Goal: Task Accomplishment & Management: Complete application form

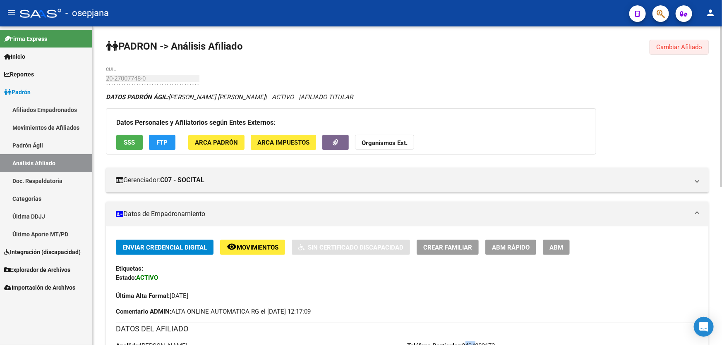
click at [682, 50] on span "Cambiar Afiliado" at bounding box center [679, 46] width 46 height 7
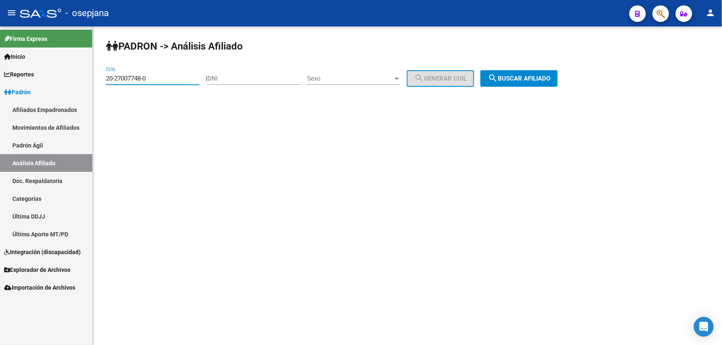
drag, startPoint x: 166, startPoint y: 81, endPoint x: 96, endPoint y: 79, distance: 70.3
click at [96, 79] on div "PADRON -> Análisis Afiliado 20-27007748-0 CUIL | DNI Sexo Sexo search Generar C…" at bounding box center [407, 69] width 629 height 87
paste input "7-35121169"
type input "27-35121169-0"
click at [529, 79] on span "search Buscar afiliado" at bounding box center [519, 78] width 62 height 7
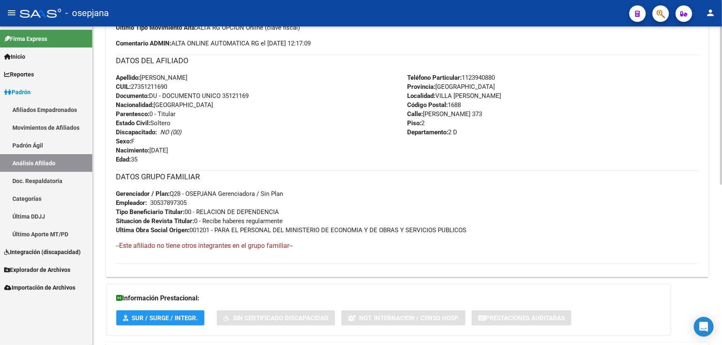
scroll to position [301, 0]
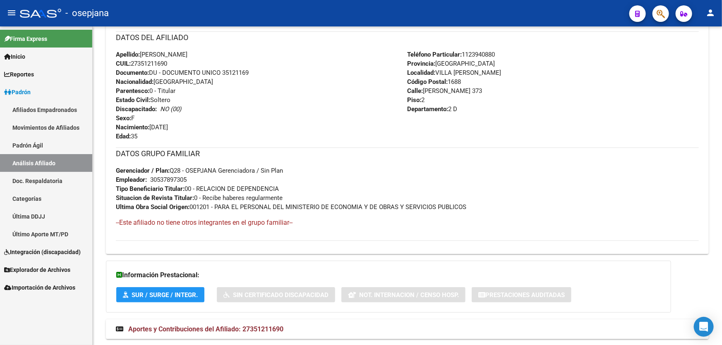
drag, startPoint x: 223, startPoint y: 71, endPoint x: 252, endPoint y: 71, distance: 29.0
click at [252, 71] on div "Apellido: MELANI LUDMILA SOSA CUIL: 27351211690 Documento: DU - DOCUMENTO UNICO…" at bounding box center [262, 95] width 292 height 91
copy span "35121169"
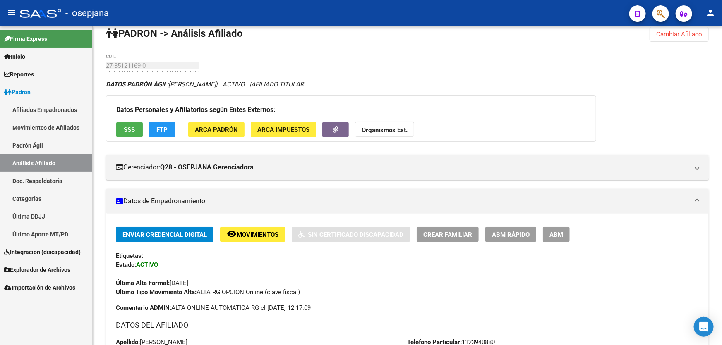
scroll to position [0, 0]
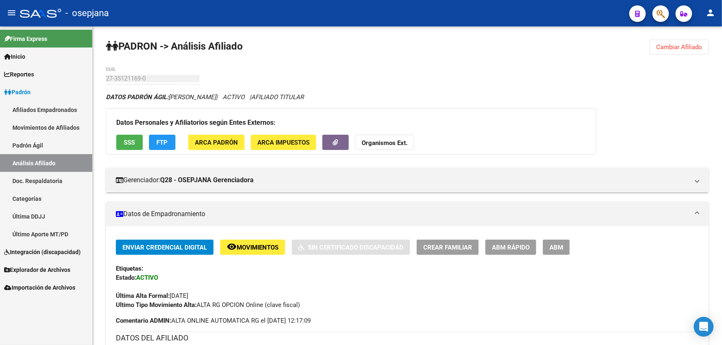
click at [437, 251] on button "Crear Familiar" at bounding box center [448, 247] width 62 height 15
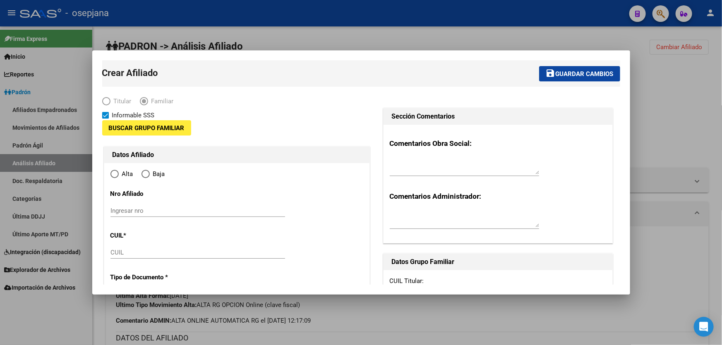
type input "30-53789730-5"
type input "VILLA SANTOS TE"
type input "1688"
type input "PROF LUIS A GAMBARO"
type input "373"
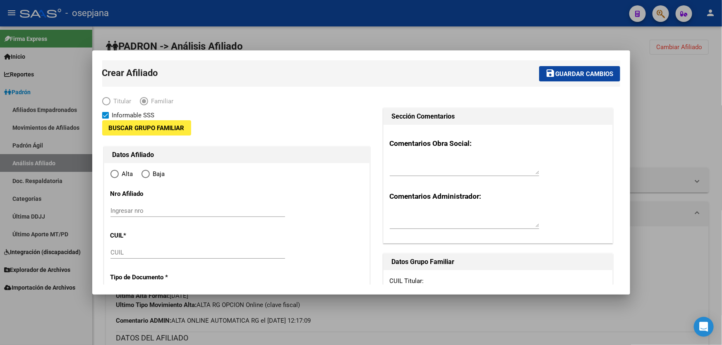
type input "2"
type input "2 D"
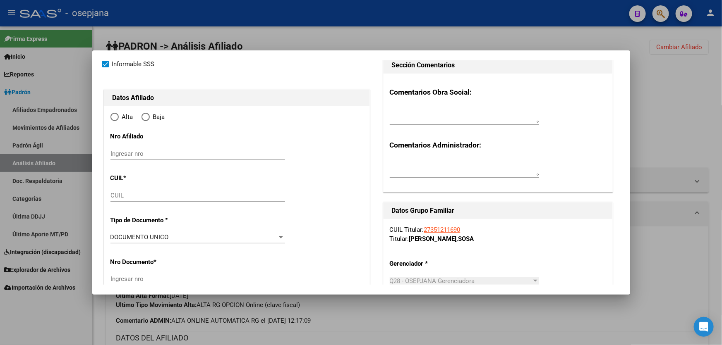
scroll to position [113, 0]
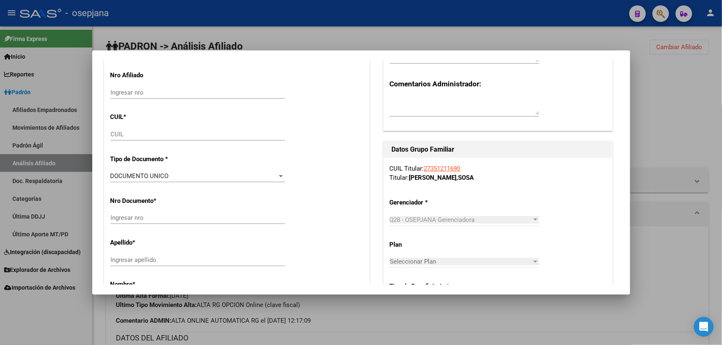
radio input "true"
click at [141, 132] on input "CUIL" at bounding box center [197, 134] width 175 height 7
type input "30-53789730-5"
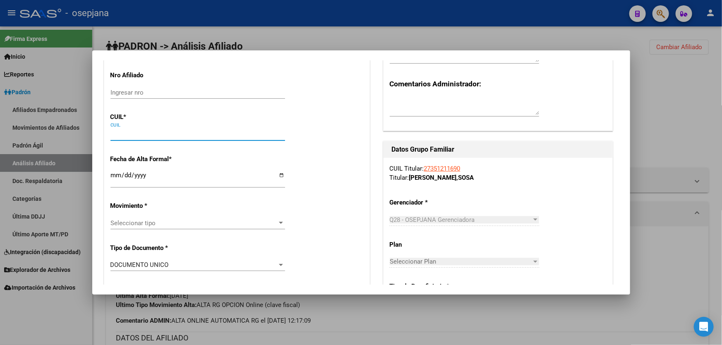
paste input "20-58127066-7"
type input "20-58127066-7"
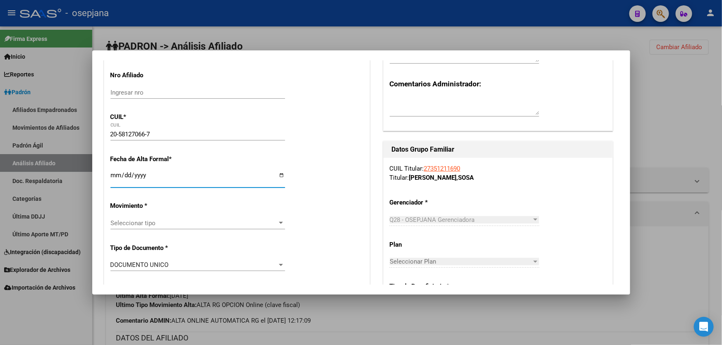
type input "58127066"
type input "LEMOS SOSA"
type input "LEON"
type input "2020-03-04"
type input "VILLA TESEI"
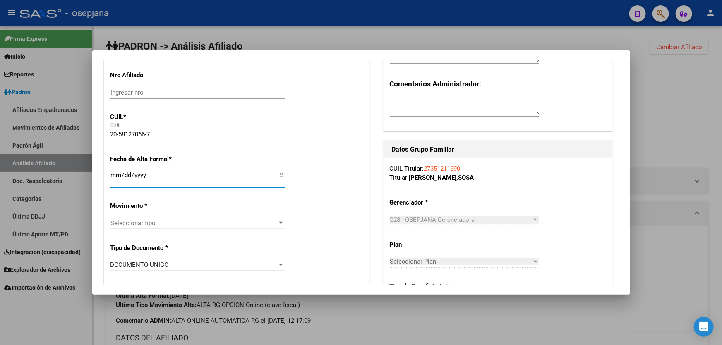
type input "GRANADA"
type input "744"
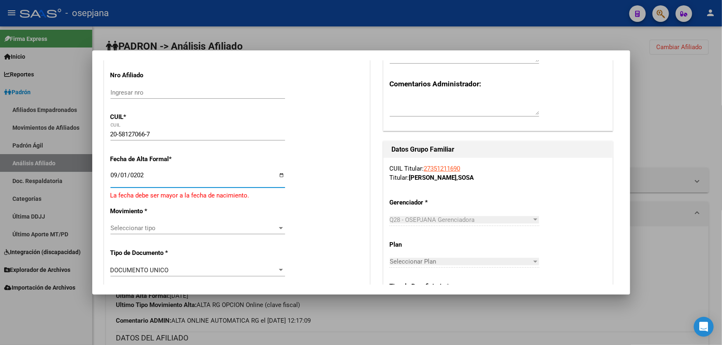
type input "[DATE]"
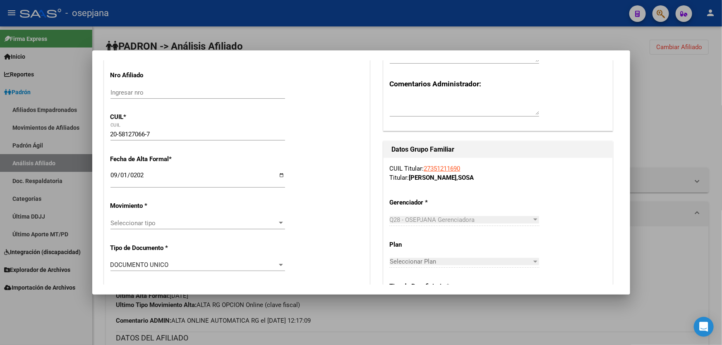
click at [144, 228] on div "Seleccionar tipo Seleccionar tipo" at bounding box center [197, 223] width 175 height 12
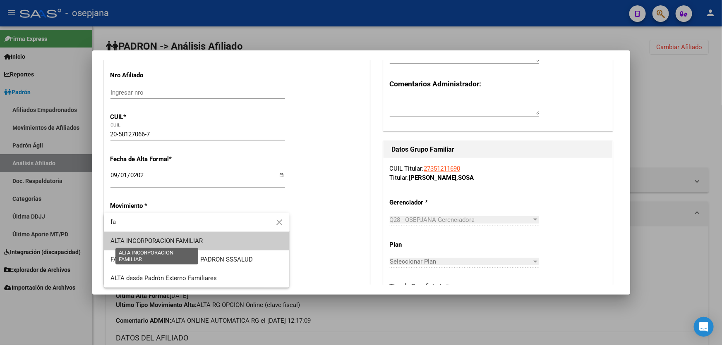
type input "fa"
click at [156, 240] on span "ALTA INCORPORACION FAMILIAR" at bounding box center [156, 240] width 93 height 7
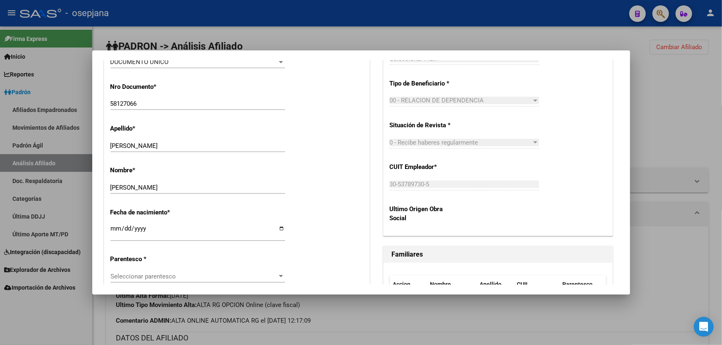
scroll to position [376, 0]
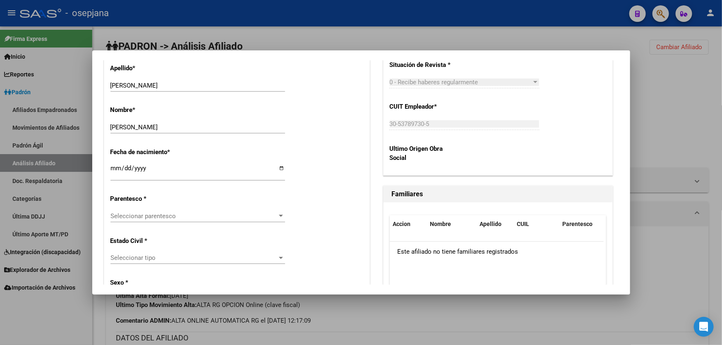
click at [181, 219] on span "Seleccionar parentesco" at bounding box center [193, 216] width 167 height 7
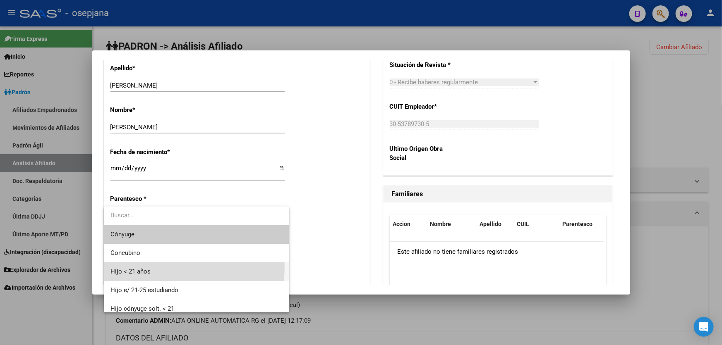
click at [154, 267] on span "Hijo < 21 años" at bounding box center [196, 272] width 172 height 19
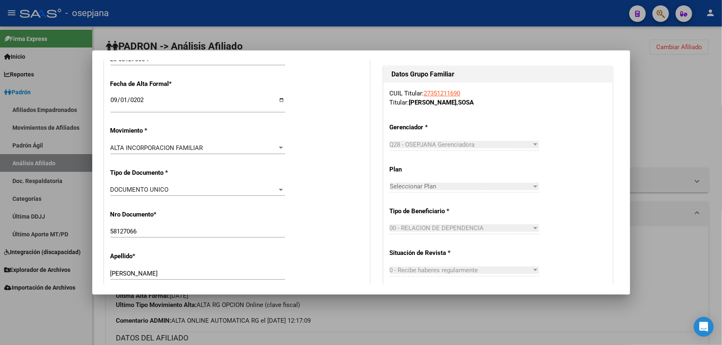
scroll to position [0, 0]
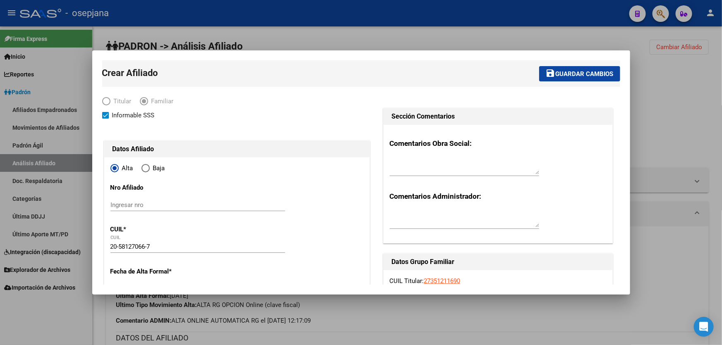
click at [583, 72] on span "Guardar cambios" at bounding box center [584, 73] width 58 height 7
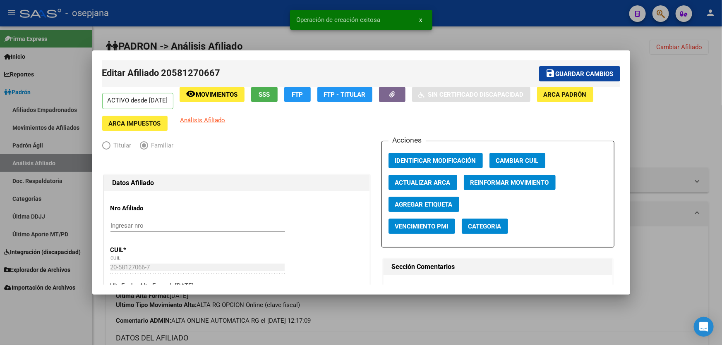
click at [583, 72] on span "Guardar cambios" at bounding box center [584, 73] width 58 height 7
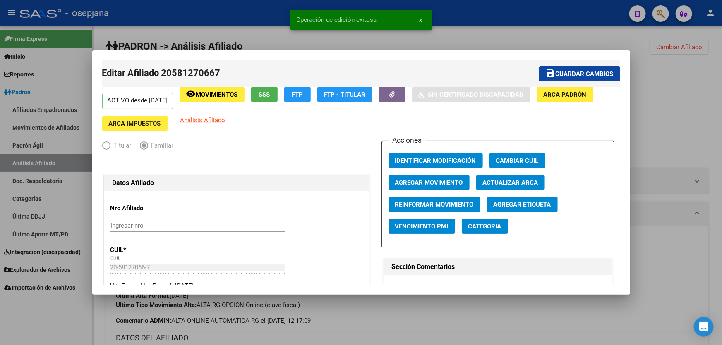
click at [670, 84] on div at bounding box center [361, 172] width 722 height 345
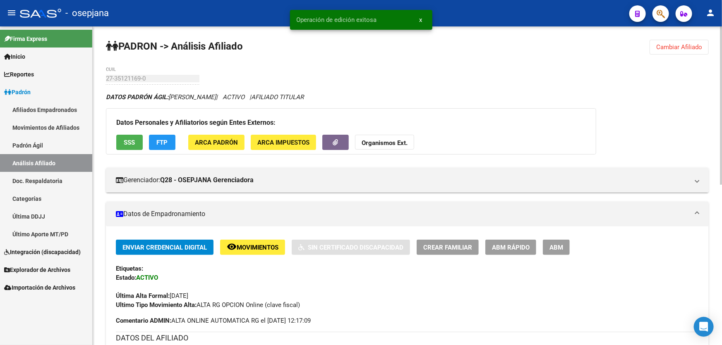
click at [670, 47] on span "Cambiar Afiliado" at bounding box center [679, 46] width 46 height 7
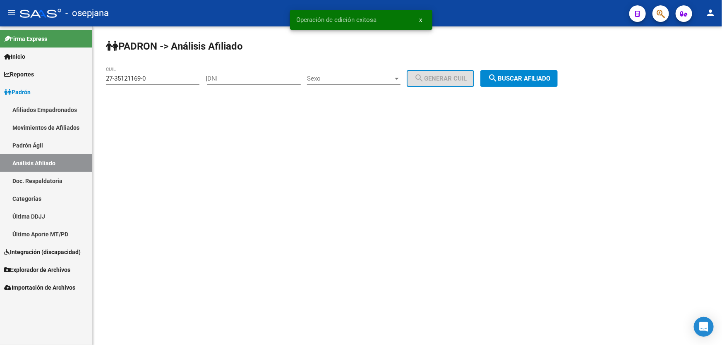
click at [509, 74] on button "search Buscar afiliado" at bounding box center [518, 78] width 77 height 17
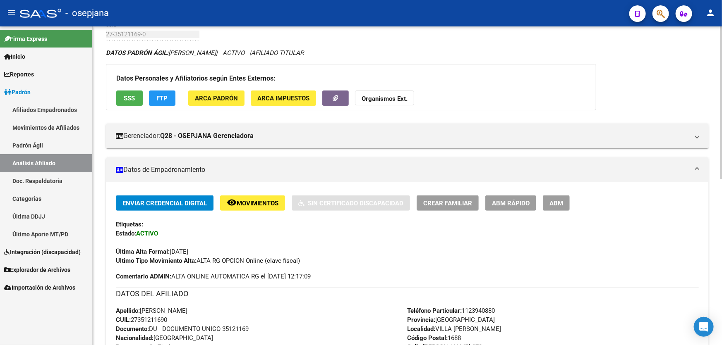
scroll to position [37, 0]
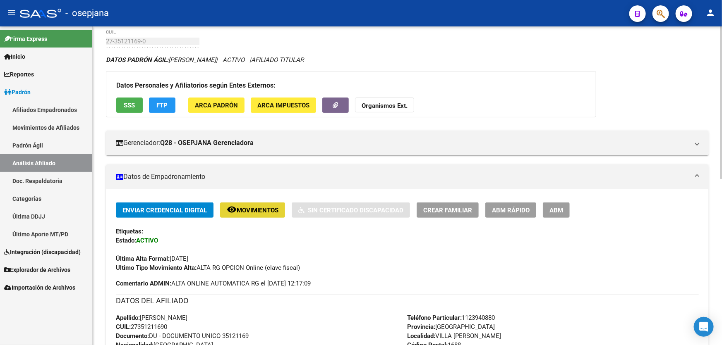
click at [251, 210] on span "Movimientos" at bounding box center [258, 210] width 42 height 7
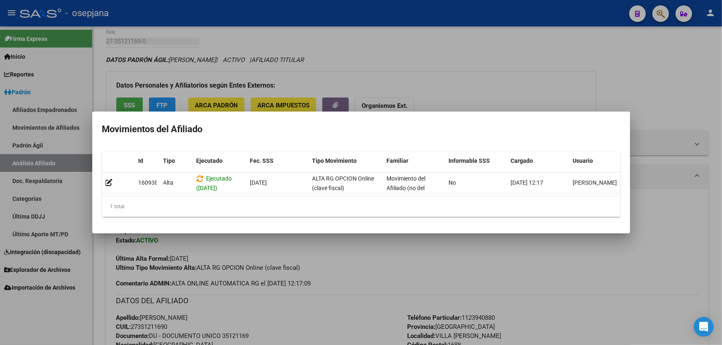
click at [270, 300] on div at bounding box center [361, 172] width 722 height 345
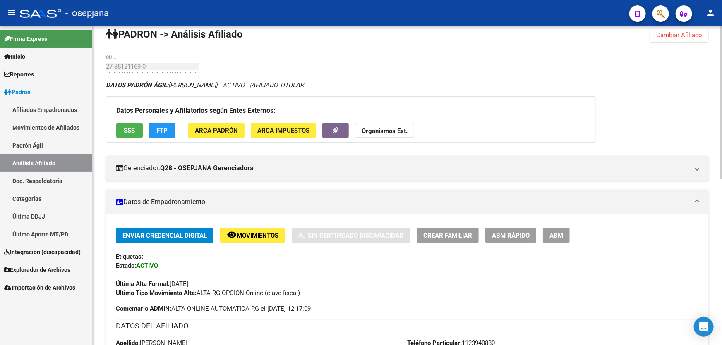
scroll to position [0, 0]
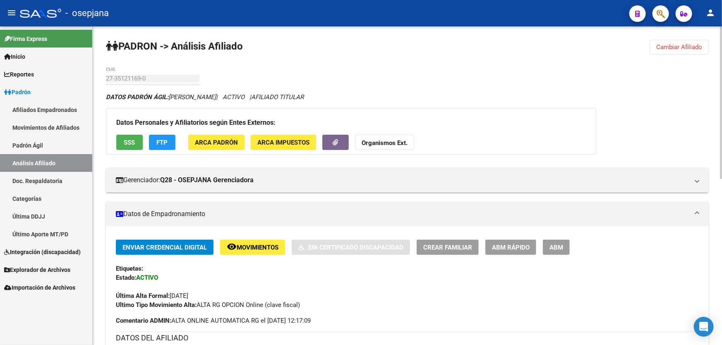
click at [671, 49] on span "Cambiar Afiliado" at bounding box center [679, 46] width 46 height 7
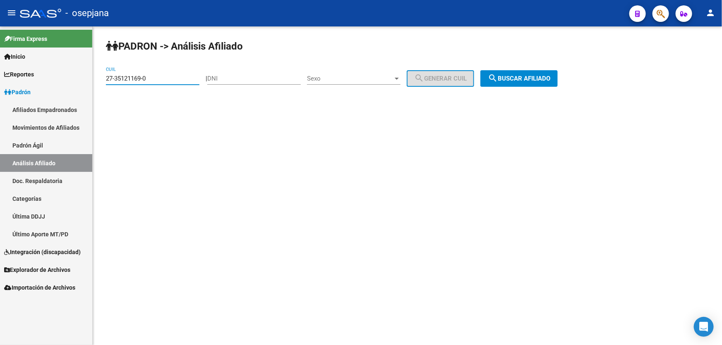
drag, startPoint x: 161, startPoint y: 82, endPoint x: 106, endPoint y: 82, distance: 55.4
click at [106, 82] on div "27-35121169-0 CUIL" at bounding box center [152, 76] width 93 height 18
paste input "0-95284056-9"
type input "20-95284056-9"
click at [558, 72] on button "search Buscar afiliado" at bounding box center [518, 78] width 77 height 17
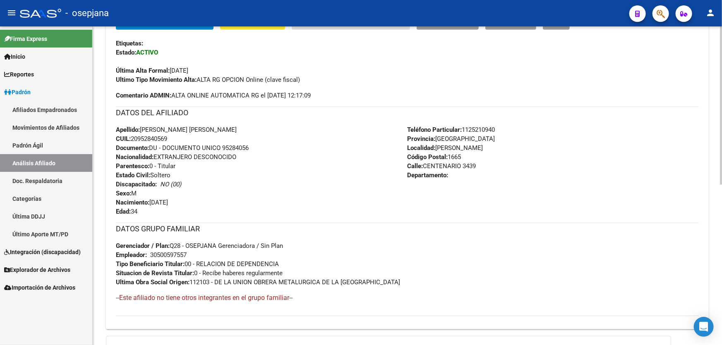
scroll to position [113, 0]
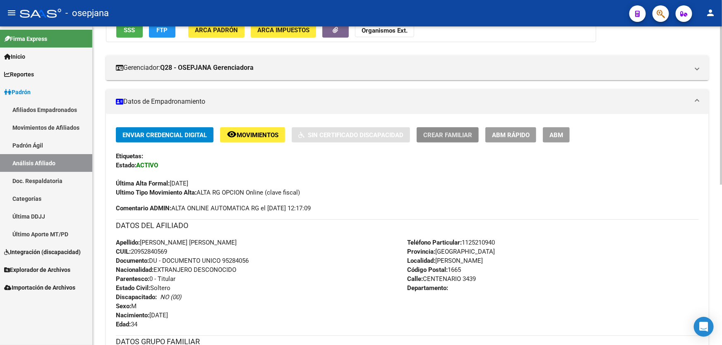
click at [443, 128] on button "Crear Familiar" at bounding box center [448, 134] width 62 height 15
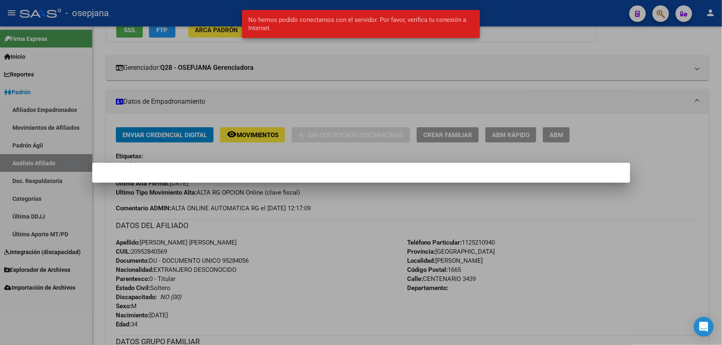
click at [377, 279] on div at bounding box center [361, 172] width 722 height 345
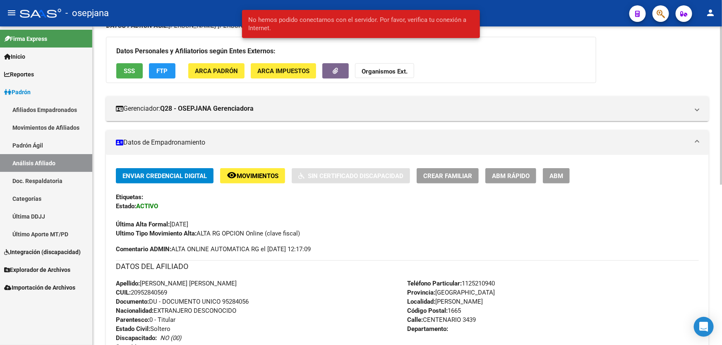
scroll to position [0, 0]
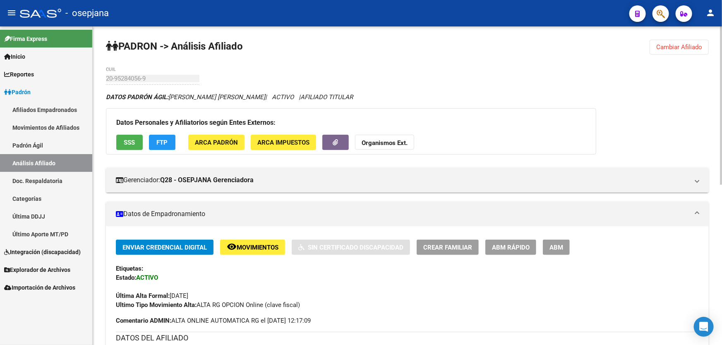
click at [685, 45] on span "Cambiar Afiliado" at bounding box center [679, 46] width 46 height 7
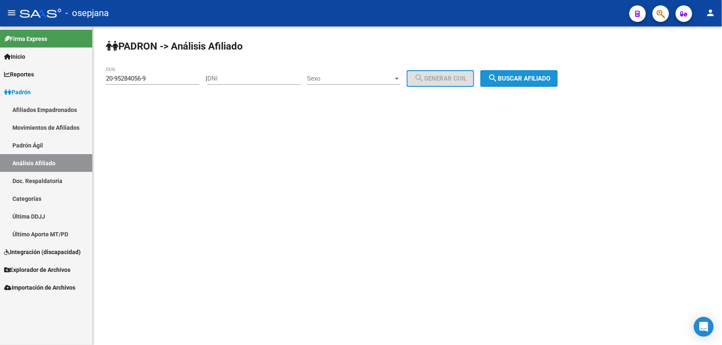
click at [550, 79] on span "search Buscar afiliado" at bounding box center [519, 78] width 62 height 7
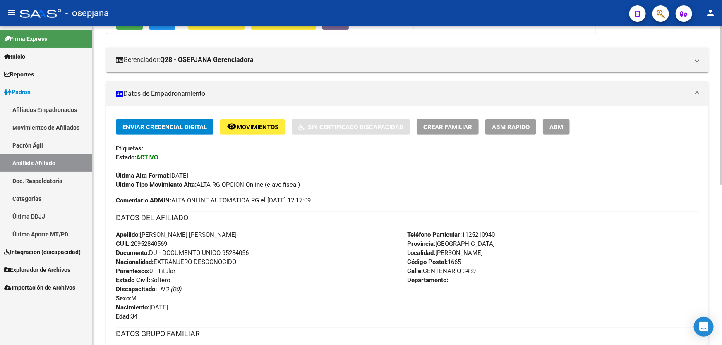
scroll to position [113, 0]
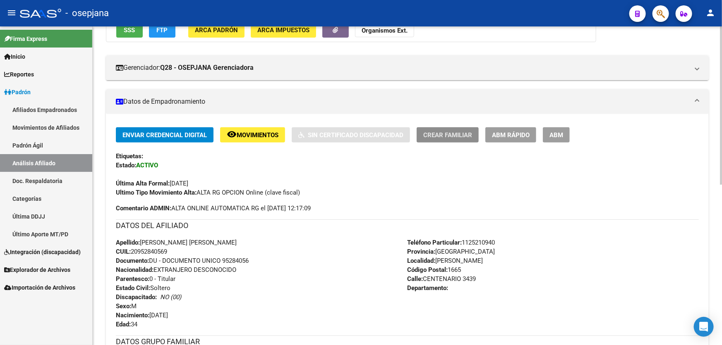
click at [430, 129] on button "Crear Familiar" at bounding box center [448, 134] width 62 height 15
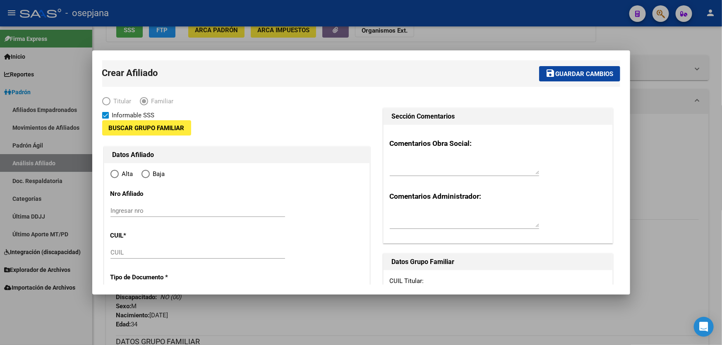
type input "30-50059755-7"
type input "[PERSON_NAME]"
type input "1665"
type input "CENTENARIO"
type input "3439"
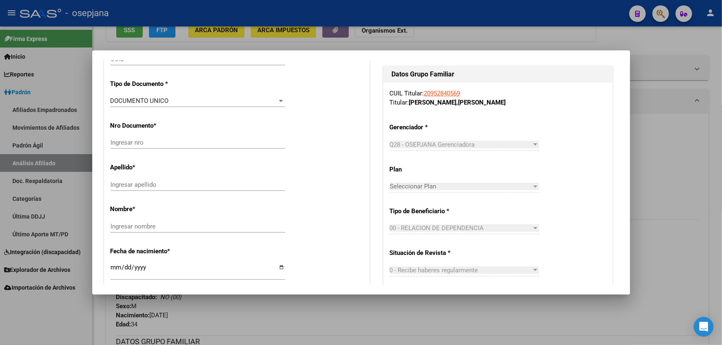
radio input "true"
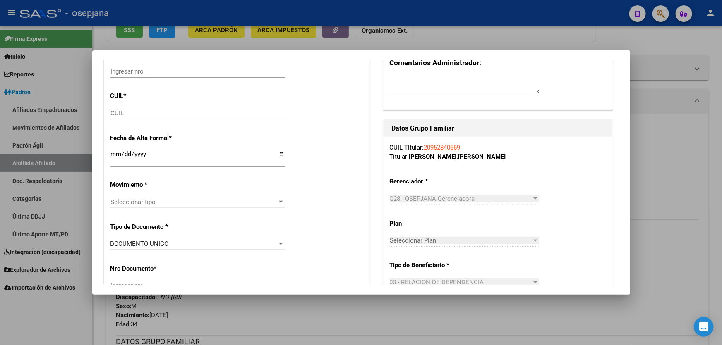
scroll to position [37, 0]
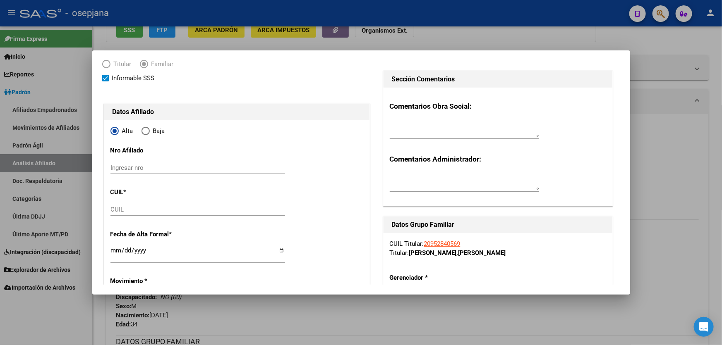
type input "30-50059755-7"
click at [125, 209] on input "CUIL" at bounding box center [197, 209] width 175 height 7
paste input "27-53761384-5"
type input "27-53761384-5"
type input "53761384"
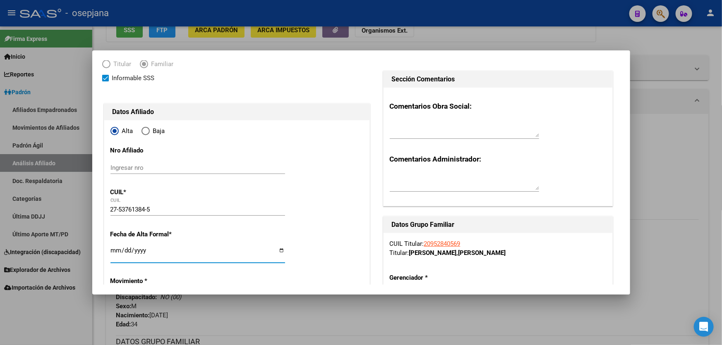
type input "[PERSON_NAME] [PERSON_NAME]"
type input "[DATE]"
type input "[PERSON_NAME]"
type input "[DATE]"
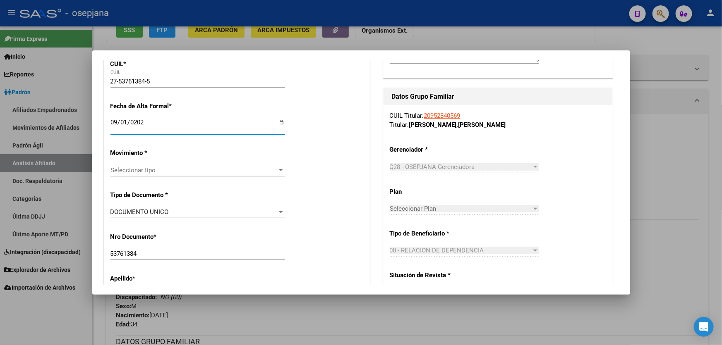
scroll to position [188, 0]
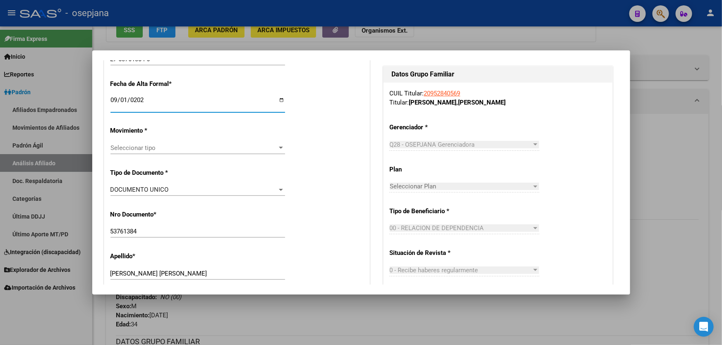
click at [184, 151] on span "Seleccionar tipo" at bounding box center [193, 147] width 167 height 7
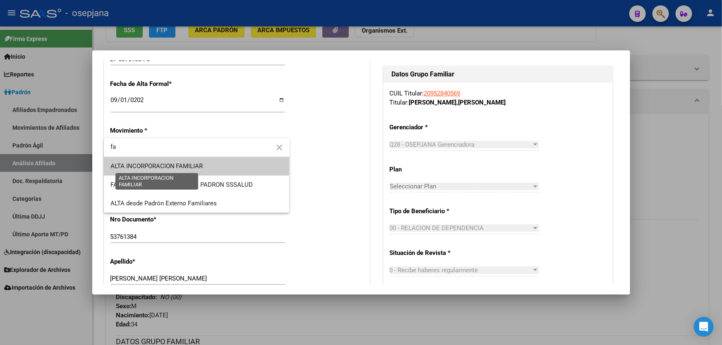
type input "fa"
click at [185, 165] on span "ALTA INCORPORACION FAMILIAR" at bounding box center [156, 166] width 93 height 7
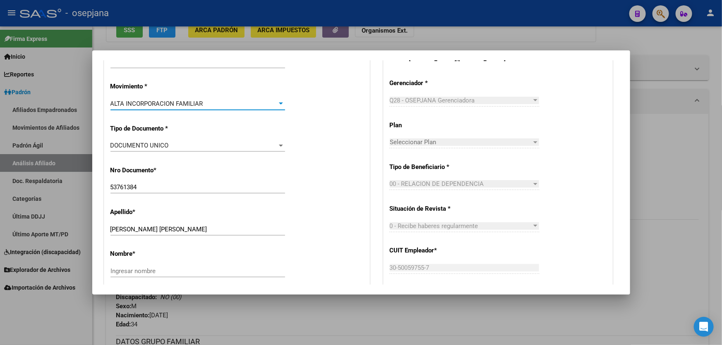
scroll to position [301, 0]
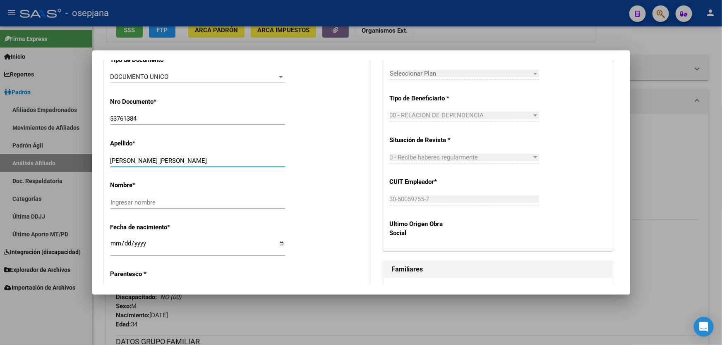
drag, startPoint x: 141, startPoint y: 158, endPoint x: 192, endPoint y: 160, distance: 50.9
click at [192, 160] on input "[PERSON_NAME] [PERSON_NAME]" at bounding box center [197, 160] width 175 height 7
type input "[PERSON_NAME]"
click at [129, 208] on div "Ingresar nombre" at bounding box center [197, 202] width 175 height 12
drag, startPoint x: 129, startPoint y: 207, endPoint x: 120, endPoint y: 203, distance: 10.4
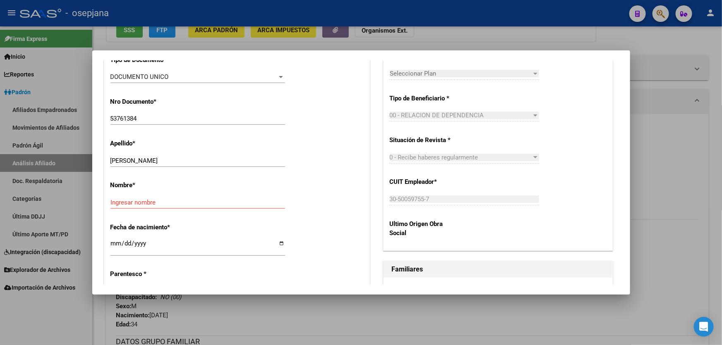
click at [120, 203] on input "Ingresar nombre" at bounding box center [197, 202] width 175 height 7
paste input "[PERSON_NAME]"
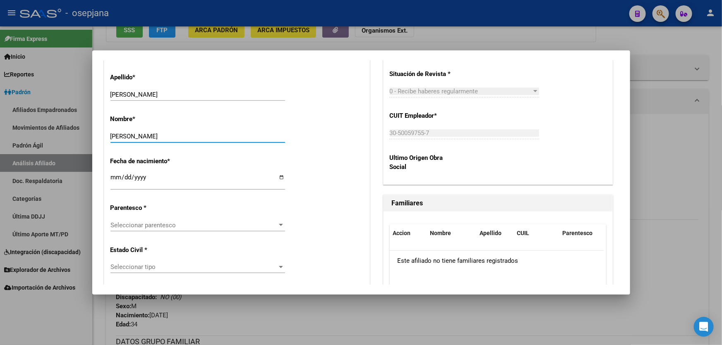
scroll to position [488, 0]
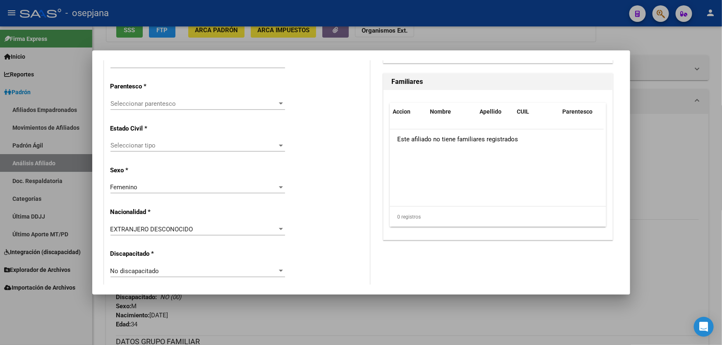
type input "[PERSON_NAME]"
click at [232, 110] on div "Seleccionar parentesco Seleccionar parentesco" at bounding box center [197, 108] width 175 height 20
click at [233, 106] on span "Seleccionar parentesco" at bounding box center [193, 103] width 167 height 7
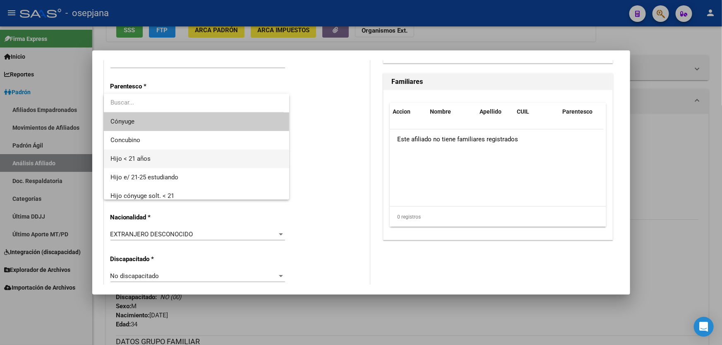
click at [165, 153] on span "Hijo < 21 años" at bounding box center [196, 159] width 172 height 19
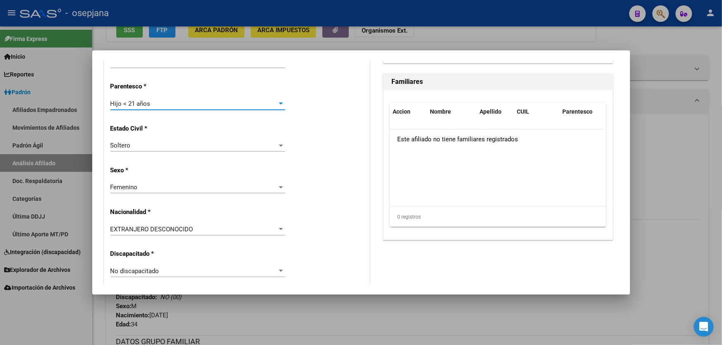
click at [194, 229] on div "EXTRANJERO DESCONOCIDO" at bounding box center [193, 229] width 167 height 7
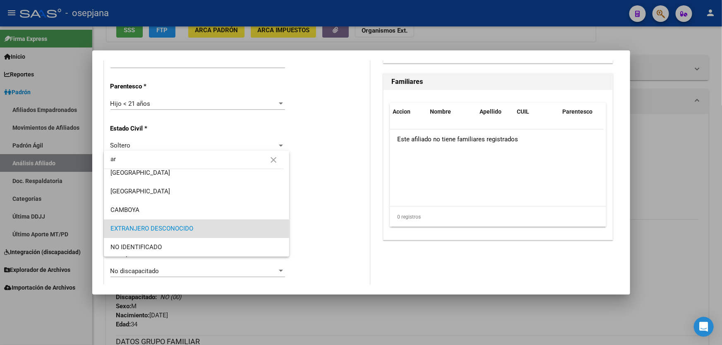
scroll to position [0, 0]
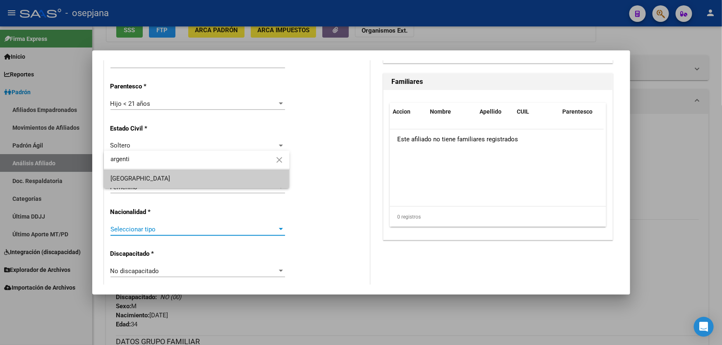
click at [203, 168] on input "argenti" at bounding box center [197, 159] width 186 height 19
type input "argenti"
click at [189, 176] on span "[GEOGRAPHIC_DATA]" at bounding box center [196, 179] width 172 height 19
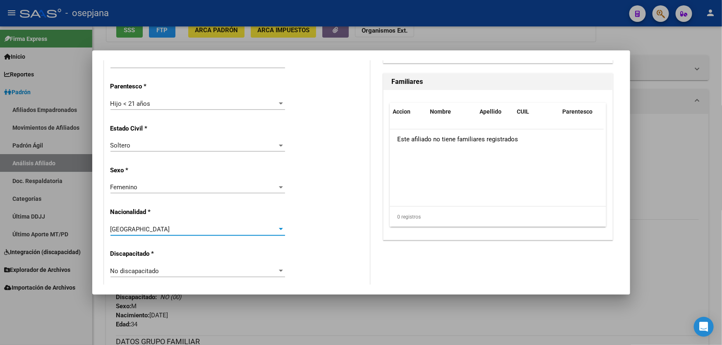
click at [186, 180] on div "Alta Baja Nro Afiliado Ingresar nro CUIL * 27-53761384-5 CUIL ARCA Padrón Fecha…" at bounding box center [236, 259] width 265 height 1181
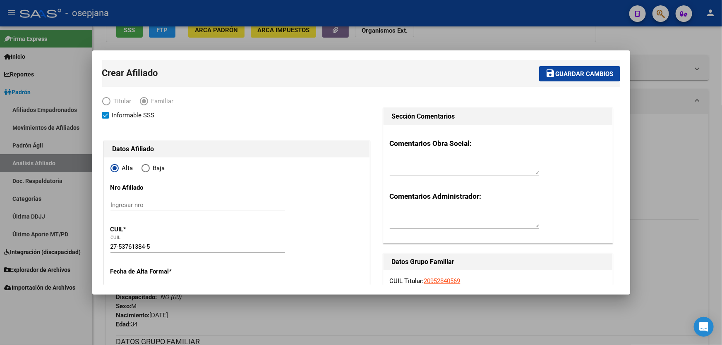
click at [567, 76] on span "Guardar cambios" at bounding box center [584, 73] width 58 height 7
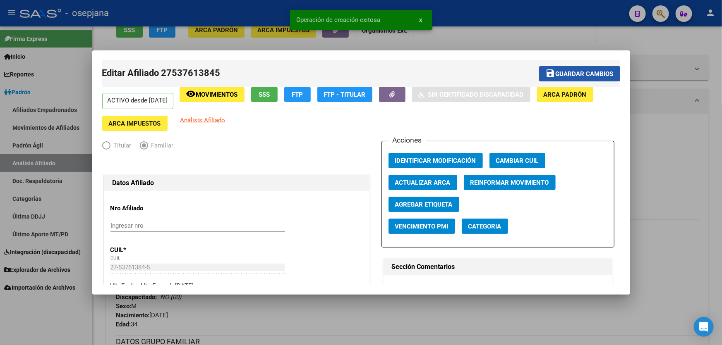
click at [567, 76] on span "Guardar cambios" at bounding box center [584, 73] width 58 height 7
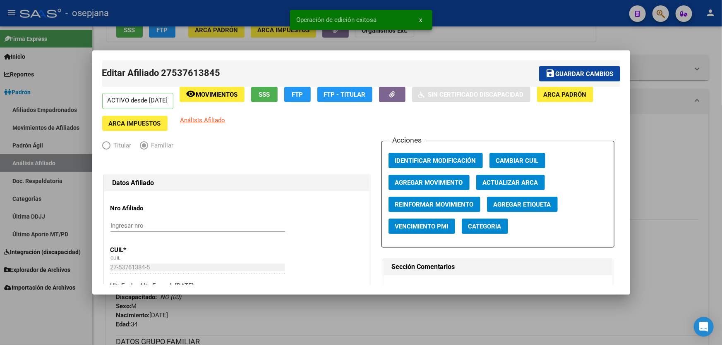
click at [700, 155] on div at bounding box center [361, 172] width 722 height 345
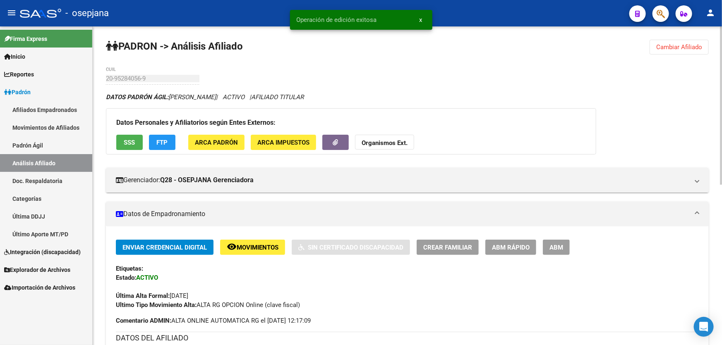
click at [682, 48] on span "Cambiar Afiliado" at bounding box center [679, 46] width 46 height 7
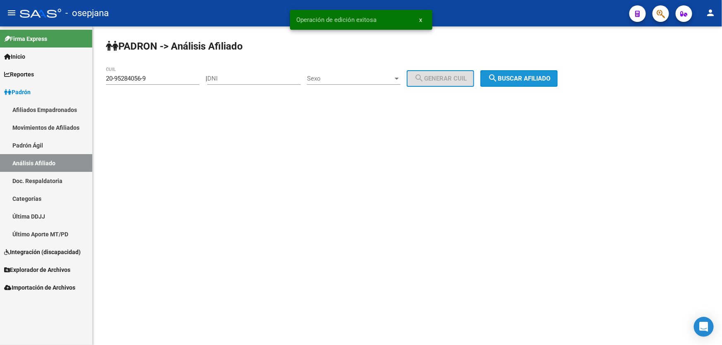
click at [545, 81] on span "search Buscar afiliado" at bounding box center [519, 78] width 62 height 7
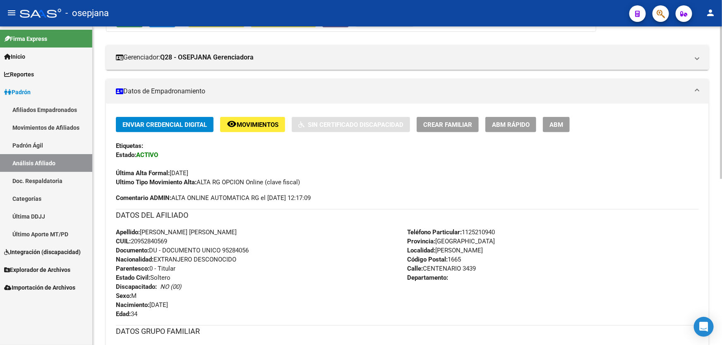
scroll to position [113, 0]
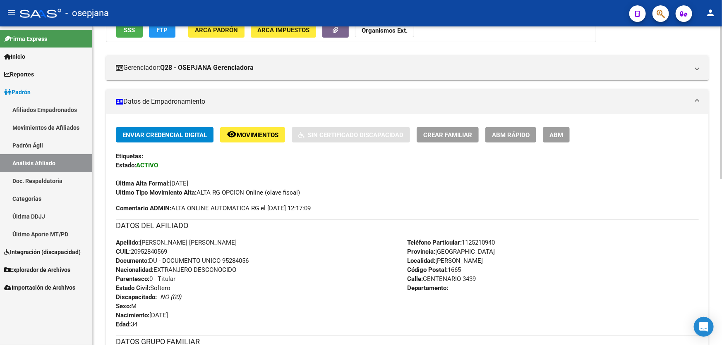
click at [444, 124] on div "Enviar Credencial Digital remove_red_eye Movimientos Sin Certificado Discapacid…" at bounding box center [407, 290] width 603 height 353
click at [444, 134] on span "Crear Familiar" at bounding box center [447, 135] width 49 height 7
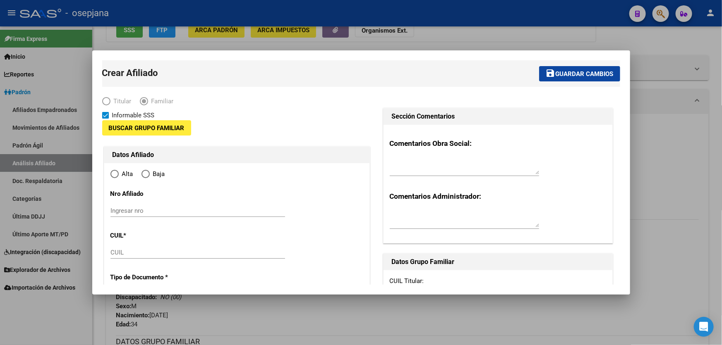
type input "30-50059755-7"
type input "[PERSON_NAME]"
type input "1665"
type input "CENTENARIO"
type input "3439"
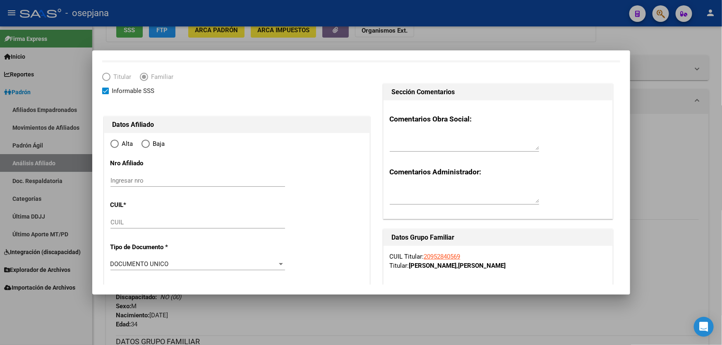
scroll to position [37, 0]
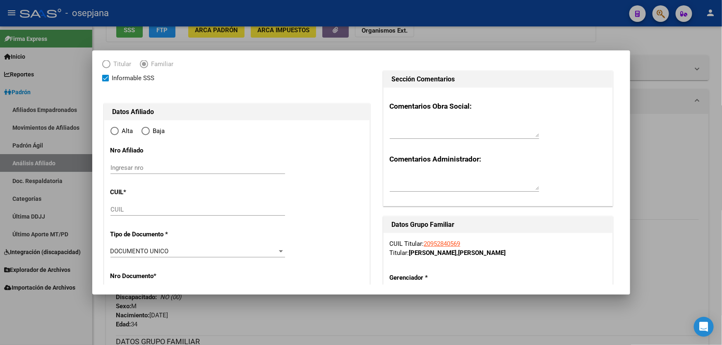
radio input "true"
click at [120, 209] on input "CUIL" at bounding box center [197, 209] width 175 height 7
type input "30-50059755-7"
paste input "20-57034786-2"
type input "20-57034786-2"
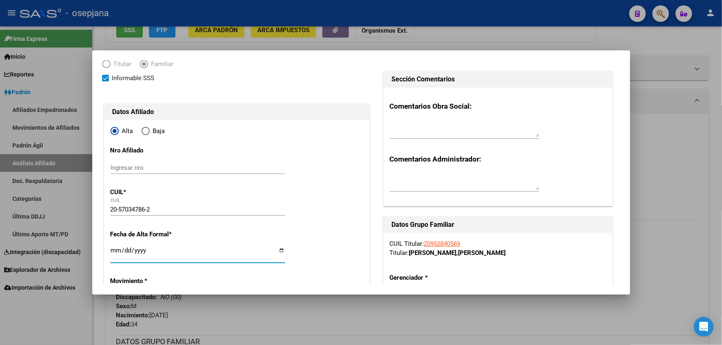
type input "57034786"
type input "[PERSON_NAME]"
type input "[DATE]"
type input "[PERSON_NAME]"
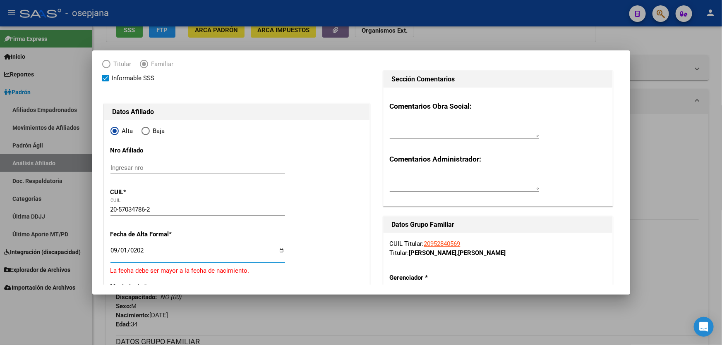
type input "[DATE]"
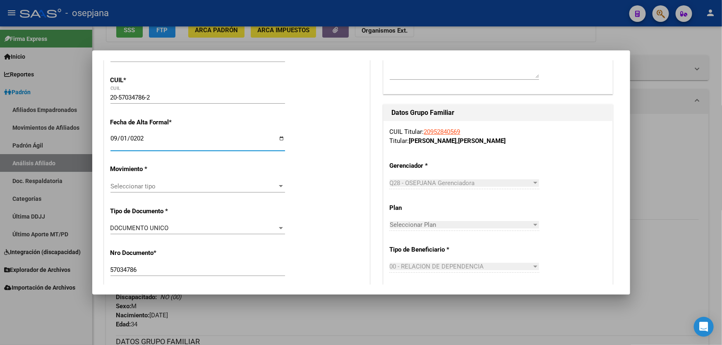
scroll to position [150, 0]
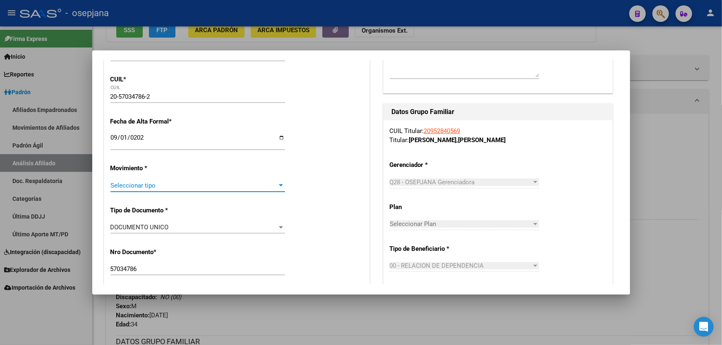
click at [151, 187] on span "Seleccionar tipo" at bounding box center [193, 185] width 167 height 7
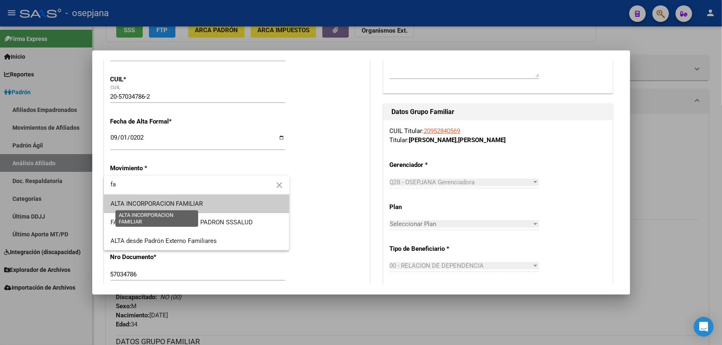
type input "fa"
click at [153, 202] on span "ALTA INCORPORACION FAMILIAR" at bounding box center [156, 203] width 93 height 7
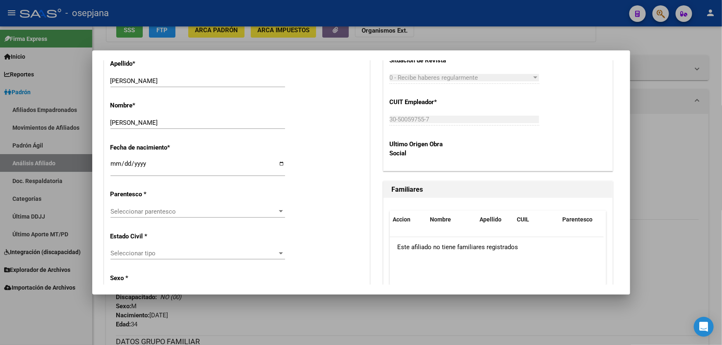
scroll to position [414, 0]
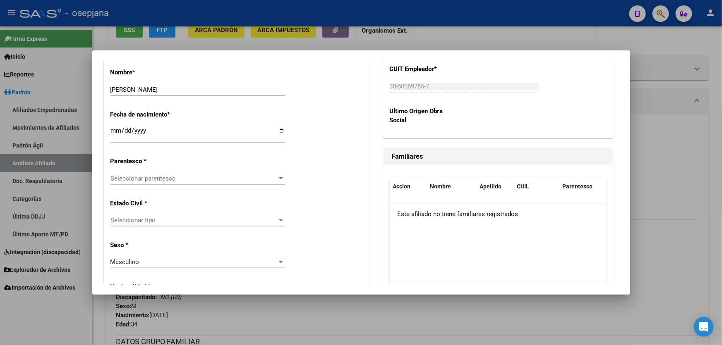
click at [153, 184] on div "Seleccionar parentesco Seleccionar parentesco" at bounding box center [197, 178] width 175 height 12
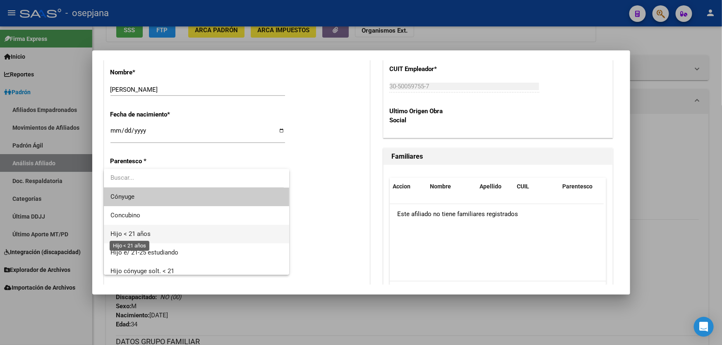
click at [136, 231] on span "Hijo < 21 años" at bounding box center [130, 233] width 40 height 7
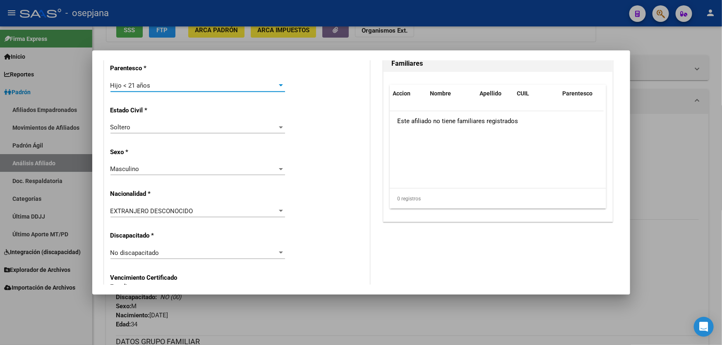
scroll to position [564, 0]
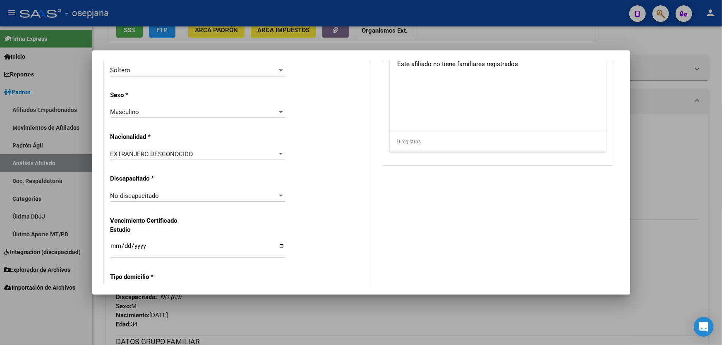
click at [189, 149] on div "EXTRANJERO DESCONOCIDO Seleccionar tipo" at bounding box center [197, 154] width 175 height 12
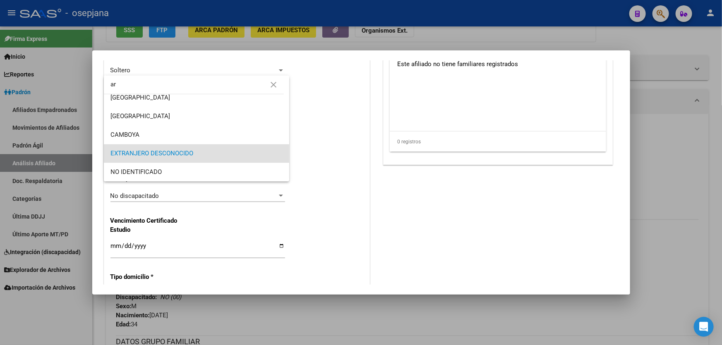
scroll to position [0, 0]
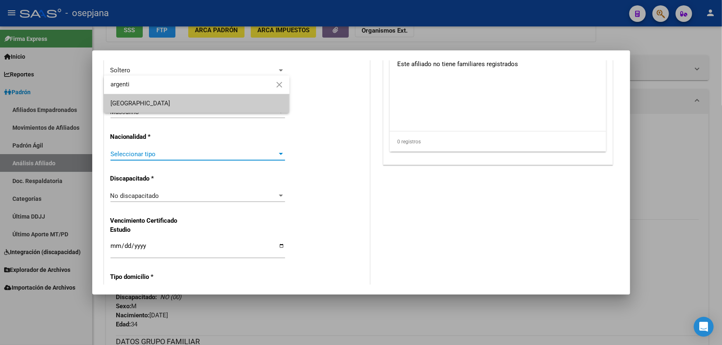
type input "argenti"
click at [204, 107] on span "[GEOGRAPHIC_DATA]" at bounding box center [196, 103] width 172 height 19
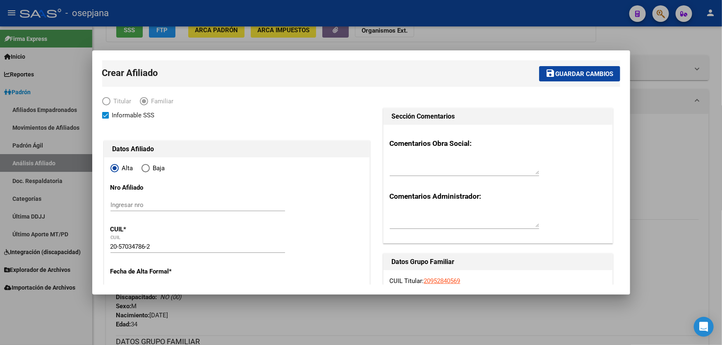
click at [578, 83] on mat-toolbar-row "save Guardar cambios" at bounding box center [475, 73] width 290 height 26
click at [578, 77] on button "save Guardar cambios" at bounding box center [579, 73] width 81 height 15
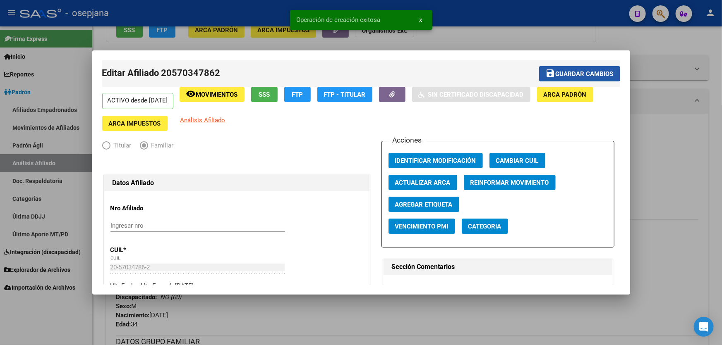
click at [578, 77] on button "save Guardar cambios" at bounding box center [579, 73] width 81 height 15
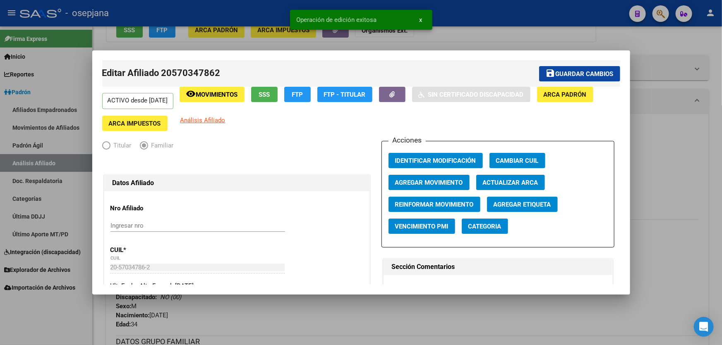
click at [673, 132] on div at bounding box center [361, 172] width 722 height 345
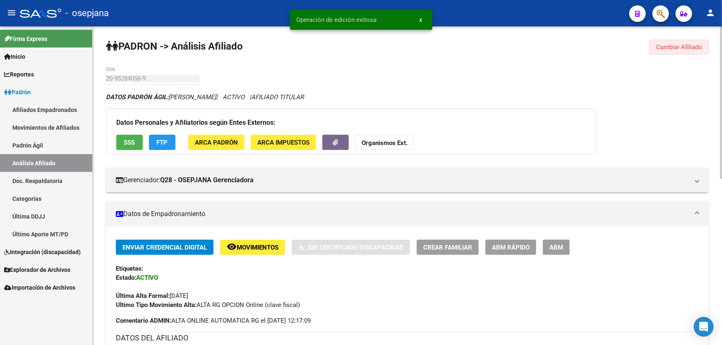
click at [668, 48] on span "Cambiar Afiliado" at bounding box center [679, 46] width 46 height 7
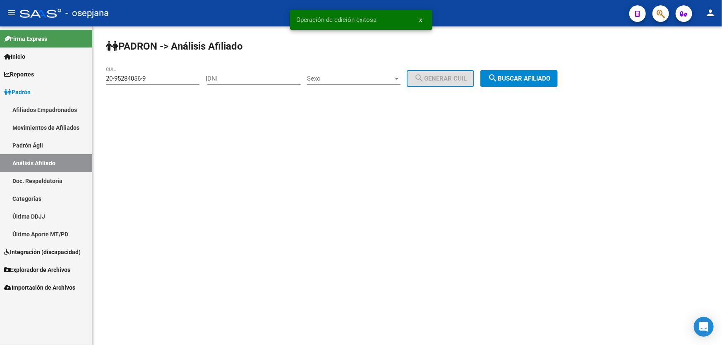
click at [548, 74] on button "search Buscar afiliado" at bounding box center [518, 78] width 77 height 17
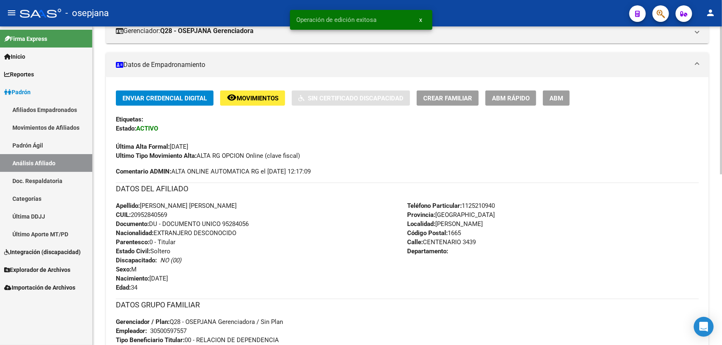
scroll to position [150, 0]
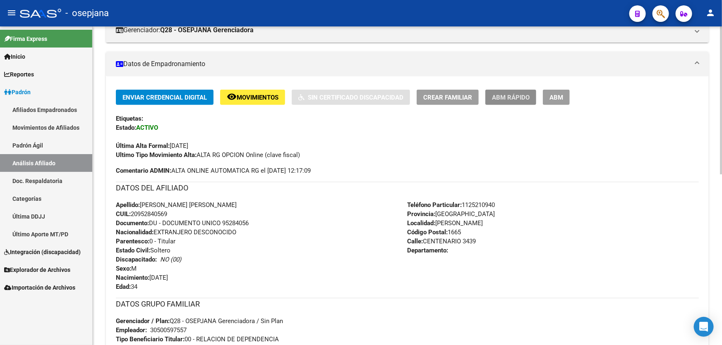
click at [516, 98] on span "ABM Rápido" at bounding box center [511, 97] width 38 height 7
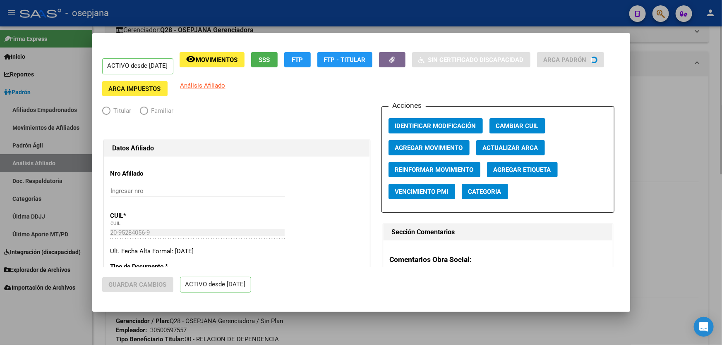
radio input "true"
type input "30-50059755-7"
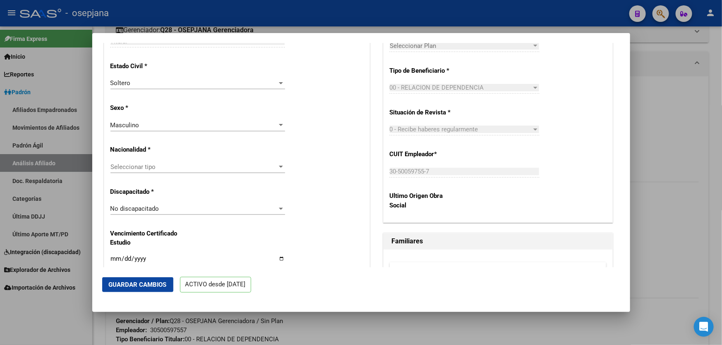
scroll to position [451, 0]
click at [225, 171] on span "Seleccionar tipo" at bounding box center [193, 167] width 167 height 7
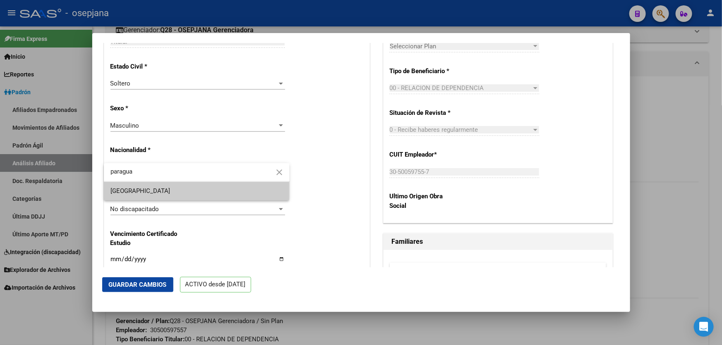
type input "paragua"
click at [223, 194] on span "[GEOGRAPHIC_DATA]" at bounding box center [196, 191] width 172 height 19
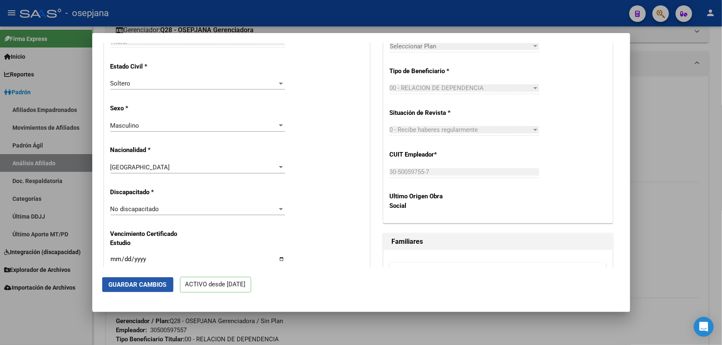
click at [113, 278] on button "Guardar Cambios" at bounding box center [137, 285] width 71 height 15
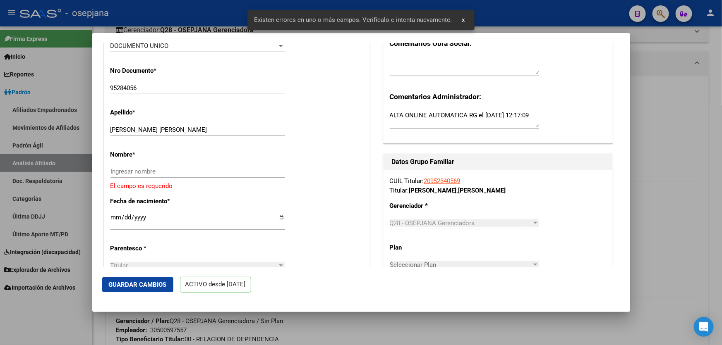
scroll to position [231, 0]
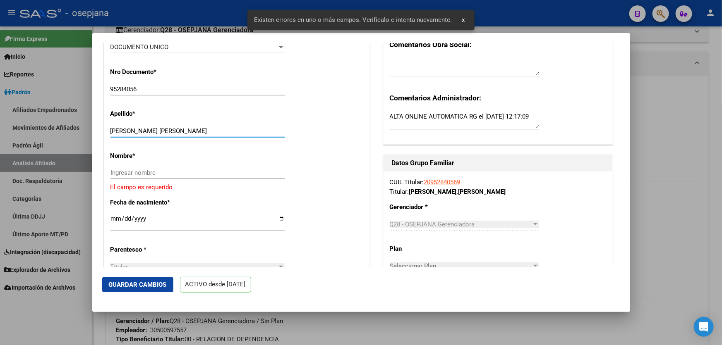
drag, startPoint x: 161, startPoint y: 135, endPoint x: 174, endPoint y: 136, distance: 12.9
click at [202, 135] on input "[PERSON_NAME] [PERSON_NAME]" at bounding box center [197, 130] width 175 height 7
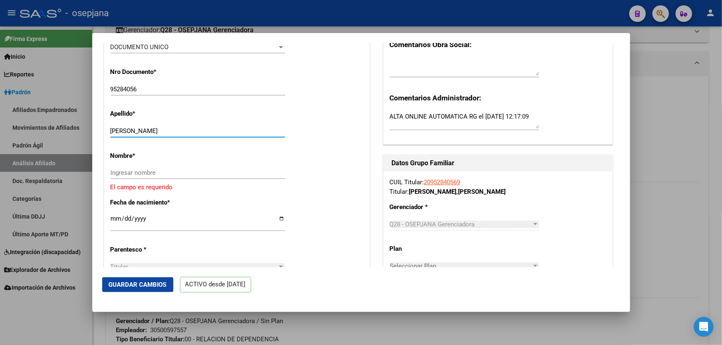
type input "[PERSON_NAME]"
click at [116, 175] on input "Ingresar nombre" at bounding box center [197, 172] width 175 height 7
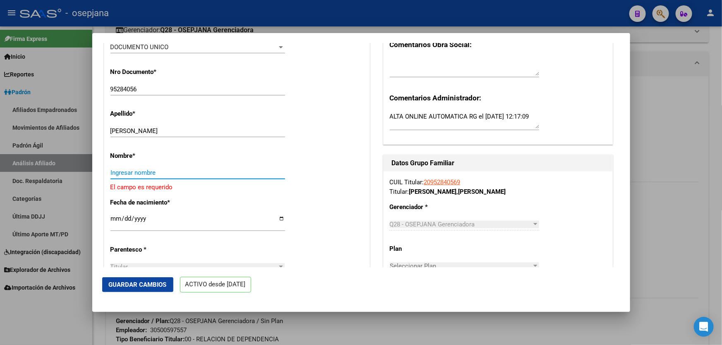
paste input "[PERSON_NAME]"
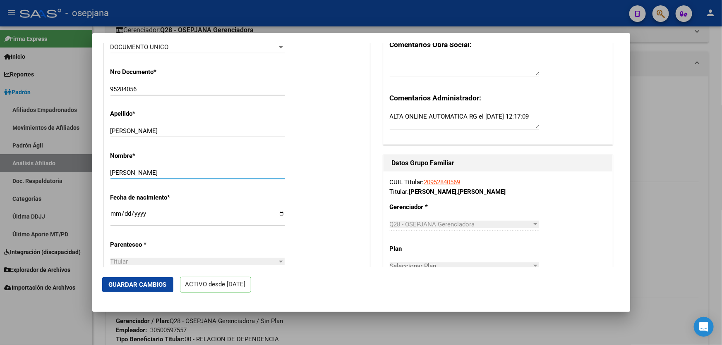
type input "[PERSON_NAME]"
click at [147, 287] on span "Guardar Cambios" at bounding box center [138, 284] width 58 height 7
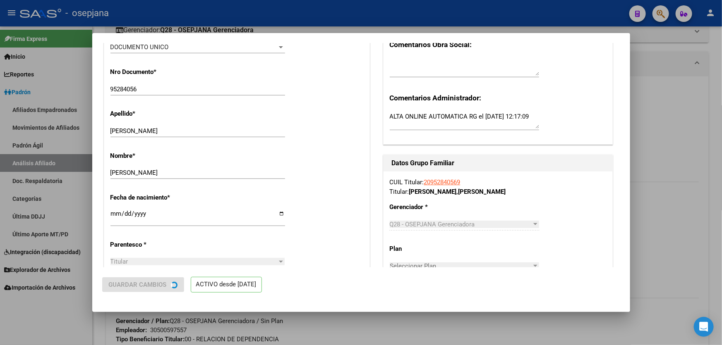
click at [721, 263] on div at bounding box center [361, 172] width 722 height 345
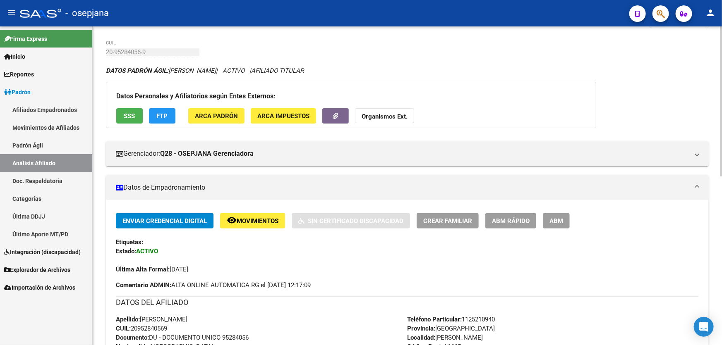
scroll to position [0, 0]
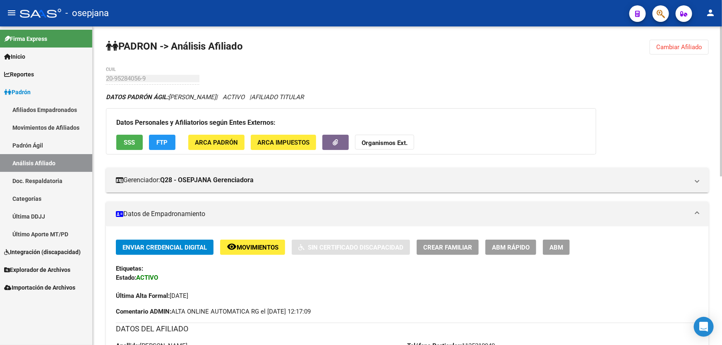
click at [702, 50] on button "Cambiar Afiliado" at bounding box center [678, 47] width 59 height 15
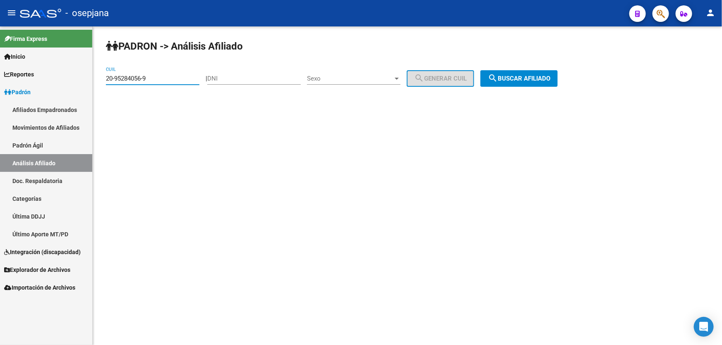
drag, startPoint x: 175, startPoint y: 80, endPoint x: 0, endPoint y: 105, distance: 176.4
click at [0, 105] on mat-sidenav-container "Firma Express Inicio Calendario SSS Instructivos Contacto OS Reportes Padrón Tr…" at bounding box center [361, 185] width 722 height 319
paste input "38671363-5"
type input "20-38671363-5"
click at [532, 71] on button "search Buscar afiliado" at bounding box center [518, 78] width 77 height 17
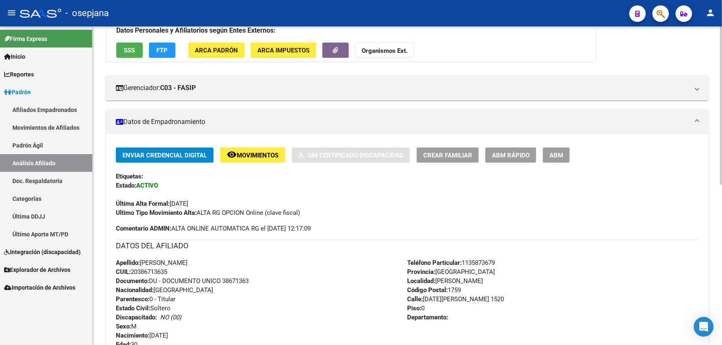
scroll to position [150, 0]
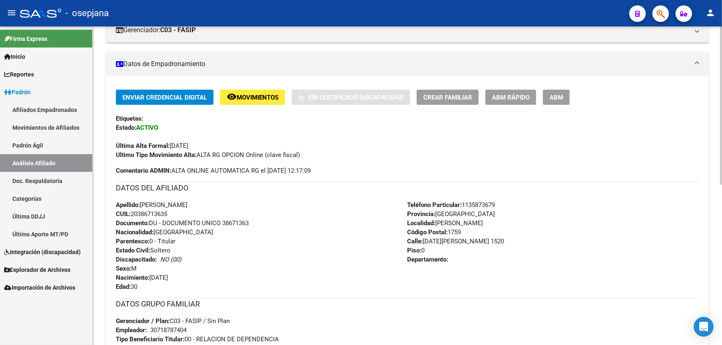
click at [450, 86] on div "Enviar Credencial Digital remove_red_eye Movimientos Sin Certificado Discapacid…" at bounding box center [407, 241] width 603 height 328
click at [447, 94] on span "Crear Familiar" at bounding box center [447, 97] width 49 height 7
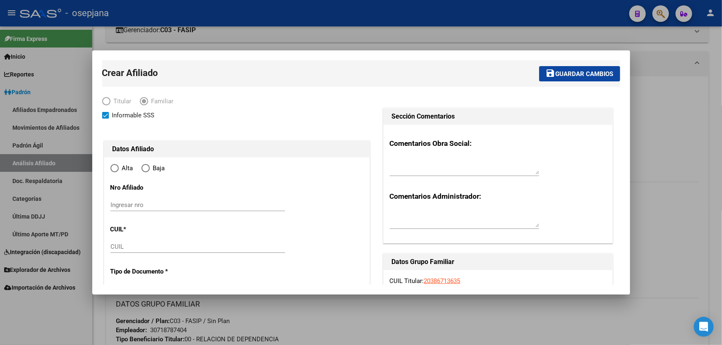
type input "30-71878740-4"
type input "[PERSON_NAME]"
type input "1759"
type input "[DATE][PERSON_NAME]"
type input "1520"
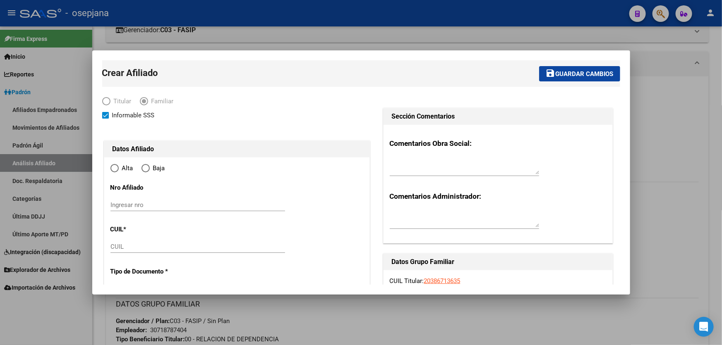
type input "0"
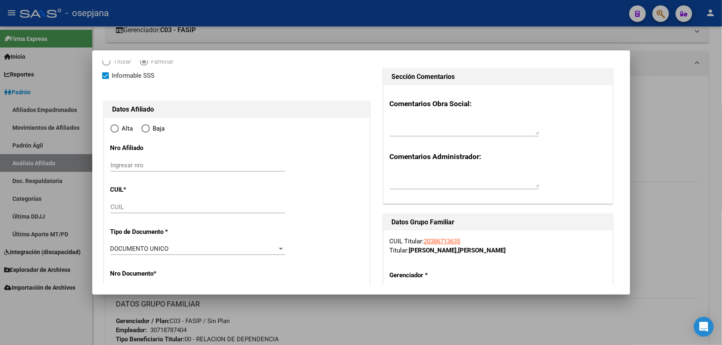
scroll to position [113, 0]
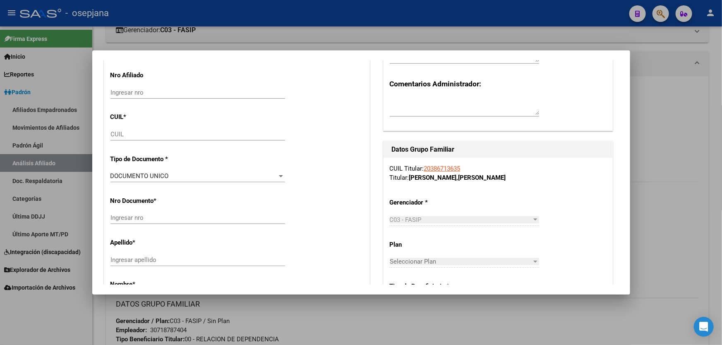
radio input "true"
click at [131, 139] on div "CUIL" at bounding box center [197, 134] width 175 height 12
type input "30-71878740-4"
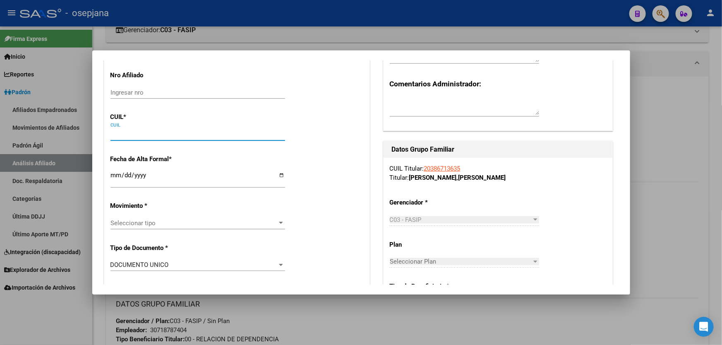
paste input "27-41395737-6"
type input "27-41395737-6"
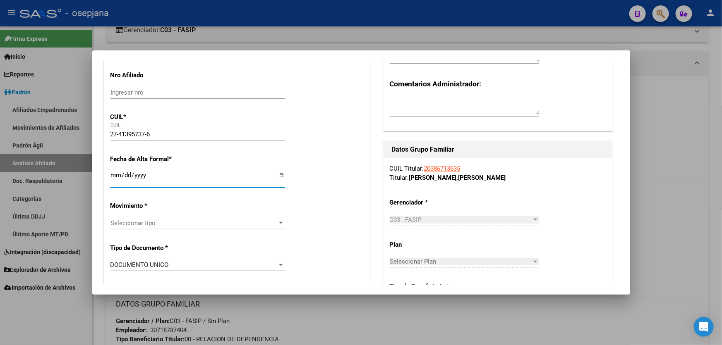
type input "41395737"
type input "[PERSON_NAME]"
type input "[DATE]"
type input "[PERSON_NAME]"
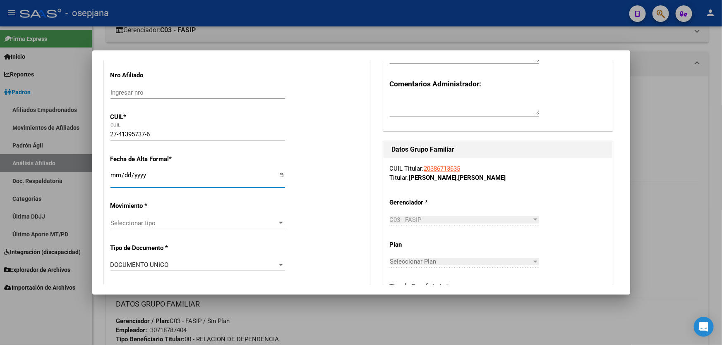
type input "ACHUPALLAS"
type input "3020"
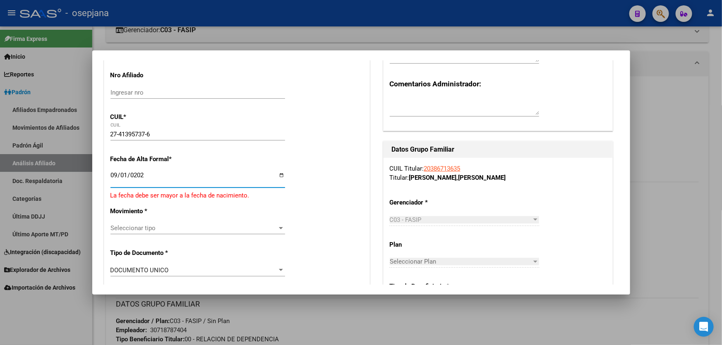
type input "[DATE]"
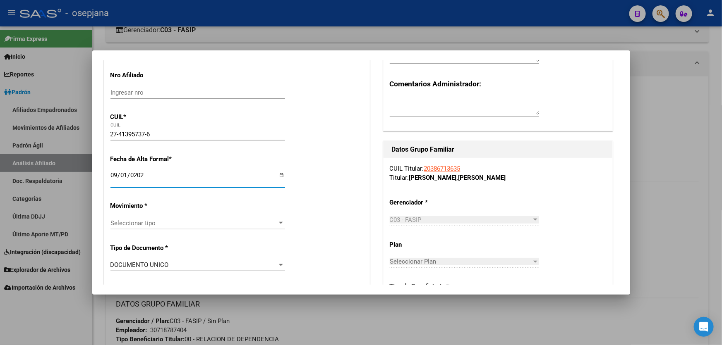
click at [147, 220] on span "Seleccionar tipo" at bounding box center [193, 223] width 167 height 7
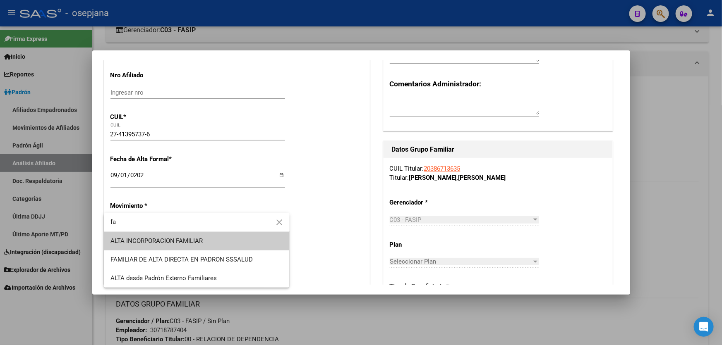
type input "fa"
click at [162, 248] on span "ALTA INCORPORACION FAMILIAR" at bounding box center [196, 241] width 172 height 19
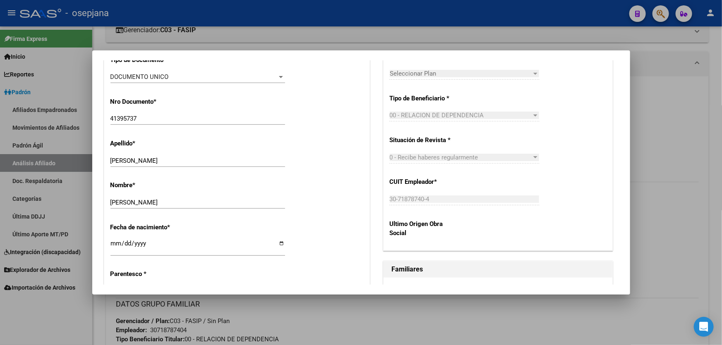
scroll to position [451, 0]
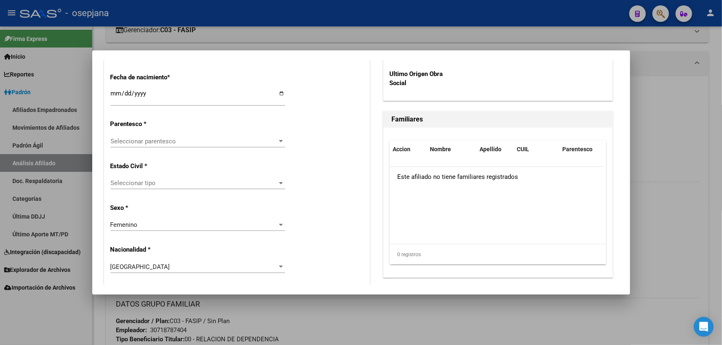
click at [180, 144] on span "Seleccionar parentesco" at bounding box center [193, 141] width 167 height 7
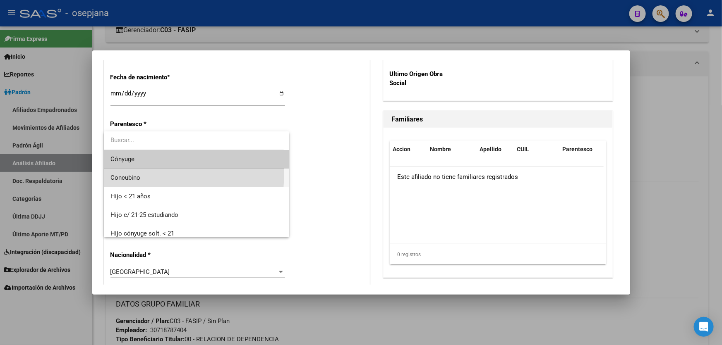
click at [141, 174] on span "Concubino" at bounding box center [196, 178] width 172 height 19
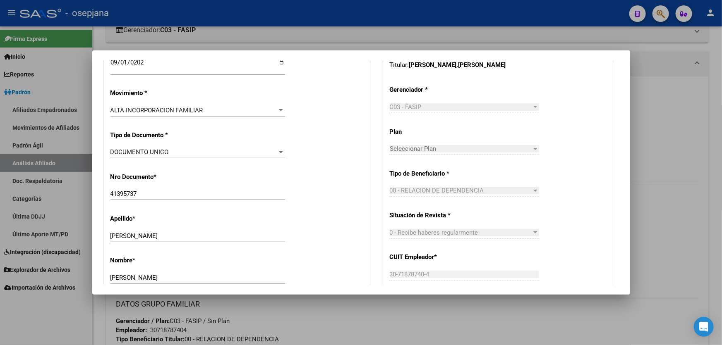
scroll to position [0, 0]
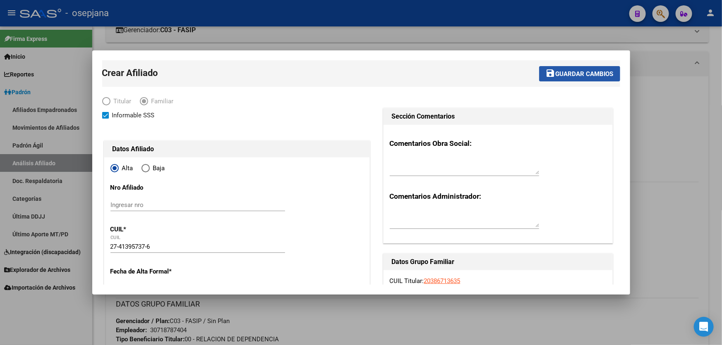
click at [576, 74] on span "Guardar cambios" at bounding box center [584, 73] width 58 height 7
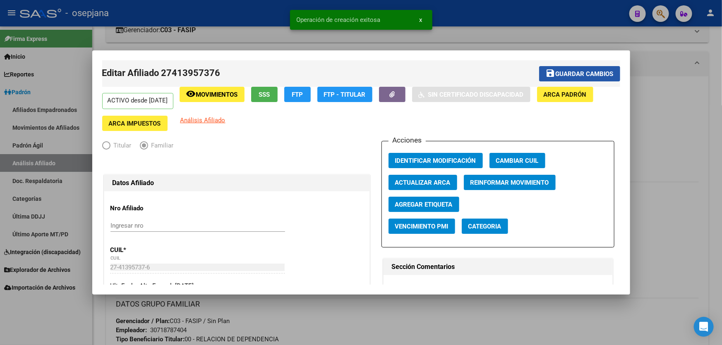
click at [576, 74] on span "Guardar cambios" at bounding box center [584, 73] width 58 height 7
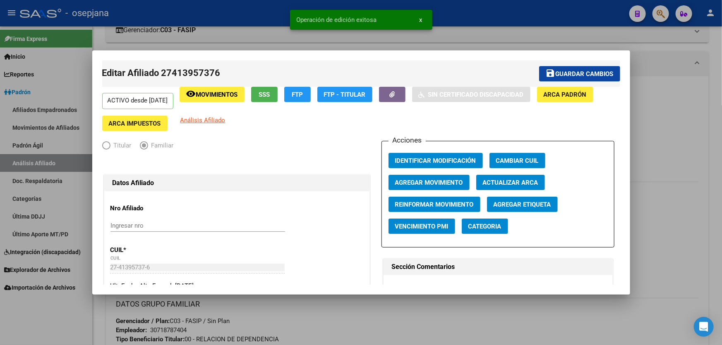
click at [679, 104] on div at bounding box center [361, 172] width 722 height 345
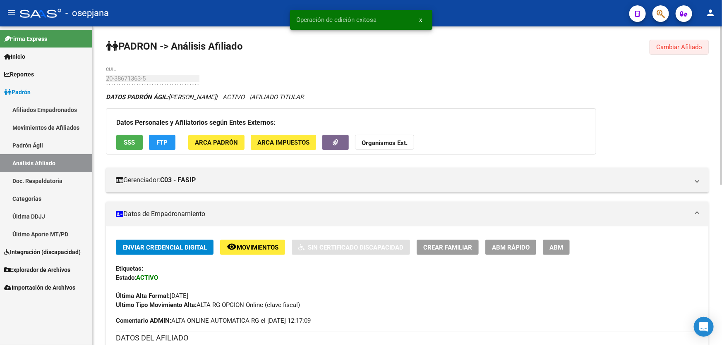
click at [681, 43] on span "Cambiar Afiliado" at bounding box center [679, 46] width 46 height 7
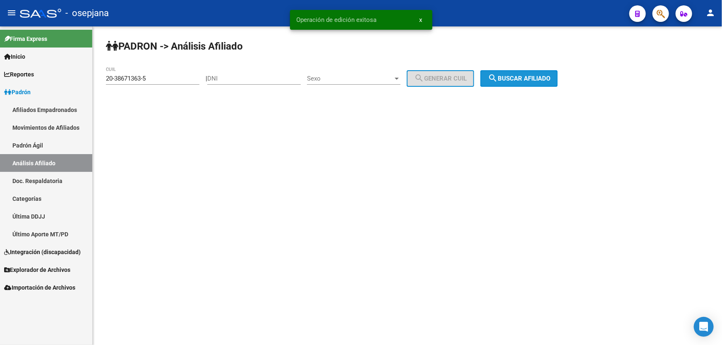
click at [519, 76] on span "search Buscar afiliado" at bounding box center [519, 78] width 62 height 7
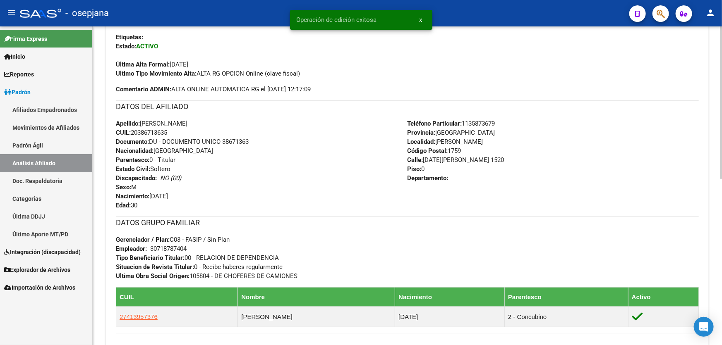
scroll to position [301, 0]
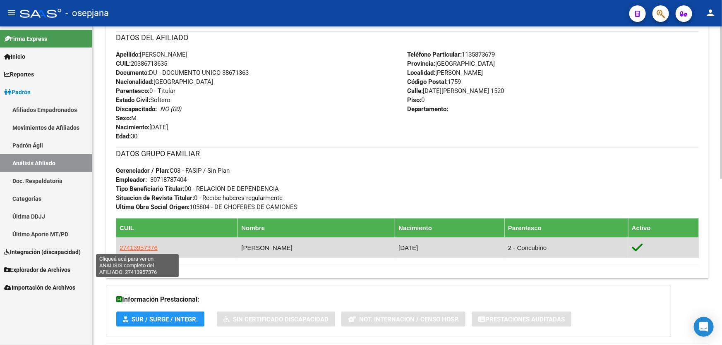
click at [140, 247] on span "27413957376" at bounding box center [139, 247] width 38 height 7
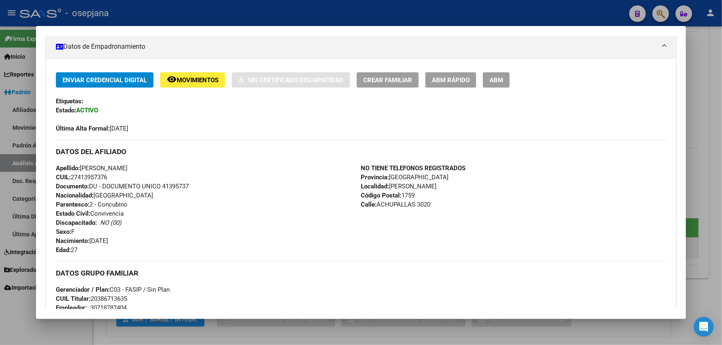
scroll to position [150, 0]
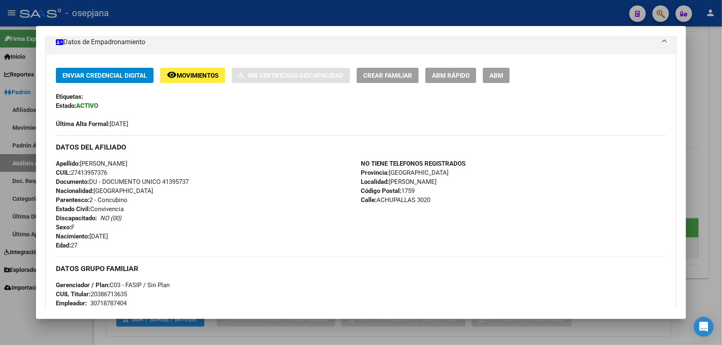
click at [709, 174] on div at bounding box center [361, 172] width 722 height 345
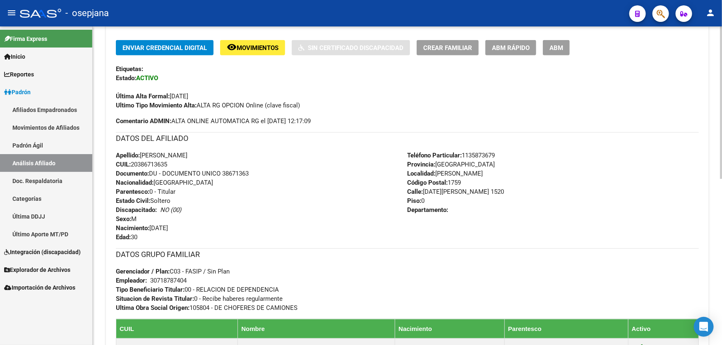
scroll to position [188, 0]
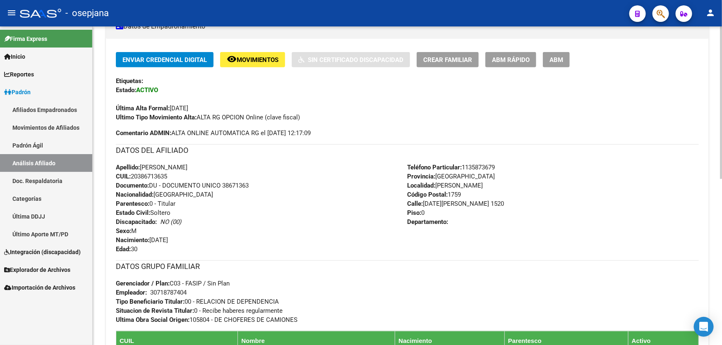
click at [534, 55] on button "ABM Rápido" at bounding box center [510, 59] width 51 height 15
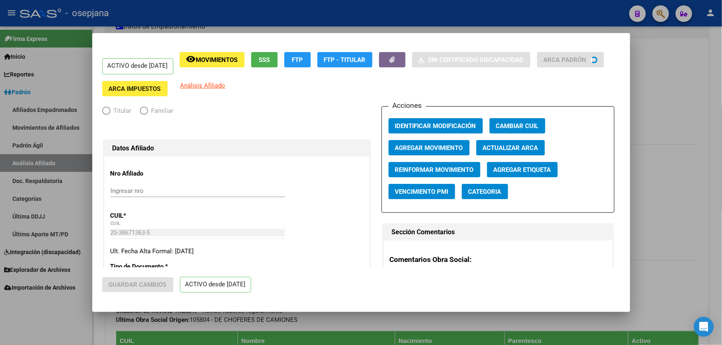
radio input "true"
type input "30-71878740-4"
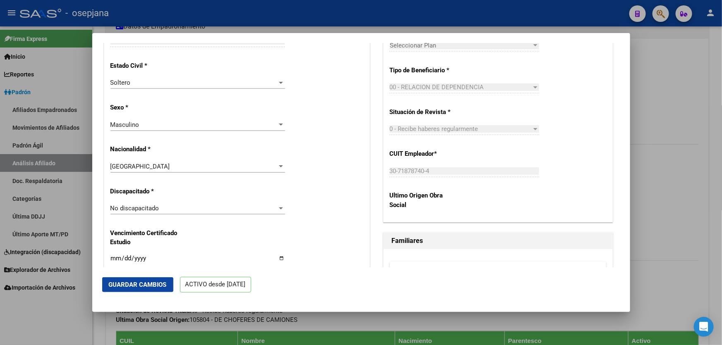
scroll to position [451, 0]
click at [244, 87] on div "Soltero" at bounding box center [193, 83] width 167 height 7
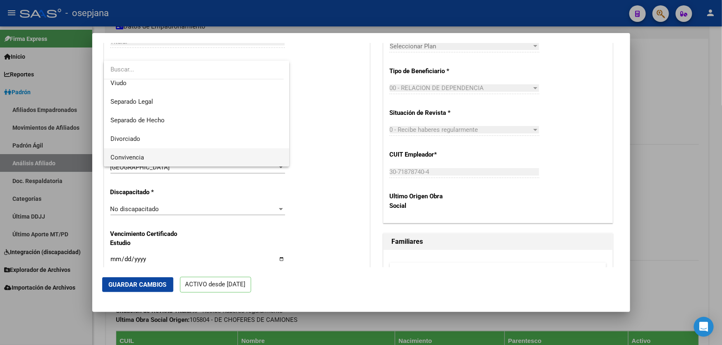
click at [179, 158] on span "Convivencia" at bounding box center [196, 157] width 172 height 19
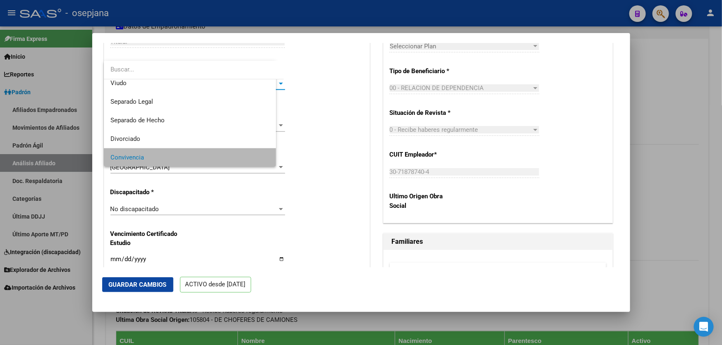
scroll to position [42, 0]
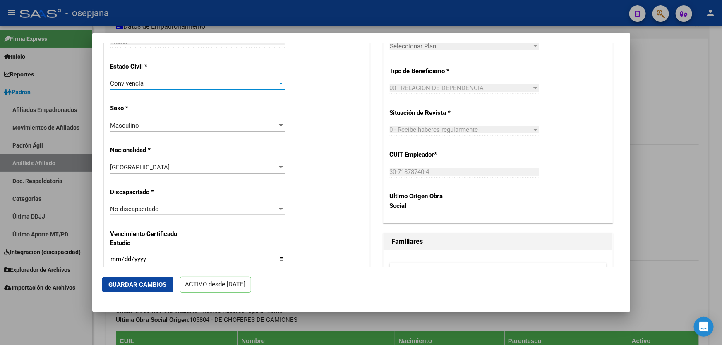
click at [139, 290] on button "Guardar Cambios" at bounding box center [137, 285] width 71 height 15
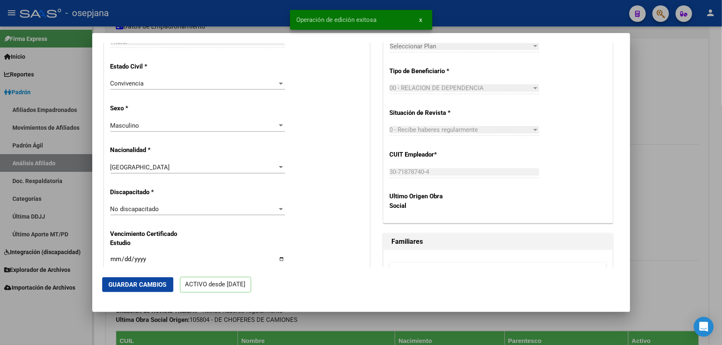
click at [721, 202] on div at bounding box center [361, 172] width 722 height 345
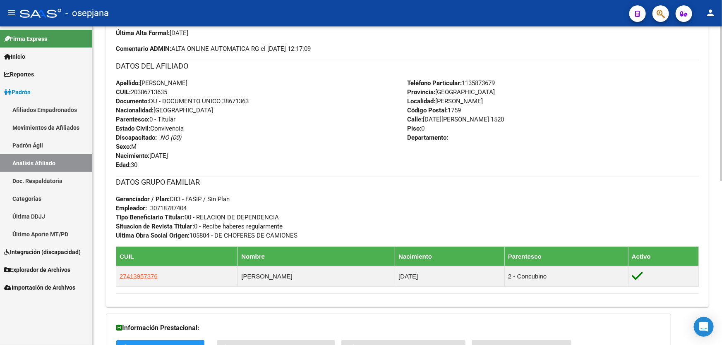
scroll to position [0, 0]
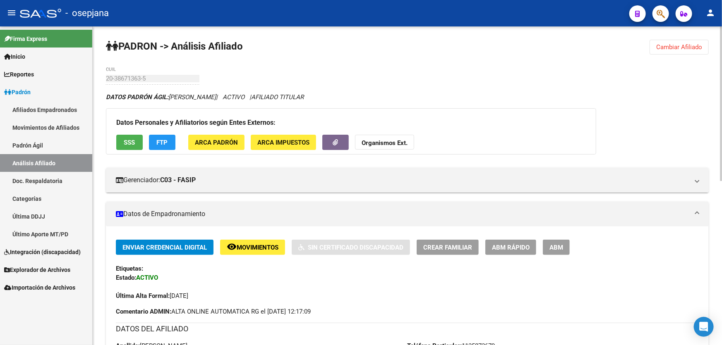
click at [687, 45] on span "Cambiar Afiliado" at bounding box center [679, 46] width 46 height 7
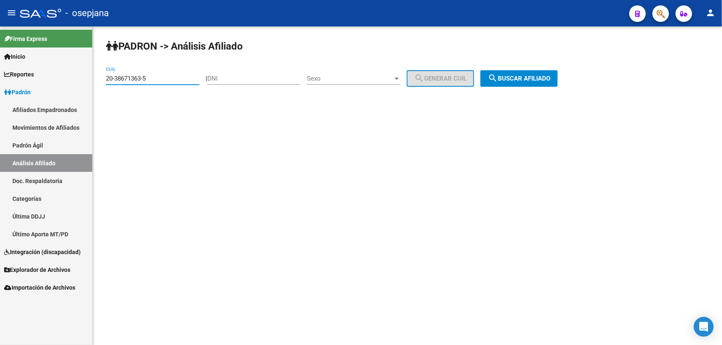
drag, startPoint x: 179, startPoint y: 78, endPoint x: 86, endPoint y: 89, distance: 94.1
click at [86, 89] on mat-sidenav-container "Firma Express Inicio Calendario SSS Instructivos Contacto OS Reportes Padrón Tr…" at bounding box center [361, 185] width 722 height 319
paste input "26024583-0"
click at [536, 77] on span "search Buscar afiliado" at bounding box center [519, 78] width 62 height 7
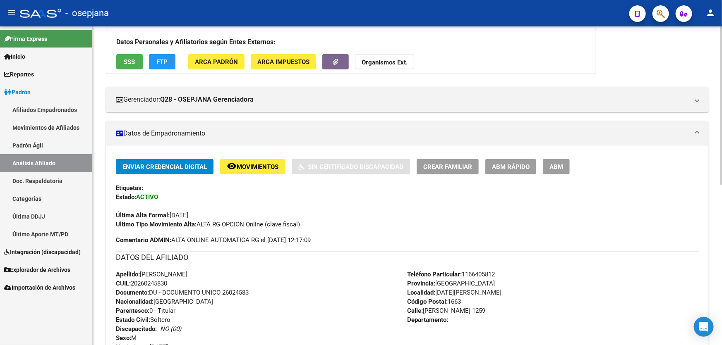
scroll to position [75, 0]
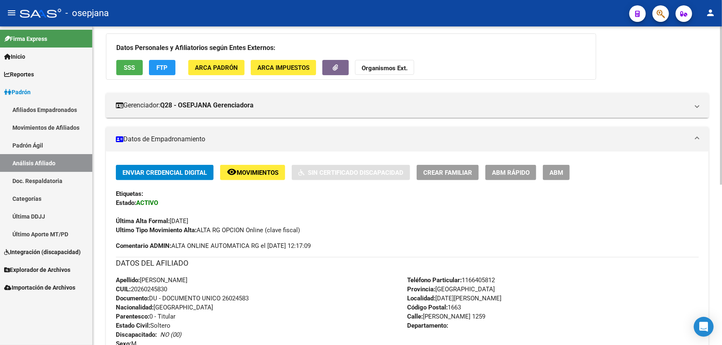
click at [103, 51] on div "PADRON -> Análisis Afiliado Cambiar Afiliado 20-26024583-0 CUIL DATOS PADRÓN ÁG…" at bounding box center [407, 273] width 629 height 643
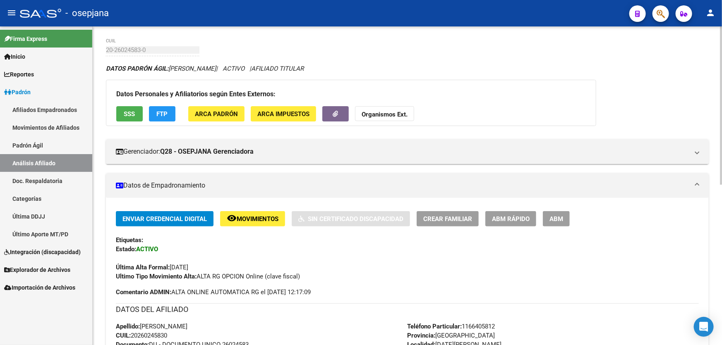
scroll to position [0, 0]
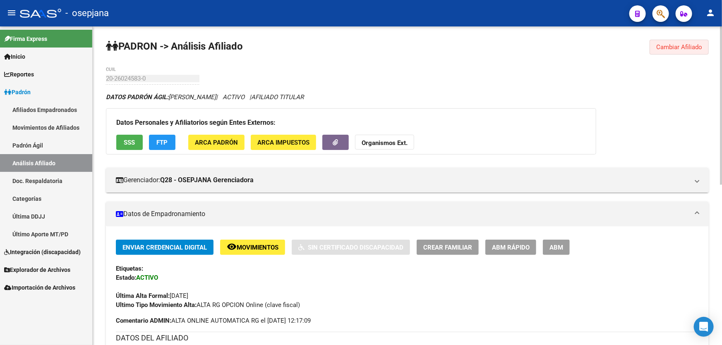
click at [668, 45] on span "Cambiar Afiliado" at bounding box center [679, 46] width 46 height 7
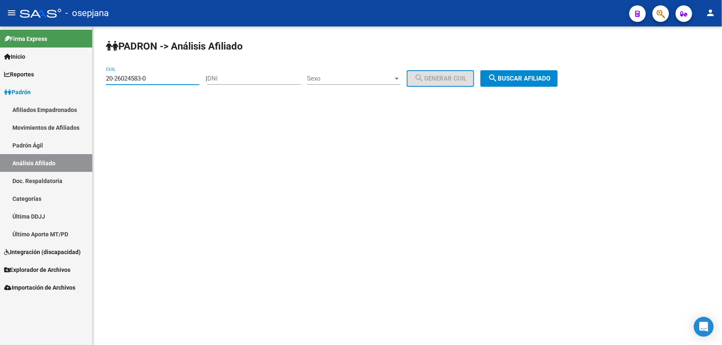
drag, startPoint x: 164, startPoint y: 77, endPoint x: 89, endPoint y: 83, distance: 75.5
click at [89, 83] on mat-sidenav-container "Firma Express Inicio Calendario SSS Instructivos Contacto OS Reportes Padrón Tr…" at bounding box center [361, 185] width 722 height 319
paste input "40730729-2"
type input "20-40730729-2"
click at [558, 72] on button "search Buscar afiliado" at bounding box center [518, 78] width 77 height 17
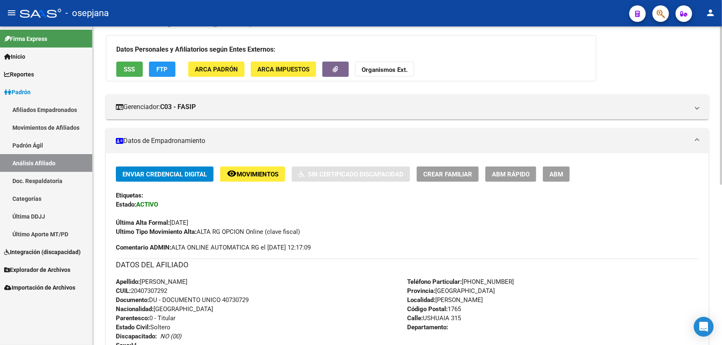
scroll to position [60, 0]
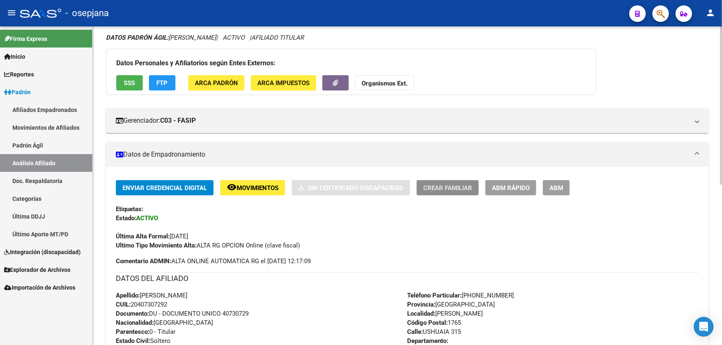
click at [446, 189] on span "Crear Familiar" at bounding box center [447, 187] width 49 height 7
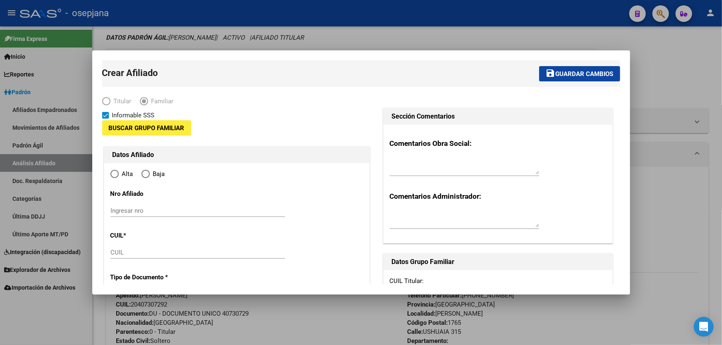
type input "30-50311277-5"
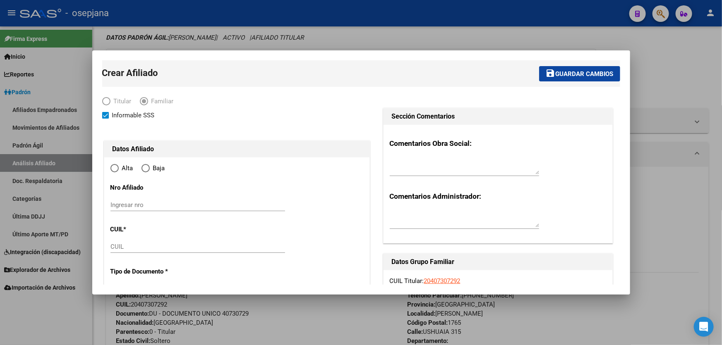
type input "[PERSON_NAME]"
type input "1765"
type input "USHUAIA"
type input "315"
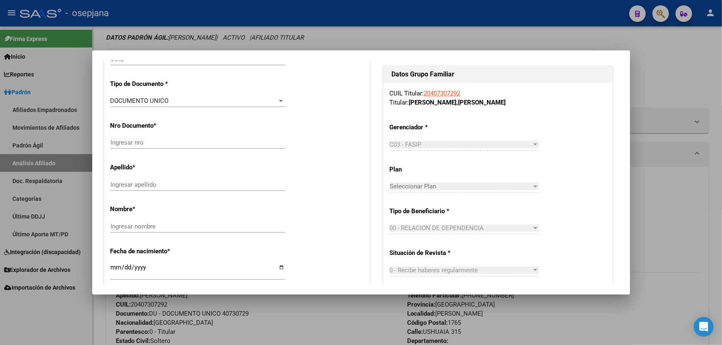
radio input "true"
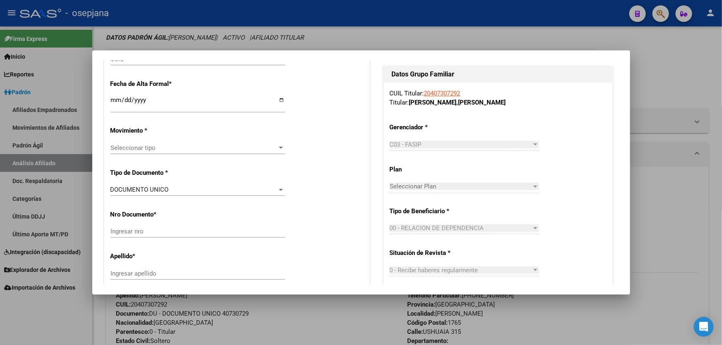
scroll to position [16, 0]
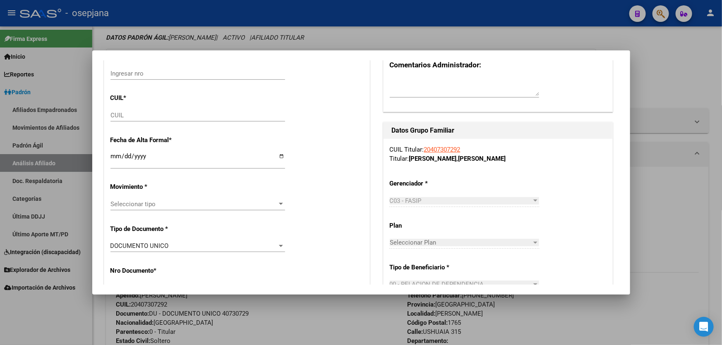
type input "30-50311277-5"
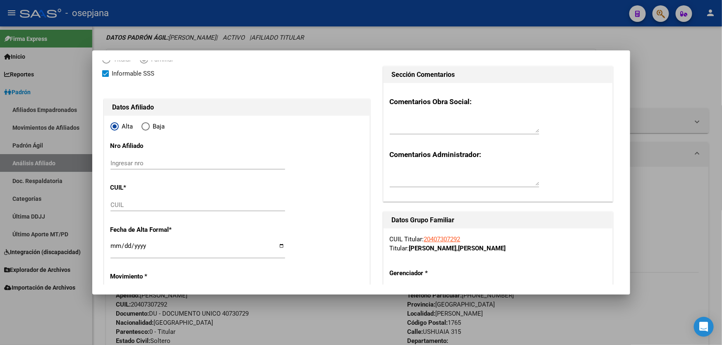
scroll to position [75, 0]
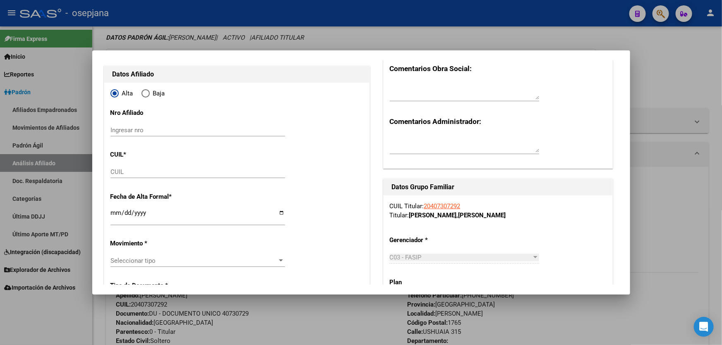
click at [141, 172] on input "CUIL" at bounding box center [197, 171] width 175 height 7
paste input "23-57258680-4"
type input "23-57258680-4"
type input "57258680"
type input "[PERSON_NAME]"
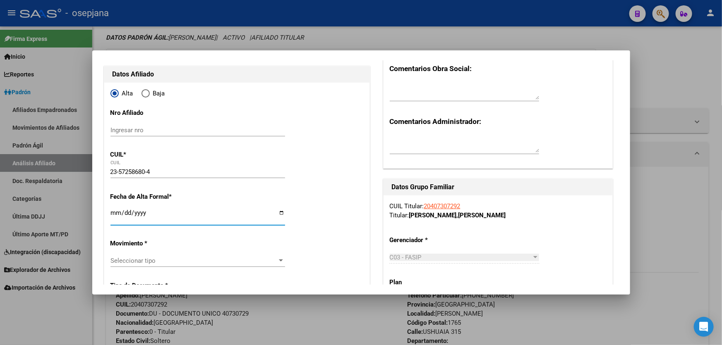
type input "[PERSON_NAME]"
type input "[DATE]"
type input "[PERSON_NAME]"
type input "[DATE]"
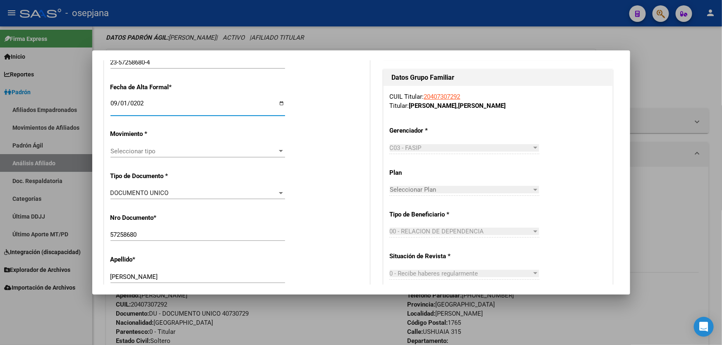
scroll to position [188, 0]
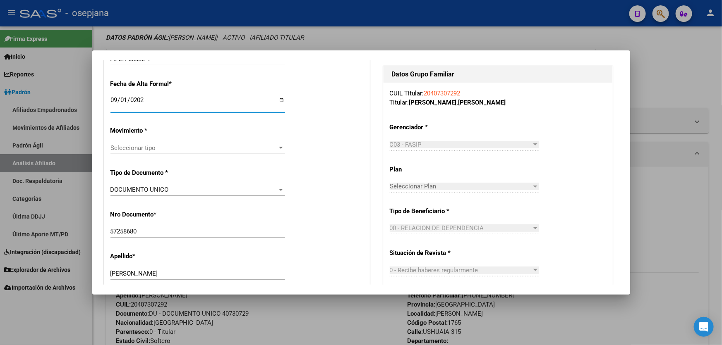
click at [154, 143] on div "Seleccionar tipo Seleccionar tipo" at bounding box center [197, 148] width 175 height 12
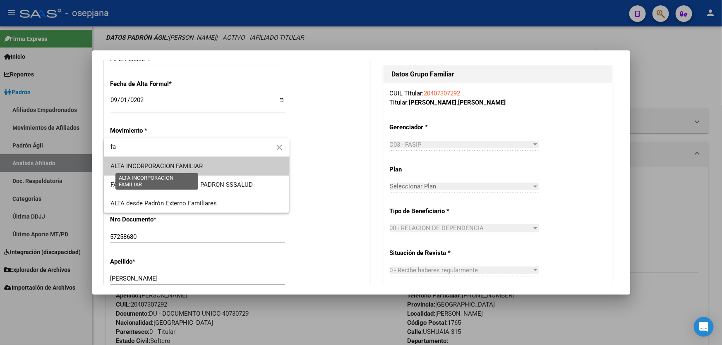
type input "fa"
click at [163, 163] on span "ALTA INCORPORACION FAMILIAR" at bounding box center [156, 166] width 93 height 7
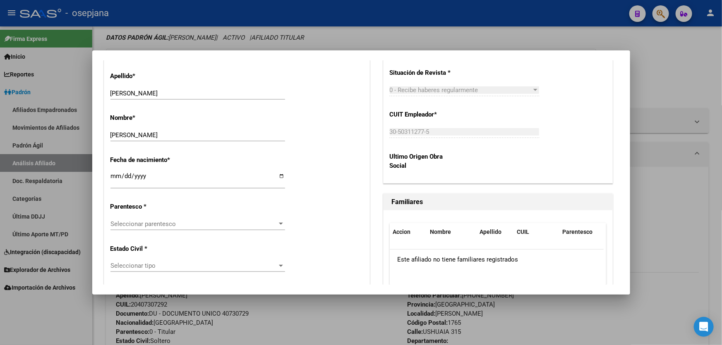
scroll to position [376, 0]
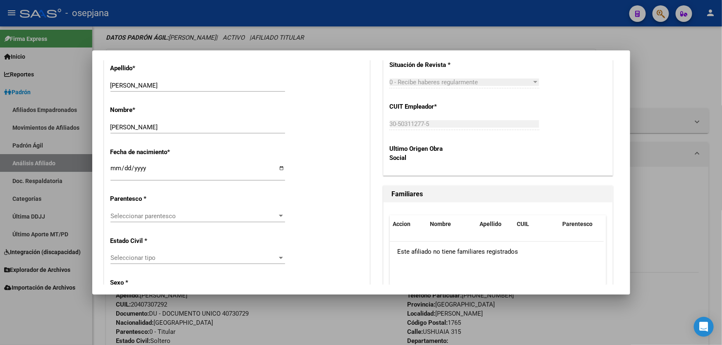
click at [169, 224] on div "Seleccionar parentesco Seleccionar parentesco" at bounding box center [197, 220] width 175 height 20
click at [170, 218] on span "Seleccionar parentesco" at bounding box center [193, 216] width 167 height 7
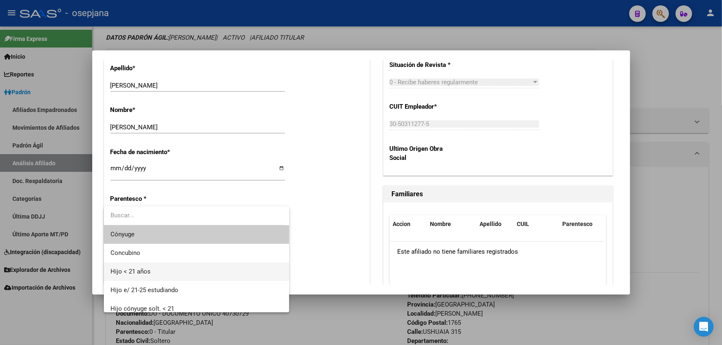
click at [149, 268] on span "Hijo < 21 años" at bounding box center [196, 272] width 172 height 19
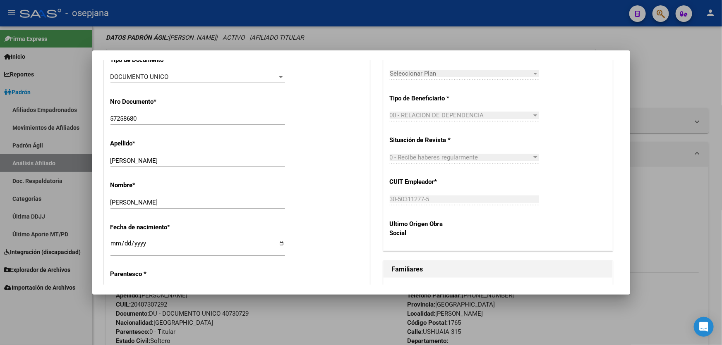
scroll to position [451, 0]
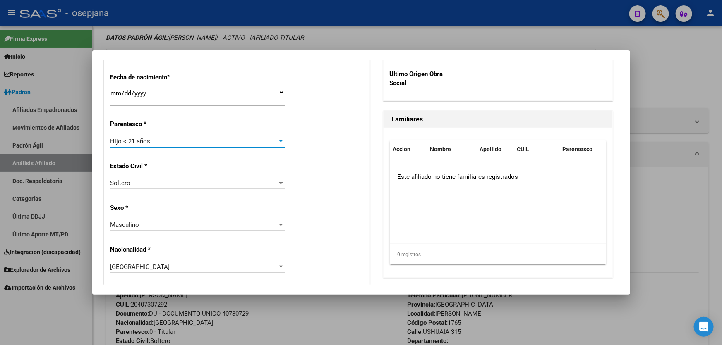
click at [165, 227] on div "Masculino" at bounding box center [193, 224] width 167 height 7
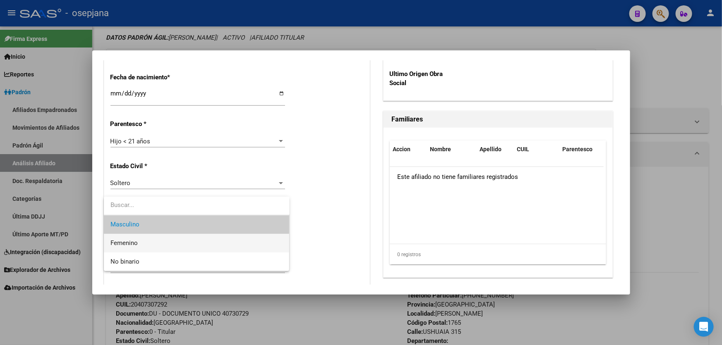
click at [156, 244] on span "Femenino" at bounding box center [196, 243] width 172 height 19
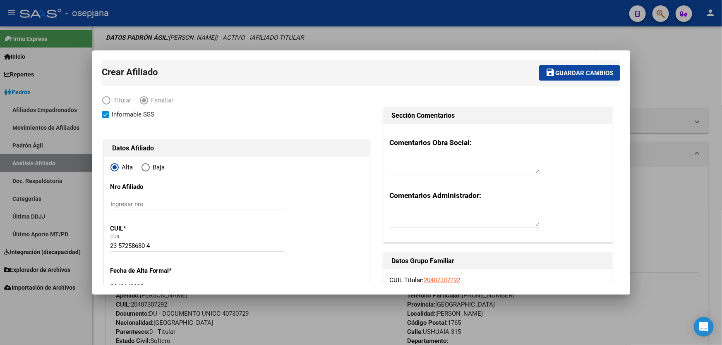
scroll to position [0, 0]
click at [565, 72] on span "Guardar cambios" at bounding box center [584, 73] width 58 height 7
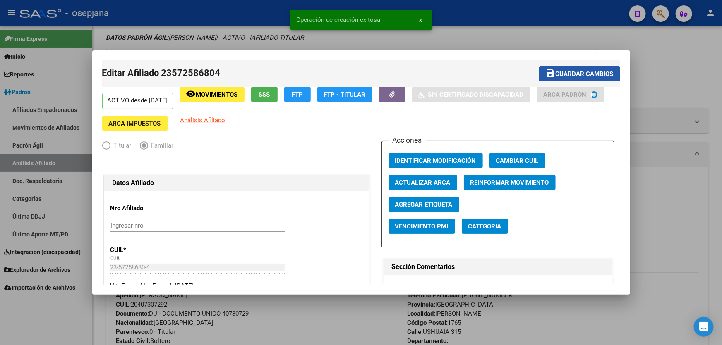
click at [565, 72] on span "Guardar cambios" at bounding box center [584, 73] width 58 height 7
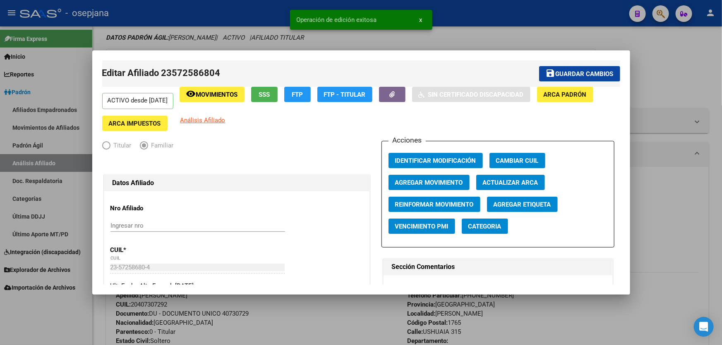
click at [701, 71] on div at bounding box center [361, 172] width 722 height 345
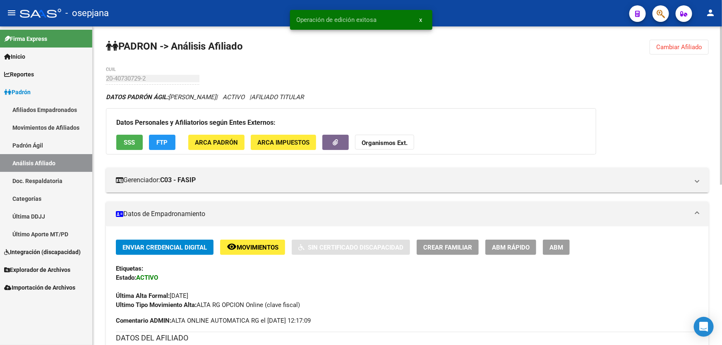
click at [671, 44] on span "Cambiar Afiliado" at bounding box center [679, 46] width 46 height 7
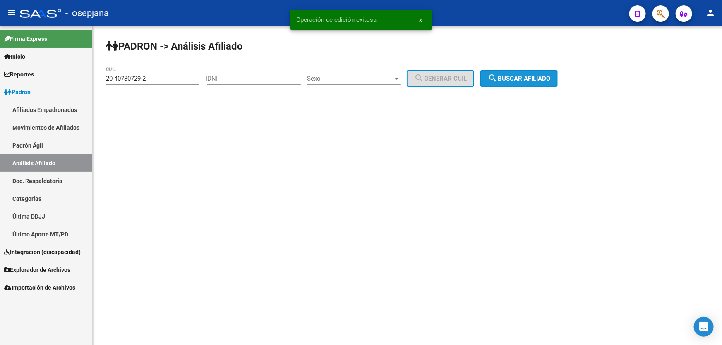
click at [518, 77] on span "search Buscar afiliado" at bounding box center [519, 78] width 62 height 7
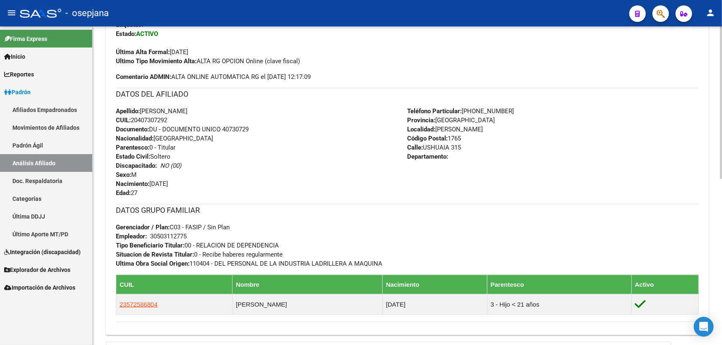
scroll to position [347, 0]
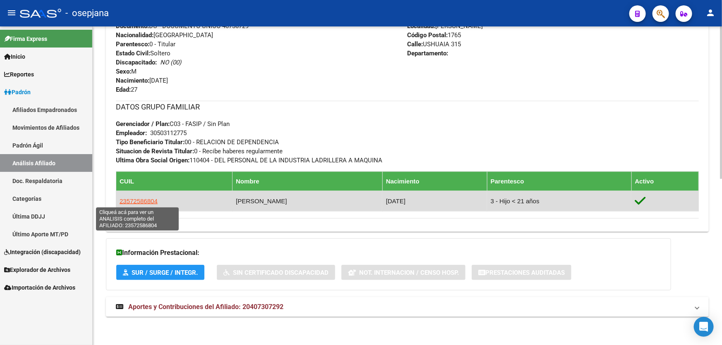
click at [143, 203] on span "23572586804" at bounding box center [139, 201] width 38 height 7
type textarea "23572586804"
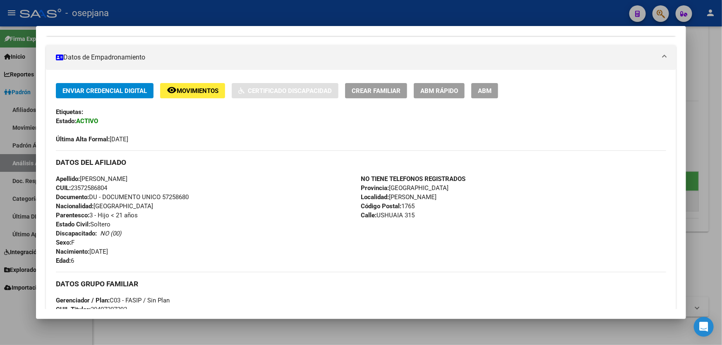
scroll to position [215, 0]
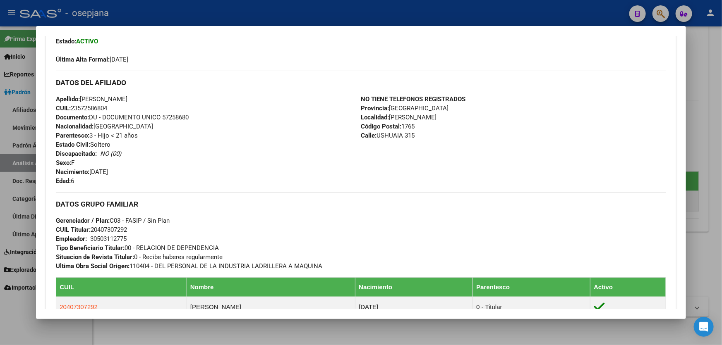
click at [721, 150] on div at bounding box center [361, 172] width 722 height 345
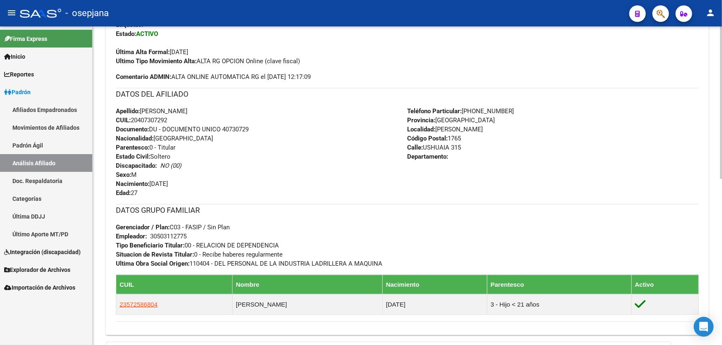
scroll to position [235, 0]
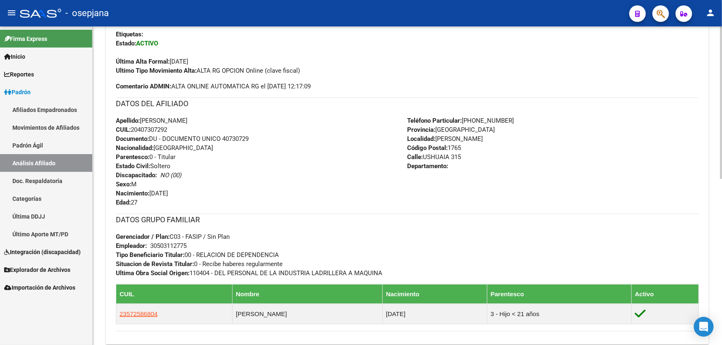
drag, startPoint x: 451, startPoint y: 157, endPoint x: 425, endPoint y: 158, distance: 26.5
click at [425, 158] on span "Calle: USHUAIA 315" at bounding box center [434, 156] width 54 height 7
copy span "USHUAIA"
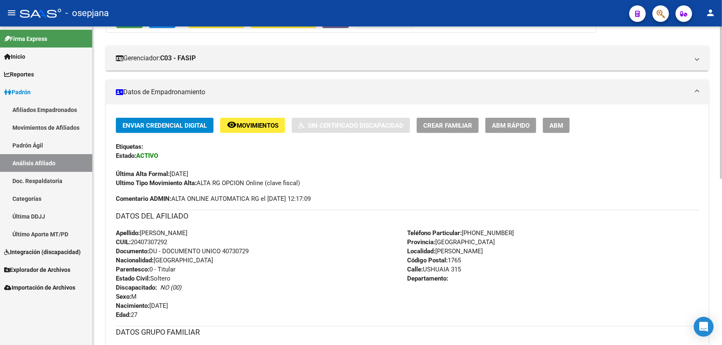
scroll to position [0, 0]
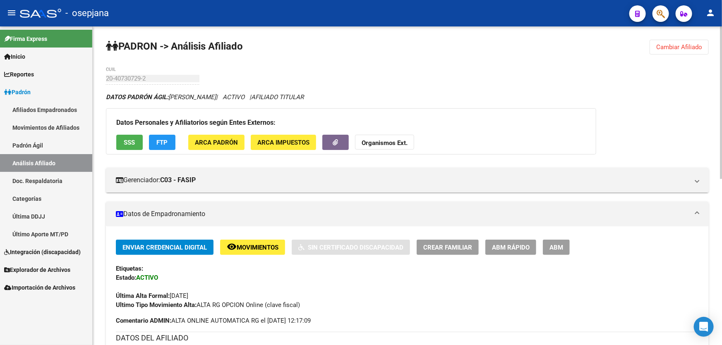
click at [684, 47] on span "Cambiar Afiliado" at bounding box center [679, 46] width 46 height 7
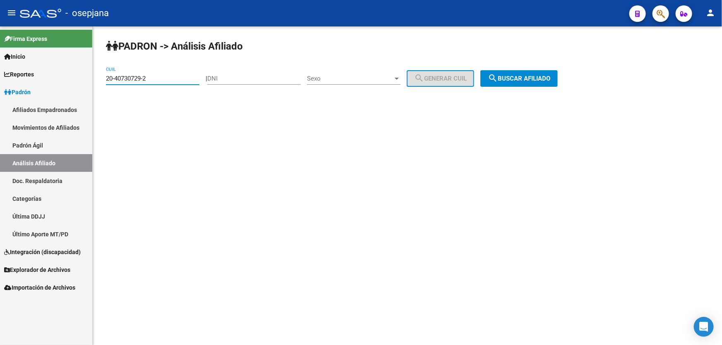
drag, startPoint x: 161, startPoint y: 78, endPoint x: 99, endPoint y: 79, distance: 62.0
click at [99, 79] on div "PADRON -> Análisis Afiliado 20-40730729-2 CUIL | DNI Sexo Sexo search Generar C…" at bounding box center [407, 69] width 629 height 87
paste input "1713947-9"
type input "20-41713947-9"
click at [529, 72] on button "search Buscar afiliado" at bounding box center [518, 78] width 77 height 17
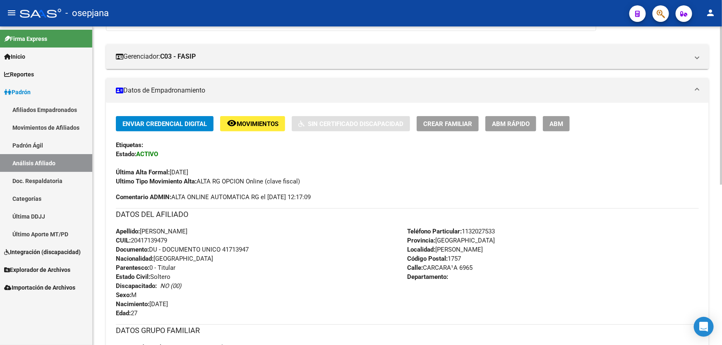
scroll to position [113, 0]
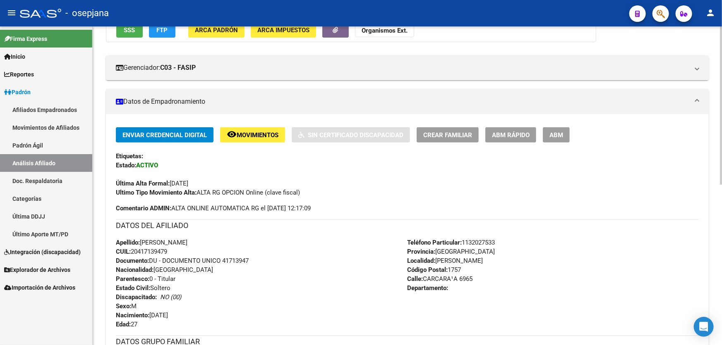
click at [441, 136] on span "Crear Familiar" at bounding box center [447, 135] width 49 height 7
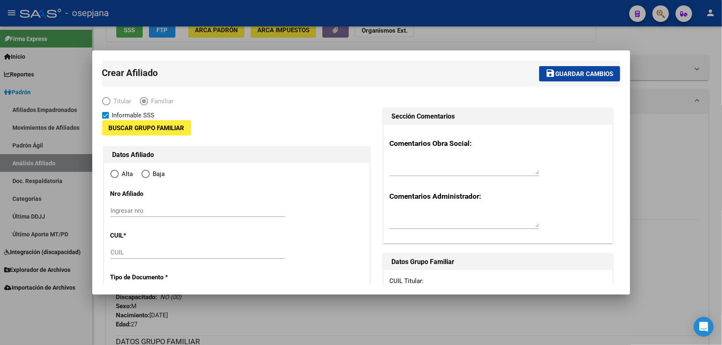
type input "30-70948490-3"
type input "[PERSON_NAME]"
type input "1757"
type input "CARCARA¹A"
type input "6965"
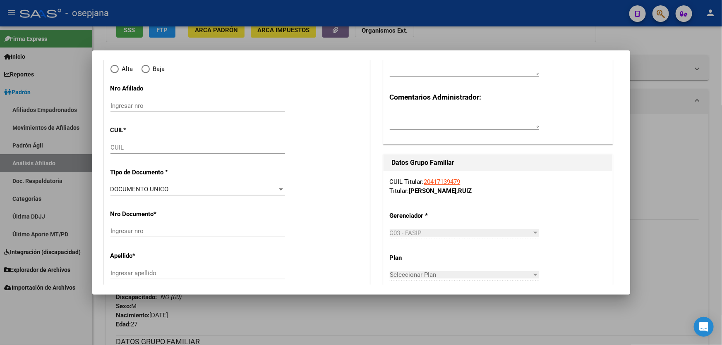
radio input "true"
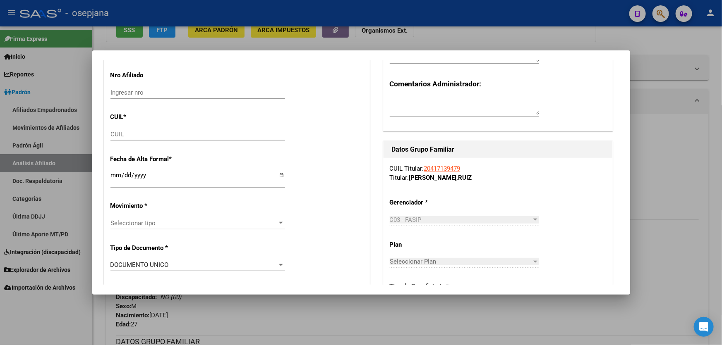
type input "30-70948490-3"
paste input "27-59693827-8"
type input "27-59693827-8"
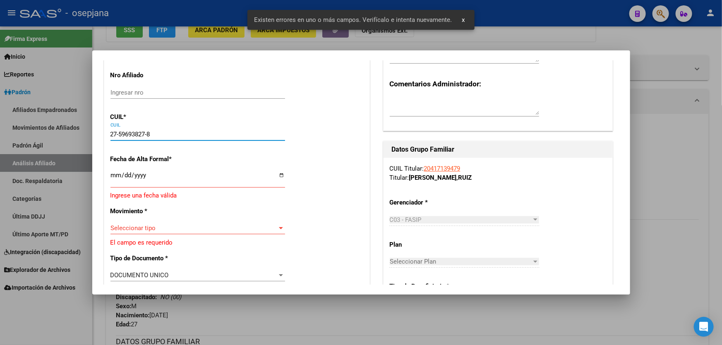
type input "59693827"
type input "RUIZ"
type input "[PERSON_NAME]"
type input "[DATE]"
type input "[PERSON_NAME]"
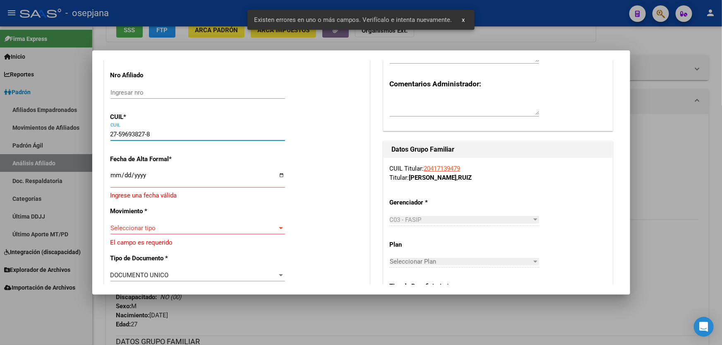
click at [114, 175] on input "Ingresar fecha" at bounding box center [197, 178] width 175 height 13
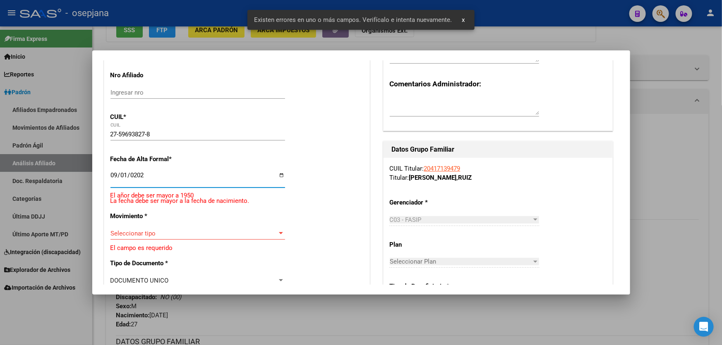
type input "[DATE]"
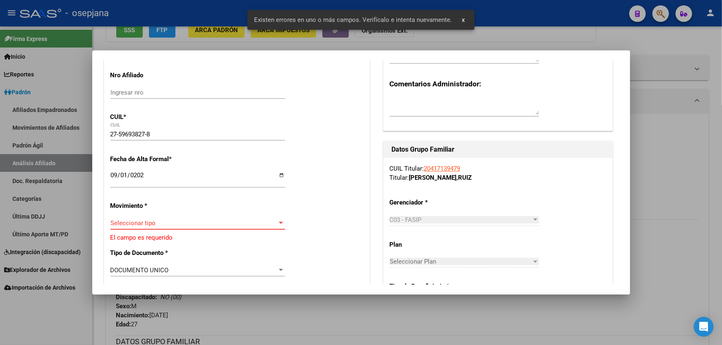
click at [139, 220] on span "Seleccionar tipo" at bounding box center [193, 223] width 167 height 7
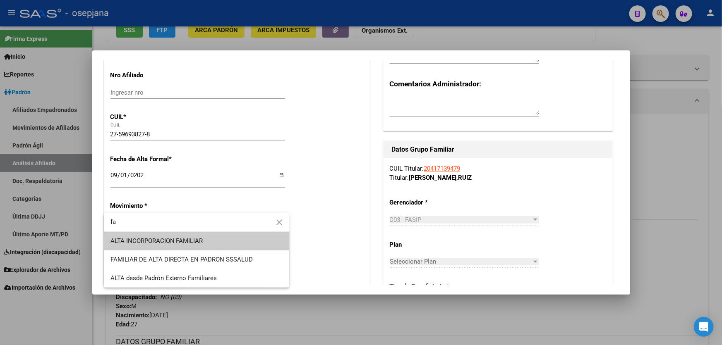
type input "fa"
click at [208, 241] on span "ALTA INCORPORACION FAMILIAR" at bounding box center [196, 241] width 172 height 19
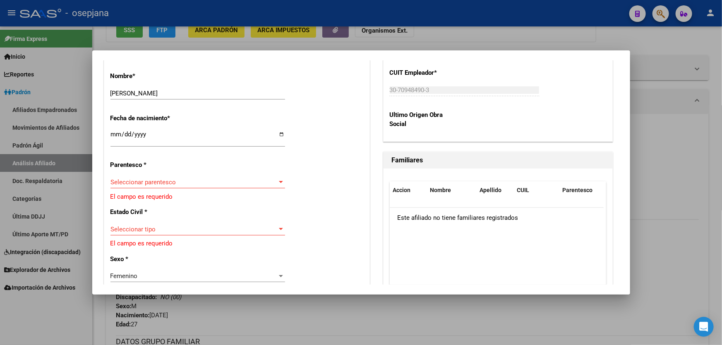
scroll to position [414, 0]
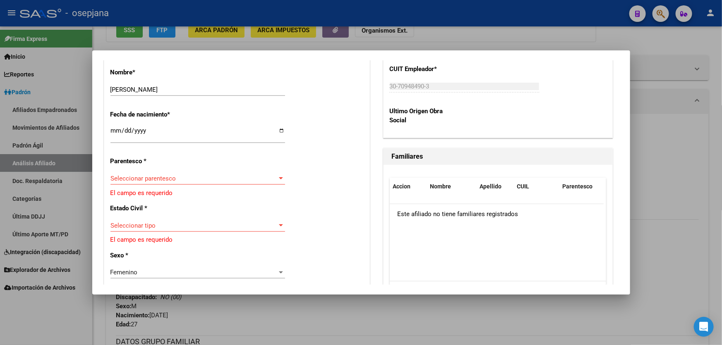
click at [182, 178] on span "Seleccionar parentesco" at bounding box center [193, 178] width 167 height 7
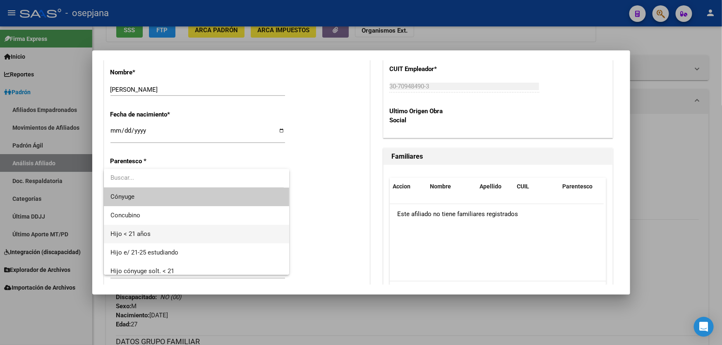
click at [152, 229] on span "Hijo < 21 años" at bounding box center [196, 234] width 172 height 19
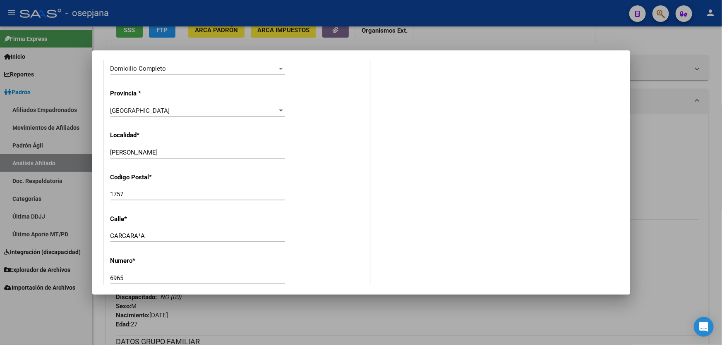
scroll to position [790, 0]
click at [140, 236] on input "CARCARA¹A" at bounding box center [197, 235] width 175 height 7
type input "CARCARAÑA"
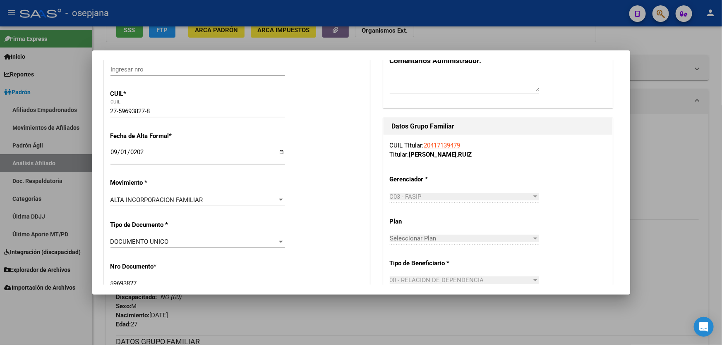
scroll to position [0, 0]
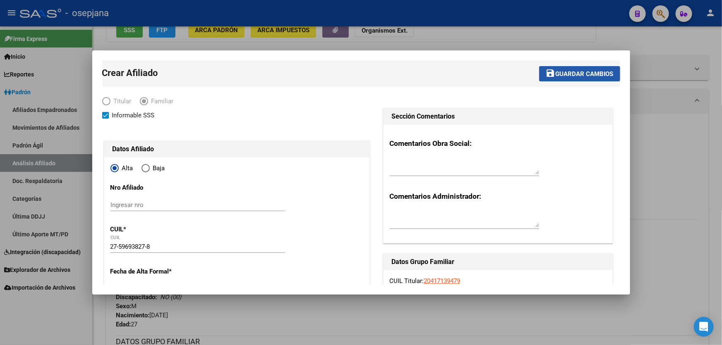
click at [579, 74] on span "Guardar cambios" at bounding box center [584, 73] width 58 height 7
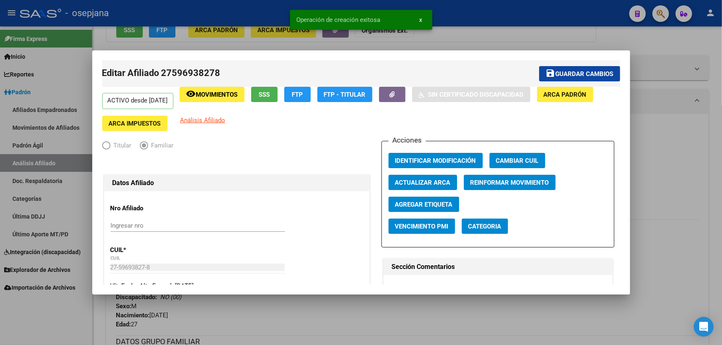
click at [579, 74] on span "Guardar cambios" at bounding box center [584, 73] width 58 height 7
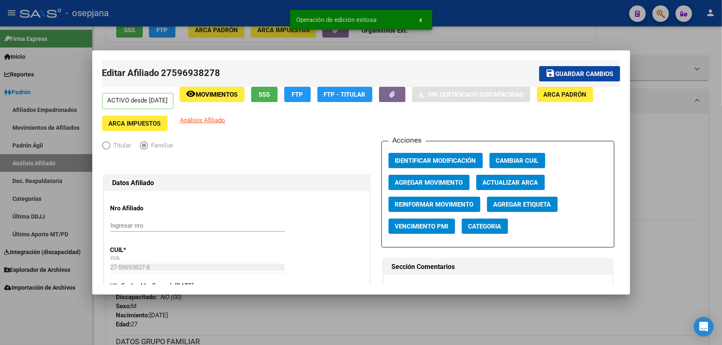
click at [681, 141] on div at bounding box center [361, 172] width 722 height 345
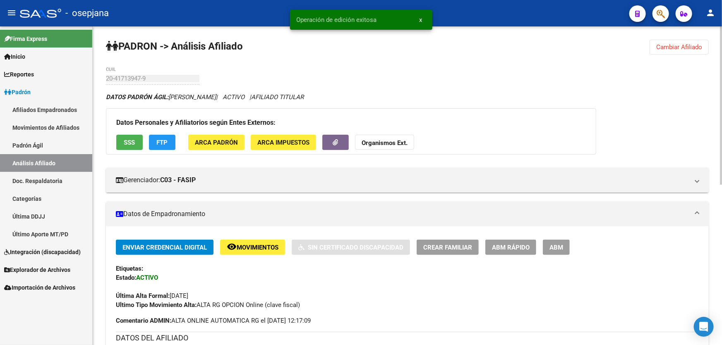
click at [664, 45] on span "Cambiar Afiliado" at bounding box center [679, 46] width 46 height 7
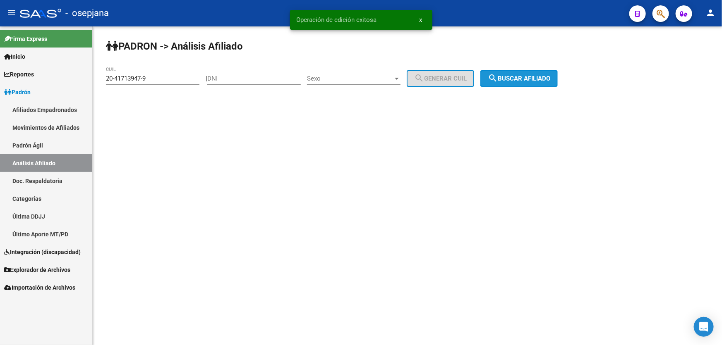
click at [529, 78] on span "search Buscar afiliado" at bounding box center [519, 78] width 62 height 7
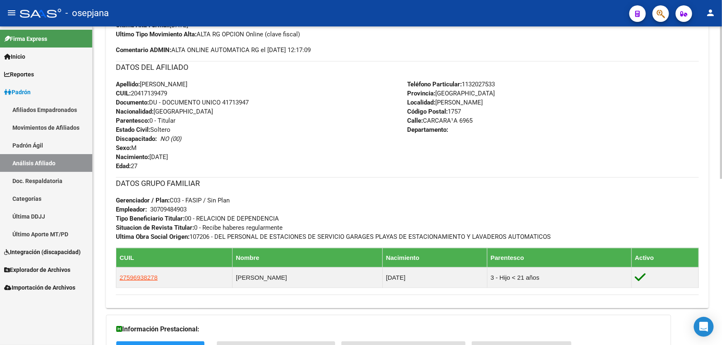
scroll to position [263, 0]
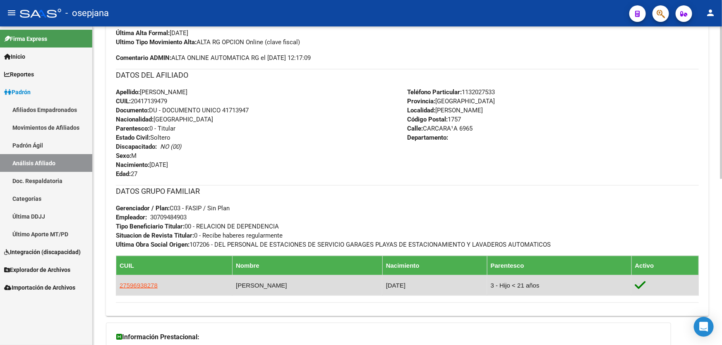
click at [133, 288] on app-link-go-to "27596938278" at bounding box center [139, 285] width 38 height 9
click at [145, 283] on span "27596938278" at bounding box center [139, 285] width 38 height 7
type textarea "27596938278"
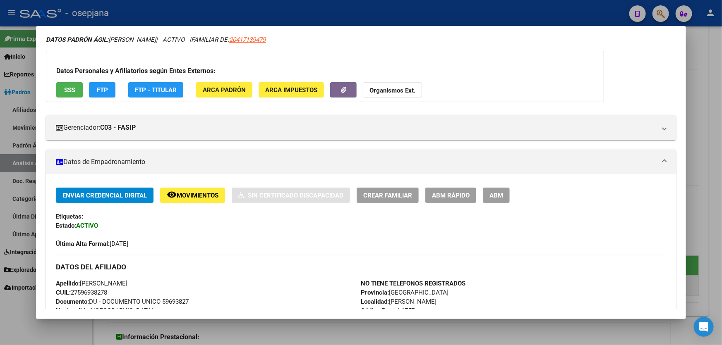
scroll to position [150, 0]
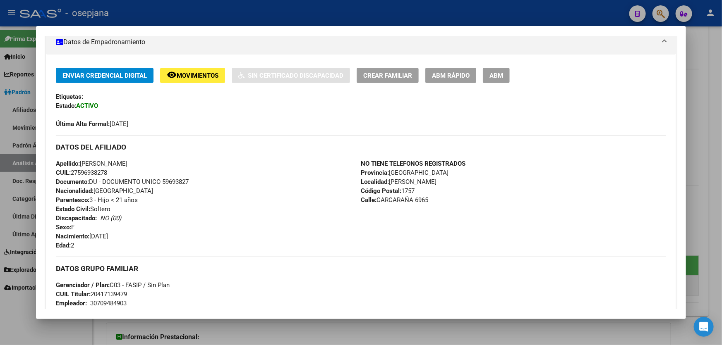
click at [699, 198] on div at bounding box center [361, 172] width 722 height 345
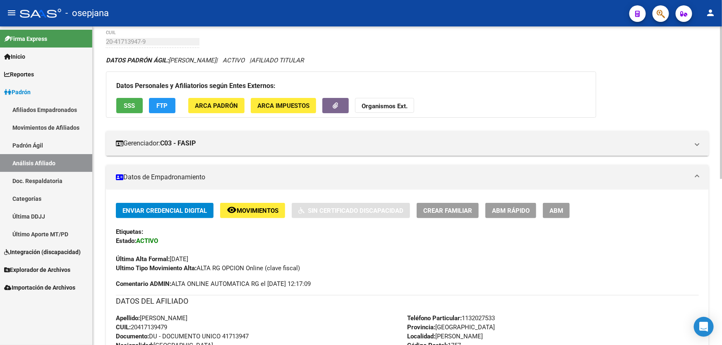
scroll to position [0, 0]
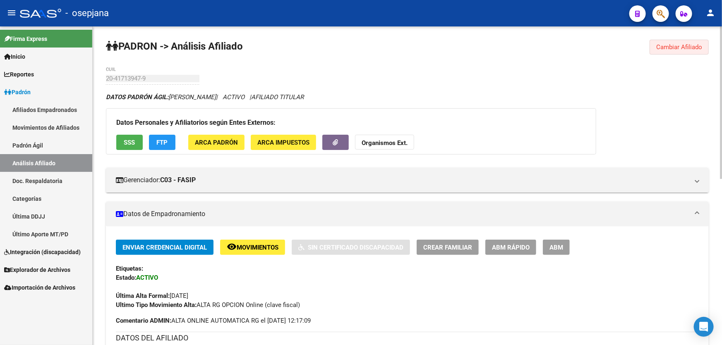
click at [692, 45] on span "Cambiar Afiliado" at bounding box center [679, 46] width 46 height 7
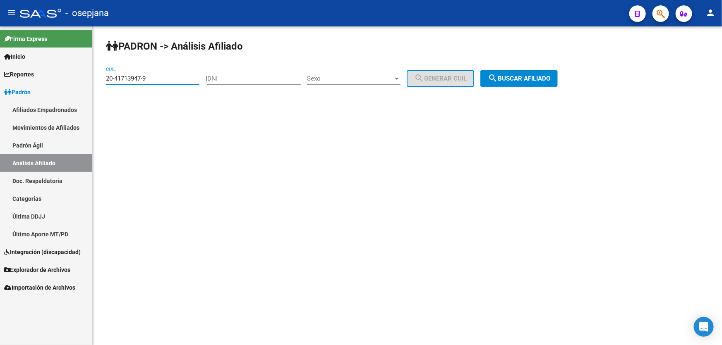
drag, startPoint x: 128, startPoint y: 81, endPoint x: 80, endPoint y: 83, distance: 48.4
click at [80, 83] on mat-sidenav-container "Firma Express Inicio Calendario SSS Instructivos Contacto OS Reportes Padrón Tr…" at bounding box center [361, 185] width 722 height 319
paste input "23689532-8"
click at [550, 75] on span "search Buscar afiliado" at bounding box center [519, 78] width 62 height 7
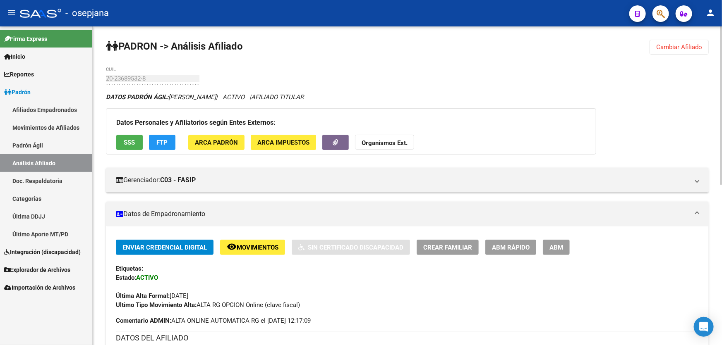
click at [686, 47] on span "Cambiar Afiliado" at bounding box center [679, 46] width 46 height 7
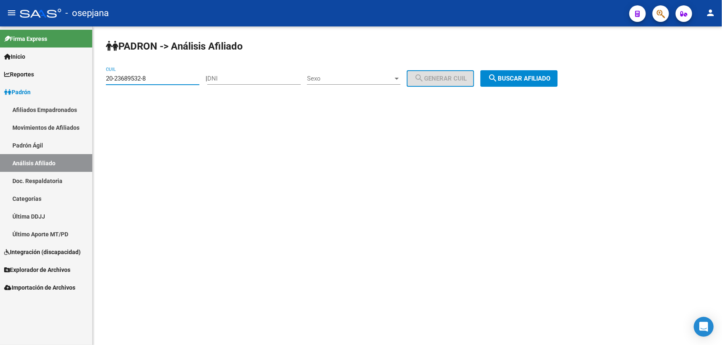
drag, startPoint x: 156, startPoint y: 78, endPoint x: 102, endPoint y: 85, distance: 53.9
click at [102, 85] on div "PADRON -> Análisis Afiliado 20-23689532-8 CUIL | DNI Sexo Sexo search Generar C…" at bounding box center [407, 69] width 629 height 87
paste input "40910570-0"
click at [530, 78] on span "search Buscar afiliado" at bounding box center [519, 78] width 62 height 7
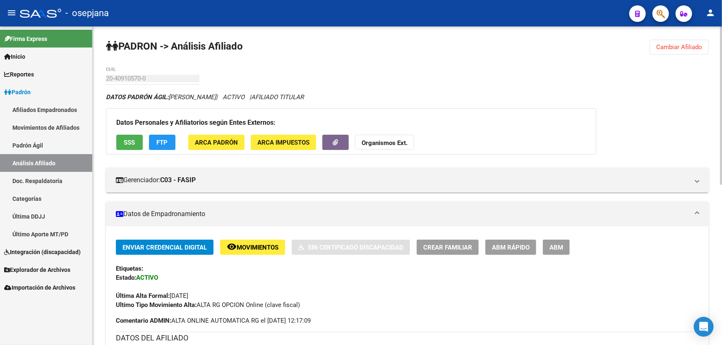
click at [670, 41] on button "Cambiar Afiliado" at bounding box center [678, 47] width 59 height 15
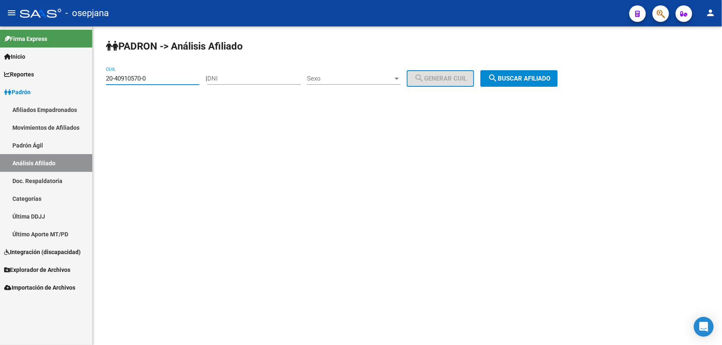
drag, startPoint x: 160, startPoint y: 77, endPoint x: 0, endPoint y: 104, distance: 161.8
click at [0, 102] on mat-sidenav-container "Firma Express Inicio Calendario SSS Instructivos Contacto OS Reportes Padrón Tr…" at bounding box center [361, 185] width 722 height 319
paste input "23048314-1"
click at [542, 82] on button "search Buscar afiliado" at bounding box center [518, 78] width 77 height 17
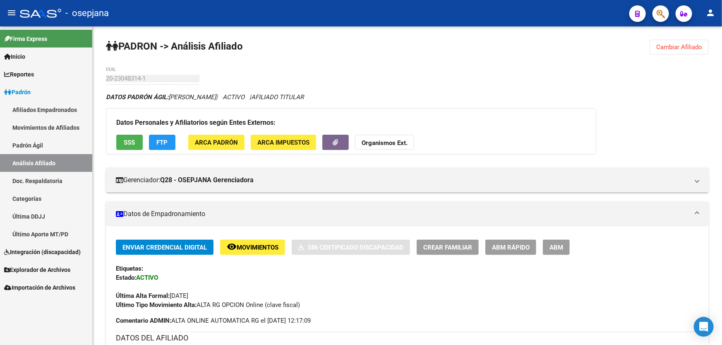
click at [687, 48] on span "Cambiar Afiliado" at bounding box center [679, 46] width 46 height 7
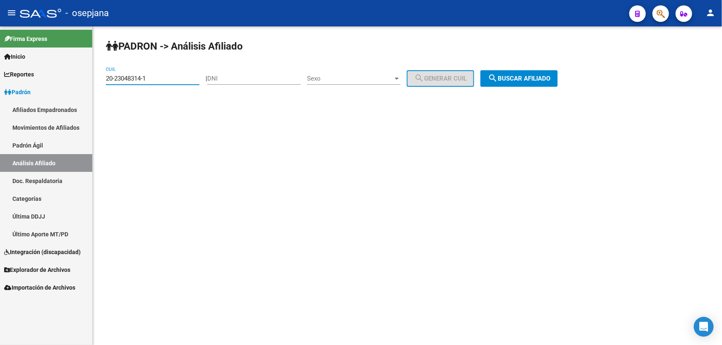
drag, startPoint x: 154, startPoint y: 77, endPoint x: 63, endPoint y: 80, distance: 91.1
click at [63, 80] on mat-sidenav-container "Firma Express Inicio Calendario SSS Instructivos Contacto OS Reportes Padrón Tr…" at bounding box center [361, 185] width 722 height 319
paste input "5897897-9"
click at [550, 85] on button "search Buscar afiliado" at bounding box center [518, 78] width 77 height 17
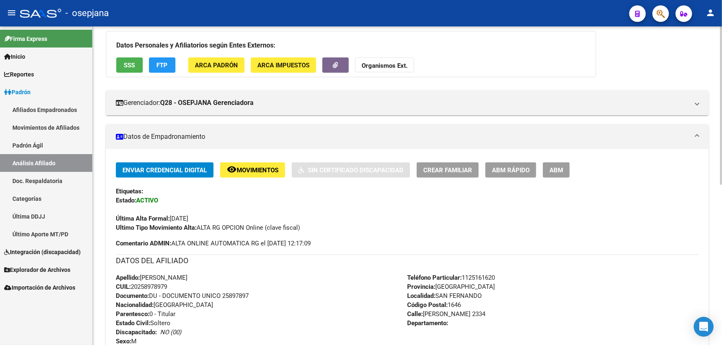
scroll to position [75, 0]
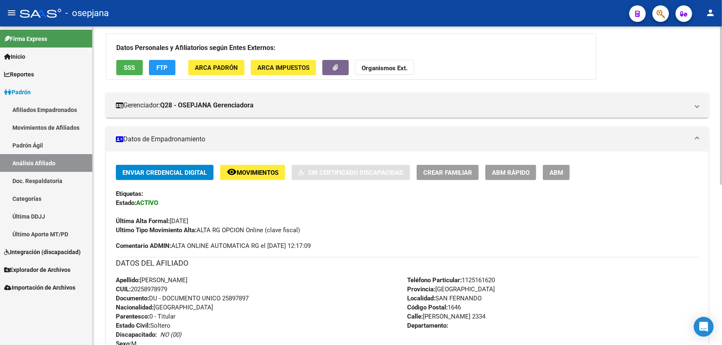
drag, startPoint x: 224, startPoint y: 296, endPoint x: 281, endPoint y: 296, distance: 57.1
click at [281, 296] on div "Apellido: [PERSON_NAME]: 20258978979 Documento: DU - DOCUMENTO UNICO 25897897 N…" at bounding box center [262, 321] width 292 height 91
copy span "25897897"
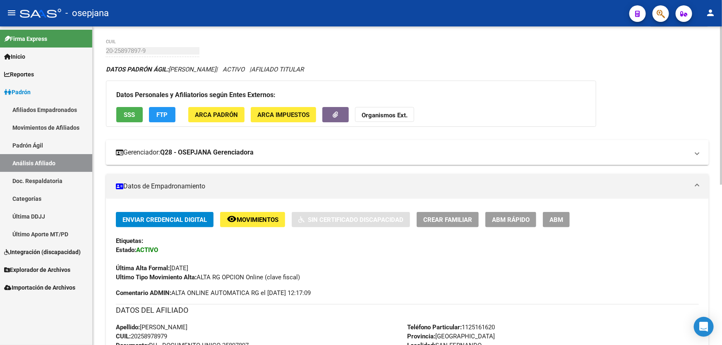
scroll to position [0, 0]
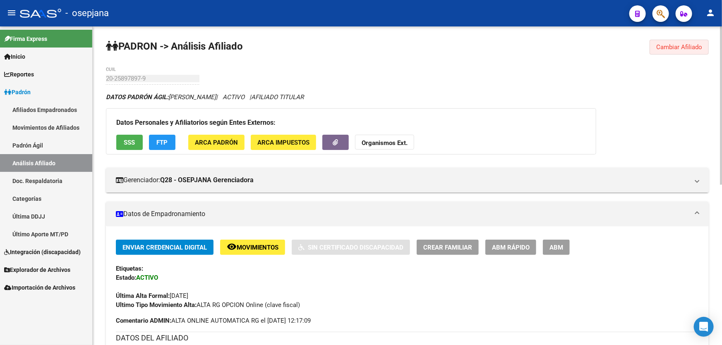
click at [673, 45] on span "Cambiar Afiliado" at bounding box center [679, 46] width 46 height 7
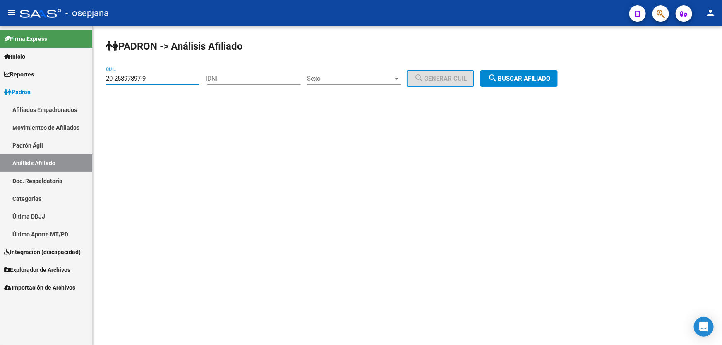
drag, startPoint x: 171, startPoint y: 78, endPoint x: 86, endPoint y: 78, distance: 85.2
click at [86, 78] on mat-sidenav-container "Firma Express Inicio Calendario SSS Instructivos Contacto OS Reportes Padrón Tr…" at bounding box center [361, 185] width 722 height 319
paste input "17-038422"
type input "17-038422"
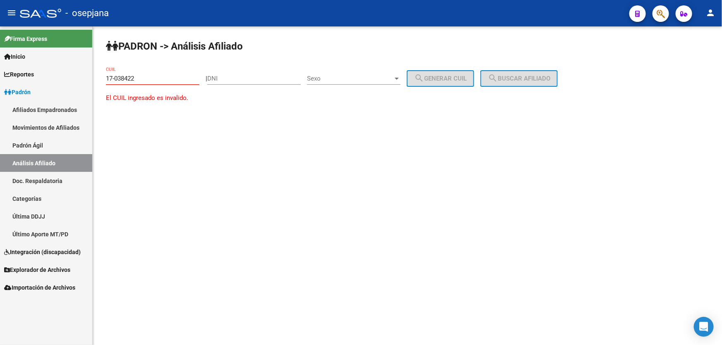
drag, startPoint x: 157, startPoint y: 79, endPoint x: 86, endPoint y: 83, distance: 71.7
click at [87, 82] on mat-sidenav-container "Firma Express Inicio Calendario SSS Instructivos Contacto OS Reportes Padrón Tr…" at bounding box center [361, 185] width 722 height 319
paste input "23-17038422-9"
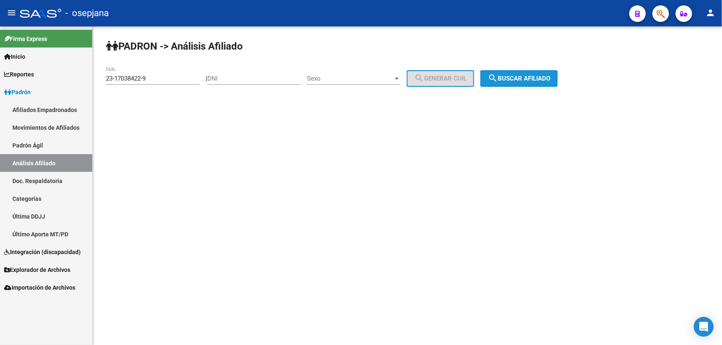
click at [532, 75] on span "search Buscar afiliado" at bounding box center [519, 78] width 62 height 7
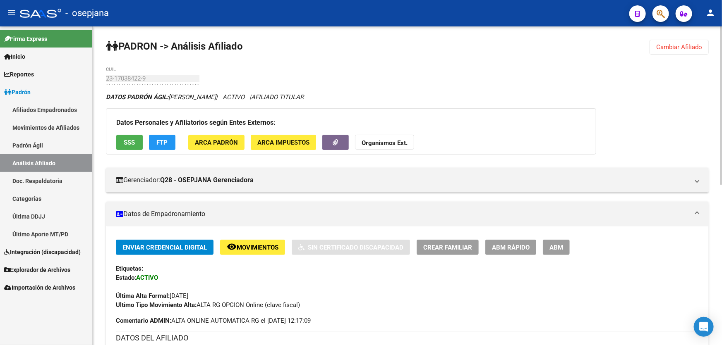
click at [668, 45] on span "Cambiar Afiliado" at bounding box center [679, 46] width 46 height 7
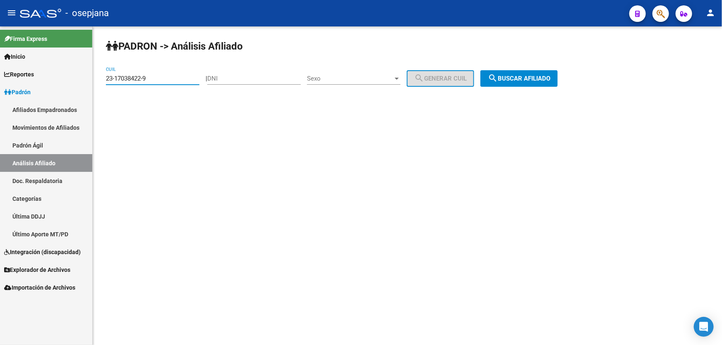
drag, startPoint x: 153, startPoint y: 76, endPoint x: 0, endPoint y: 85, distance: 153.3
click at [0, 84] on mat-sidenav-container "Firma Express Inicio Calendario SSS Instructivos Contacto OS Reportes Padrón Tr…" at bounding box center [361, 185] width 722 height 319
paste input "0-27162057"
type input "20-27162057-9"
click at [529, 83] on button "search Buscar afiliado" at bounding box center [518, 78] width 77 height 17
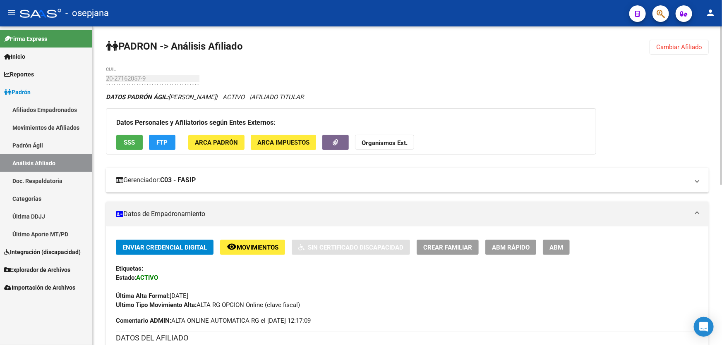
scroll to position [113, 0]
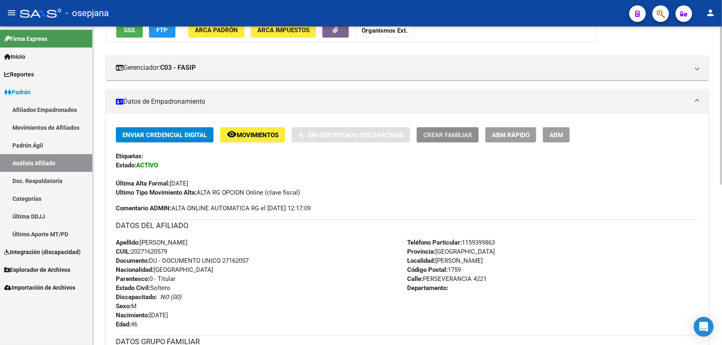
click at [448, 132] on span "Crear Familiar" at bounding box center [447, 135] width 49 height 7
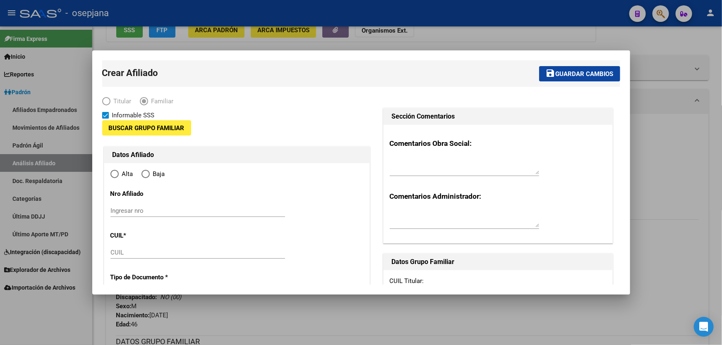
type input "33-67876743-9"
type input "[PERSON_NAME]"
type input "1759"
type input "PERSEVERANCIA"
type input "4221"
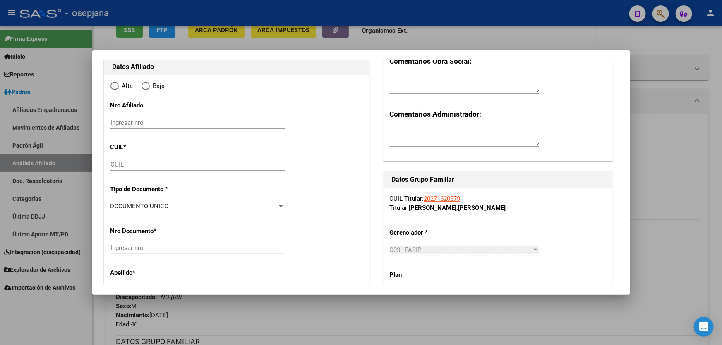
radio input "true"
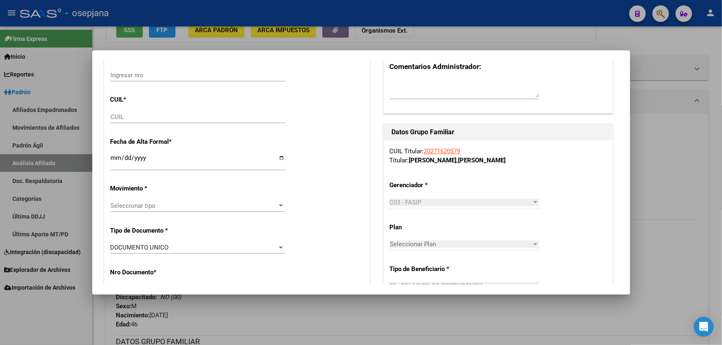
scroll to position [150, 0]
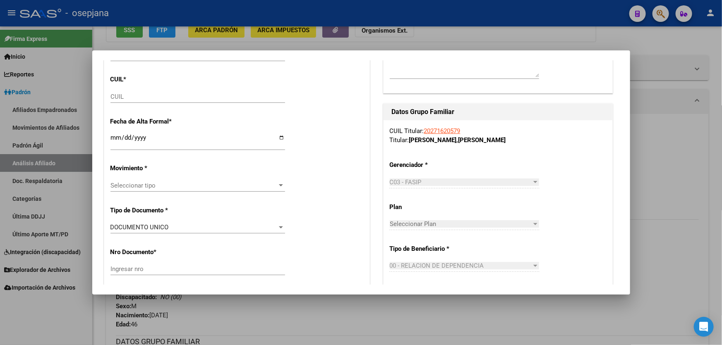
type input "33-67876743-9"
click at [127, 96] on input "CUIL" at bounding box center [197, 96] width 175 height 7
paste input "23-32310904-4"
type input "23-32310904-4"
type input "32310904"
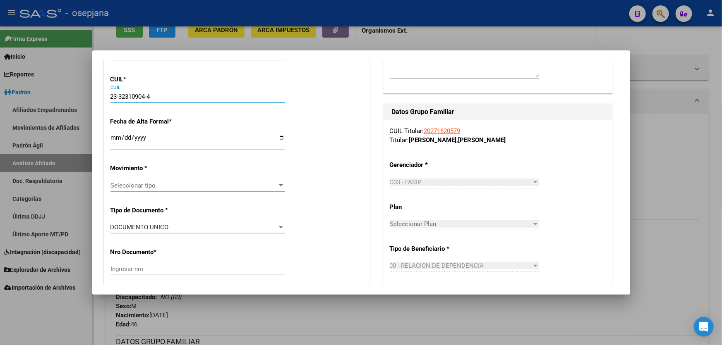
type input "[PERSON_NAME] [PERSON_NAME]"
type input "[DATE]"
type input "[PERSON_NAME]"
type input "23-32310904-4"
click at [117, 137] on input "Ingresar fecha" at bounding box center [197, 140] width 175 height 13
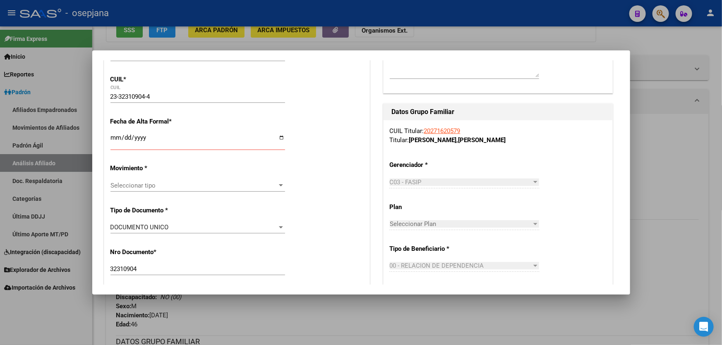
scroll to position [225, 0]
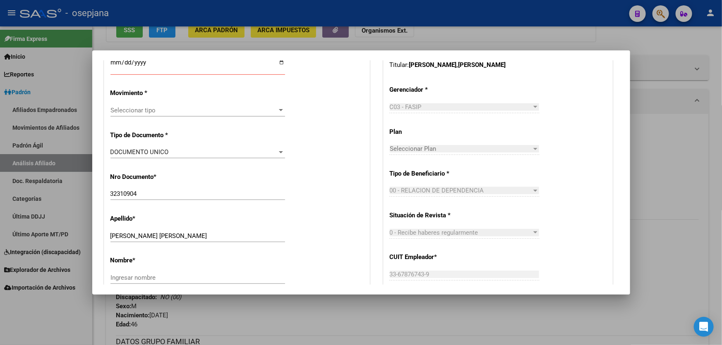
click at [101, 256] on mat-dialog-content "Crear Afiliado save Guardar cambios Titular Familiar Informable SSS Datos Afili…" at bounding box center [361, 172] width 538 height 225
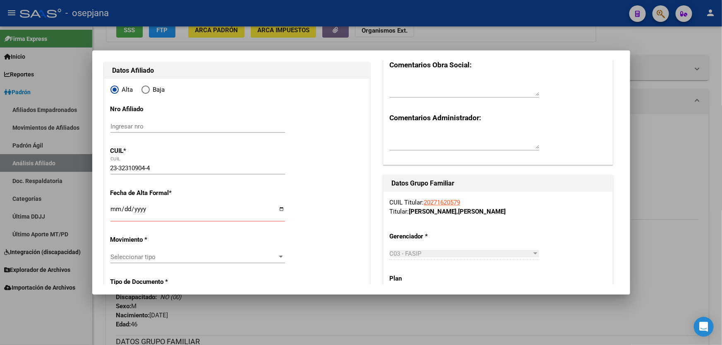
scroll to position [75, 0]
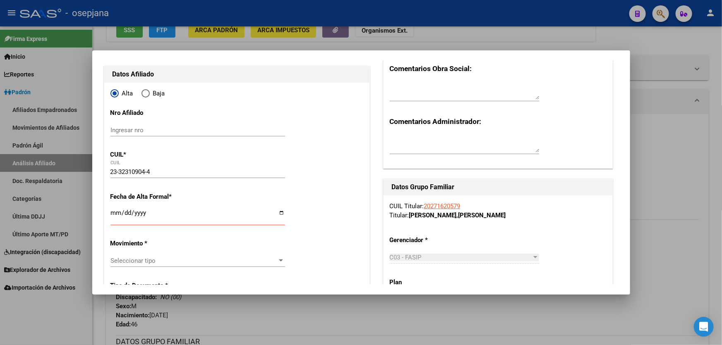
click at [116, 210] on input "Ingresar fecha" at bounding box center [197, 216] width 175 height 13
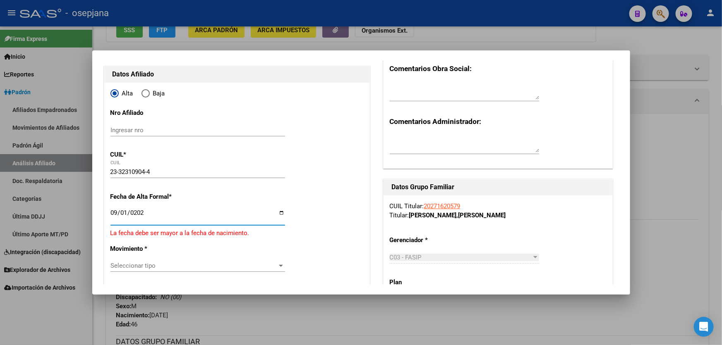
type input "[DATE]"
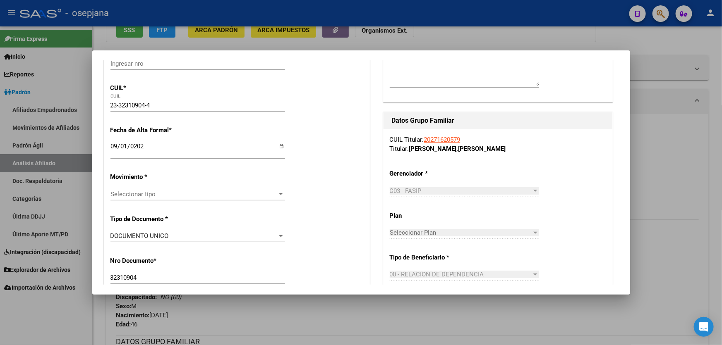
scroll to position [188, 0]
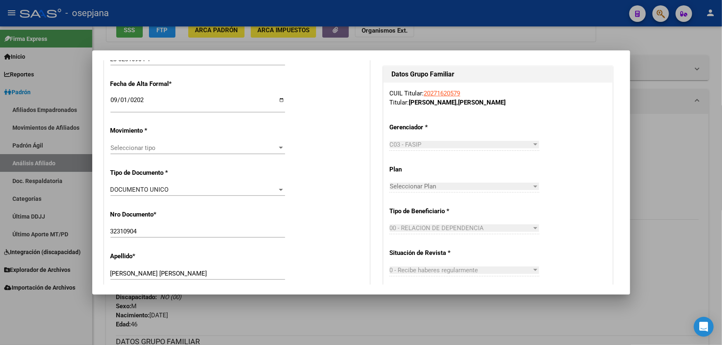
click at [142, 148] on span "Seleccionar tipo" at bounding box center [193, 147] width 167 height 7
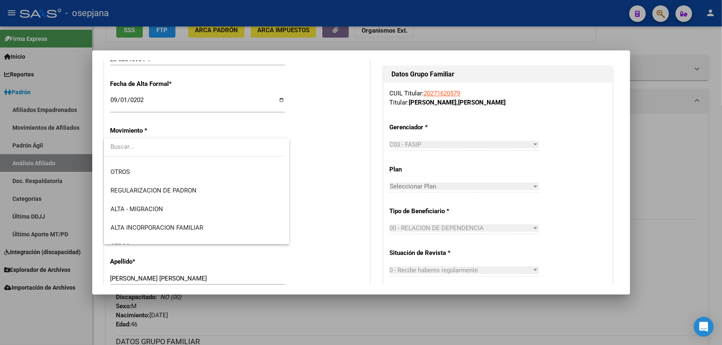
scroll to position [75, 0]
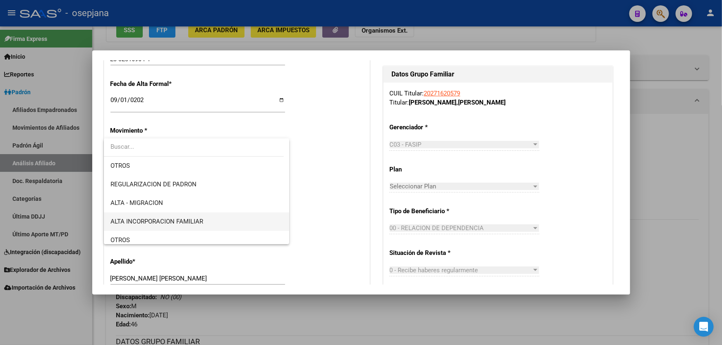
click at [129, 218] on span "ALTA INCORPORACION FAMILIAR" at bounding box center [156, 221] width 93 height 7
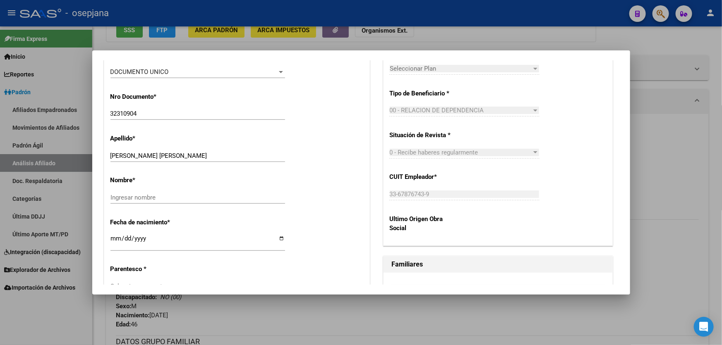
scroll to position [338, 0]
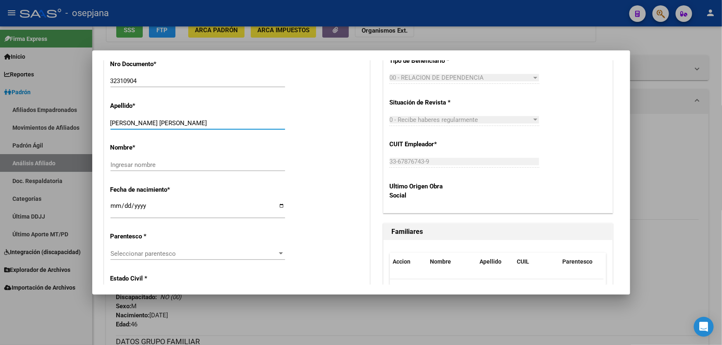
drag, startPoint x: 144, startPoint y: 123, endPoint x: 243, endPoint y: 123, distance: 99.3
click at [243, 123] on input "[PERSON_NAME] [PERSON_NAME]" at bounding box center [197, 123] width 175 height 7
drag, startPoint x: 161, startPoint y: 120, endPoint x: 134, endPoint y: 157, distance: 45.3
click at [134, 157] on div "Nombre * Ingresar nombre" at bounding box center [236, 158] width 253 height 42
click at [136, 161] on input "Ingresar nombre" at bounding box center [197, 164] width 175 height 7
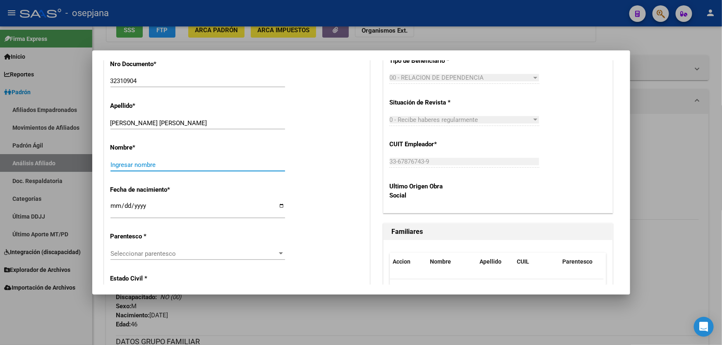
paste input "23-32310904-4"
drag, startPoint x: 168, startPoint y: 165, endPoint x: 102, endPoint y: 160, distance: 65.6
type input "23-32310904-4"
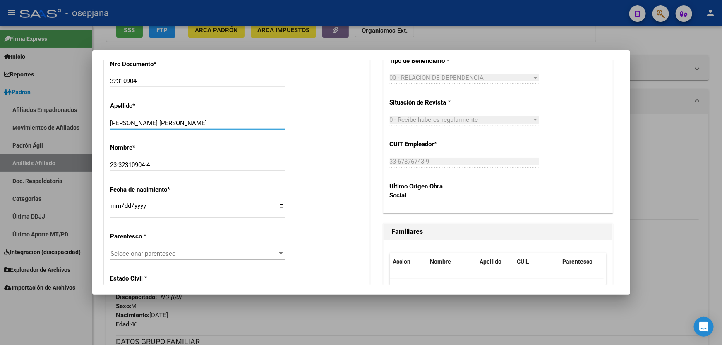
click at [144, 122] on input "[PERSON_NAME] [PERSON_NAME]" at bounding box center [197, 123] width 175 height 7
drag, startPoint x: 144, startPoint y: 122, endPoint x: 216, endPoint y: 132, distance: 73.0
click at [216, 132] on div "[PERSON_NAME] [PERSON_NAME] apellido" at bounding box center [197, 127] width 175 height 20
type input "[PERSON_NAME]"
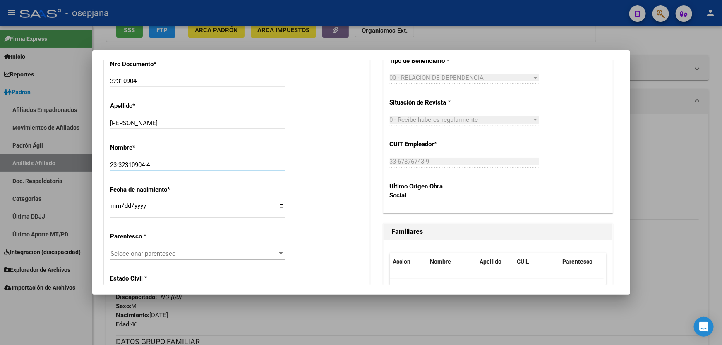
drag, startPoint x: 160, startPoint y: 164, endPoint x: 70, endPoint y: 163, distance: 90.2
click at [70, 163] on div "Crear Afiliado save Guardar cambios Titular Familiar Informable SSS Datos Afili…" at bounding box center [361, 172] width 722 height 345
paste input "[PERSON_NAME]"
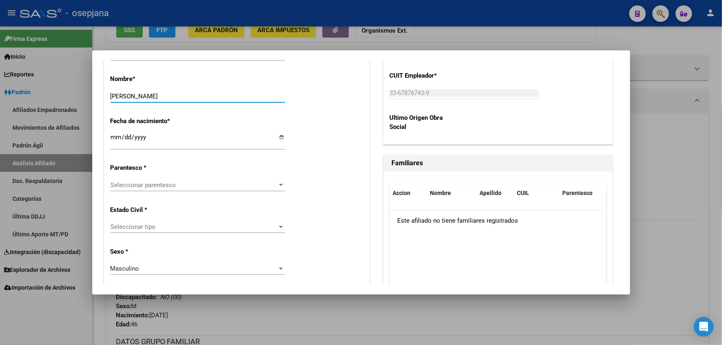
scroll to position [414, 0]
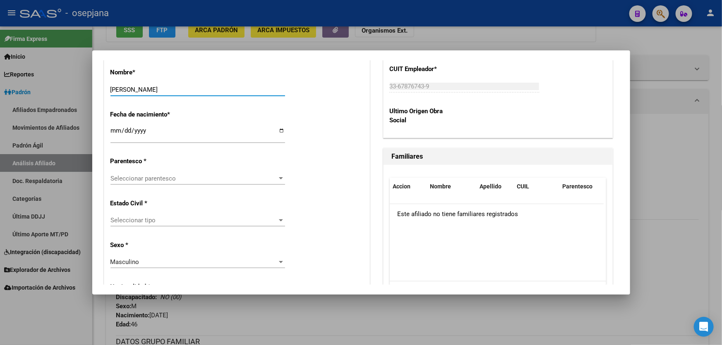
type input "[PERSON_NAME]"
click at [151, 175] on span "Seleccionar parentesco" at bounding box center [193, 178] width 167 height 7
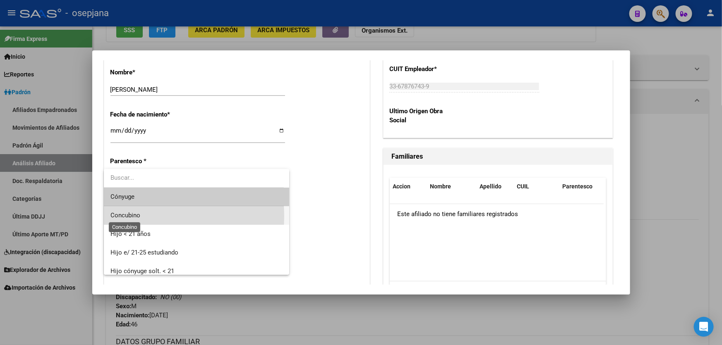
click at [134, 216] on span "Concubino" at bounding box center [125, 215] width 30 height 7
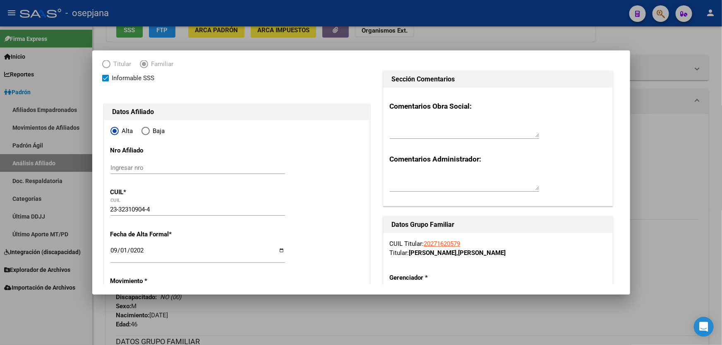
scroll to position [0, 0]
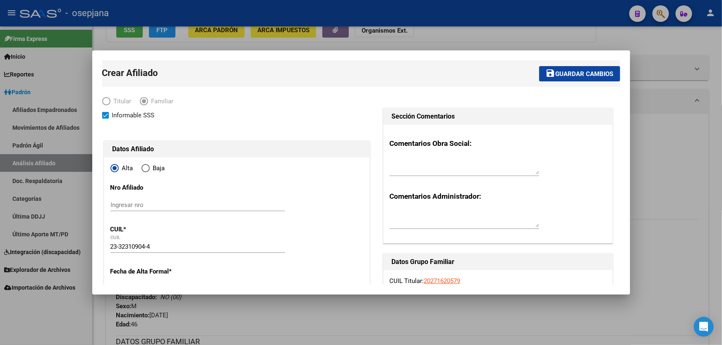
click at [559, 84] on mat-toolbar-row "save Guardar cambios" at bounding box center [475, 73] width 290 height 26
click at [555, 77] on span "Guardar cambios" at bounding box center [584, 73] width 58 height 7
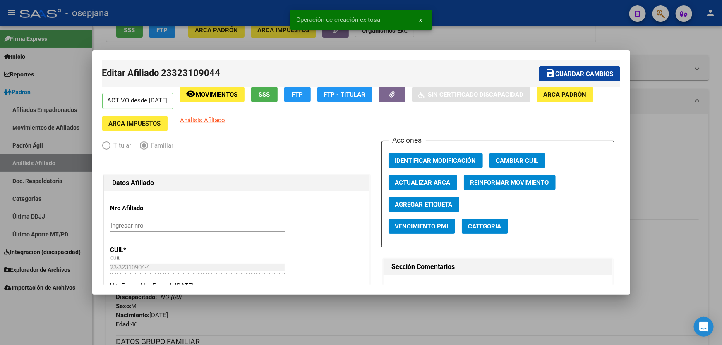
click at [640, 177] on div at bounding box center [361, 172] width 722 height 345
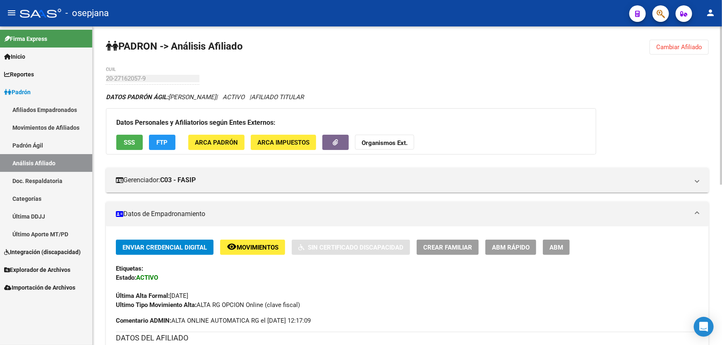
click at [692, 43] on span "Cambiar Afiliado" at bounding box center [679, 46] width 46 height 7
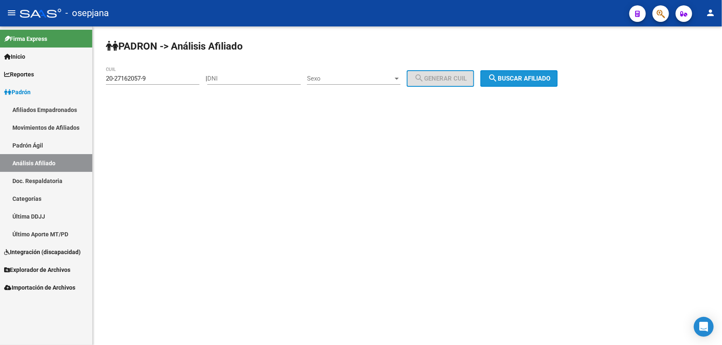
click at [531, 84] on button "search Buscar afiliado" at bounding box center [518, 78] width 77 height 17
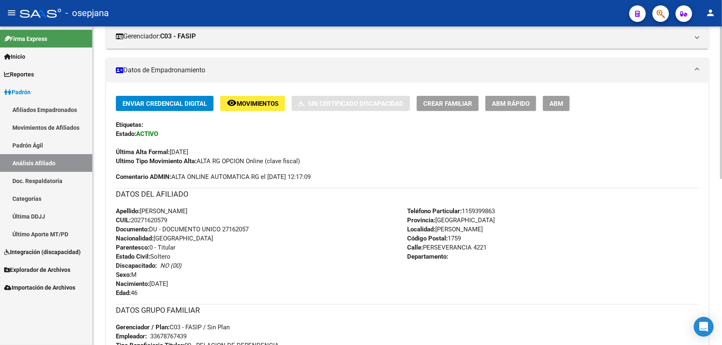
scroll to position [150, 0]
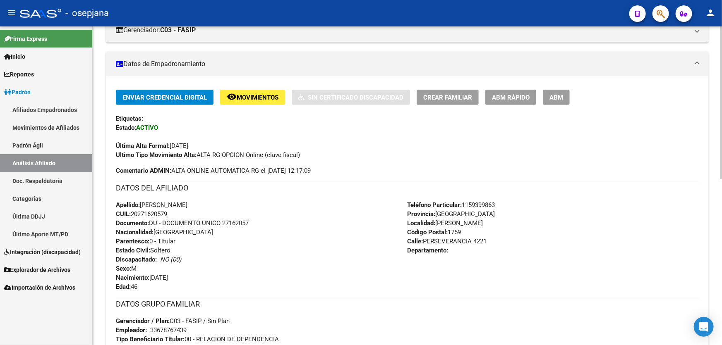
click at [448, 96] on span "Crear Familiar" at bounding box center [447, 97] width 49 height 7
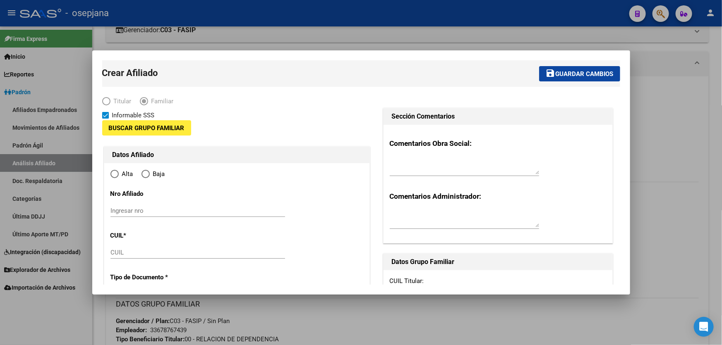
type input "33-67876743-9"
type input "[PERSON_NAME]"
type input "1759"
type input "PERSEVERANCIA"
type input "4221"
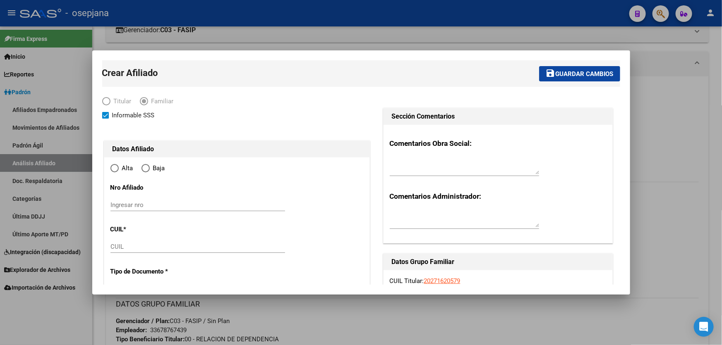
radio input "true"
type input "33-67876743-9"
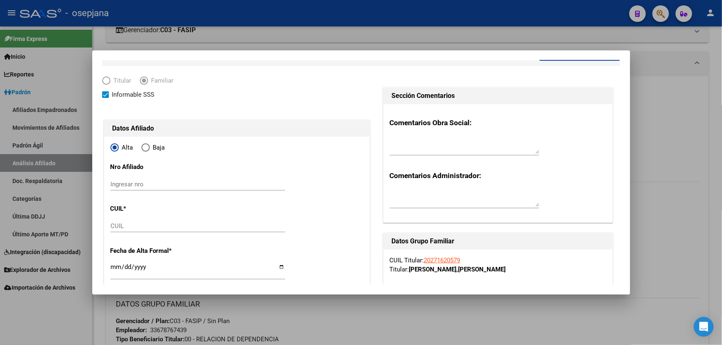
scroll to position [37, 0]
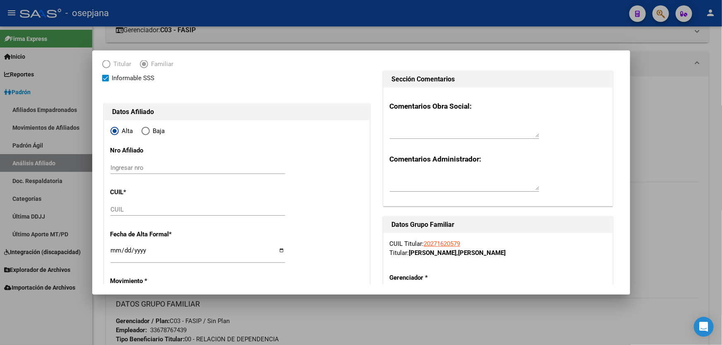
click at [141, 206] on input "CUIL" at bounding box center [197, 209] width 175 height 7
paste input "27-44847247-5"
type input "27-44847247-5"
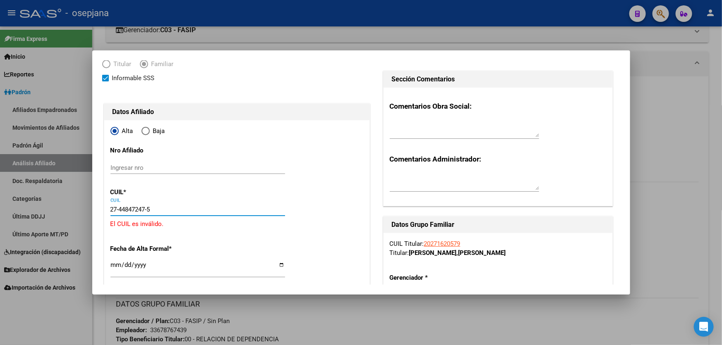
drag, startPoint x: 157, startPoint y: 210, endPoint x: 91, endPoint y: 218, distance: 67.1
click at [94, 216] on mat-dialog-content "Crear Afiliado save Guardar cambios Titular Familiar Informable SSS Datos Afili…" at bounding box center [361, 172] width 538 height 225
paste input "27-44847247-5"
click at [129, 208] on input "27-44847247-5" at bounding box center [197, 209] width 175 height 7
click at [135, 209] on input "27-48472475" at bounding box center [197, 209] width 175 height 7
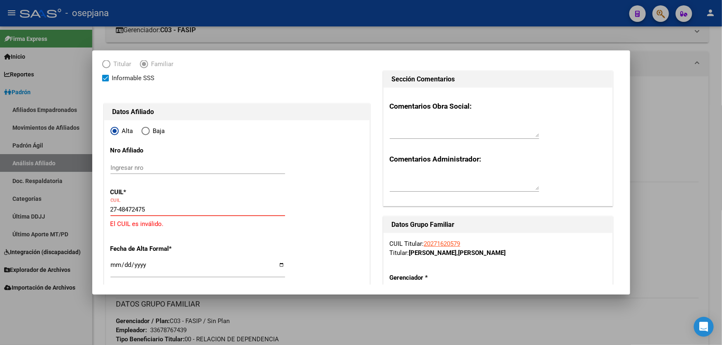
drag, startPoint x: 144, startPoint y: 209, endPoint x: 122, endPoint y: 211, distance: 22.4
click at [122, 211] on input "27-48472475" at bounding box center [197, 209] width 175 height 7
type input "27-48847247-5"
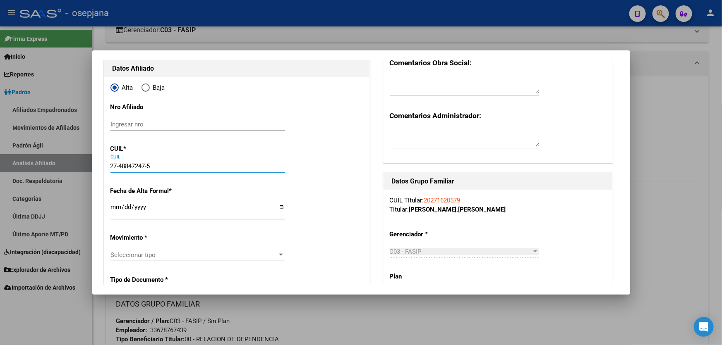
type input "48847247"
type input "[PERSON_NAME]"
type input "[DATE]"
type input "BARRIO [PERSON_NAME]"
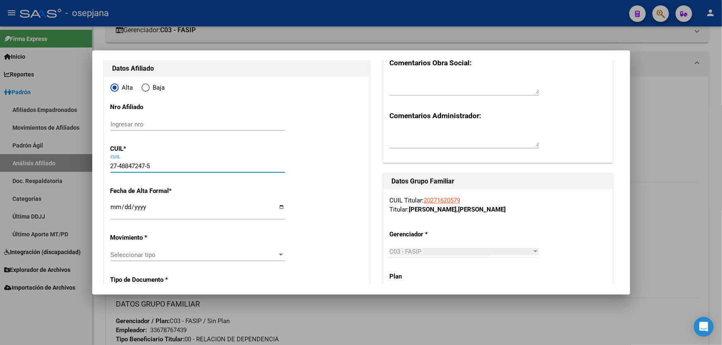
scroll to position [150, 0]
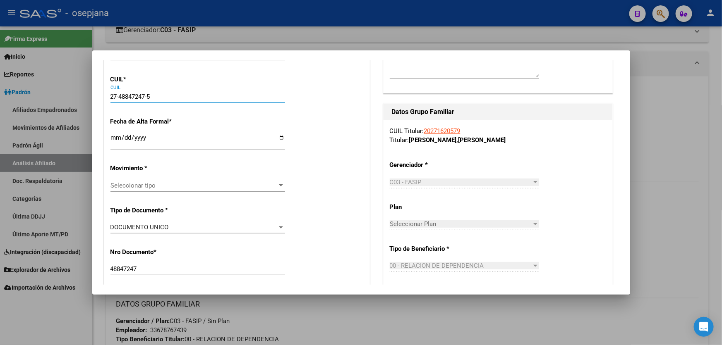
type input "27-48847247-5"
click at [113, 136] on input "Ingresar fecha" at bounding box center [197, 140] width 175 height 13
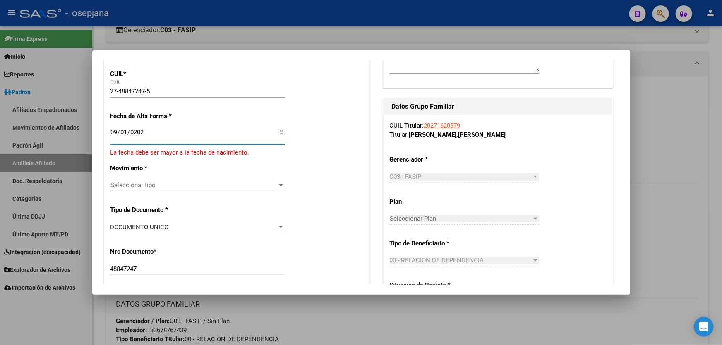
type input "[DATE]"
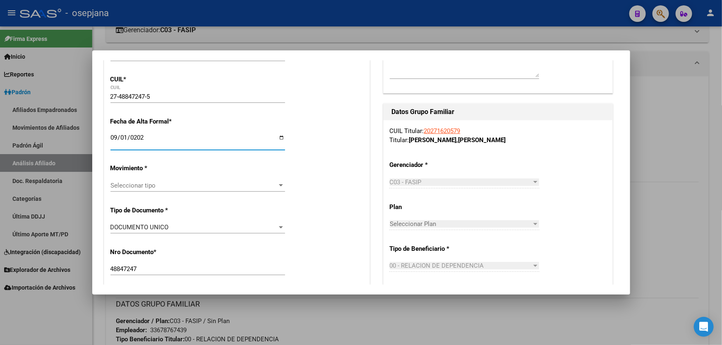
click at [209, 190] on div "Seleccionar tipo Seleccionar tipo" at bounding box center [197, 186] width 175 height 12
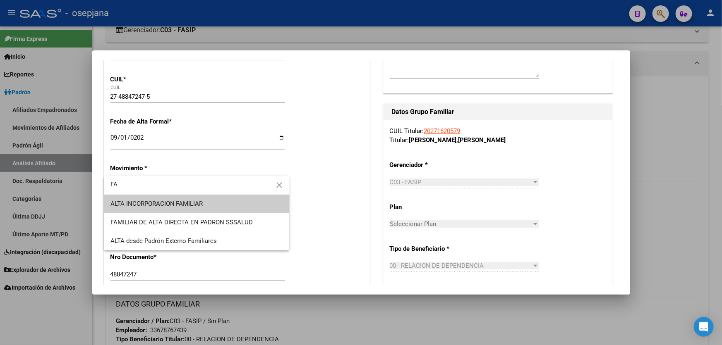
type input "FA"
click at [203, 200] on span "ALTA INCORPORACION FAMILIAR" at bounding box center [196, 204] width 172 height 19
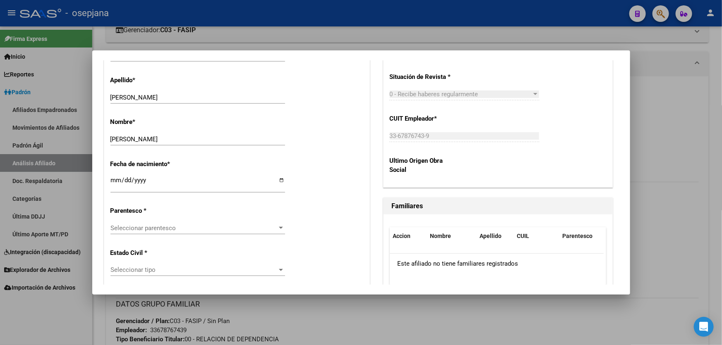
scroll to position [376, 0]
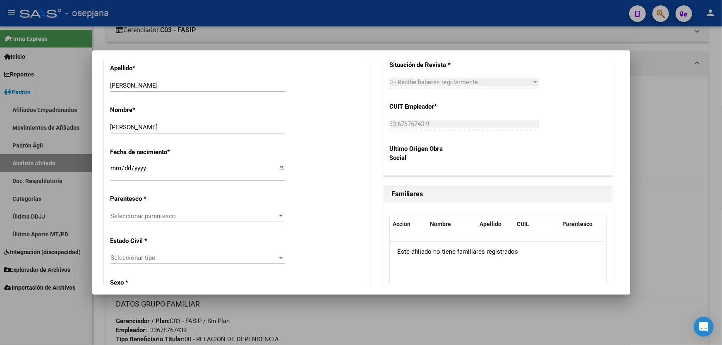
click at [171, 216] on span "Seleccionar parentesco" at bounding box center [193, 216] width 167 height 7
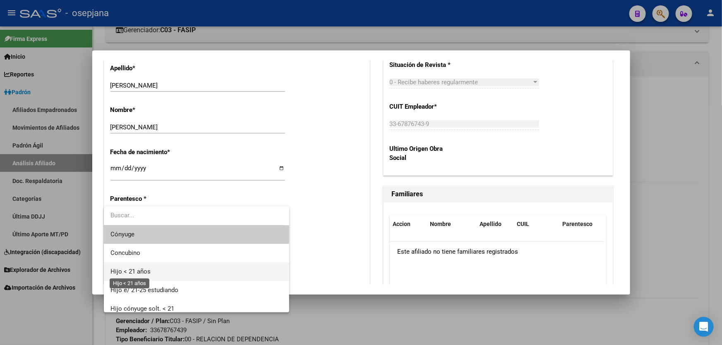
click at [143, 274] on span "Hijo < 21 años" at bounding box center [130, 271] width 40 height 7
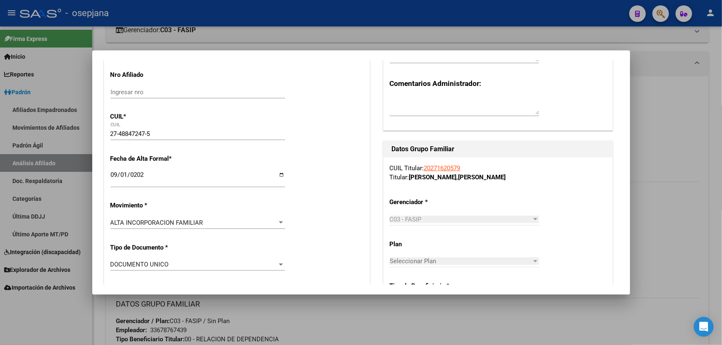
scroll to position [0, 0]
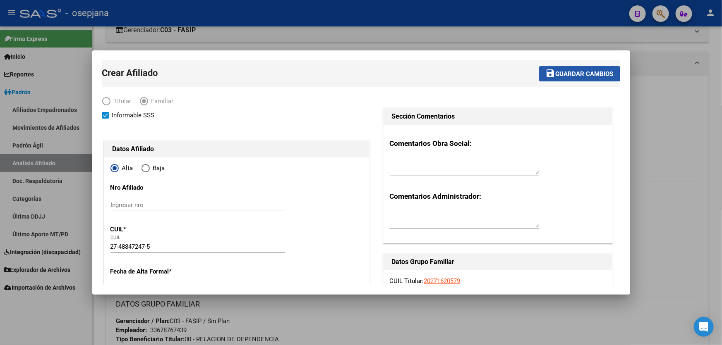
click at [568, 74] on span "Guardar cambios" at bounding box center [584, 73] width 58 height 7
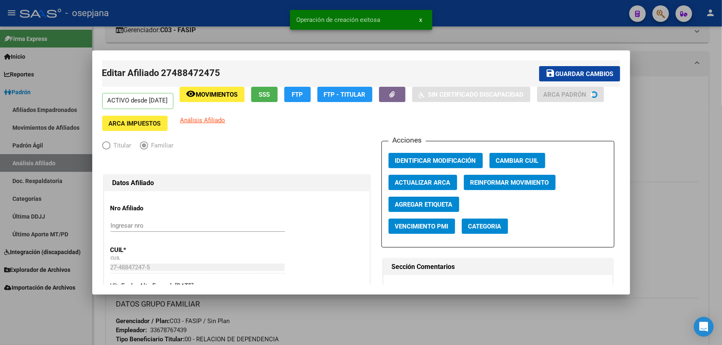
click at [568, 74] on span "Guardar cambios" at bounding box center [584, 73] width 58 height 7
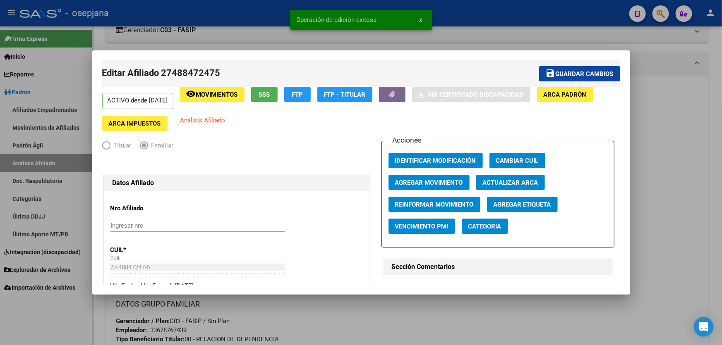
click at [694, 117] on div at bounding box center [361, 172] width 722 height 345
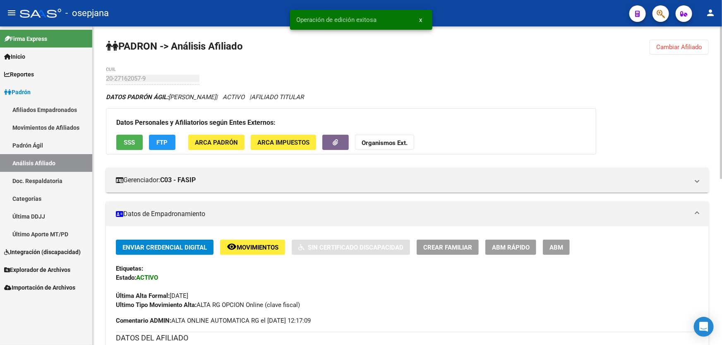
click at [691, 46] on span "Cambiar Afiliado" at bounding box center [679, 46] width 46 height 7
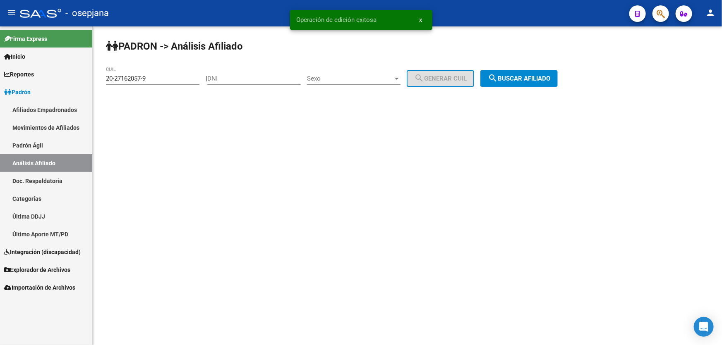
click at [550, 75] on span "search Buscar afiliado" at bounding box center [519, 78] width 62 height 7
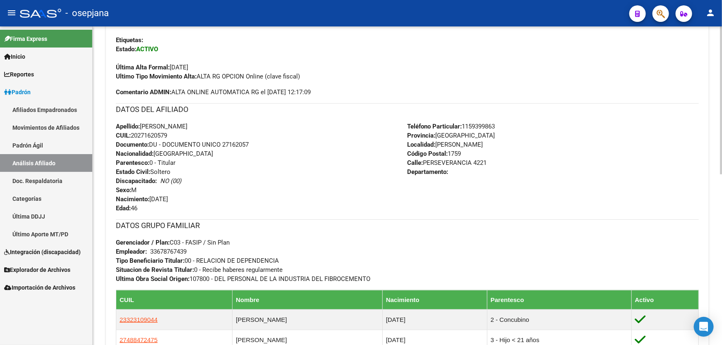
scroll to position [225, 0]
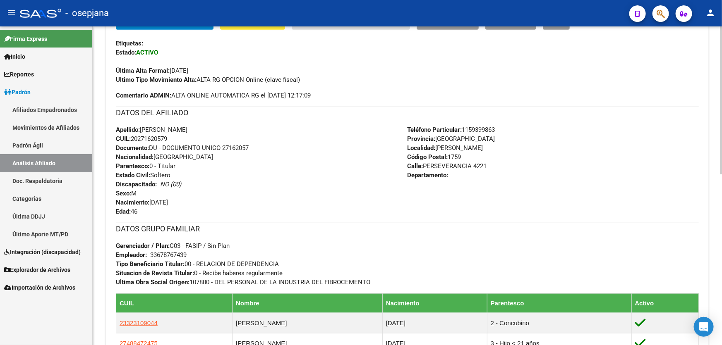
drag, startPoint x: 472, startPoint y: 166, endPoint x: 426, endPoint y: 165, distance: 46.3
click at [426, 165] on span "Calle: PERSEVERANCIA 4221" at bounding box center [446, 166] width 79 height 7
copy span "PERSEVERANCIA"
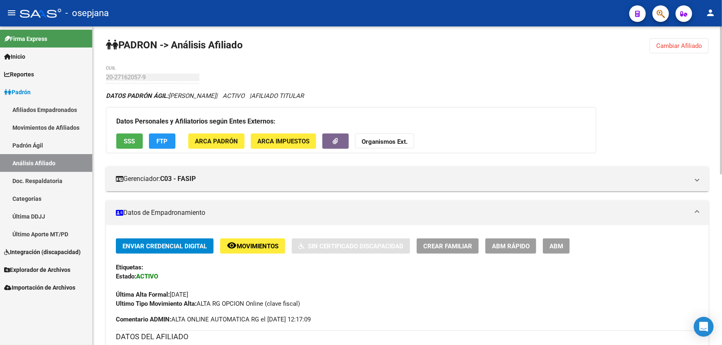
scroll to position [0, 0]
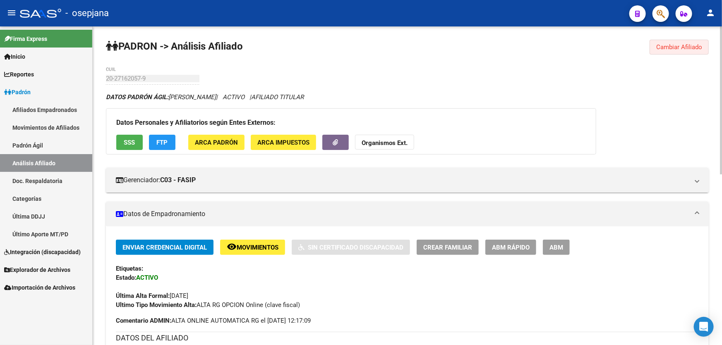
click at [678, 54] on button "Cambiar Afiliado" at bounding box center [678, 47] width 59 height 15
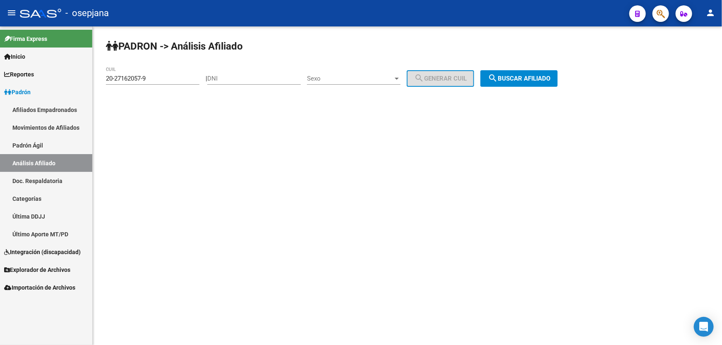
drag, startPoint x: 187, startPoint y: 83, endPoint x: 178, endPoint y: 80, distance: 9.7
click at [185, 83] on div "20-27162057-9 CUIL" at bounding box center [152, 76] width 93 height 18
click at [178, 80] on input "20-27162057-9" at bounding box center [152, 78] width 93 height 7
drag, startPoint x: 173, startPoint y: 79, endPoint x: 0, endPoint y: 79, distance: 173.3
click at [0, 79] on mat-sidenav-container "Firma Express Inicio Calendario SSS Instructivos Contacto OS Reportes Padrón Tr…" at bounding box center [361, 185] width 722 height 319
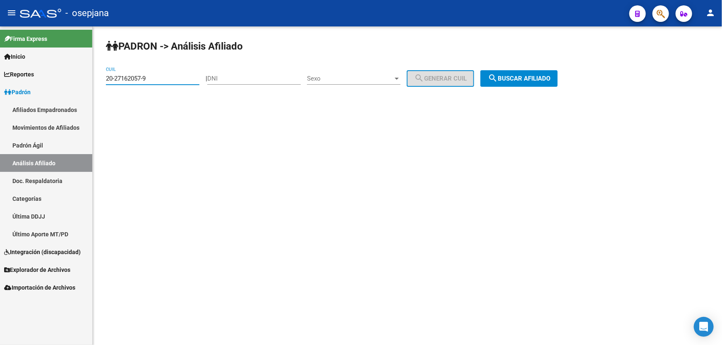
paste input "7-32973579-1"
type input "27-32973579-1"
click at [508, 83] on button "search Buscar afiliado" at bounding box center [518, 78] width 77 height 17
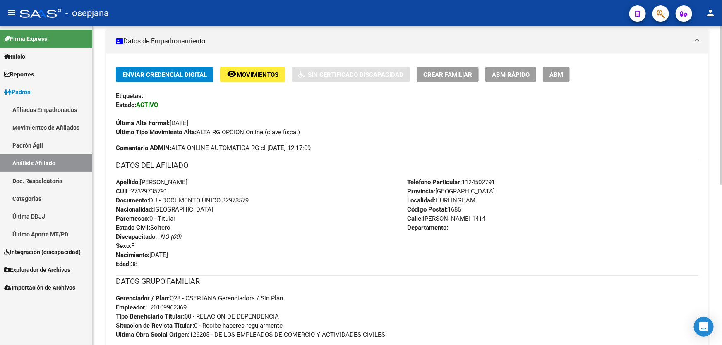
scroll to position [172, 0]
click at [496, 73] on span "ABM Rápido" at bounding box center [511, 75] width 38 height 7
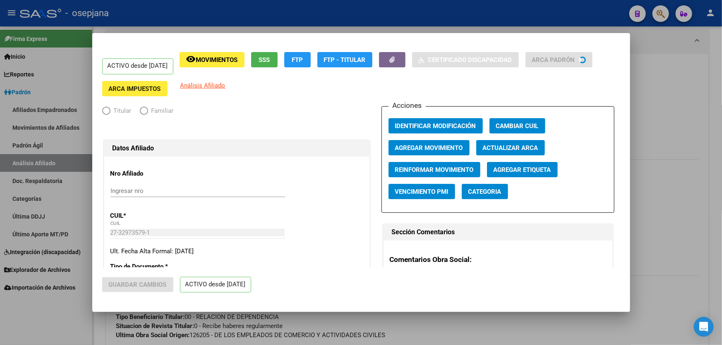
radio input "true"
type input "20-10996236-9"
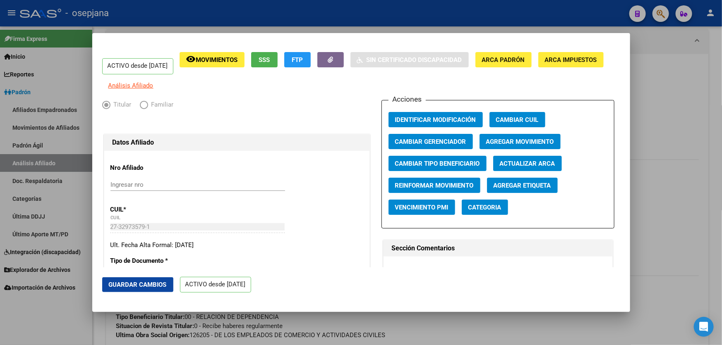
click at [721, 231] on div at bounding box center [361, 172] width 722 height 345
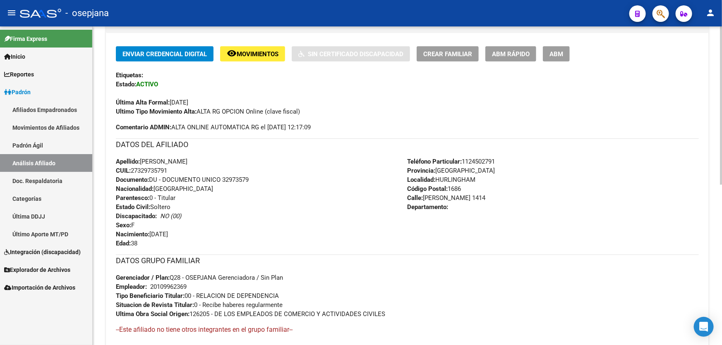
scroll to position [210, 0]
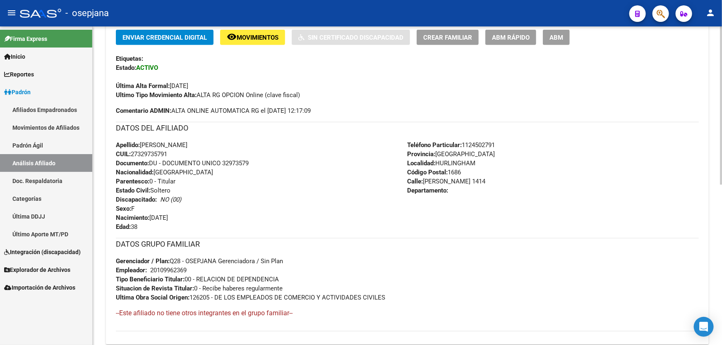
click at [439, 36] on span "Crear Familiar" at bounding box center [447, 37] width 49 height 7
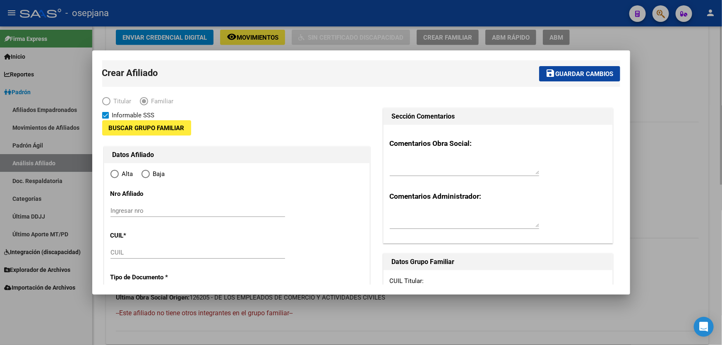
type input "20-10996236-9"
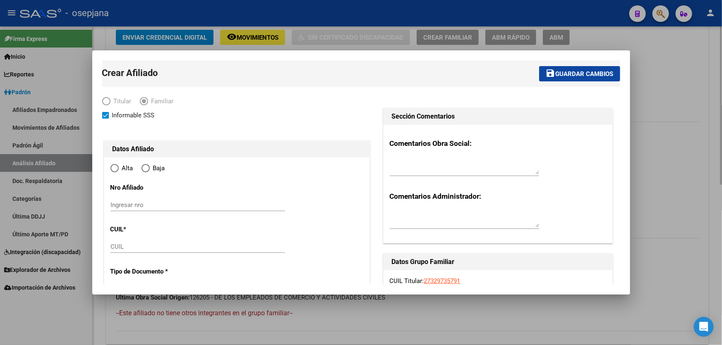
type input "HURLINGHAM"
type input "1686"
type input "LEVALLE"
type input "1414"
radio input "true"
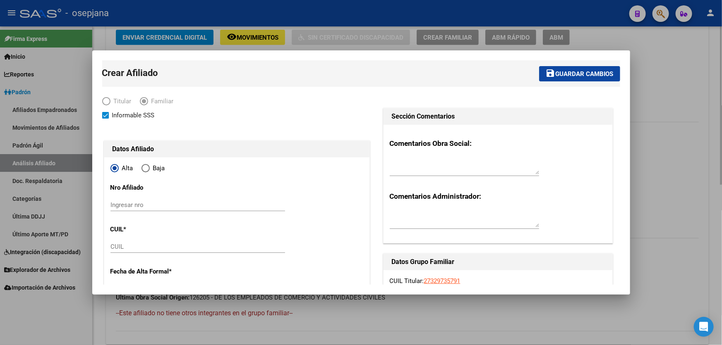
type input "20-10996236-9"
click at [173, 241] on div "CUIL" at bounding box center [197, 247] width 175 height 12
paste input "27-51490623-3"
type input "27-51490623-3"
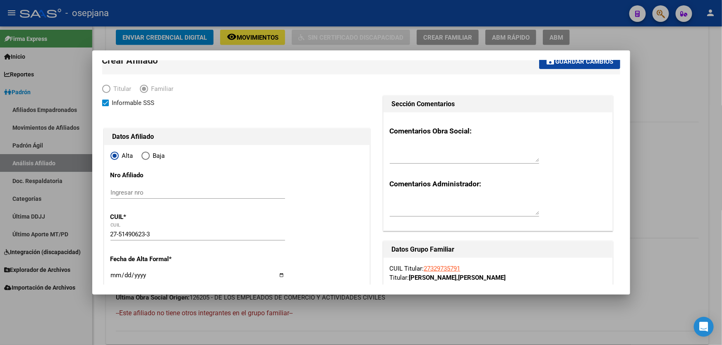
type input "51490623"
type input "[PERSON_NAME]"
type input "[DATE]"
type input "[PERSON_NAME]"
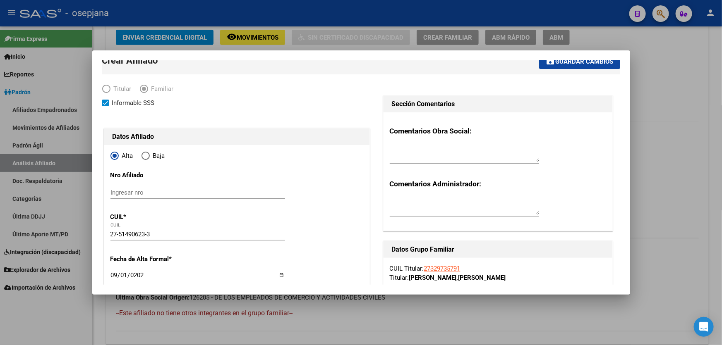
type input "[DATE]"
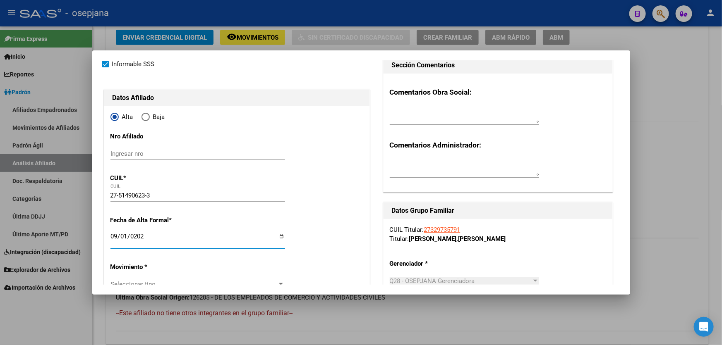
scroll to position [125, 0]
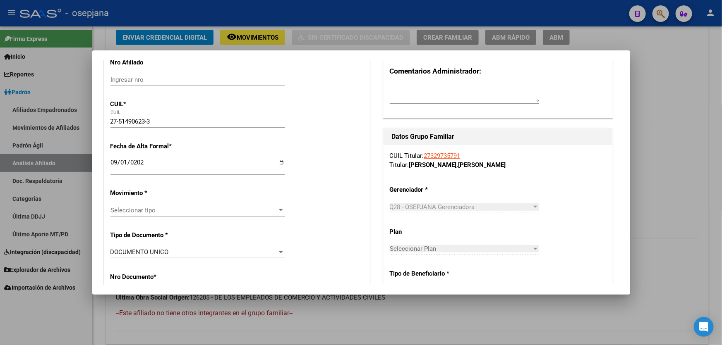
click at [155, 206] on div "Seleccionar tipo Seleccionar tipo" at bounding box center [197, 210] width 175 height 12
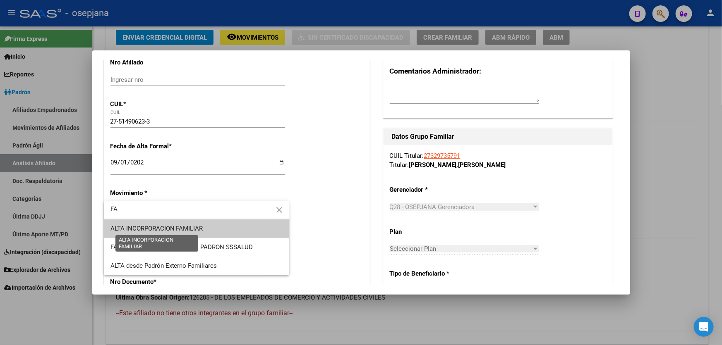
type input "FA"
click at [158, 225] on span "ALTA INCORPORACION FAMILIAR" at bounding box center [156, 228] width 93 height 7
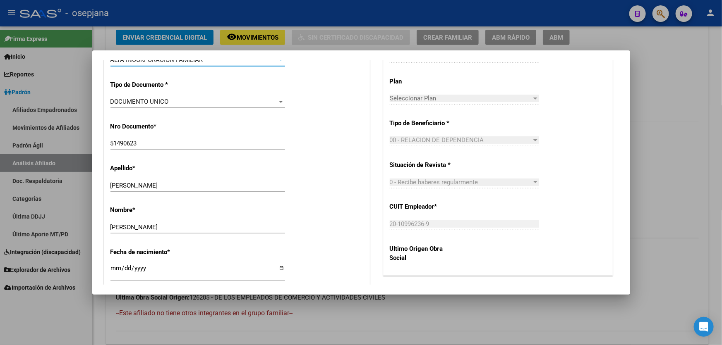
scroll to position [389, 0]
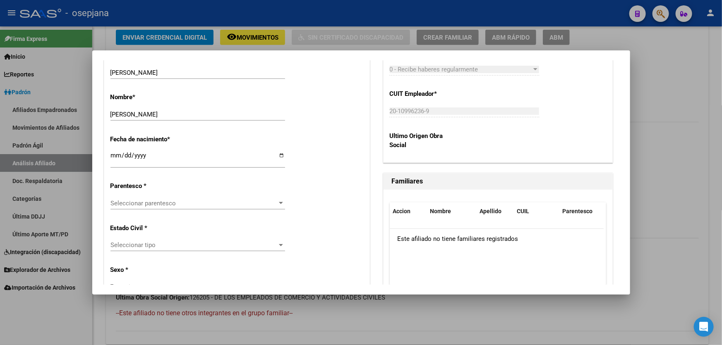
click at [162, 206] on span "Seleccionar parentesco" at bounding box center [193, 203] width 167 height 7
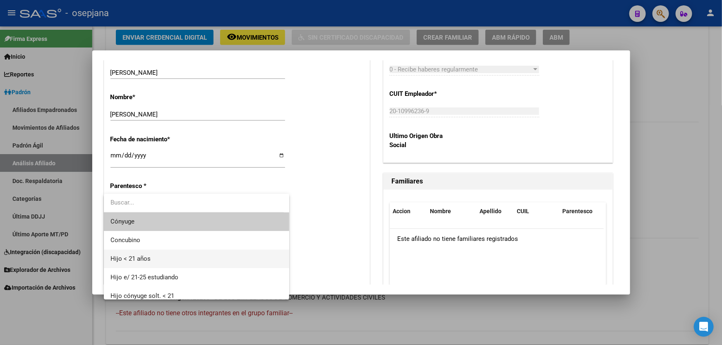
click at [143, 252] on span "Hijo < 21 años" at bounding box center [196, 259] width 172 height 19
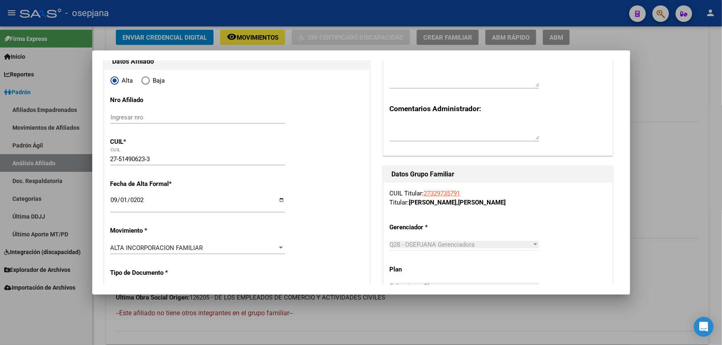
scroll to position [0, 0]
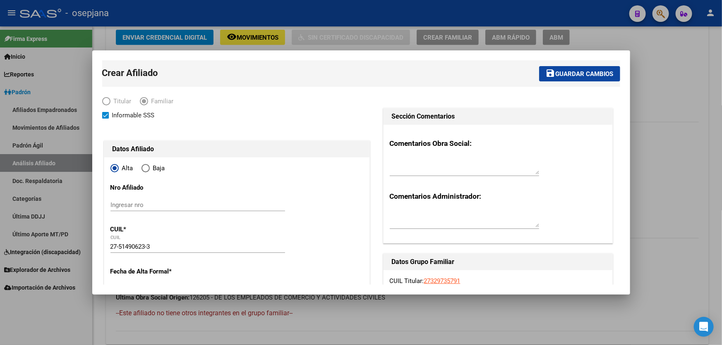
click at [578, 73] on span "Guardar cambios" at bounding box center [584, 73] width 58 height 7
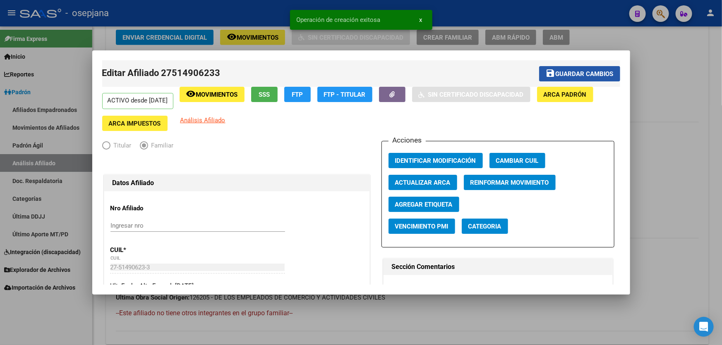
click at [574, 72] on span "Guardar cambios" at bounding box center [584, 73] width 58 height 7
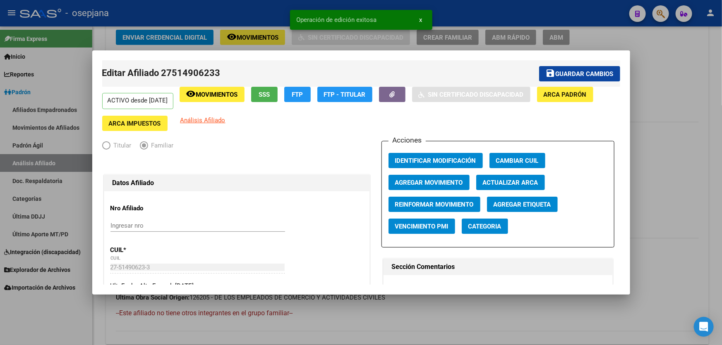
click at [685, 72] on div at bounding box center [361, 172] width 722 height 345
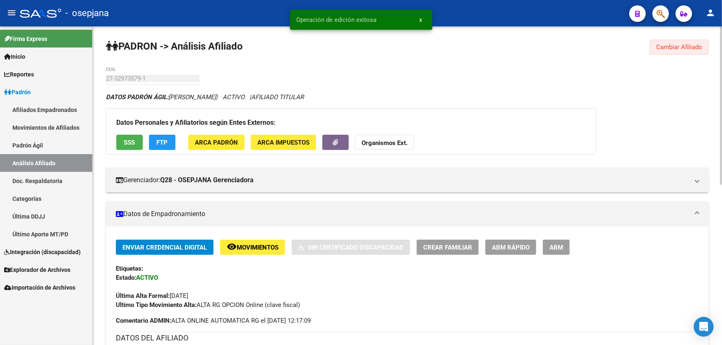
click at [680, 49] on span "Cambiar Afiliado" at bounding box center [679, 46] width 46 height 7
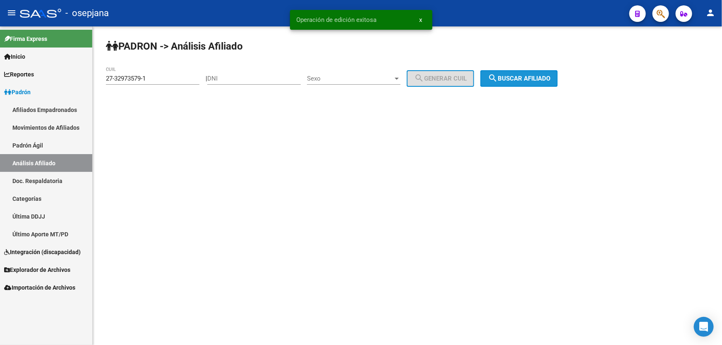
click at [534, 81] on span "search Buscar afiliado" at bounding box center [519, 78] width 62 height 7
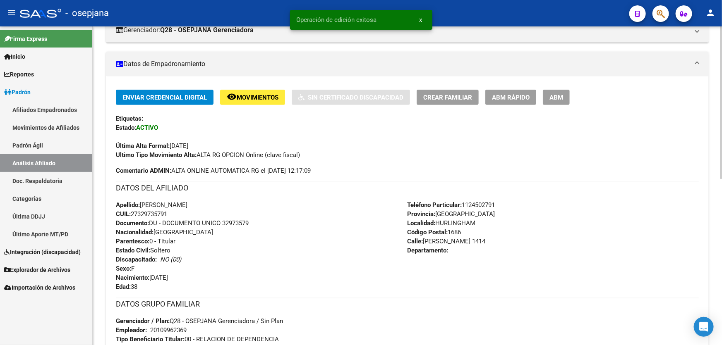
scroll to position [301, 0]
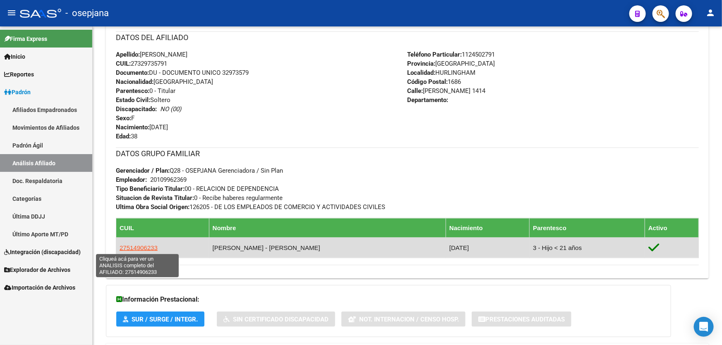
click at [131, 248] on span "27514906233" at bounding box center [139, 247] width 38 height 7
type textarea "27514906233"
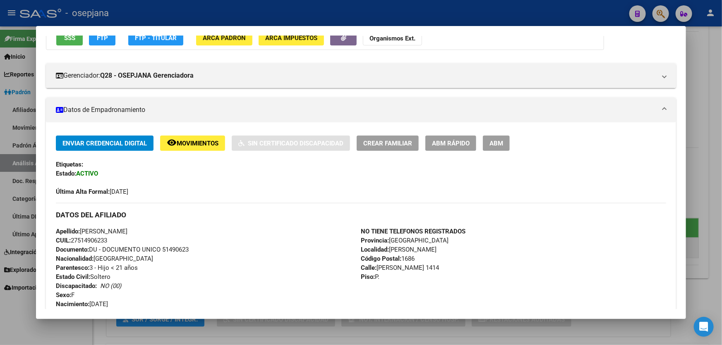
scroll to position [188, 0]
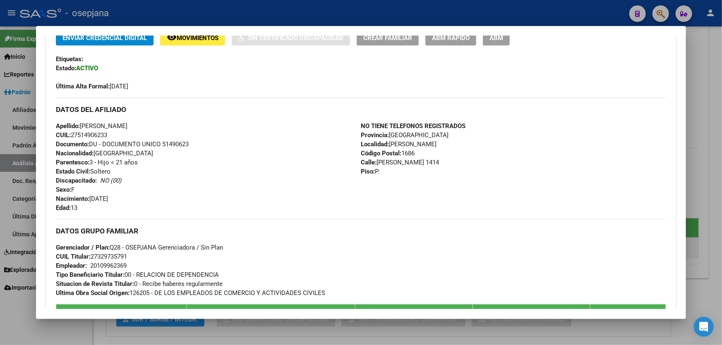
click at [711, 161] on div at bounding box center [361, 172] width 722 height 345
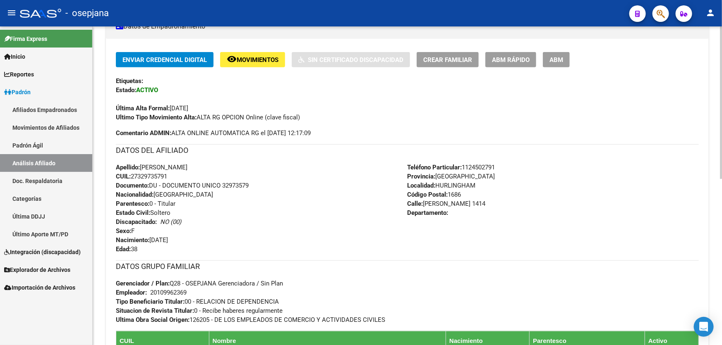
drag, startPoint x: 450, startPoint y: 206, endPoint x: 425, endPoint y: 203, distance: 25.0
click at [425, 203] on span "Calle: [PERSON_NAME] 1414" at bounding box center [446, 203] width 78 height 7
copy span "LEVALLE"
click at [103, 96] on div "PADRON -> Análisis Afiliado Cambiar Afiliado 27-32973579-1 CUIL DATOS PADRÓN ÁG…" at bounding box center [407, 172] width 629 height 667
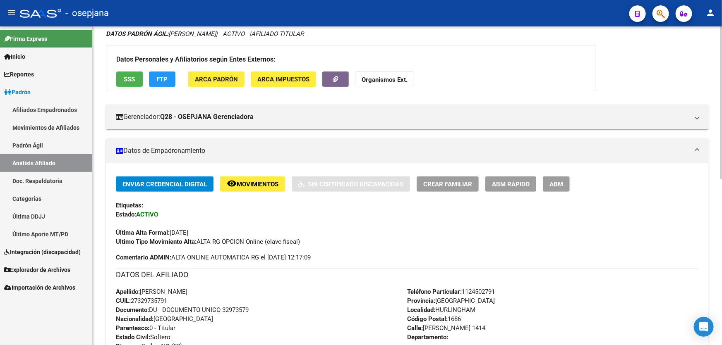
scroll to position [0, 0]
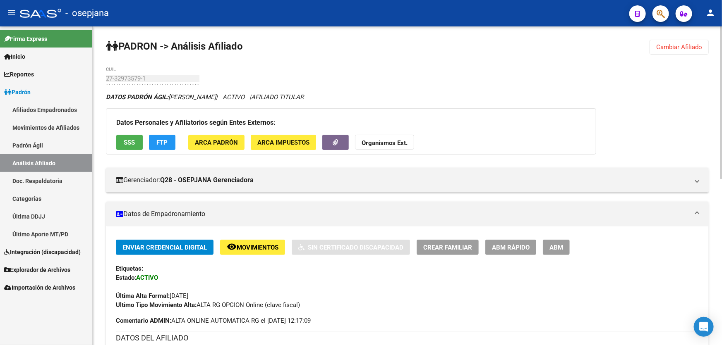
click at [676, 49] on span "Cambiar Afiliado" at bounding box center [679, 46] width 46 height 7
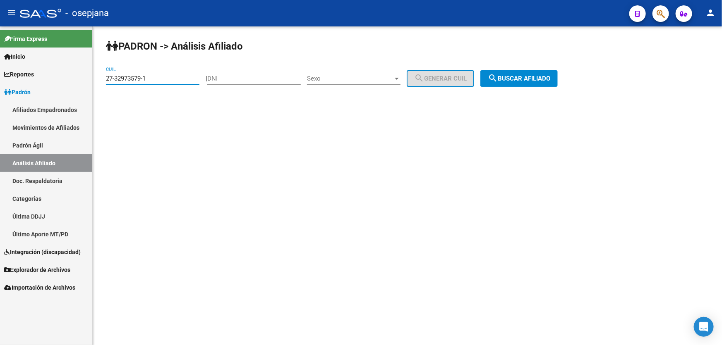
drag, startPoint x: 165, startPoint y: 78, endPoint x: 90, endPoint y: 83, distance: 74.6
click at [90, 83] on mat-sidenav-container "Firma Express Inicio Calendario SSS Instructivos Contacto OS Reportes Padrón Tr…" at bounding box center [361, 185] width 722 height 319
paste input "3-43146921-9"
click at [548, 75] on span "search Buscar afiliado" at bounding box center [519, 78] width 62 height 7
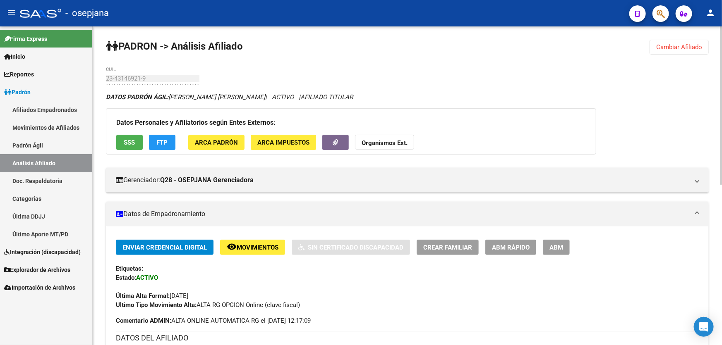
click at [685, 55] on div "PADRON -> Análisis Afiliado Cambiar Afiliado 23-43146921-9 CUIL DATOS PADRÓN ÁG…" at bounding box center [407, 347] width 629 height 643
click at [675, 42] on button "Cambiar Afiliado" at bounding box center [678, 47] width 59 height 15
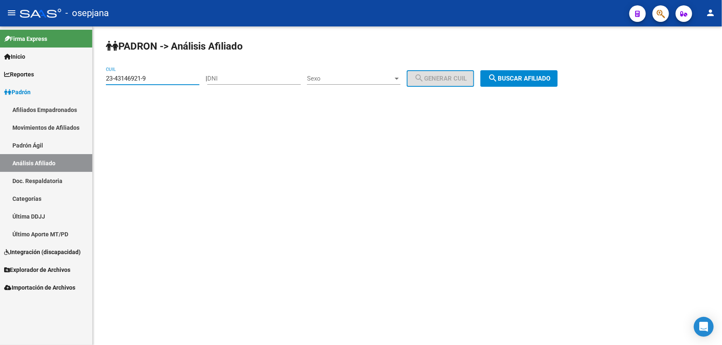
drag, startPoint x: 156, startPoint y: 78, endPoint x: 106, endPoint y: 80, distance: 49.3
click at [74, 81] on mat-sidenav-container "Firma Express Inicio Calendario SSS Instructivos Contacto OS Reportes Padrón Tr…" at bounding box center [361, 185] width 722 height 319
paste input "7-32973579-1"
drag, startPoint x: 577, startPoint y: 65, endPoint x: 542, endPoint y: 87, distance: 40.7
click at [577, 65] on div "PADRON -> Análisis Afiliado 27-32973579-1 CUIL | DNI Sexo Sexo search Generar C…" at bounding box center [407, 69] width 629 height 87
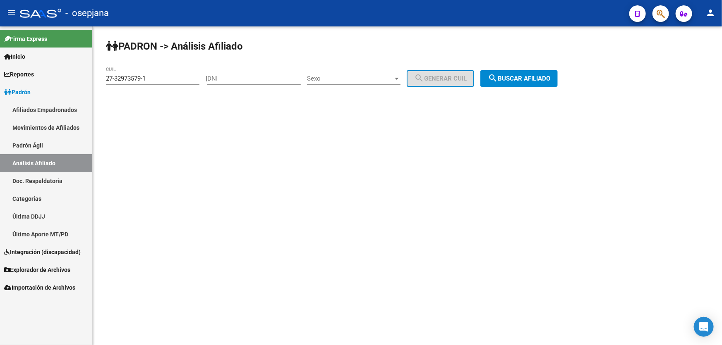
click at [542, 87] on div "PADRON -> Análisis Afiliado 27-32973579-1 CUIL | DNI Sexo Sexo search Generar C…" at bounding box center [407, 69] width 629 height 87
click at [543, 81] on span "search Buscar afiliado" at bounding box center [519, 78] width 62 height 7
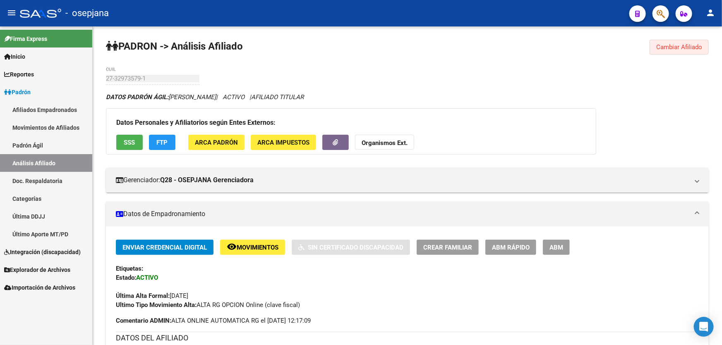
click at [687, 49] on span "Cambiar Afiliado" at bounding box center [679, 46] width 46 height 7
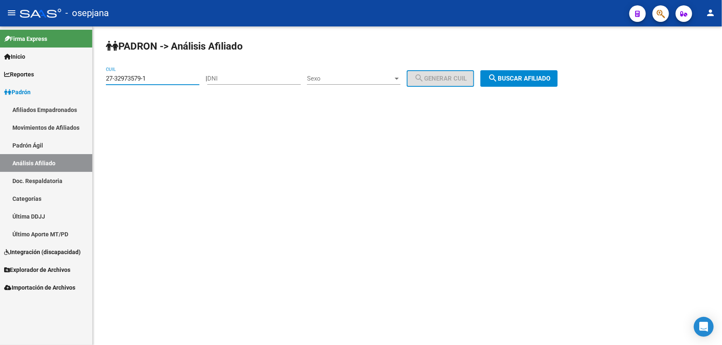
drag, startPoint x: 158, startPoint y: 78, endPoint x: 105, endPoint y: 83, distance: 53.2
click at [105, 83] on div "PADRON -> Análisis Afiliado 27-32973579-1 CUIL | DNI Sexo Sexo search Generar C…" at bounding box center [407, 69] width 629 height 87
paste input "3-43146921-9"
click at [532, 70] on button "search Buscar afiliado" at bounding box center [518, 78] width 77 height 17
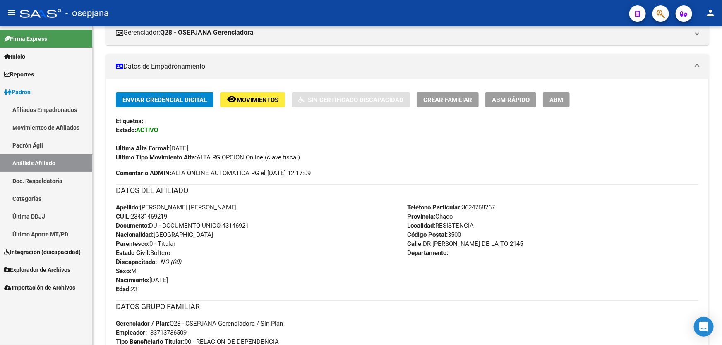
scroll to position [248, 0]
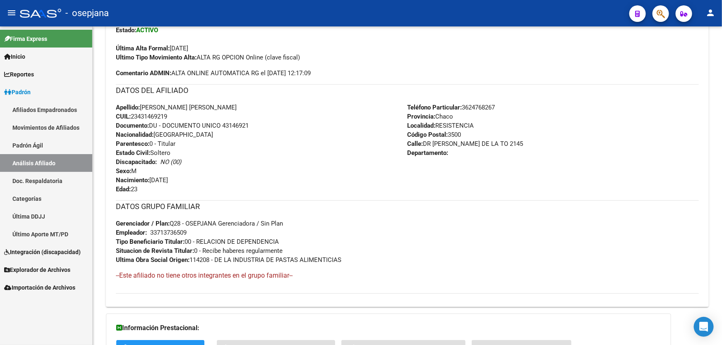
drag, startPoint x: 222, startPoint y: 124, endPoint x: 255, endPoint y: 123, distance: 33.1
click at [255, 123] on div "Apellido: [PERSON_NAME] [PERSON_NAME] CUIL: 23431469219 Documento: DU - DOCUMEN…" at bounding box center [262, 148] width 292 height 91
click at [235, 124] on span "Documento: DU - DOCUMENTO UNICO 43146921" at bounding box center [182, 125] width 133 height 7
click at [223, 124] on span "Documento: DU - DOCUMENTO UNICO 43146921" at bounding box center [182, 125] width 133 height 7
drag, startPoint x: 223, startPoint y: 124, endPoint x: 274, endPoint y: 124, distance: 50.5
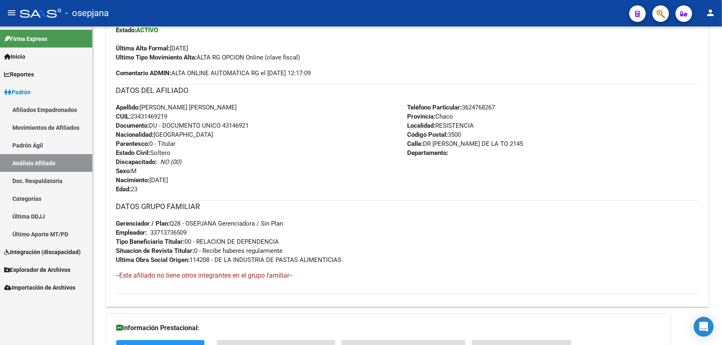
click at [274, 124] on div "Apellido: [PERSON_NAME] [PERSON_NAME] CUIL: 23431469219 Documento: DU - DOCUMEN…" at bounding box center [262, 148] width 292 height 91
copy span "43146921"
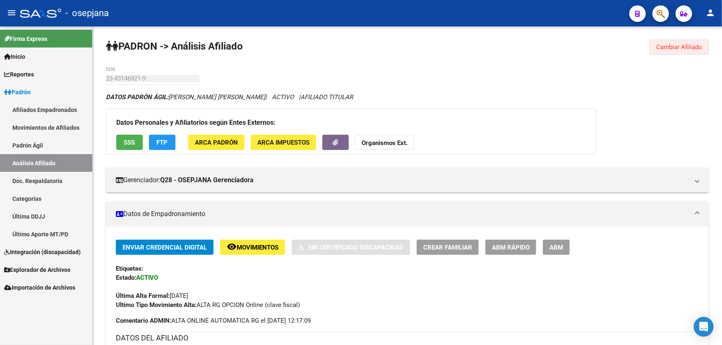
click at [675, 45] on span "Cambiar Afiliado" at bounding box center [679, 46] width 46 height 7
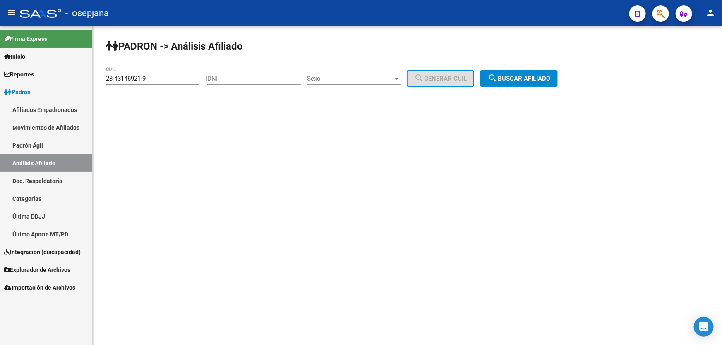
drag, startPoint x: 162, startPoint y: 80, endPoint x: 0, endPoint y: 82, distance: 162.1
click at [0, 82] on mat-sidenav-container "Firma Express Inicio Calendario SSS Instructivos Contacto OS Reportes Padrón Tr…" at bounding box center [361, 185] width 722 height 319
click at [531, 78] on span "search Buscar afiliado" at bounding box center [519, 78] width 62 height 7
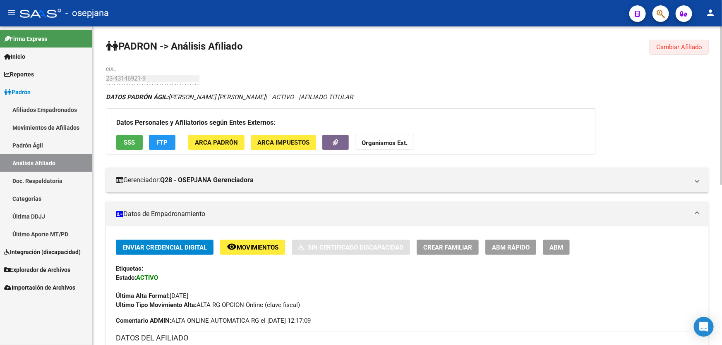
click at [684, 42] on button "Cambiar Afiliado" at bounding box center [678, 47] width 59 height 15
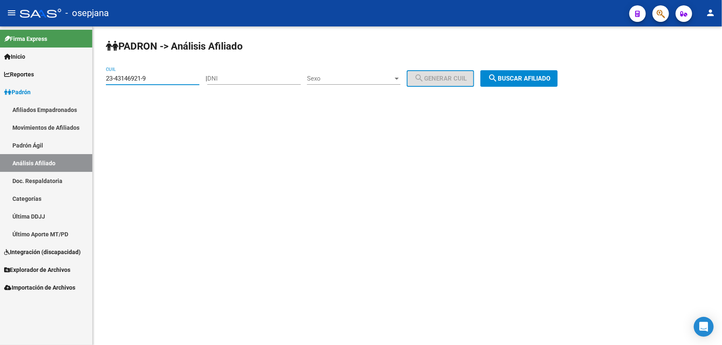
drag, startPoint x: 160, startPoint y: 79, endPoint x: 76, endPoint y: 78, distance: 84.0
click at [76, 78] on mat-sidenav-container "Firma Express Inicio Calendario SSS Instructivos Contacto OS Reportes Padrón Tr…" at bounding box center [361, 185] width 722 height 319
paste input "0-28007318-1"
click at [518, 81] on span "search Buscar afiliado" at bounding box center [519, 78] width 62 height 7
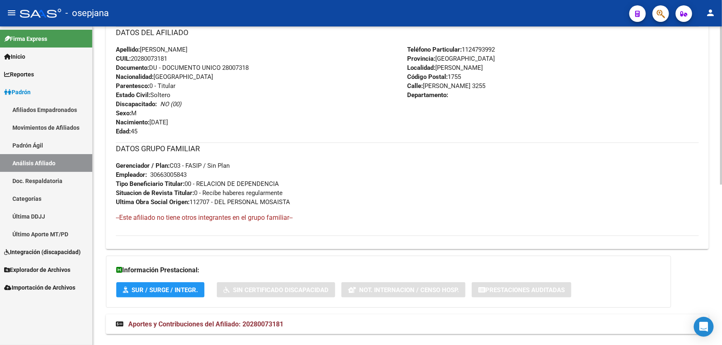
scroll to position [323, 0]
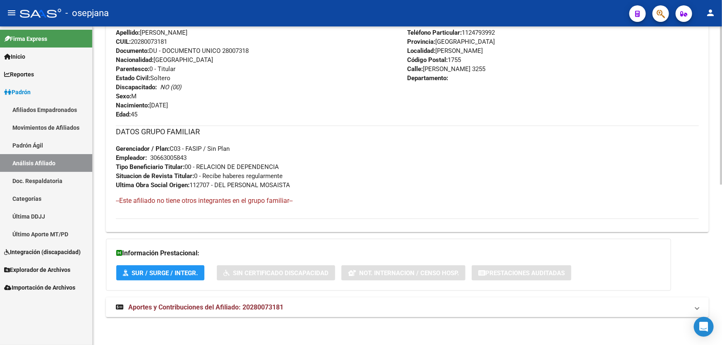
click at [499, 305] on mat-panel-title "Aportes y Contribuciones del Afiliado: 20280073181" at bounding box center [402, 307] width 573 height 9
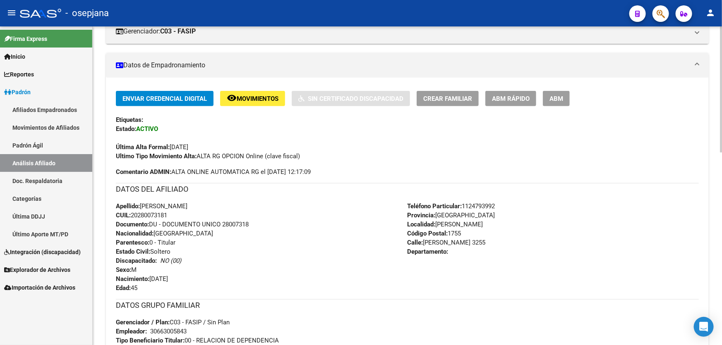
scroll to position [0, 0]
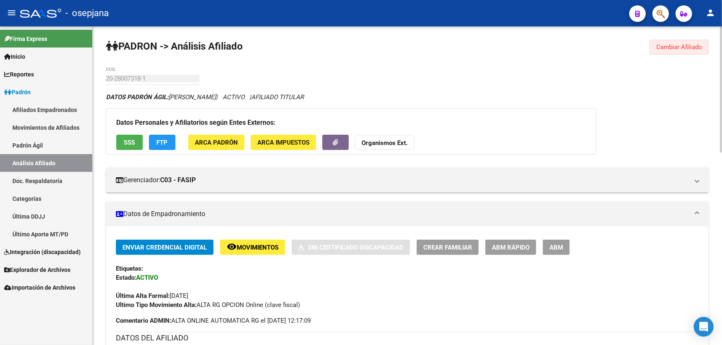
click at [692, 43] on span "Cambiar Afiliado" at bounding box center [679, 46] width 46 height 7
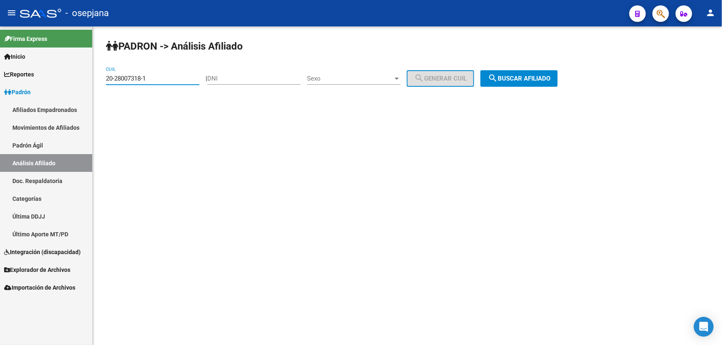
drag, startPoint x: 172, startPoint y: 77, endPoint x: 100, endPoint y: 87, distance: 73.2
click at [100, 87] on div "PADRON -> Análisis Afiliado 20-28007318-1 CUIL | DNI Sexo Sexo search Generar C…" at bounding box center [407, 69] width 629 height 87
paste input "7-41212191-6"
click at [531, 75] on span "search Buscar afiliado" at bounding box center [519, 78] width 62 height 7
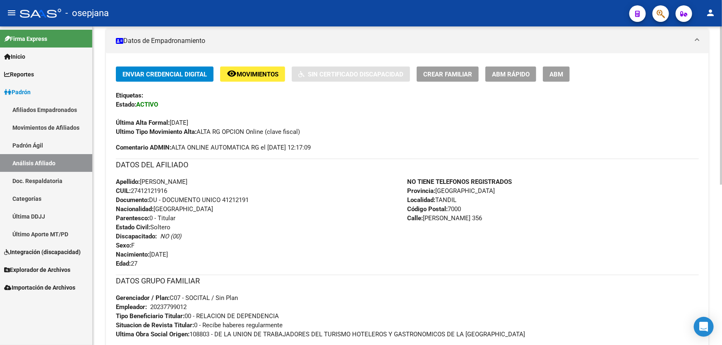
scroll to position [172, 0]
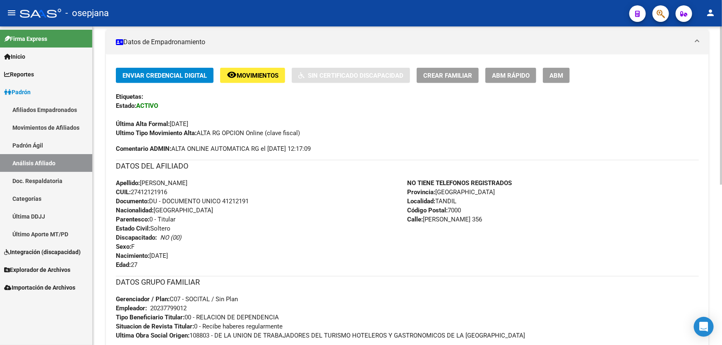
drag, startPoint x: 223, startPoint y: 199, endPoint x: 261, endPoint y: 199, distance: 37.6
click at [261, 199] on div "Apellido: [PERSON_NAME]: 27412121916 Documento: DU - DOCUMENTO UNICO 41212191 N…" at bounding box center [262, 224] width 292 height 91
copy span "41212191"
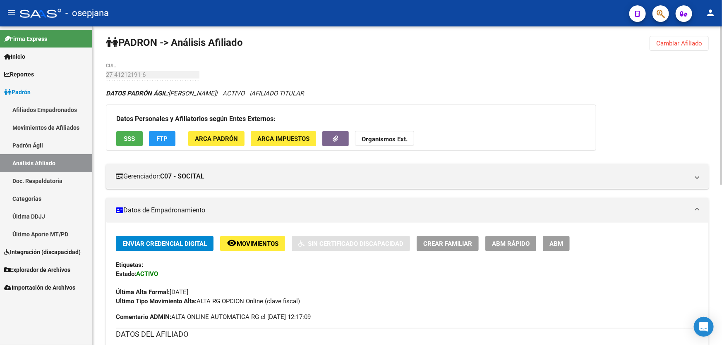
scroll to position [0, 0]
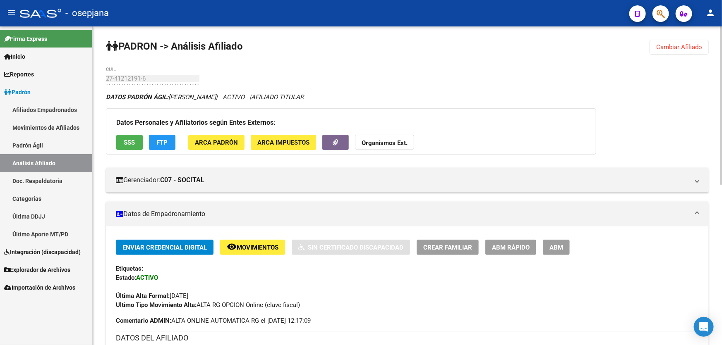
click at [681, 46] on span "Cambiar Afiliado" at bounding box center [679, 46] width 46 height 7
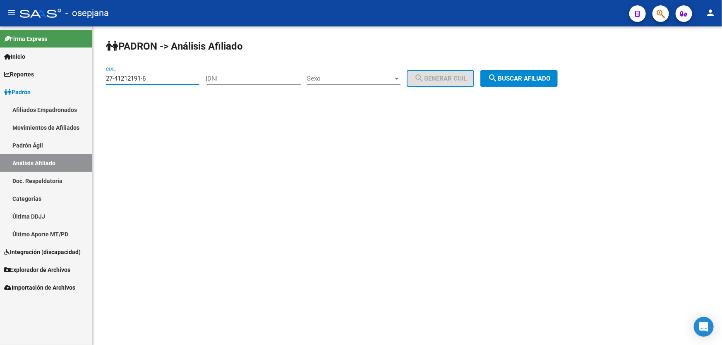
drag, startPoint x: 176, startPoint y: 79, endPoint x: 0, endPoint y: 81, distance: 176.2
click at [0, 81] on mat-sidenav-container "Firma Express Inicio Calendario SSS Instructivos Contacto OS Reportes Padrón Tr…" at bounding box center [361, 185] width 722 height 319
paste input "0-33934614-4"
type input "20-33934614-4"
click at [518, 75] on span "search Buscar afiliado" at bounding box center [519, 78] width 62 height 7
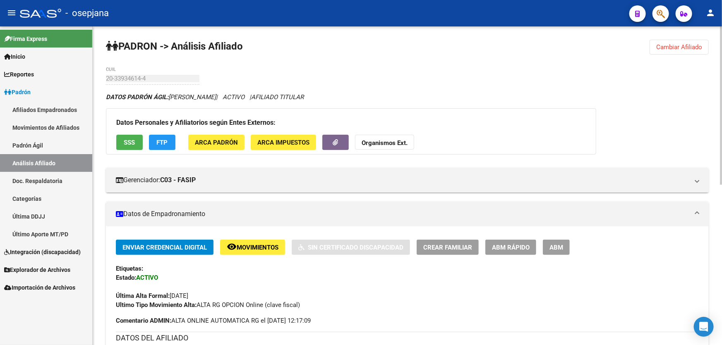
click at [134, 139] on span "SSS" at bounding box center [129, 142] width 11 height 7
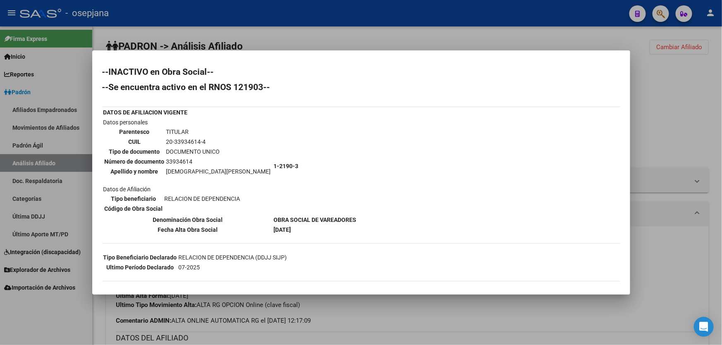
click at [618, 132] on mat-dialog-content "--INACTIVO en Obra Social-- --Se encuentra activo en el RNOS 121903-- DATOS DE …" at bounding box center [361, 172] width 538 height 225
click at [704, 104] on div at bounding box center [361, 172] width 722 height 345
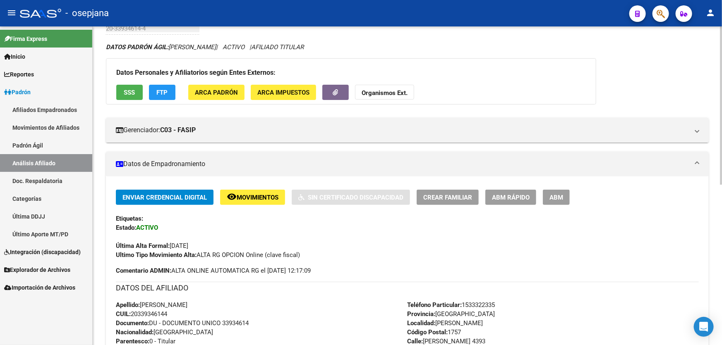
scroll to position [150, 0]
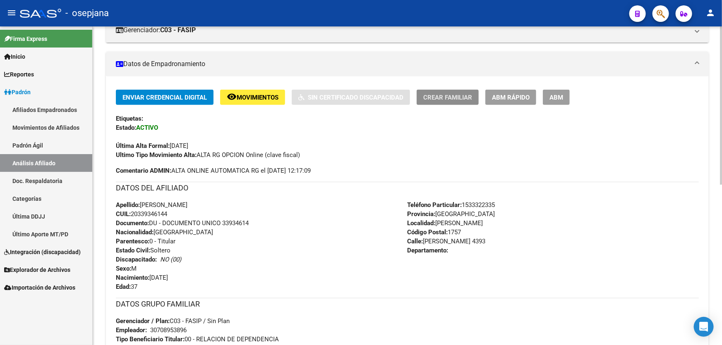
click at [459, 99] on span "Crear Familiar" at bounding box center [447, 97] width 49 height 7
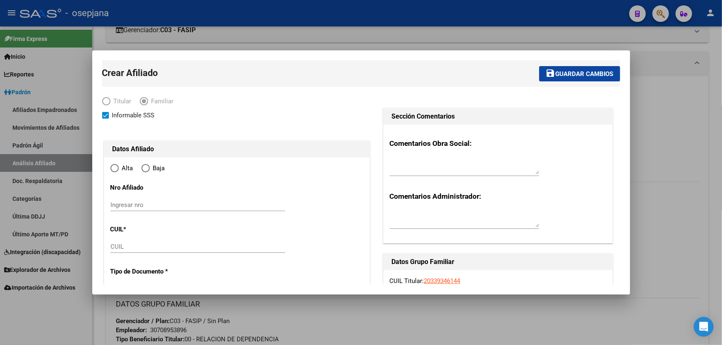
type input "30-70895389-6"
type input "[PERSON_NAME]"
type input "1757"
type input "[PERSON_NAME]"
type input "4393"
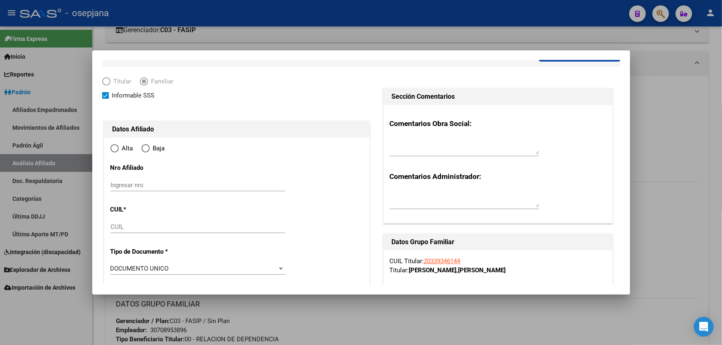
radio input "true"
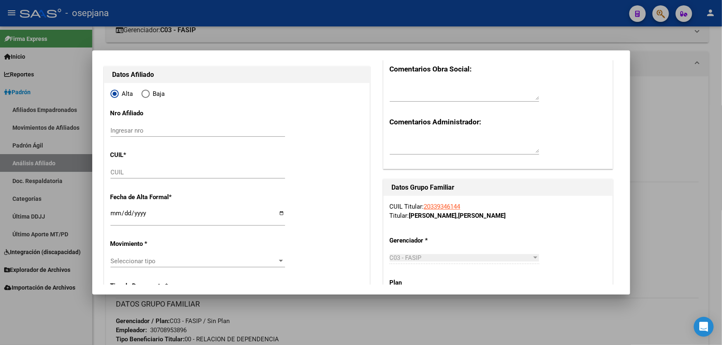
scroll to position [75, 0]
type input "30-70895389-6"
click at [132, 171] on input "CUIL" at bounding box center [197, 171] width 175 height 7
paste input "27-35764187-5"
type input "27-35764187-5"
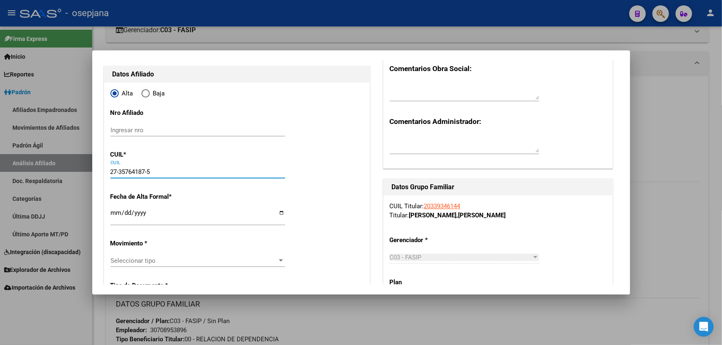
type input "35764187"
type input "DIAZ"
type input "[PERSON_NAME]"
type input "[DATE]"
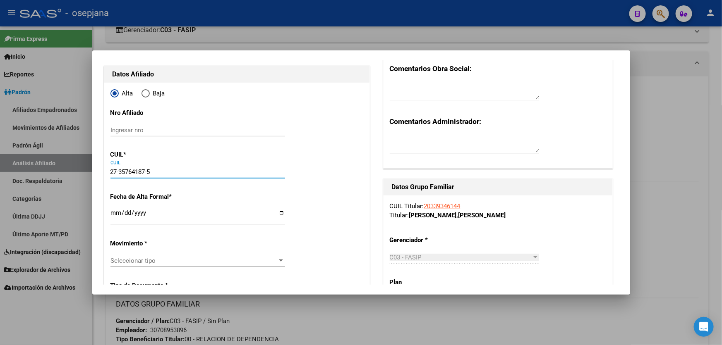
type input "[PERSON_NAME]"
type input "1838"
type input "[PERSON_NAME]"
type input "958"
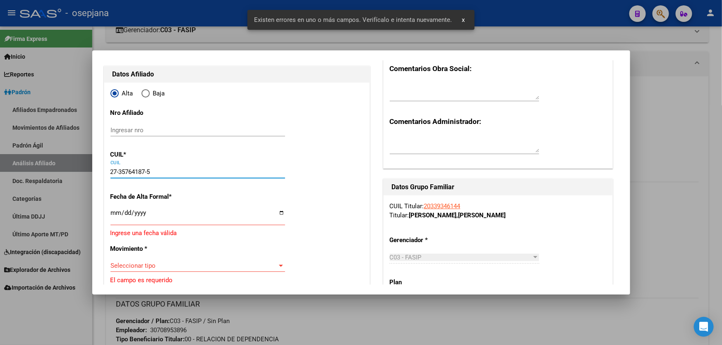
click at [115, 217] on input "Ingresar fecha" at bounding box center [197, 216] width 175 height 13
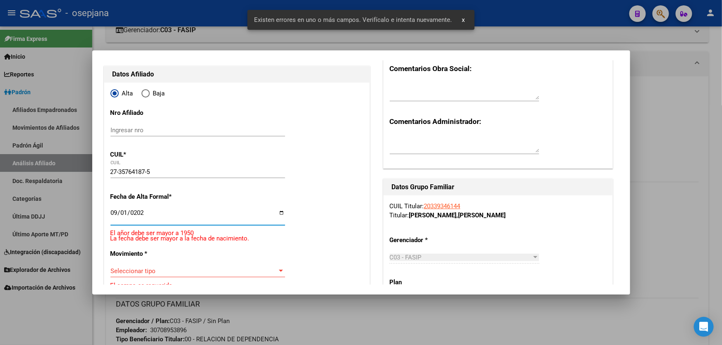
type input "[DATE]"
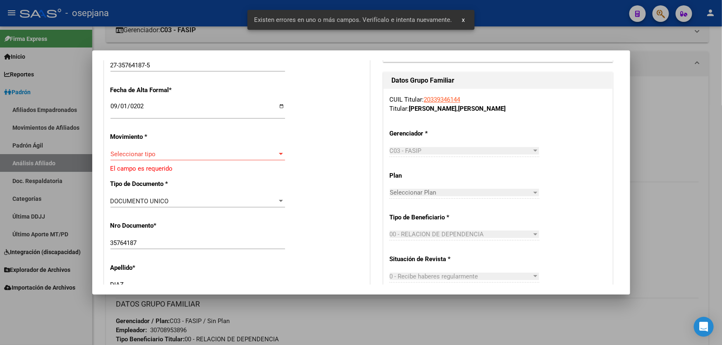
scroll to position [188, 0]
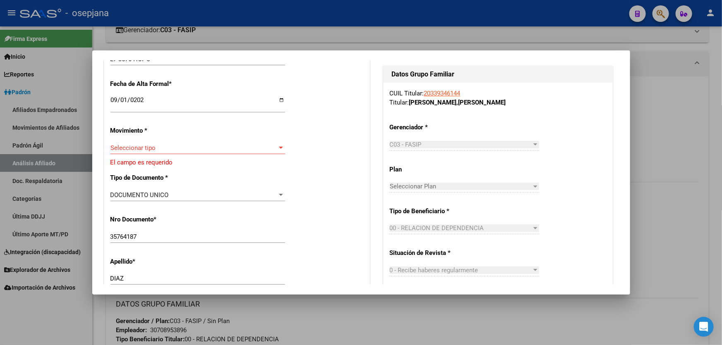
click at [157, 142] on div "Seleccionar tipo Seleccionar tipo" at bounding box center [197, 148] width 175 height 12
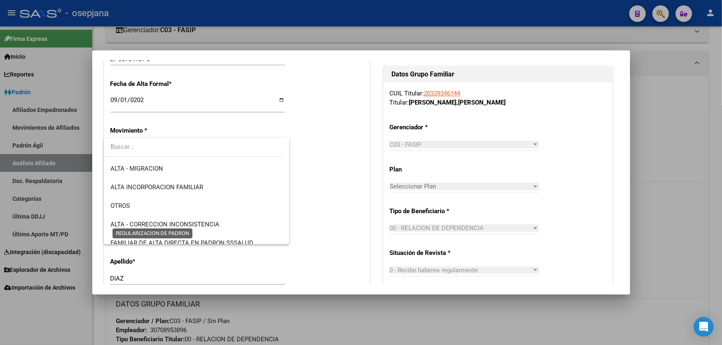
scroll to position [113, 0]
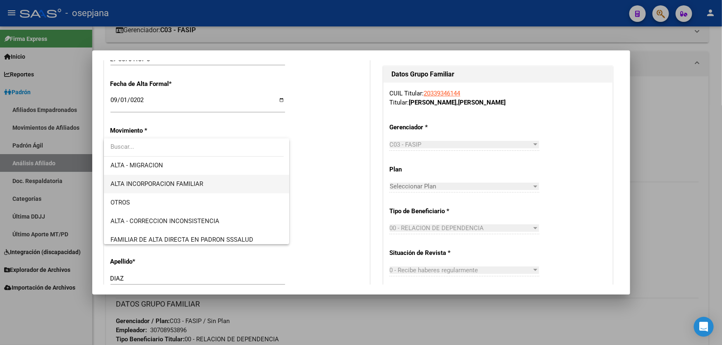
click at [152, 184] on span "ALTA INCORPORACION FAMILIAR" at bounding box center [156, 183] width 93 height 7
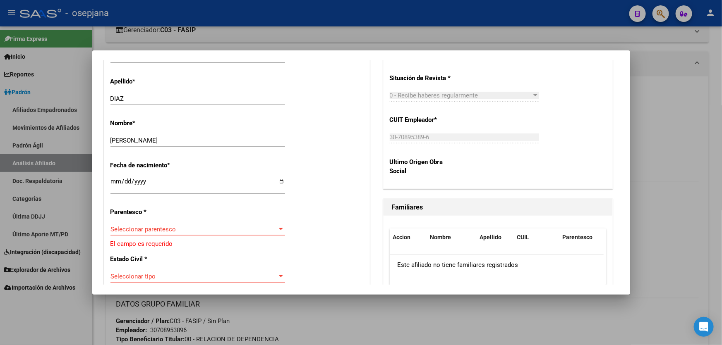
scroll to position [376, 0]
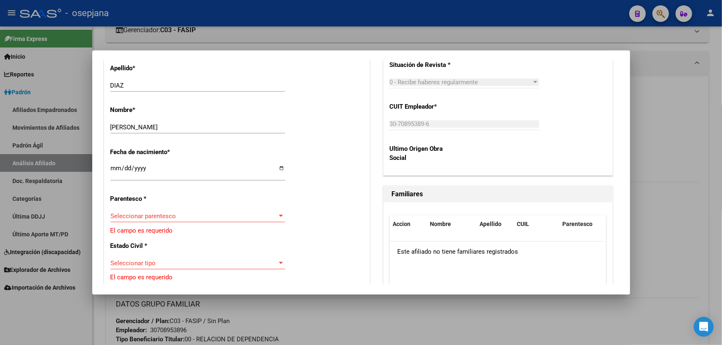
click at [161, 215] on span "Seleccionar parentesco" at bounding box center [193, 216] width 167 height 7
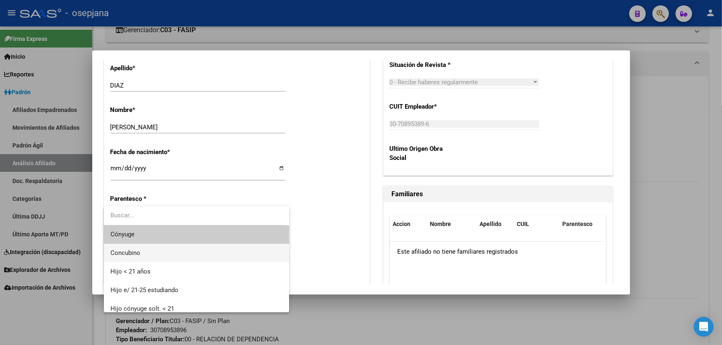
click at [152, 253] on span "Concubino" at bounding box center [196, 253] width 172 height 19
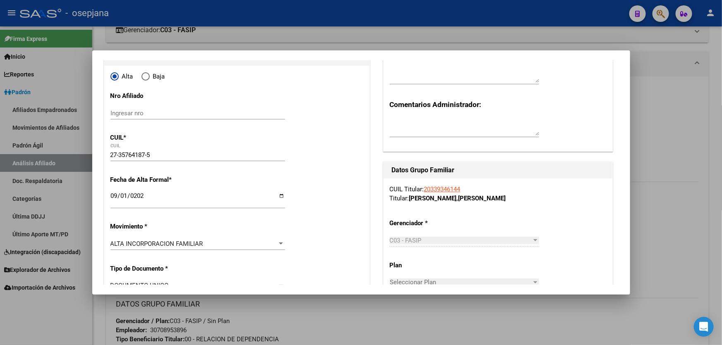
scroll to position [0, 0]
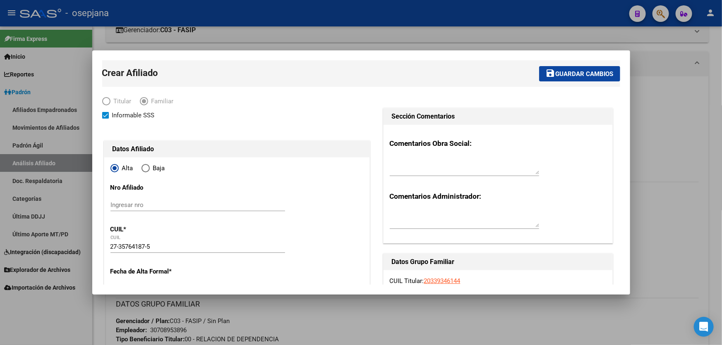
click at [592, 75] on span "Guardar cambios" at bounding box center [584, 73] width 58 height 7
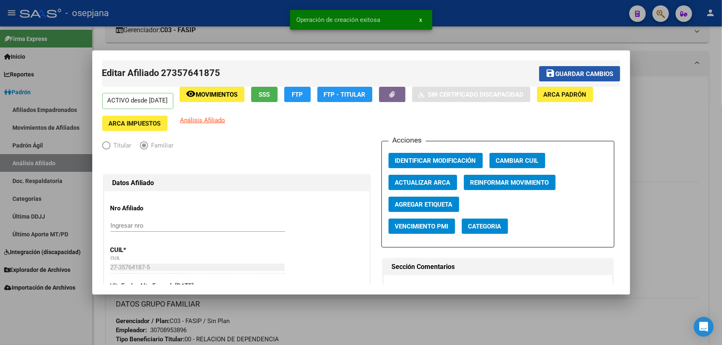
click at [558, 74] on span "Guardar cambios" at bounding box center [584, 73] width 58 height 7
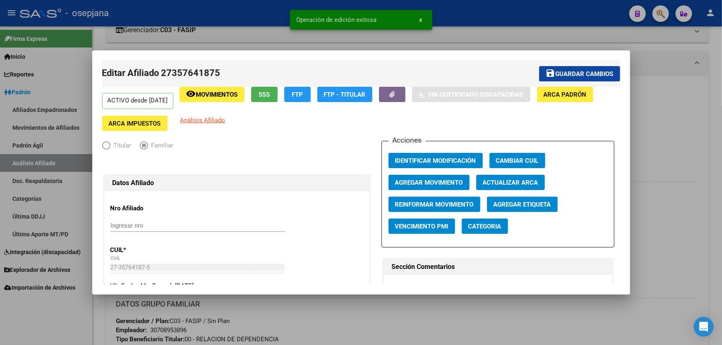
click at [713, 135] on div at bounding box center [361, 172] width 722 height 345
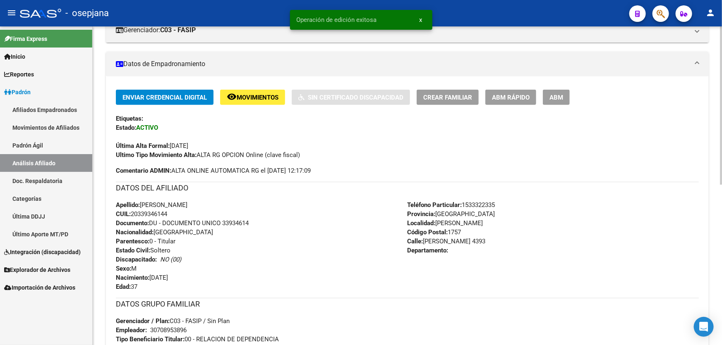
click at [509, 96] on span "ABM Rápido" at bounding box center [511, 97] width 38 height 7
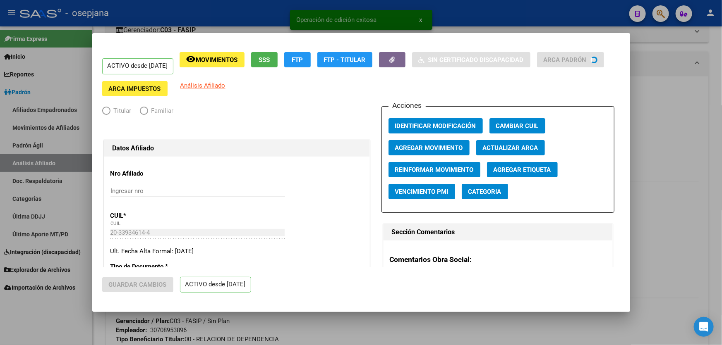
radio input "true"
type input "30-70895389-6"
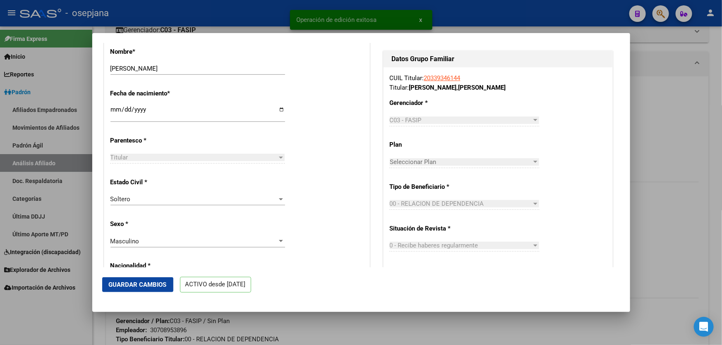
scroll to position [376, 0]
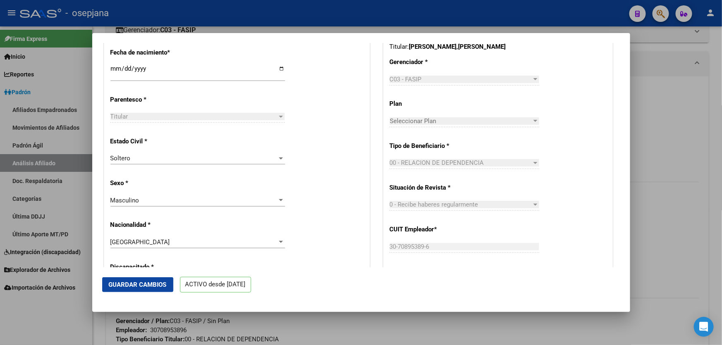
click at [159, 165] on div "Soltero Seleccionar tipo" at bounding box center [197, 158] width 175 height 12
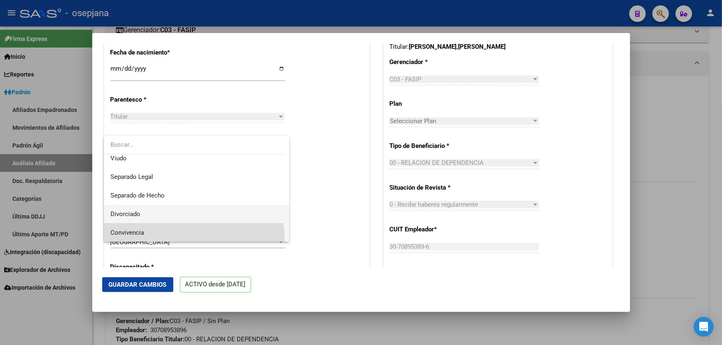
click at [170, 239] on span "Convivencia" at bounding box center [196, 233] width 172 height 19
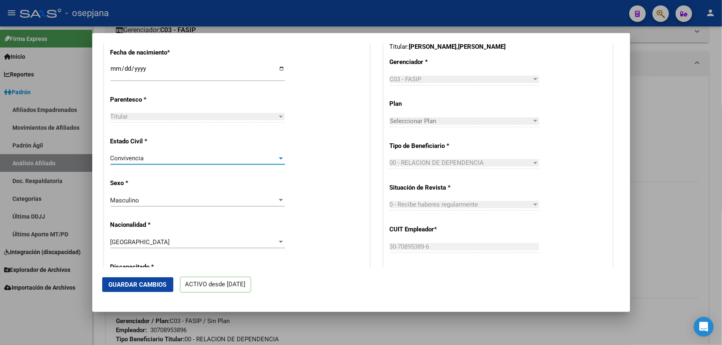
click at [137, 281] on span "Guardar Cambios" at bounding box center [138, 284] width 58 height 7
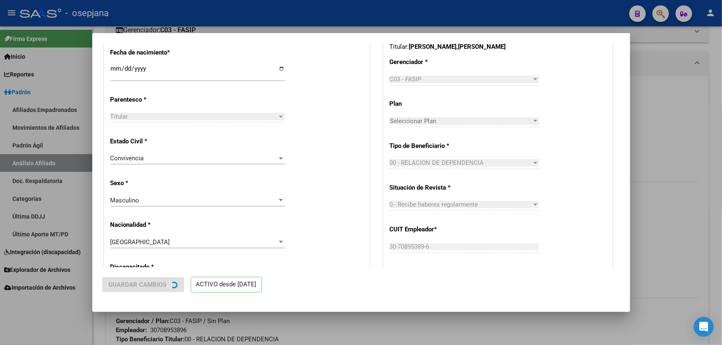
click at [616, 209] on mat-dialog-content "ACTIVO desde [DATE] remove_red_eye Movimientos SSS FTP Sin Certificado Discapac…" at bounding box center [361, 155] width 538 height 225
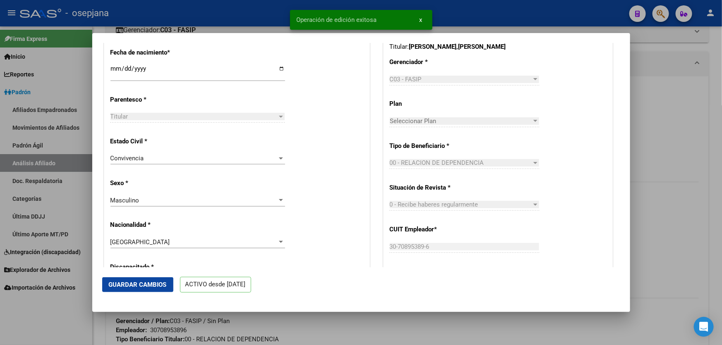
click at [134, 283] on span "Guardar Cambios" at bounding box center [138, 284] width 58 height 7
click at [721, 132] on div at bounding box center [361, 172] width 722 height 345
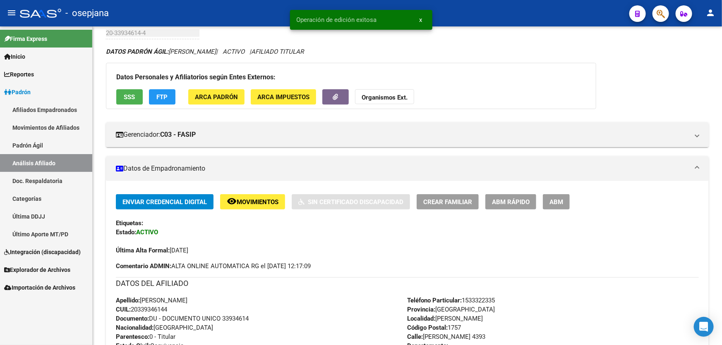
scroll to position [0, 0]
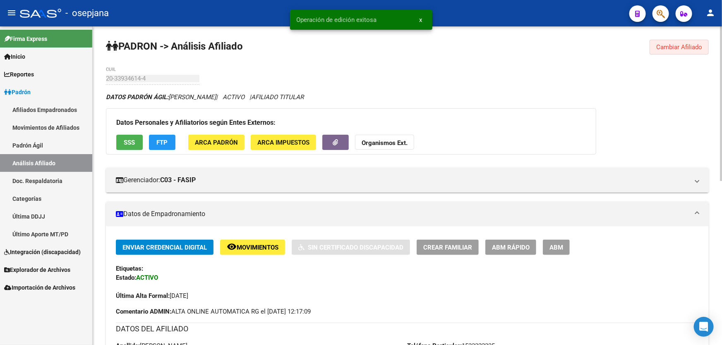
click at [678, 43] on span "Cambiar Afiliado" at bounding box center [679, 46] width 46 height 7
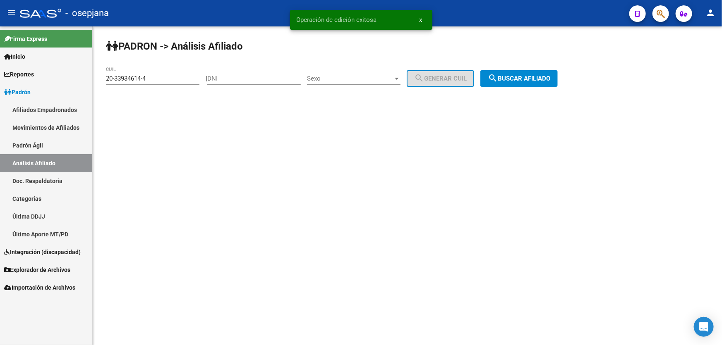
click at [550, 76] on span "search Buscar afiliado" at bounding box center [519, 78] width 62 height 7
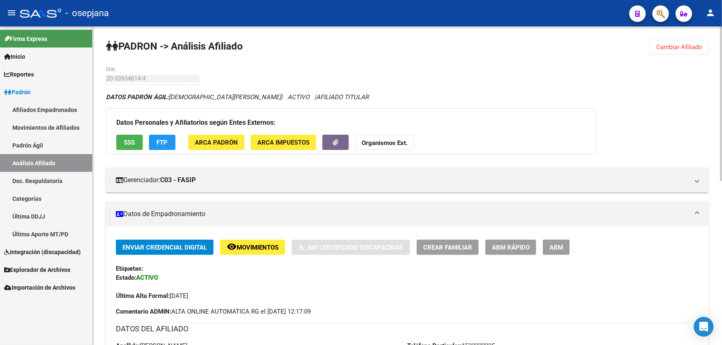
click at [442, 248] on span "Crear Familiar" at bounding box center [447, 247] width 49 height 7
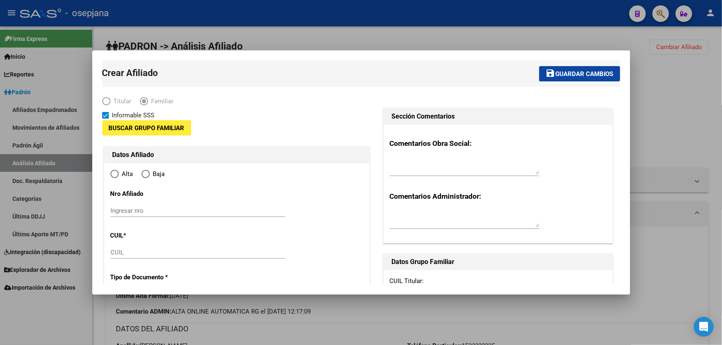
type input "30-70895389-6"
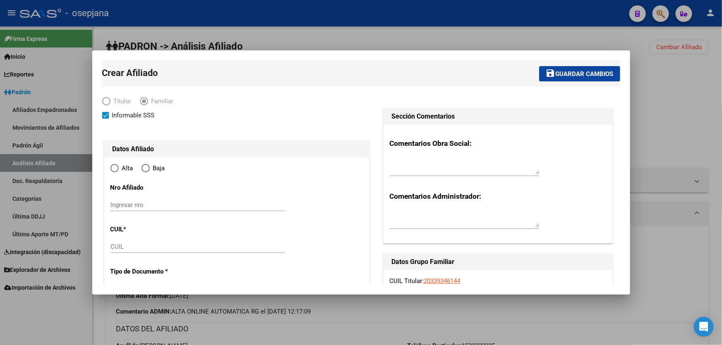
type input "[PERSON_NAME]"
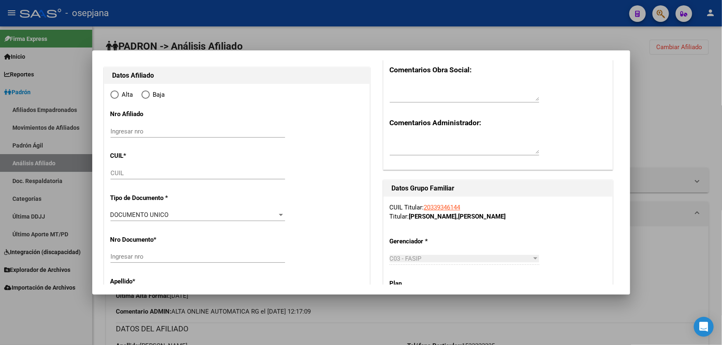
scroll to position [75, 0]
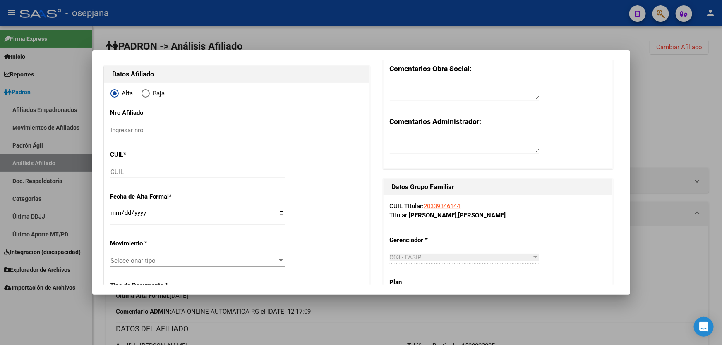
click at [128, 169] on input "CUIL" at bounding box center [197, 171] width 175 height 7
paste input "27-55959262-0"
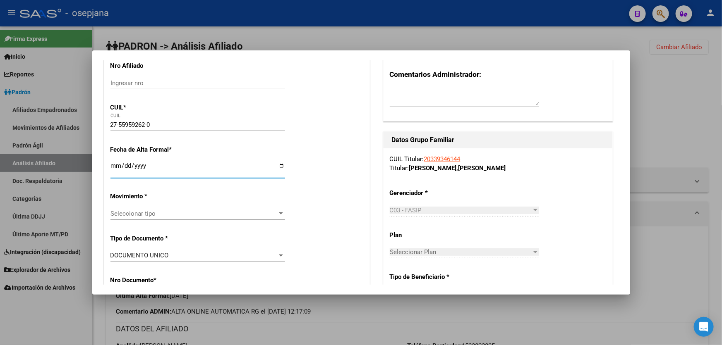
scroll to position [188, 0]
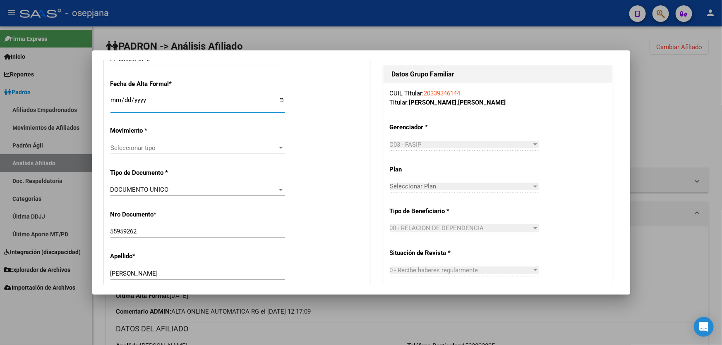
click at [147, 153] on div "Seleccionar tipo Seleccionar tipo" at bounding box center [197, 148] width 175 height 12
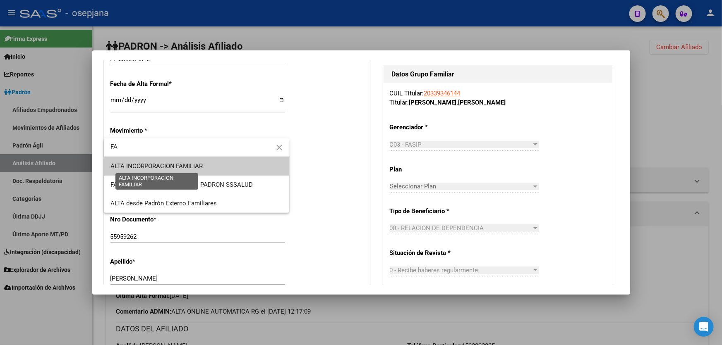
click at [189, 163] on span "ALTA INCORPORACION FAMILIAR" at bounding box center [156, 166] width 93 height 7
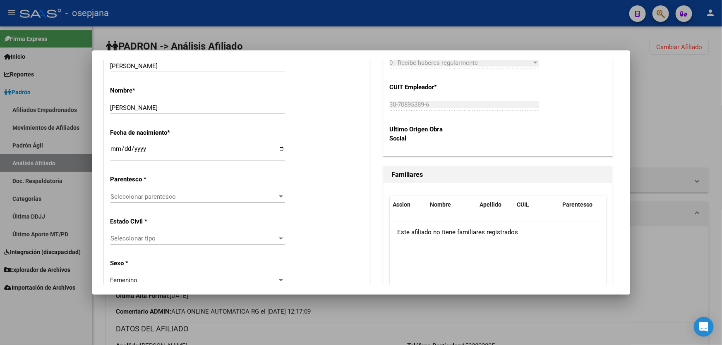
scroll to position [414, 0]
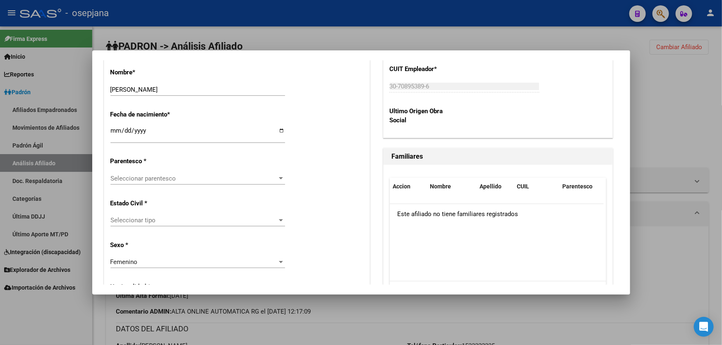
click at [160, 181] on span "Seleccionar parentesco" at bounding box center [193, 178] width 167 height 7
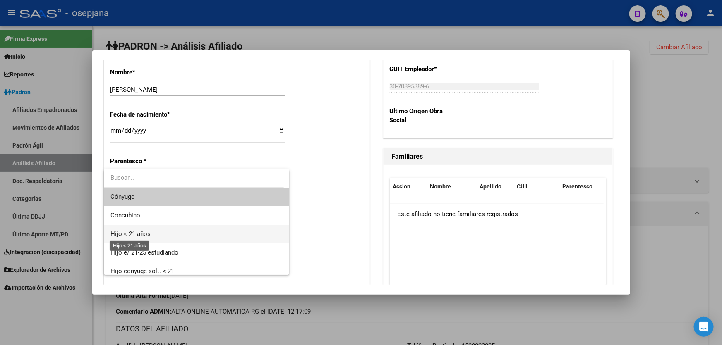
click at [139, 233] on span "Hijo < 21 años" at bounding box center [130, 233] width 40 height 7
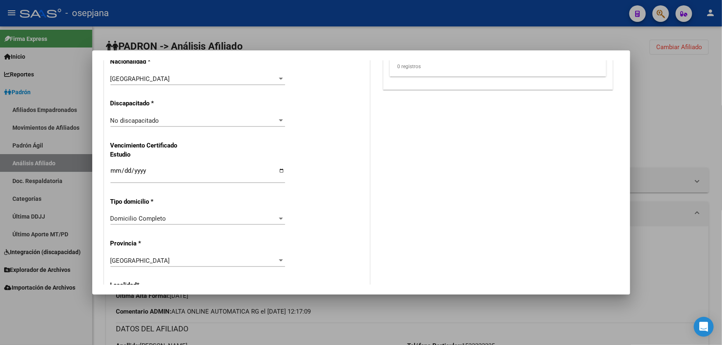
scroll to position [714, 0]
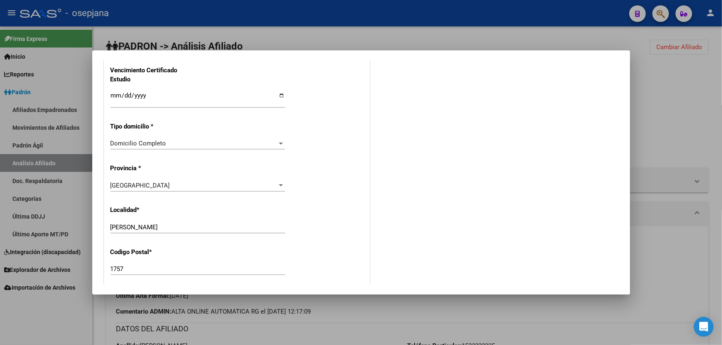
click at [173, 229] on input "[PERSON_NAME]" at bounding box center [197, 227] width 175 height 7
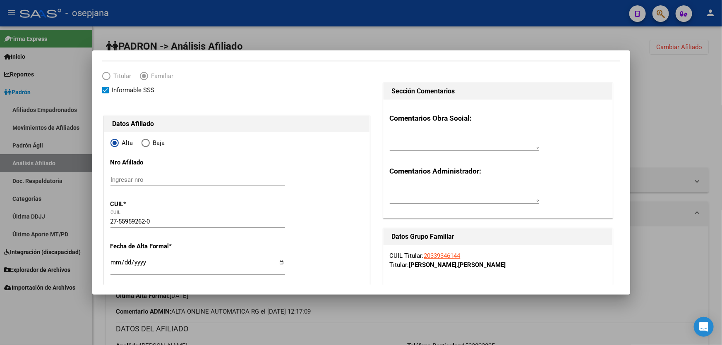
scroll to position [0, 0]
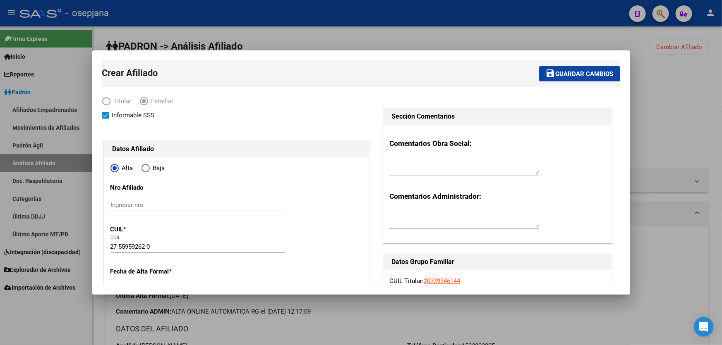
click at [568, 72] on span "Guardar cambios" at bounding box center [584, 73] width 58 height 7
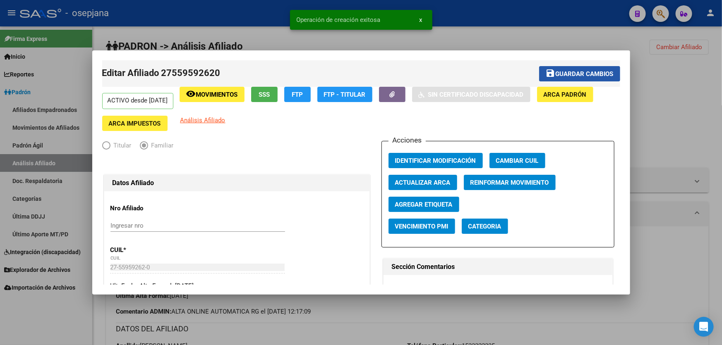
click at [568, 72] on span "Guardar cambios" at bounding box center [584, 73] width 58 height 7
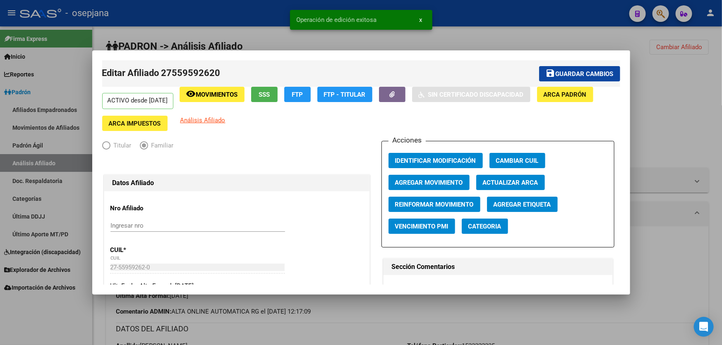
click at [689, 89] on div at bounding box center [361, 172] width 722 height 345
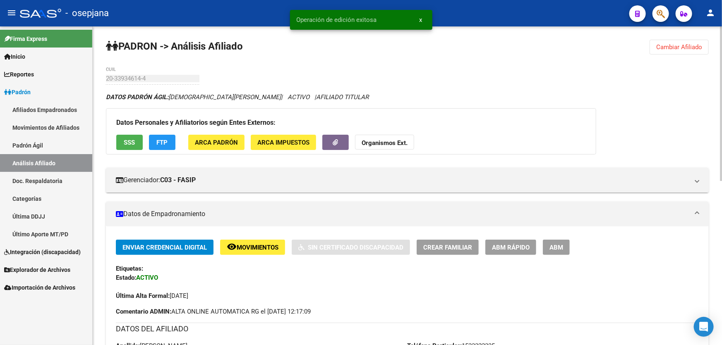
click at [679, 46] on span "Cambiar Afiliado" at bounding box center [679, 46] width 46 height 7
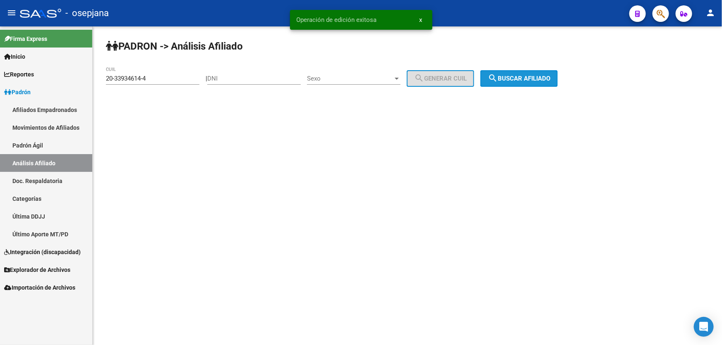
click at [546, 76] on span "search Buscar afiliado" at bounding box center [519, 78] width 62 height 7
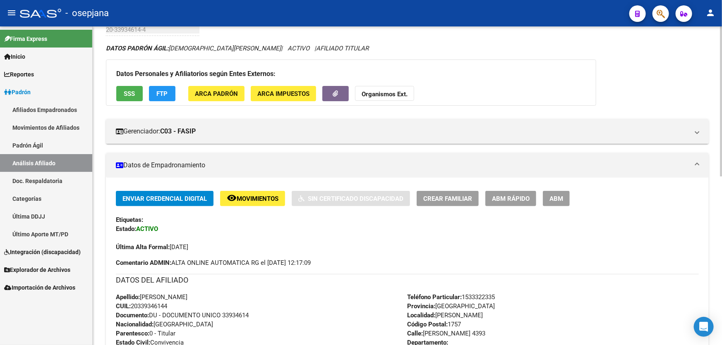
scroll to position [37, 0]
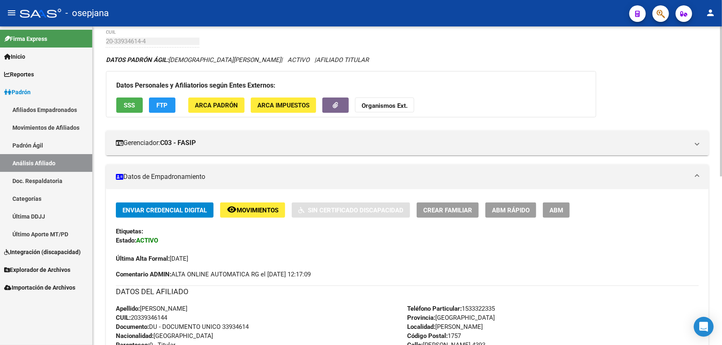
click at [447, 204] on button "Crear Familiar" at bounding box center [448, 210] width 62 height 15
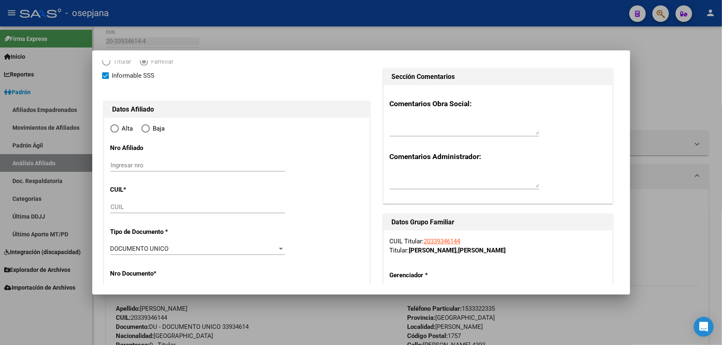
scroll to position [113, 0]
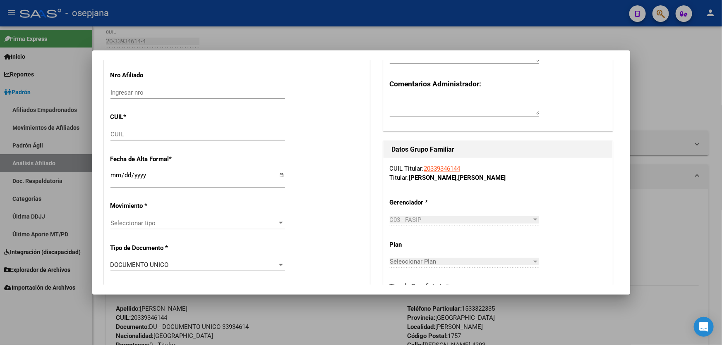
click at [117, 133] on input "CUIL" at bounding box center [197, 134] width 175 height 7
paste input "20-51507834-8"
click at [115, 172] on input "Ingresar fecha" at bounding box center [197, 178] width 175 height 13
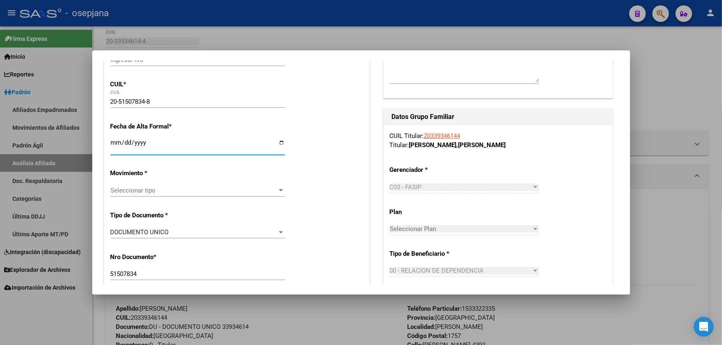
scroll to position [188, 0]
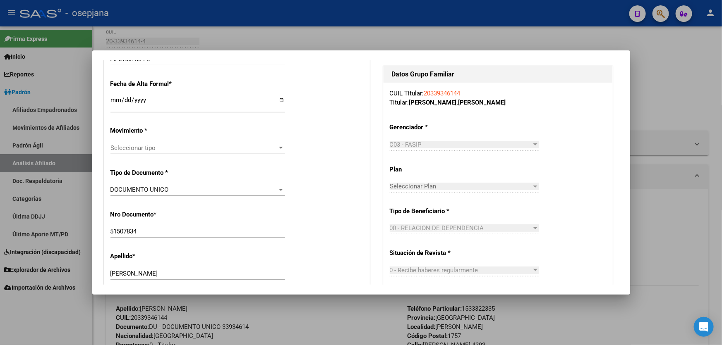
click at [177, 146] on span "Seleccionar tipo" at bounding box center [193, 147] width 167 height 7
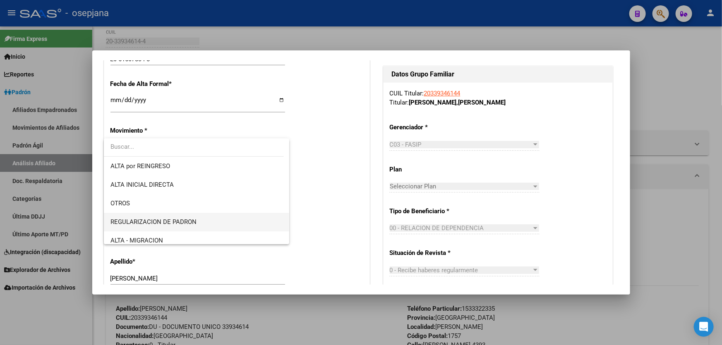
scroll to position [113, 0]
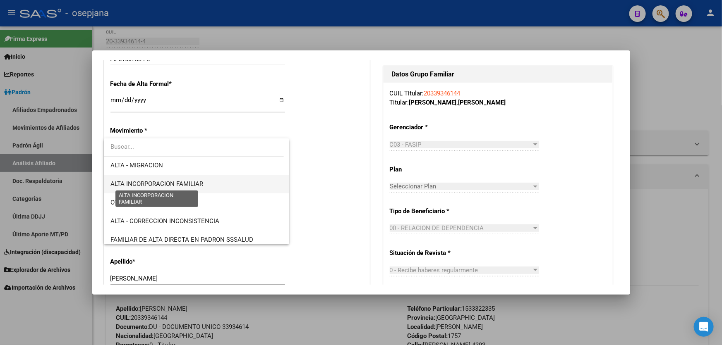
click at [193, 186] on span "ALTA INCORPORACION FAMILIAR" at bounding box center [156, 183] width 93 height 7
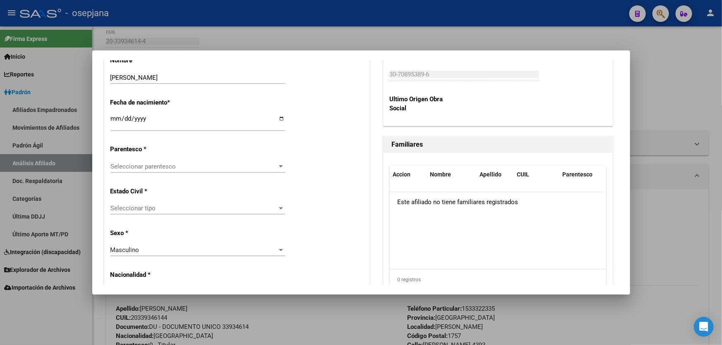
scroll to position [451, 0]
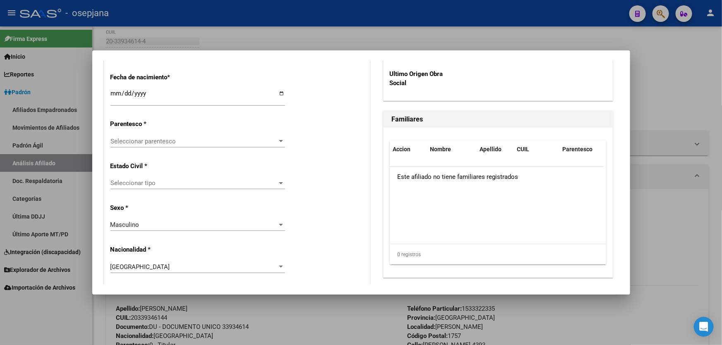
click at [189, 144] on span "Seleccionar parentesco" at bounding box center [193, 141] width 167 height 7
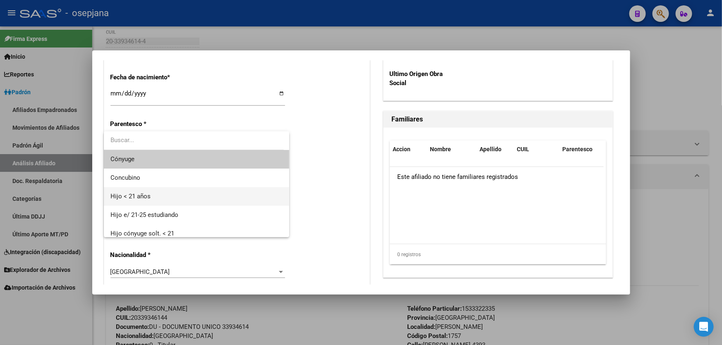
click at [157, 195] on span "Hijo < 21 años" at bounding box center [196, 196] width 172 height 19
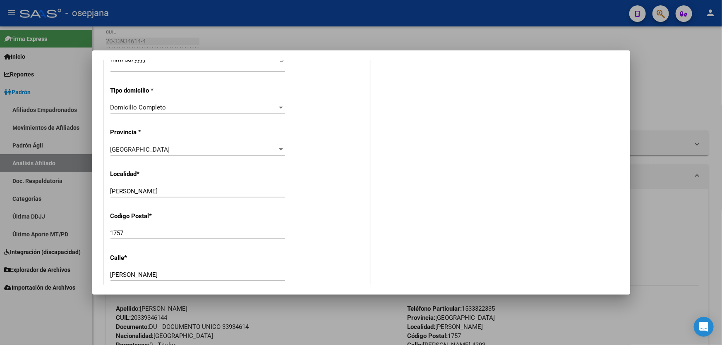
scroll to position [790, 0]
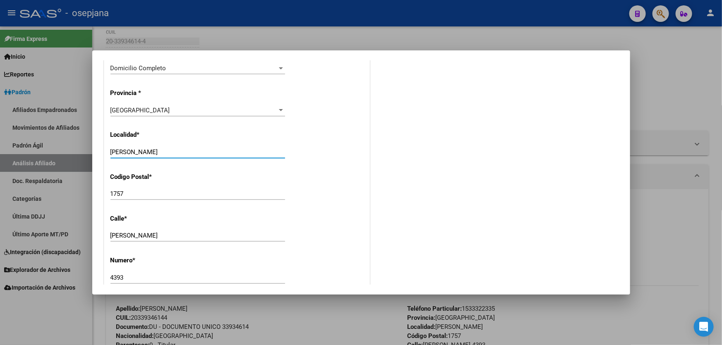
click at [185, 150] on input "[PERSON_NAME]" at bounding box center [197, 151] width 175 height 7
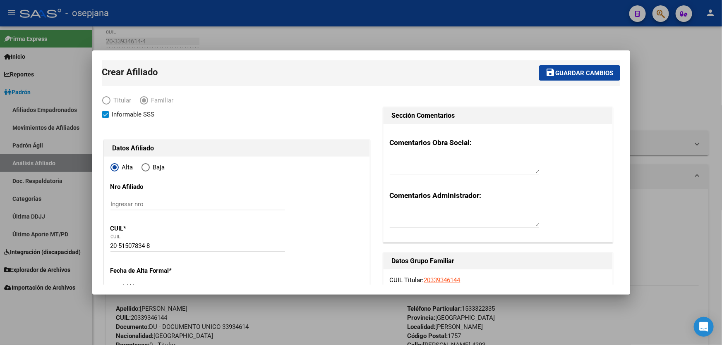
scroll to position [0, 0]
click at [584, 67] on button "save Guardar cambios" at bounding box center [579, 73] width 81 height 15
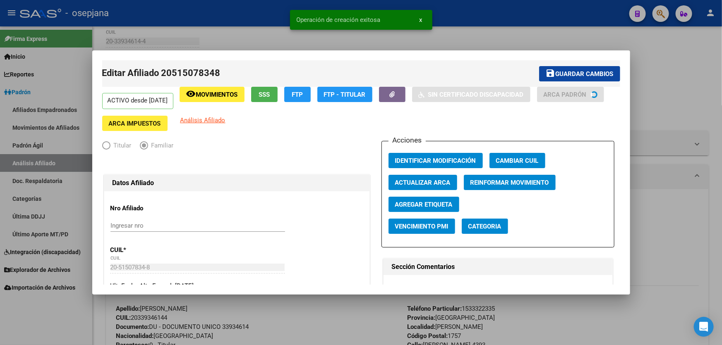
click at [584, 67] on button "save Guardar cambios" at bounding box center [579, 73] width 81 height 15
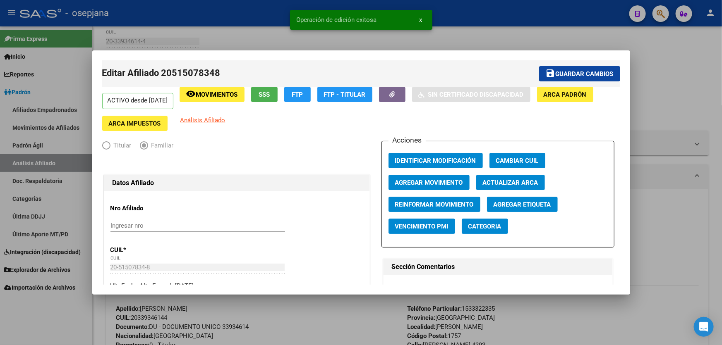
click at [683, 67] on div at bounding box center [361, 172] width 722 height 345
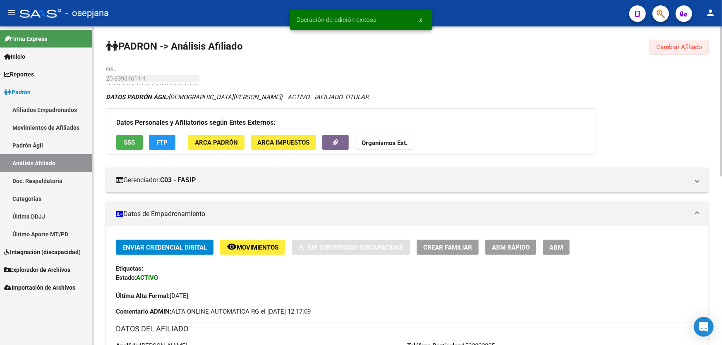
click at [684, 43] on span "Cambiar Afiliado" at bounding box center [679, 46] width 46 height 7
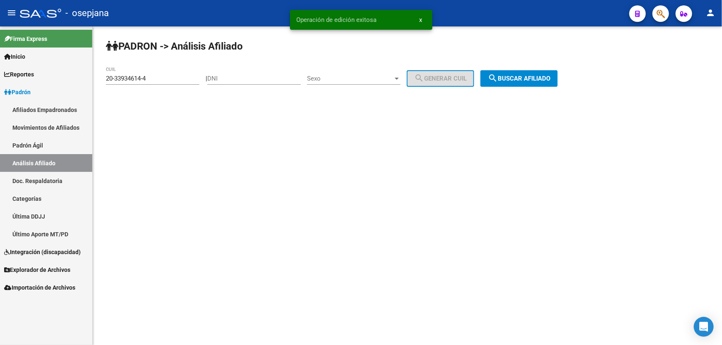
click at [548, 75] on span "search Buscar afiliado" at bounding box center [519, 78] width 62 height 7
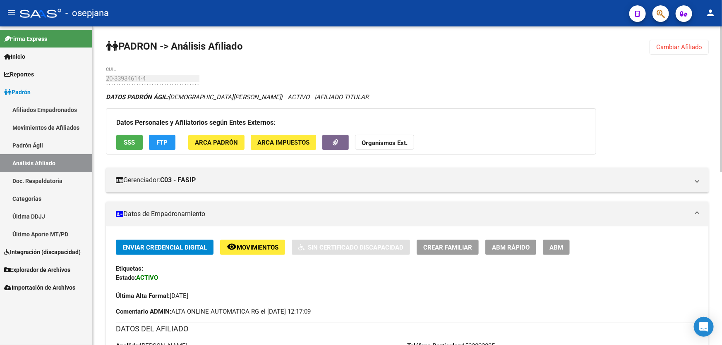
click at [675, 45] on span "Cambiar Afiliado" at bounding box center [679, 46] width 46 height 7
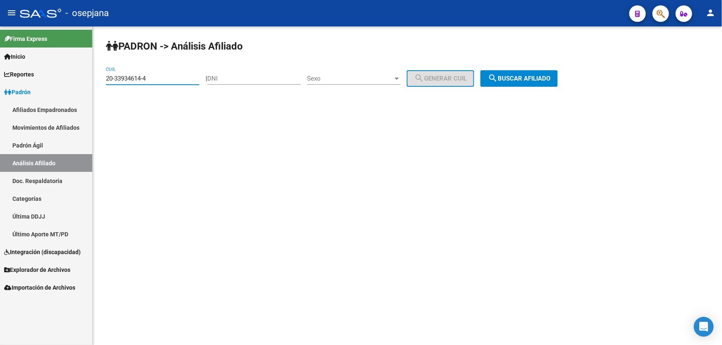
drag, startPoint x: 191, startPoint y: 80, endPoint x: 104, endPoint y: 81, distance: 86.9
click at [104, 81] on div "PADRON -> Análisis Afiliado 20-33934614-4 CUIL | DNI Sexo Sexo search Generar C…" at bounding box center [407, 69] width 629 height 87
paste input "28095799-3"
click at [528, 76] on span "search Buscar afiliado" at bounding box center [519, 78] width 62 height 7
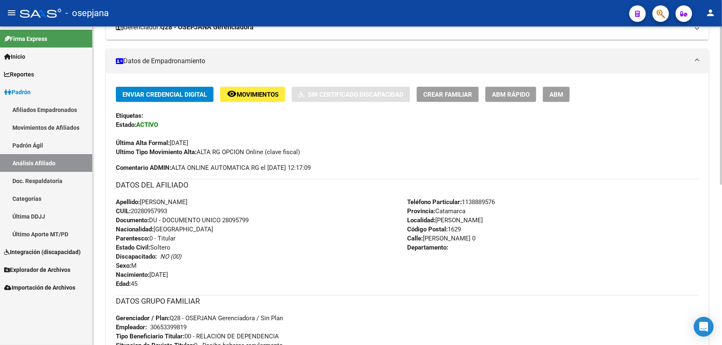
scroll to position [150, 0]
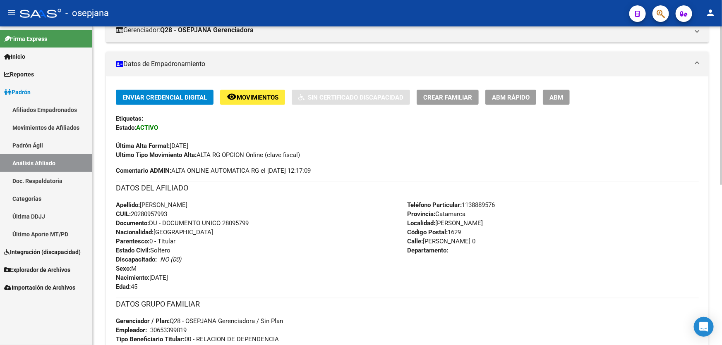
drag, startPoint x: 223, startPoint y: 224, endPoint x: 265, endPoint y: 224, distance: 42.2
click at [265, 224] on div "Apellido: [PERSON_NAME]: 20280957993 Documento: DU - DOCUMENTO UNICO 28095799 N…" at bounding box center [262, 246] width 292 height 91
copy span "28095799"
drag, startPoint x: 238, startPoint y: 217, endPoint x: 133, endPoint y: 213, distance: 105.1
click at [133, 213] on div "Apellido: [PERSON_NAME]: 20280957993 Documento: DU - DOCUMENTO UNICO 28095799 N…" at bounding box center [262, 246] width 292 height 91
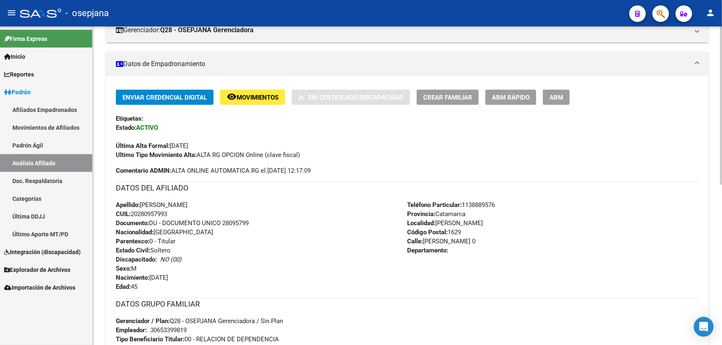
copy span "20280957993"
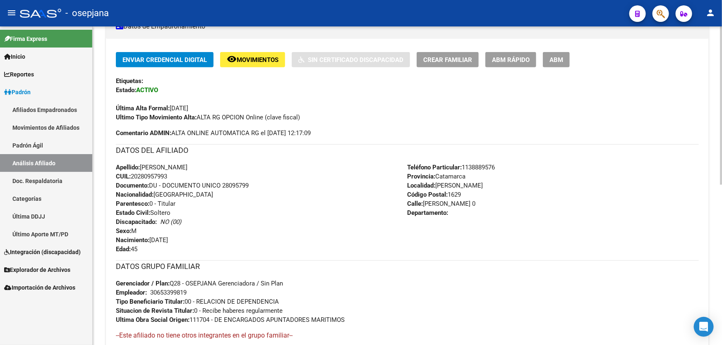
scroll to position [37, 0]
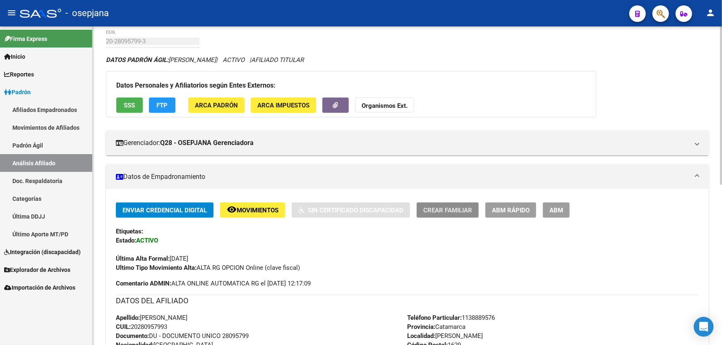
click at [448, 207] on span "Crear Familiar" at bounding box center [447, 210] width 49 height 7
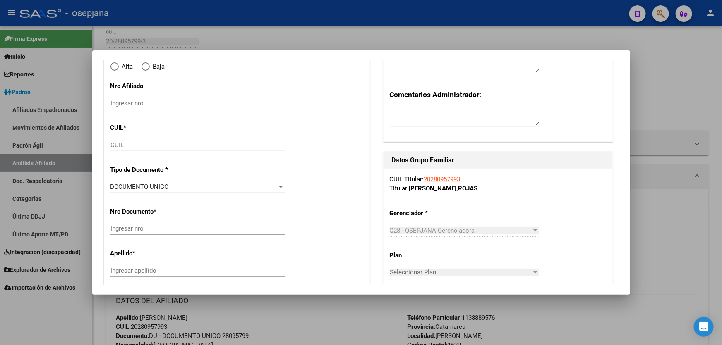
scroll to position [113, 0]
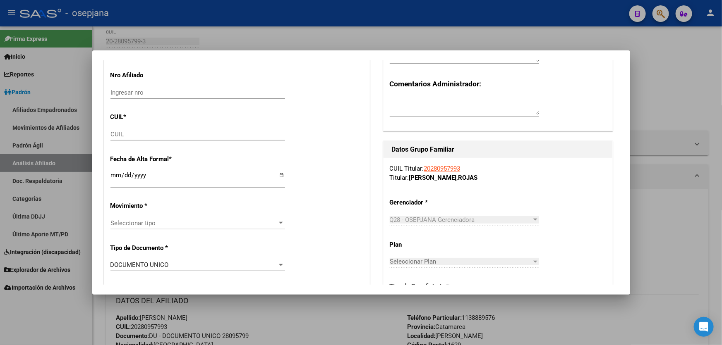
click at [139, 143] on div "CUIL" at bounding box center [197, 138] width 175 height 20
click at [140, 136] on input "CUIL" at bounding box center [197, 134] width 175 height 7
paste input "27-45003700-7"
click at [127, 175] on input "Ingresar fecha" at bounding box center [197, 178] width 175 height 13
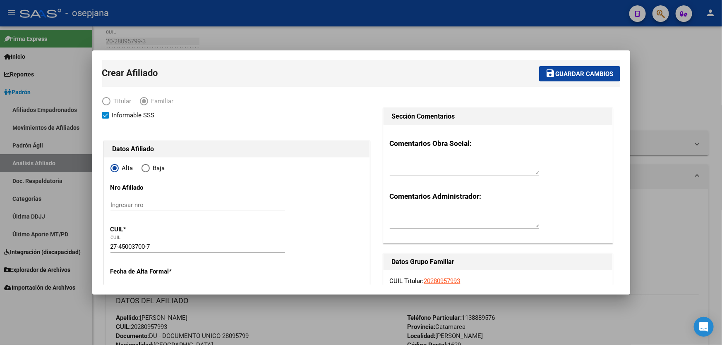
scroll to position [150, 0]
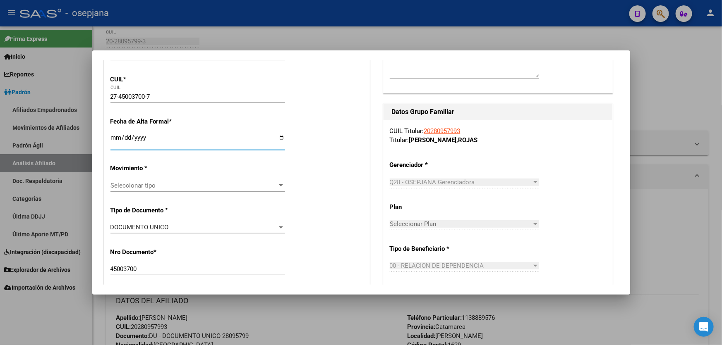
click at [151, 183] on span "Seleccionar tipo" at bounding box center [193, 185] width 167 height 7
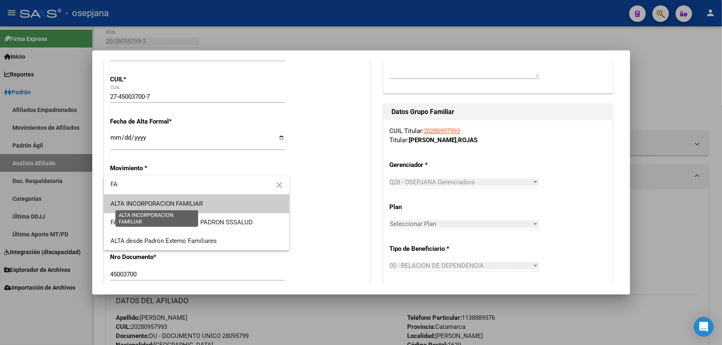
click at [160, 206] on span "ALTA INCORPORACION FAMILIAR" at bounding box center [156, 203] width 93 height 7
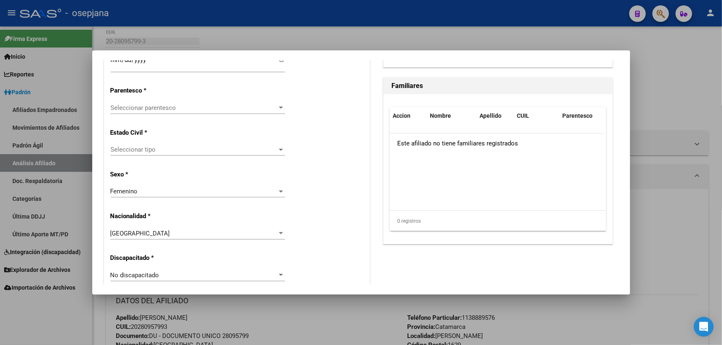
scroll to position [488, 0]
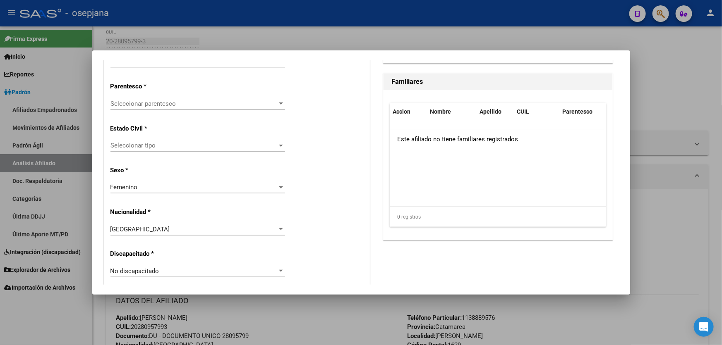
click at [192, 113] on div "Seleccionar parentesco Seleccionar parentesco" at bounding box center [197, 108] width 175 height 20
click at [196, 103] on span "Seleccionar parentesco" at bounding box center [193, 103] width 167 height 7
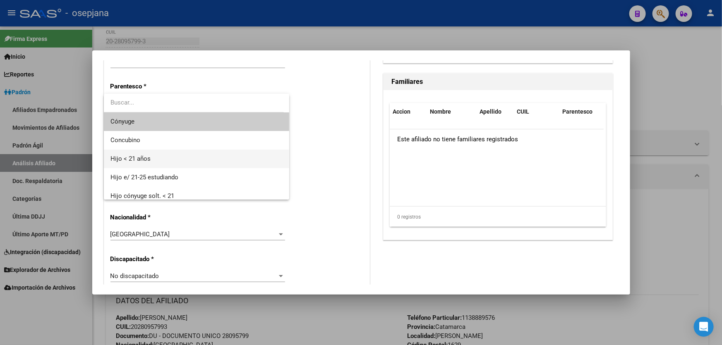
click at [173, 164] on span "Hijo < 21 años" at bounding box center [196, 159] width 172 height 19
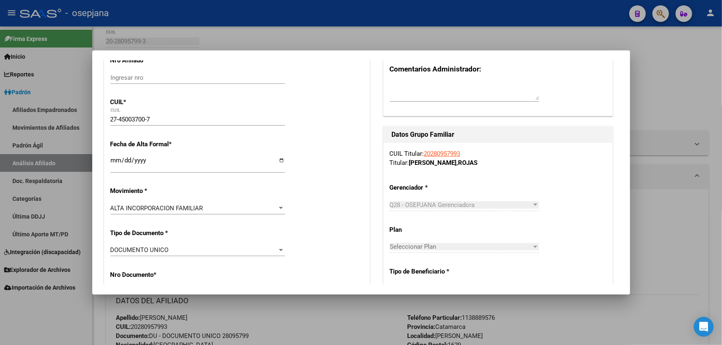
scroll to position [0, 0]
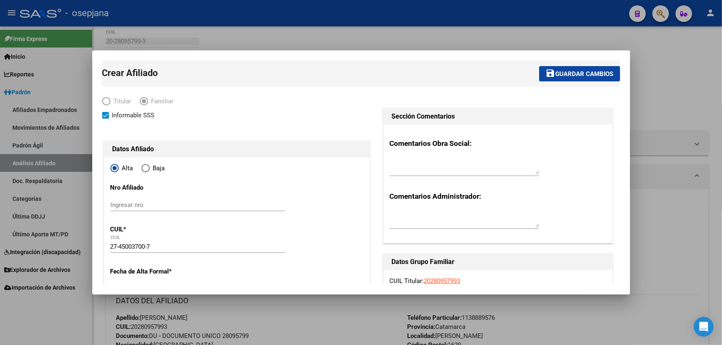
click at [568, 57] on mat-dialog-container "Crear Afiliado save Guardar cambios Titular Familiar Informable SSS Datos Afili…" at bounding box center [361, 172] width 538 height 244
click at [555, 74] on span "Guardar cambios" at bounding box center [584, 73] width 58 height 7
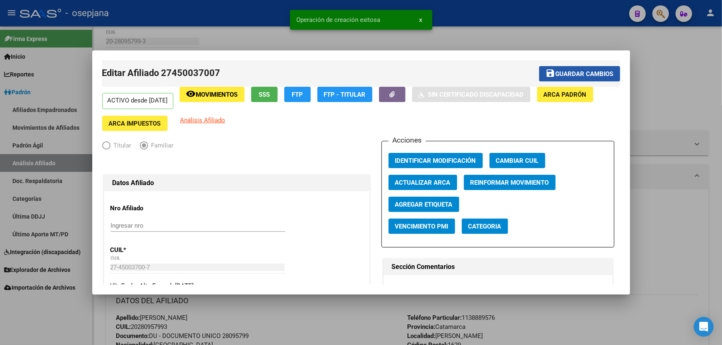
click at [568, 79] on button "save Guardar cambios" at bounding box center [579, 73] width 81 height 15
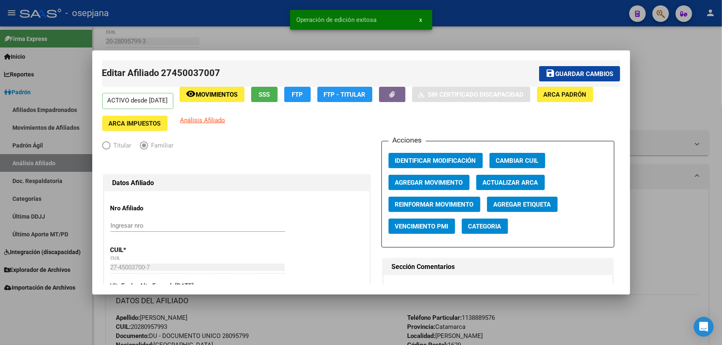
click at [693, 93] on div at bounding box center [361, 172] width 722 height 345
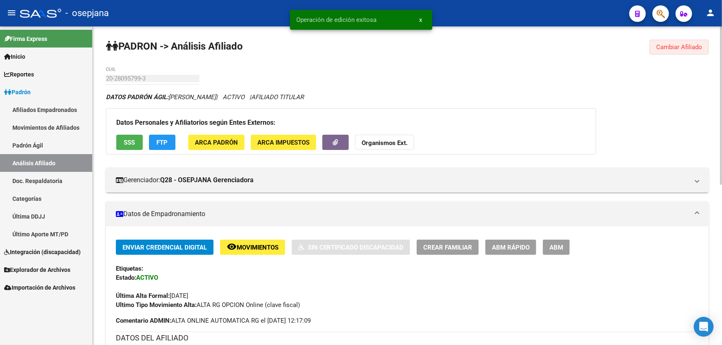
click at [695, 43] on span "Cambiar Afiliado" at bounding box center [679, 46] width 46 height 7
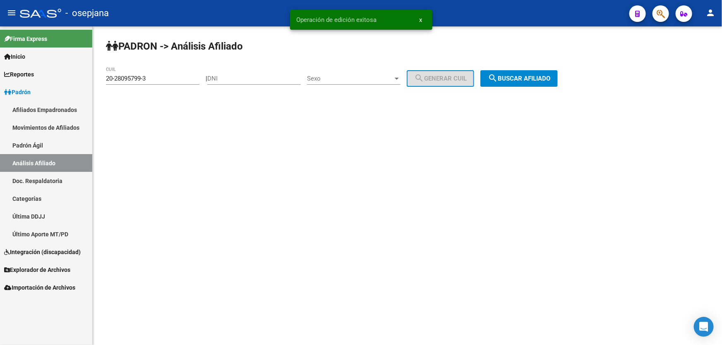
click at [550, 69] on div "PADRON -> Análisis Afiliado 20-28095799-3 CUIL | DNI Sexo Sexo search Generar C…" at bounding box center [407, 69] width 629 height 87
click at [516, 79] on span "search Buscar afiliado" at bounding box center [519, 78] width 62 height 7
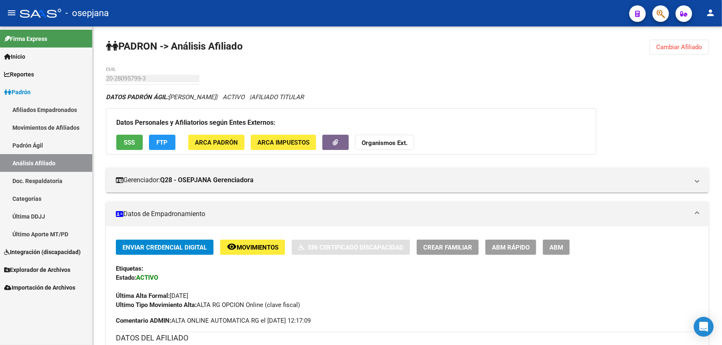
click at [433, 257] on div "Enviar Credencial Digital remove_red_eye Movimientos Sin Certificado Discapacid…" at bounding box center [407, 275] width 583 height 70
click at [438, 248] on span "Crear Familiar" at bounding box center [447, 247] width 49 height 7
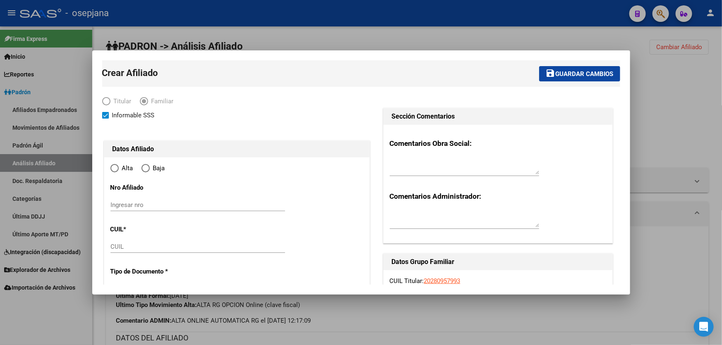
scroll to position [37, 0]
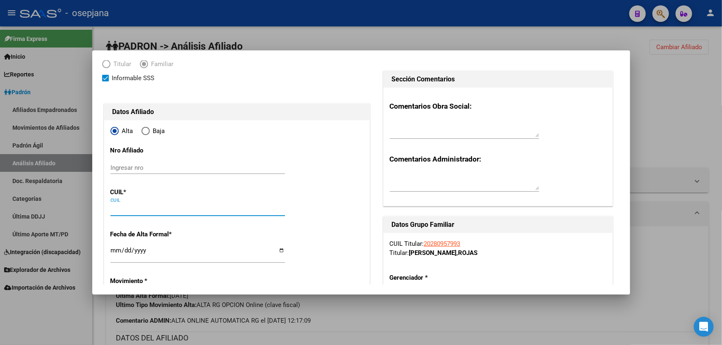
click at [160, 209] on input "CUIL" at bounding box center [197, 209] width 175 height 7
paste input "20-48293871-0"
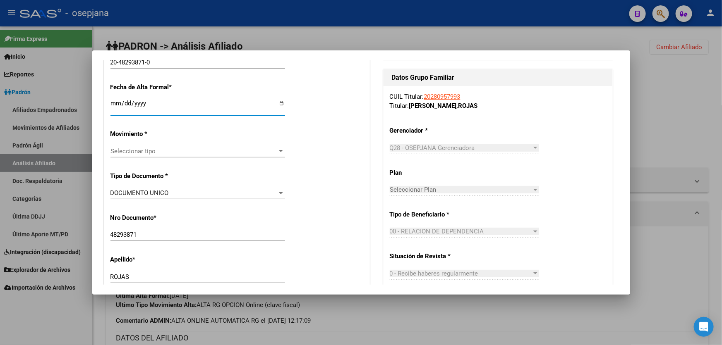
scroll to position [188, 0]
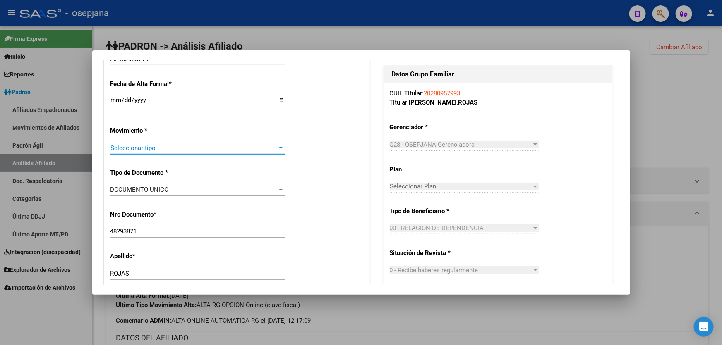
click at [196, 146] on span "Seleccionar tipo" at bounding box center [193, 147] width 167 height 7
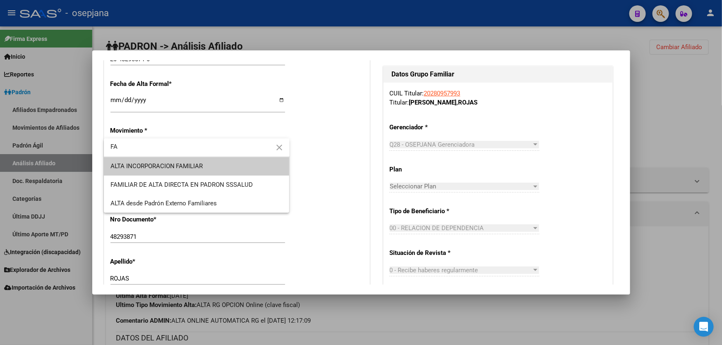
click at [199, 163] on span "ALTA INCORPORACION FAMILIAR" at bounding box center [156, 166] width 93 height 7
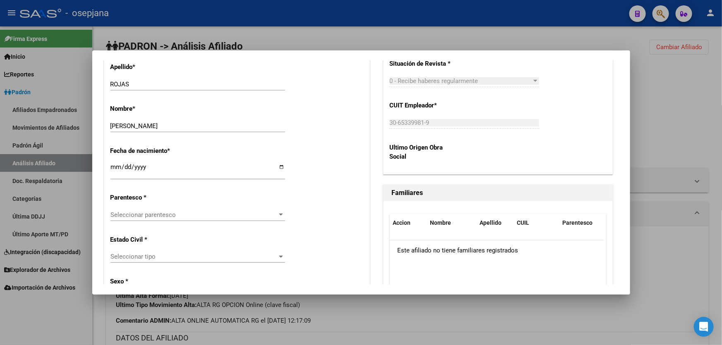
scroll to position [414, 0]
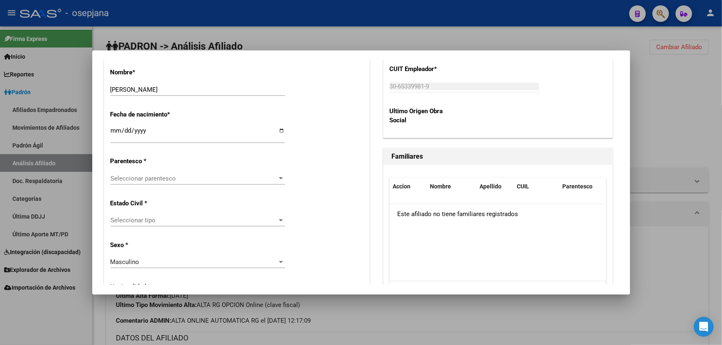
click at [177, 183] on div "Seleccionar parentesco Seleccionar parentesco" at bounding box center [197, 178] width 175 height 12
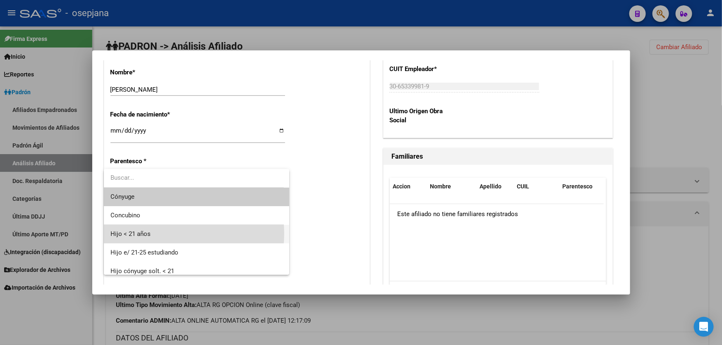
click at [154, 234] on span "Hijo < 21 años" at bounding box center [196, 234] width 172 height 19
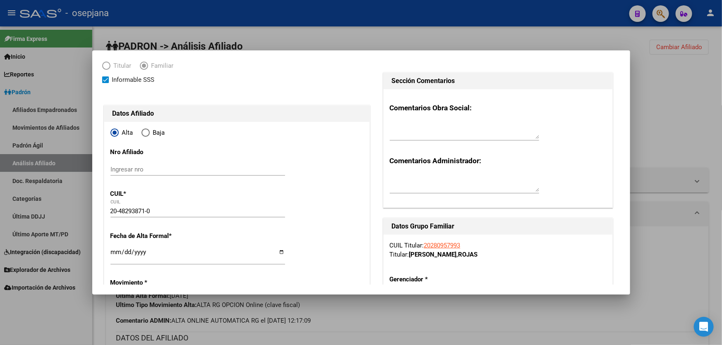
scroll to position [0, 0]
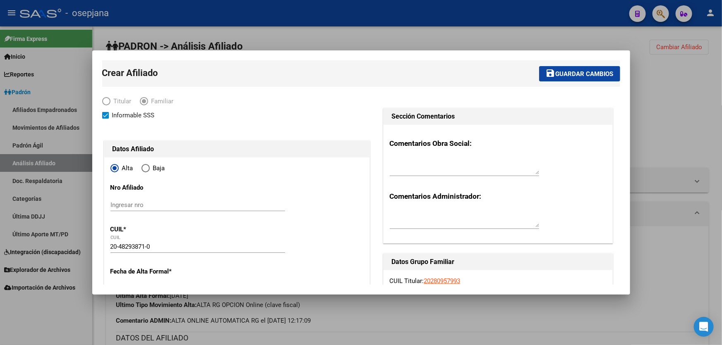
click at [566, 76] on span "Guardar cambios" at bounding box center [584, 73] width 58 height 7
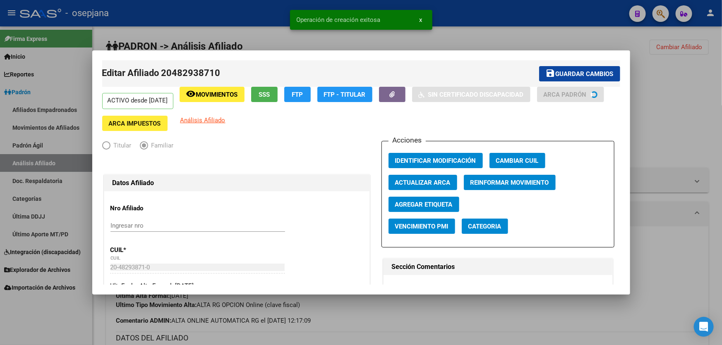
click at [566, 76] on span "Guardar cambios" at bounding box center [584, 73] width 58 height 7
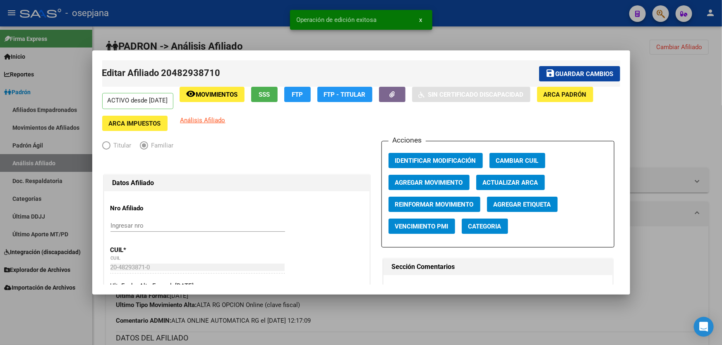
click at [656, 94] on div at bounding box center [361, 172] width 722 height 345
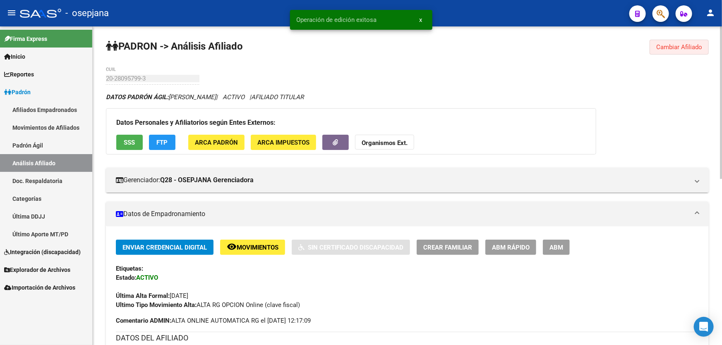
click at [666, 48] on span "Cambiar Afiliado" at bounding box center [679, 46] width 46 height 7
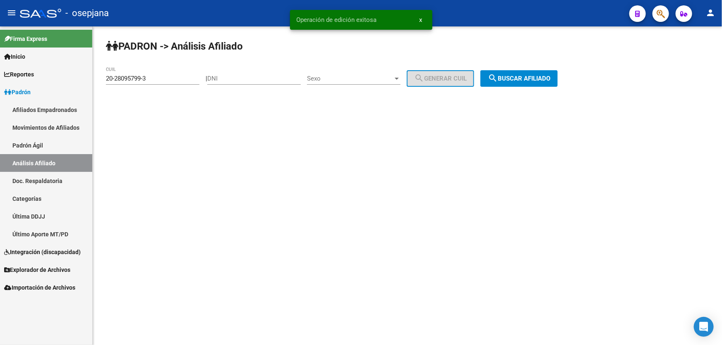
click at [536, 78] on span "search Buscar afiliado" at bounding box center [519, 78] width 62 height 7
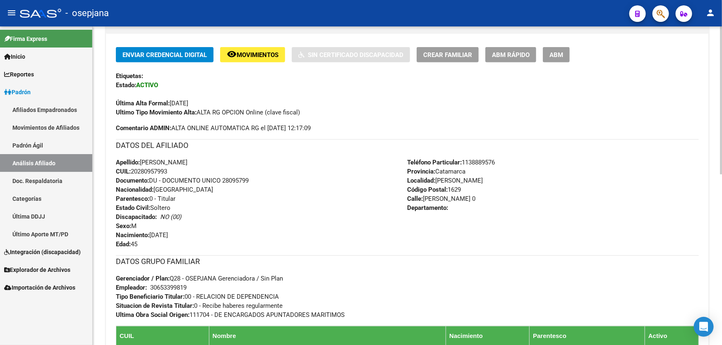
scroll to position [188, 0]
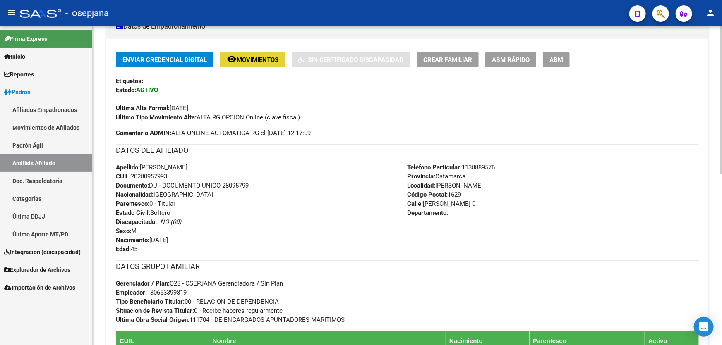
click at [251, 53] on button "remove_red_eye Movimientos" at bounding box center [252, 59] width 65 height 15
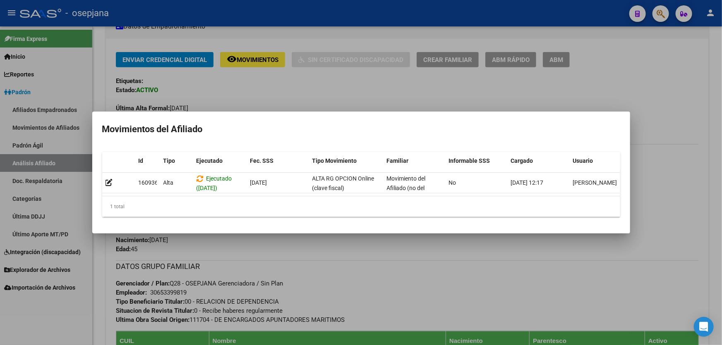
click at [374, 275] on div at bounding box center [361, 172] width 722 height 345
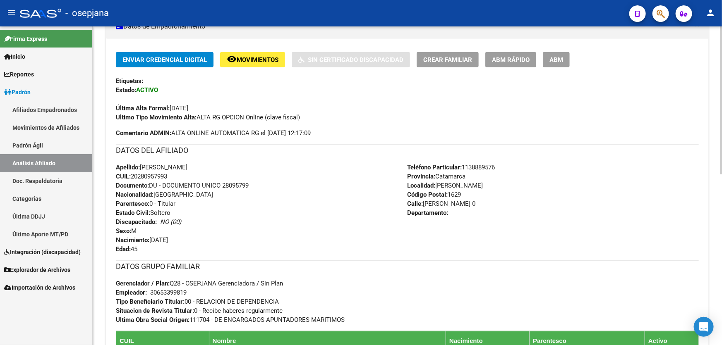
drag, startPoint x: 425, startPoint y: 203, endPoint x: 482, endPoint y: 202, distance: 57.1
click at [476, 202] on span "Calle: [PERSON_NAME] 0" at bounding box center [441, 203] width 68 height 7
copy span "[PERSON_NAME]"
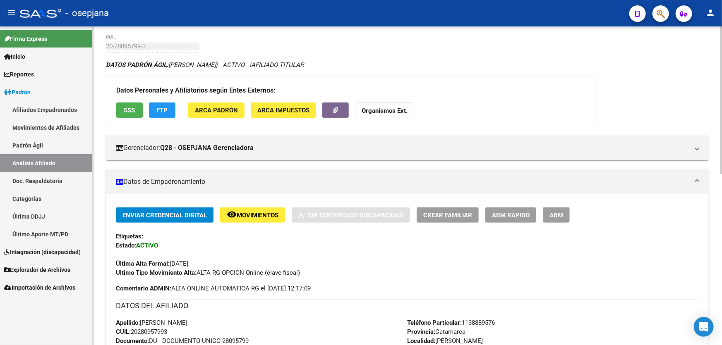
scroll to position [0, 0]
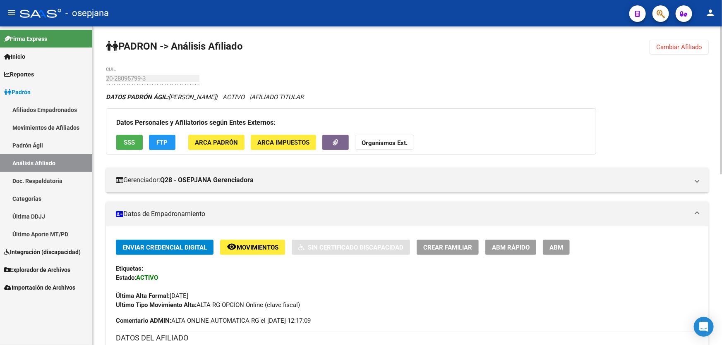
click at [688, 50] on button "Cambiar Afiliado" at bounding box center [678, 47] width 59 height 15
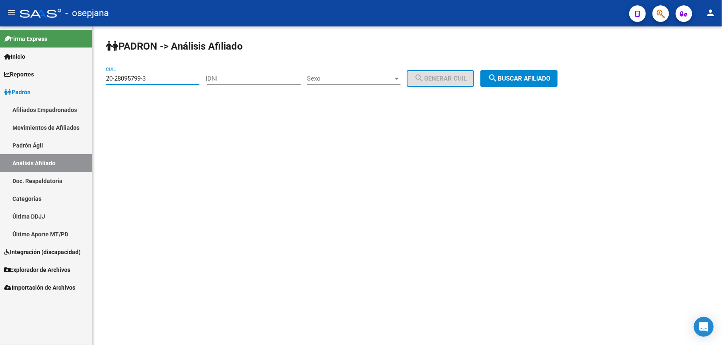
drag, startPoint x: 170, startPoint y: 79, endPoint x: 0, endPoint y: 114, distance: 173.1
click at [0, 108] on mat-sidenav-container "Firma Express Inicio Calendario SSS Instructivos Contacto OS Reportes Padrón Tr…" at bounding box center [361, 185] width 722 height 319
paste input "7-42674400-2"
click at [509, 58] on div "PADRON -> Análisis Afiliado 27-42674400-2 CUIL | DNI Sexo Sexo search Generar C…" at bounding box center [407, 69] width 629 height 87
click at [516, 84] on button "search Buscar afiliado" at bounding box center [518, 78] width 77 height 17
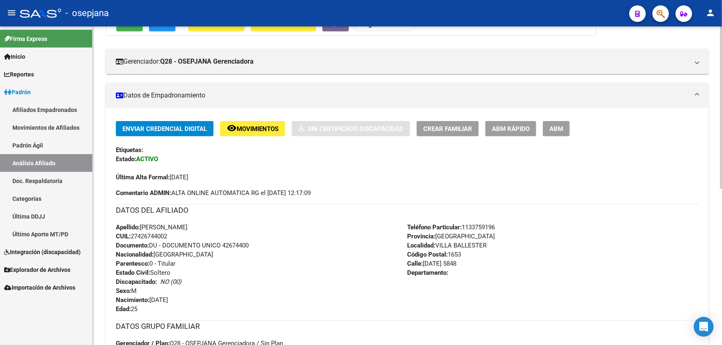
scroll to position [263, 0]
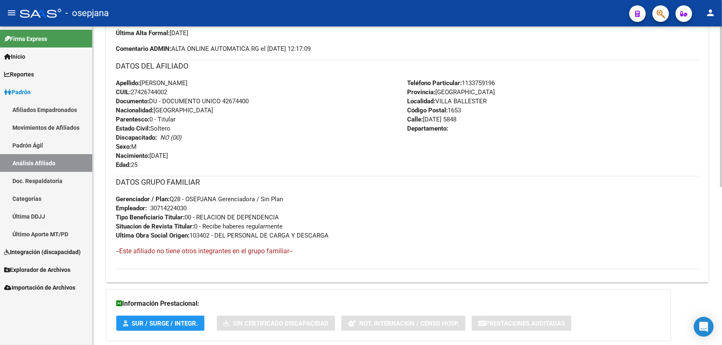
drag, startPoint x: 224, startPoint y: 100, endPoint x: 299, endPoint y: 100, distance: 74.9
click at [299, 100] on div "Apellido: [PERSON_NAME] CUIL: 27426744002 Documento: DU - DOCUMENTO UNICO 42674…" at bounding box center [262, 124] width 292 height 91
copy span "42674400"
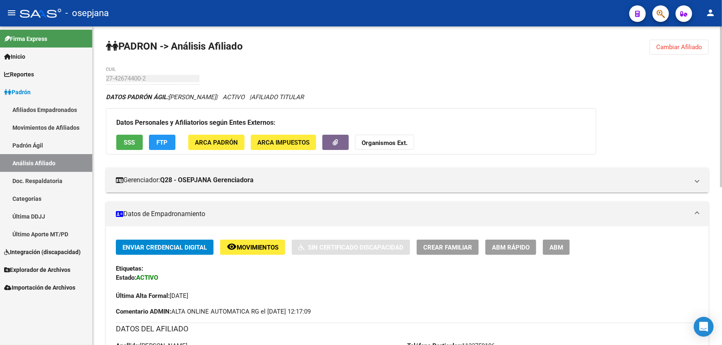
click at [696, 35] on div "PADRON -> Análisis Afiliado Cambiar Afiliado 27-42674400-2 CUIL DATOS PADRÓN ÁG…" at bounding box center [407, 343] width 629 height 634
click at [691, 40] on button "Cambiar Afiliado" at bounding box center [678, 47] width 59 height 15
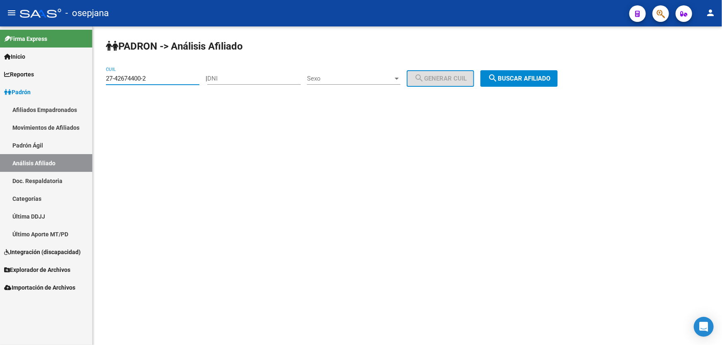
drag, startPoint x: 189, startPoint y: 79, endPoint x: 5, endPoint y: 82, distance: 184.1
click at [5, 82] on mat-sidenav-container "Firma Express Inicio Calendario SSS Instructivos Contacto OS Reportes Padrón Tr…" at bounding box center [361, 185] width 722 height 319
paste input "0252563-6"
click at [550, 80] on span "search Buscar afiliado" at bounding box center [519, 78] width 62 height 7
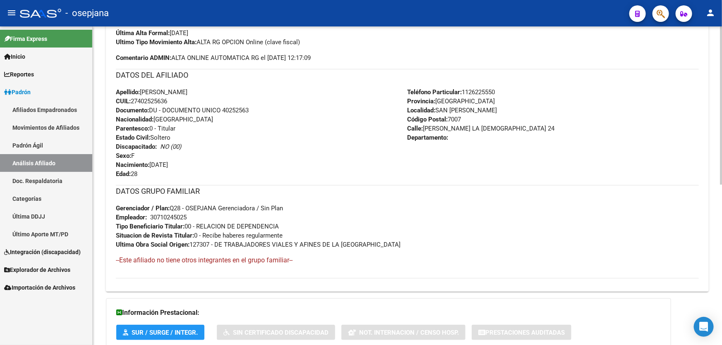
scroll to position [150, 0]
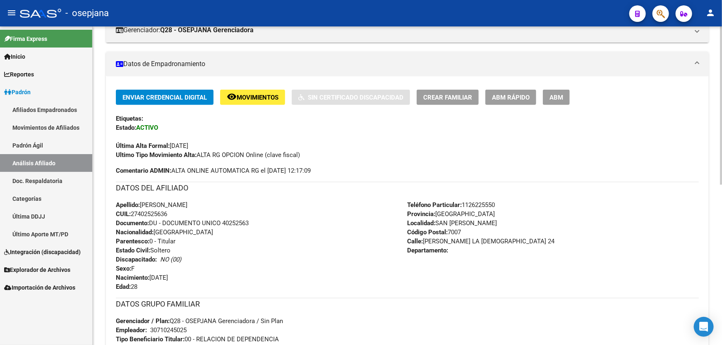
click at [456, 96] on span "Crear Familiar" at bounding box center [447, 97] width 49 height 7
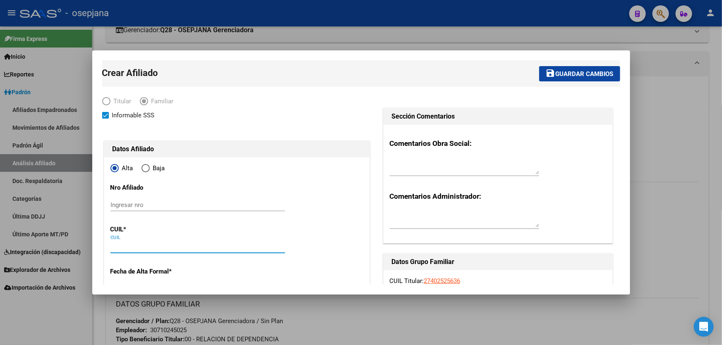
click at [124, 244] on input "CUIL" at bounding box center [197, 246] width 175 height 7
paste input "27-54816826-6"
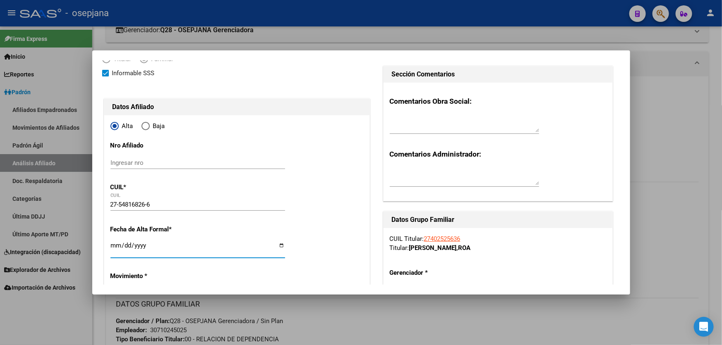
scroll to position [88, 0]
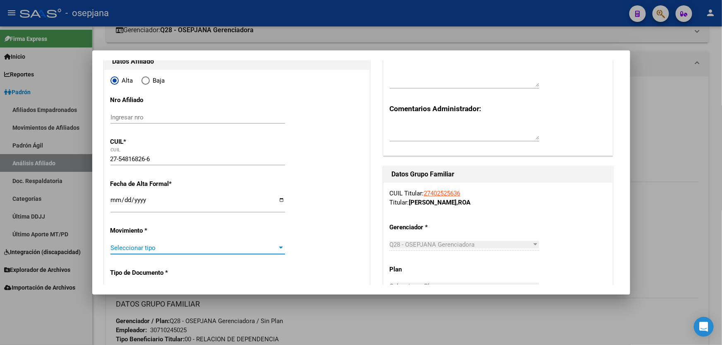
click at [164, 245] on span "Seleccionar tipo" at bounding box center [193, 247] width 167 height 7
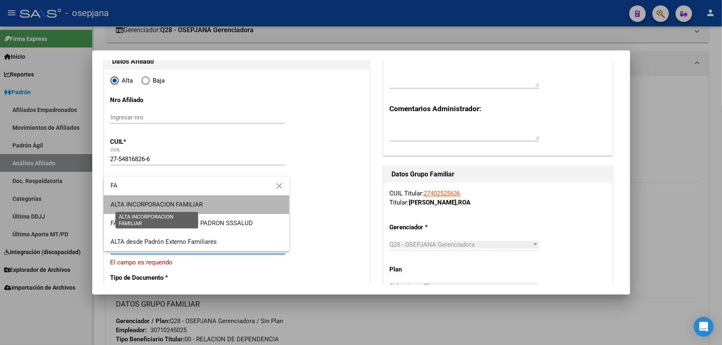
click at [180, 201] on span "ALTA INCORPORACION FAMILIAR" at bounding box center [156, 204] width 93 height 7
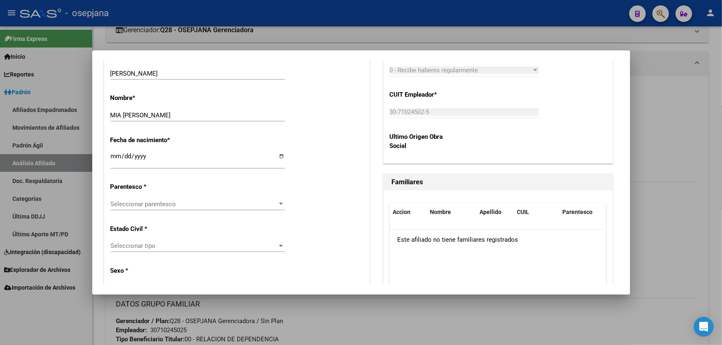
scroll to position [389, 0]
click at [177, 208] on div "Seleccionar parentesco Seleccionar parentesco" at bounding box center [197, 203] width 175 height 12
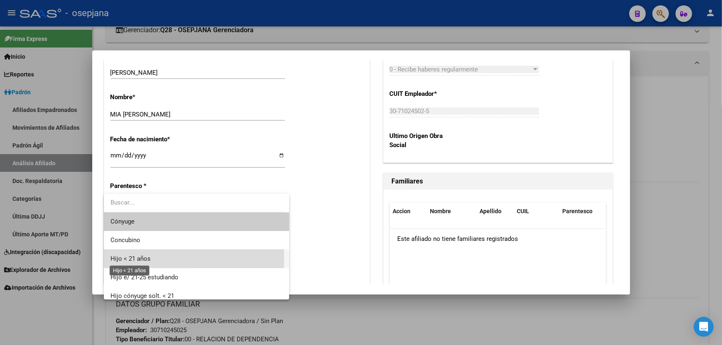
click at [135, 259] on span "Hijo < 21 años" at bounding box center [130, 258] width 40 height 7
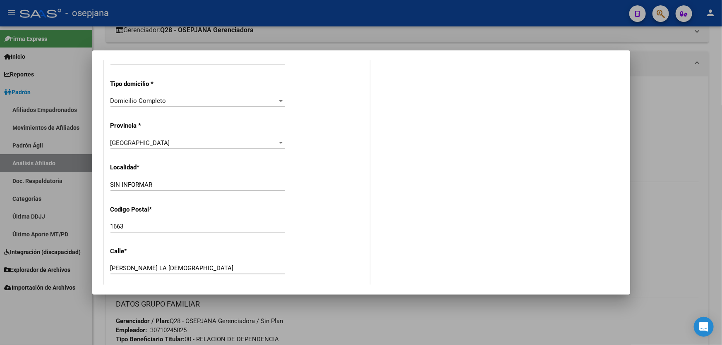
scroll to position [765, 0]
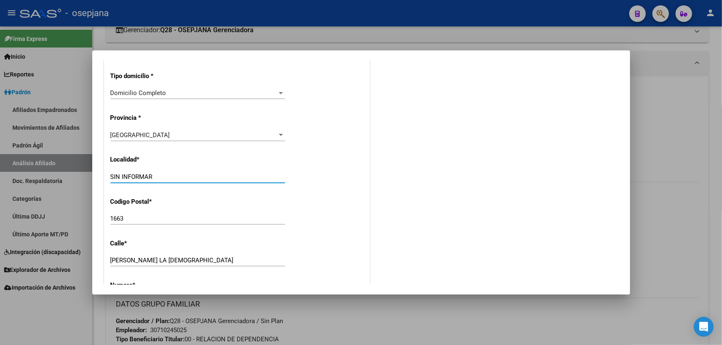
drag, startPoint x: 163, startPoint y: 178, endPoint x: 38, endPoint y: 177, distance: 125.3
click at [38, 177] on div "Crear Afiliado save Guardar cambios Titular Familiar Informable SSS Datos Afili…" at bounding box center [361, 172] width 722 height 345
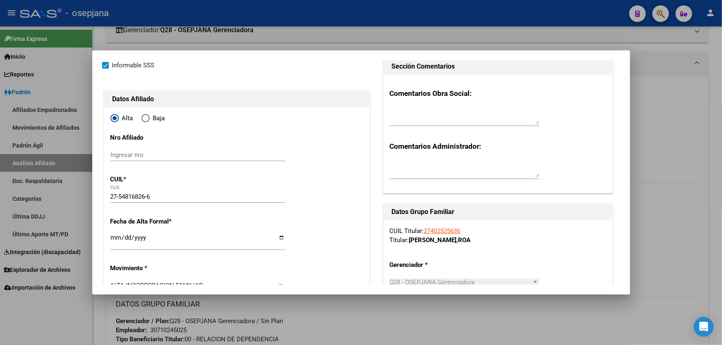
scroll to position [0, 0]
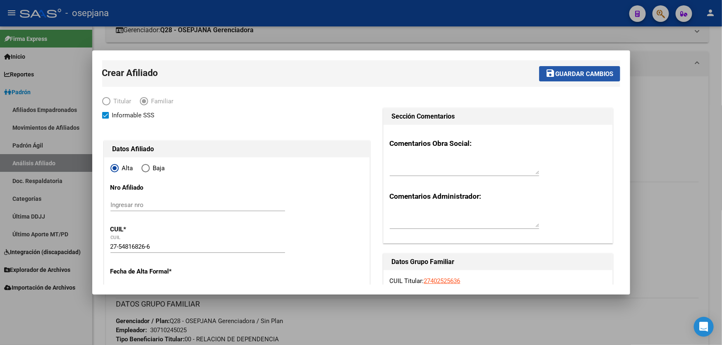
click at [603, 73] on span "Guardar cambios" at bounding box center [584, 73] width 58 height 7
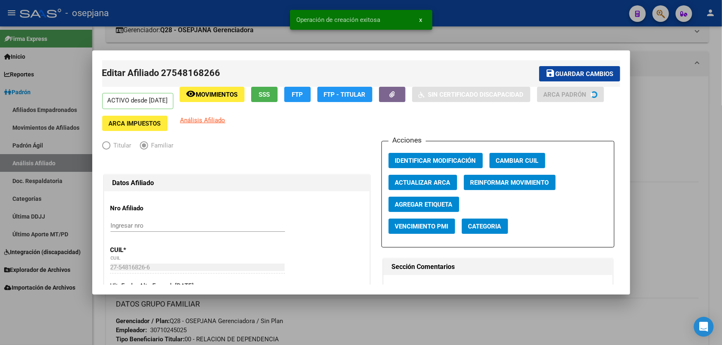
click at [603, 73] on span "Guardar cambios" at bounding box center [584, 73] width 58 height 7
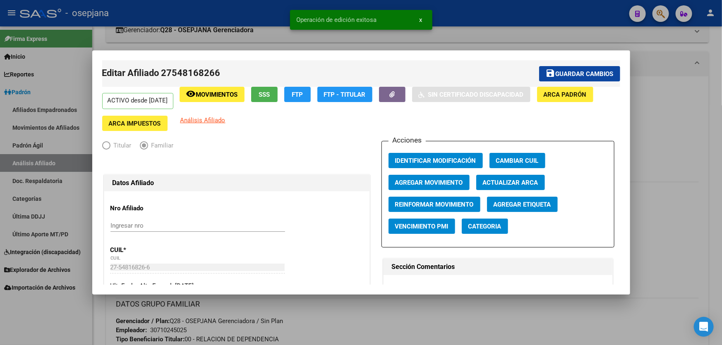
click at [693, 136] on div at bounding box center [361, 172] width 722 height 345
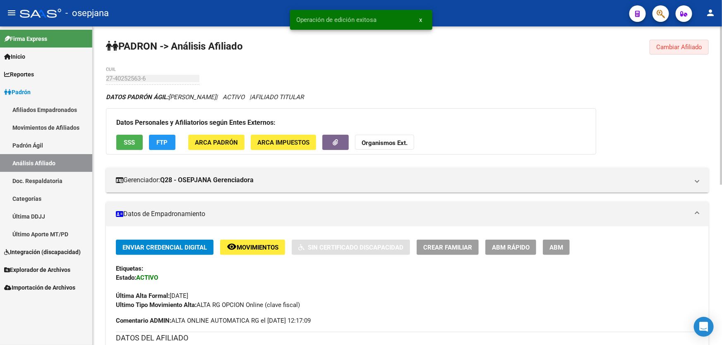
click at [699, 45] on span "Cambiar Afiliado" at bounding box center [679, 46] width 46 height 7
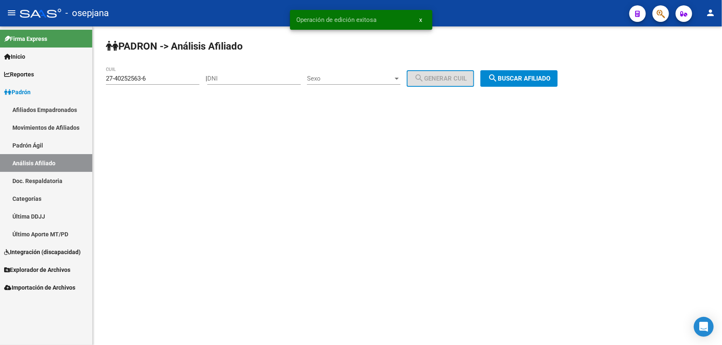
click at [530, 86] on div "PADRON -> Análisis Afiliado 27-40252563-6 CUIL | DNI Sexo Sexo search Generar C…" at bounding box center [407, 69] width 629 height 87
click at [531, 79] on span "search Buscar afiliado" at bounding box center [519, 78] width 62 height 7
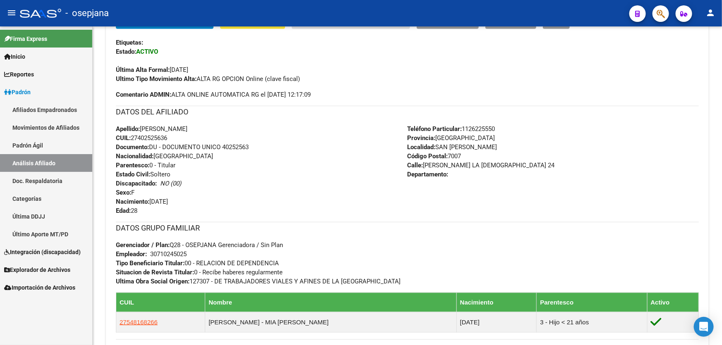
scroll to position [301, 0]
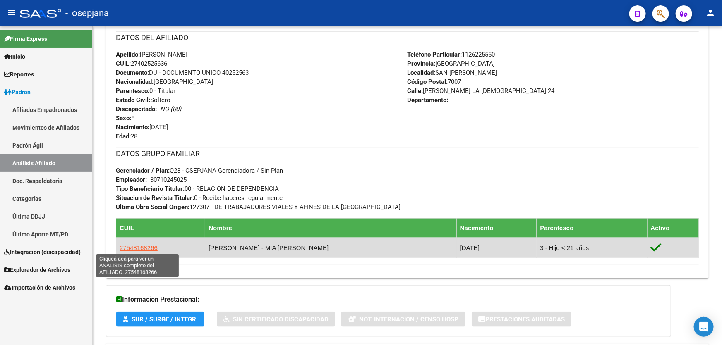
click at [143, 244] on span "27548168266" at bounding box center [139, 247] width 38 height 7
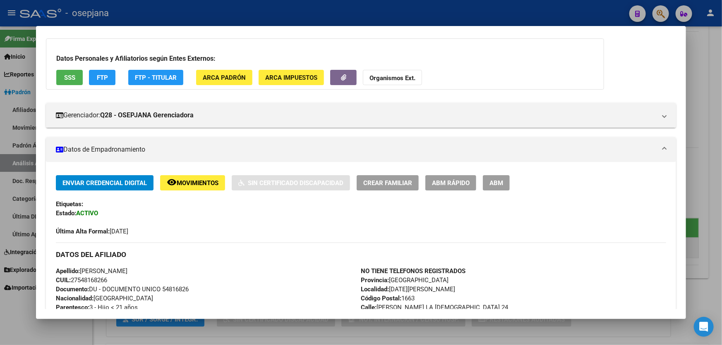
scroll to position [150, 0]
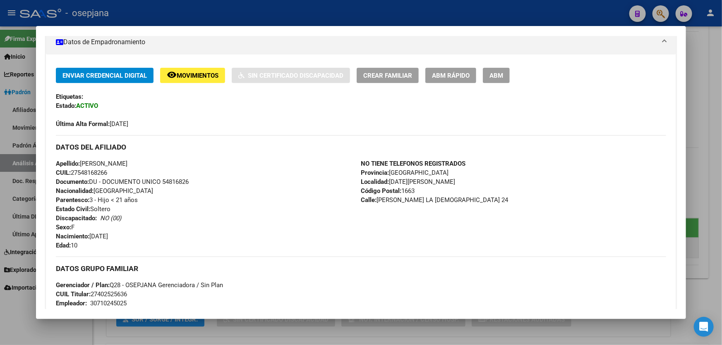
click at [721, 108] on div at bounding box center [361, 172] width 722 height 345
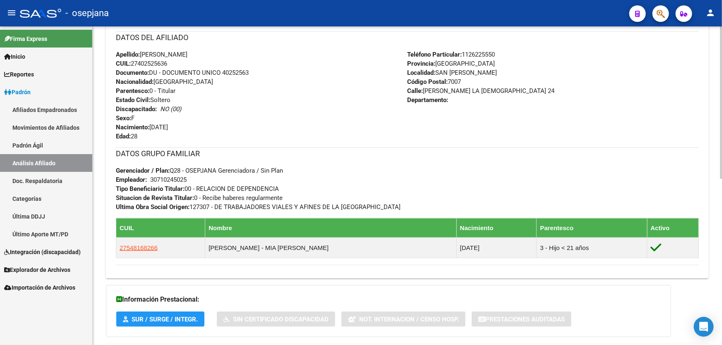
drag, startPoint x: 485, startPoint y: 91, endPoint x: 425, endPoint y: 90, distance: 60.4
click at [425, 90] on span "[STREET_ADDRESS][PERSON_NAME]" at bounding box center [480, 90] width 147 height 7
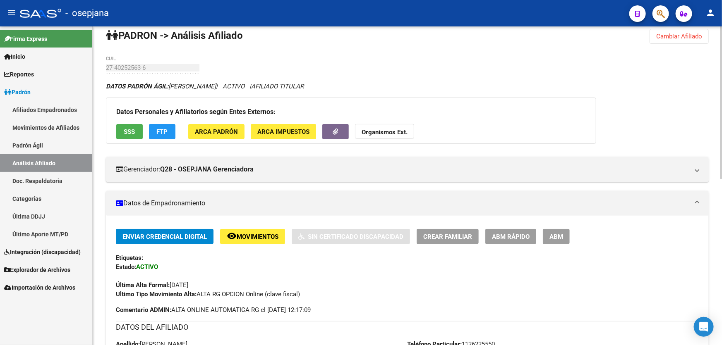
scroll to position [0, 0]
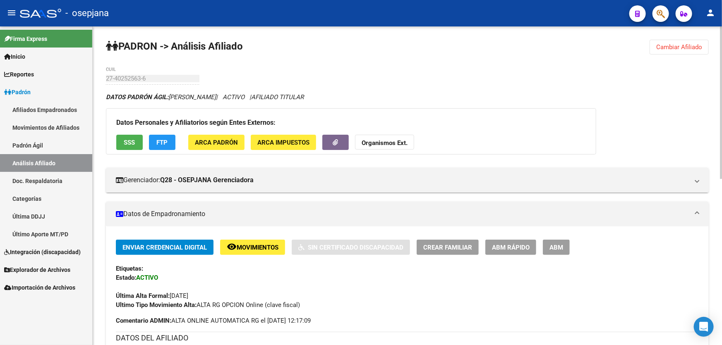
click at [691, 44] on span "Cambiar Afiliado" at bounding box center [679, 46] width 46 height 7
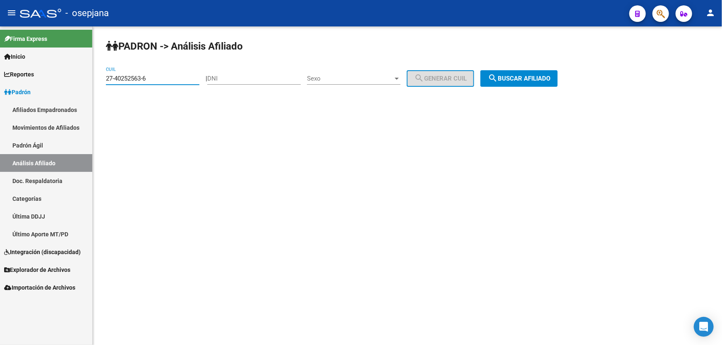
drag, startPoint x: 156, startPoint y: 77, endPoint x: 12, endPoint y: 86, distance: 143.8
click at [17, 86] on mat-sidenav-container "Firma Express Inicio Calendario SSS Instructivos Contacto OS Reportes Padrón Tr…" at bounding box center [361, 185] width 722 height 319
paste input "0-18895801-0"
click at [534, 86] on div "PADRON -> Análisis Afiliado 20-18895801-0 CUIL | DNI Sexo Sexo search Generar C…" at bounding box center [407, 69] width 629 height 87
click at [536, 78] on span "search Buscar afiliado" at bounding box center [519, 78] width 62 height 7
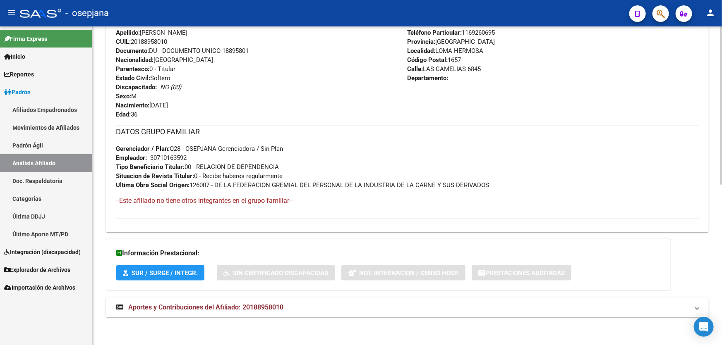
scroll to position [97, 0]
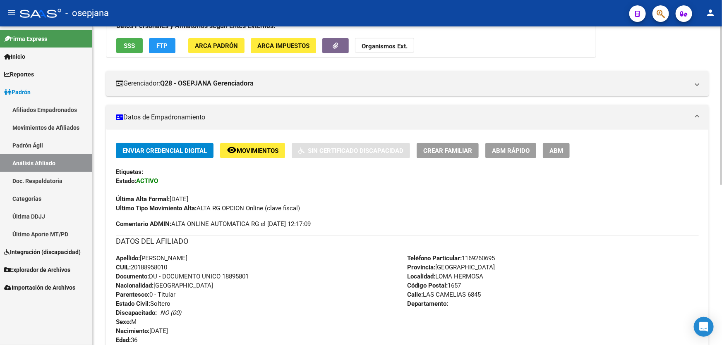
click at [462, 163] on div "Enviar Credencial Digital remove_red_eye Movimientos Sin Certificado Discapacid…" at bounding box center [407, 178] width 583 height 70
click at [455, 147] on span "Crear Familiar" at bounding box center [447, 150] width 49 height 7
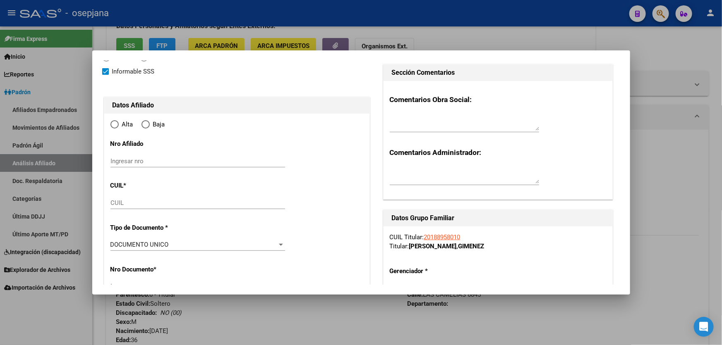
scroll to position [150, 0]
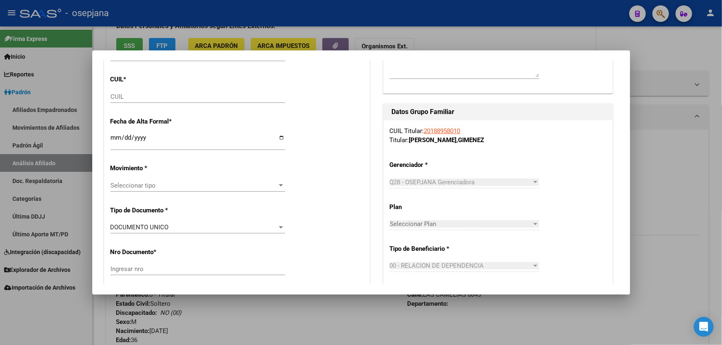
click at [134, 95] on input "CUIL" at bounding box center [197, 96] width 175 height 7
paste input "27-36452419-1"
click at [148, 182] on span "Seleccionar tipo" at bounding box center [193, 185] width 167 height 7
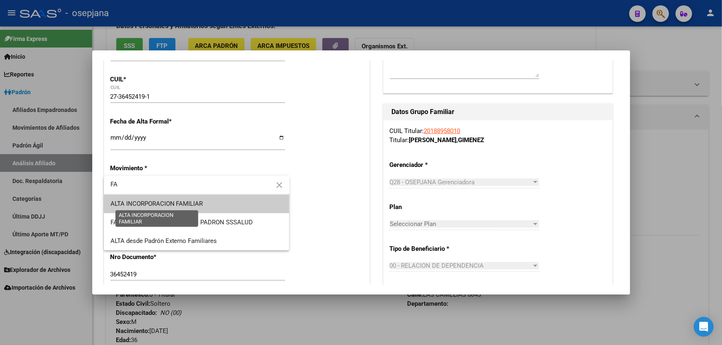
click at [153, 203] on span "ALTA INCORPORACION FAMILIAR" at bounding box center [156, 203] width 93 height 7
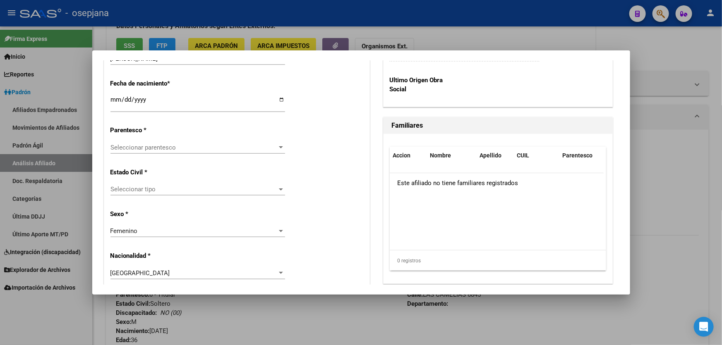
scroll to position [451, 0]
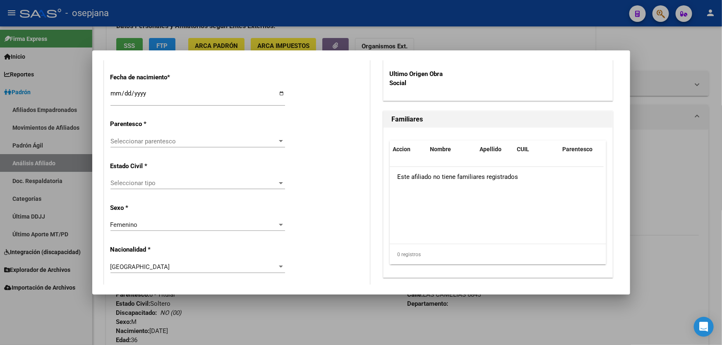
click at [165, 139] on span "Seleccionar parentesco" at bounding box center [193, 141] width 167 height 7
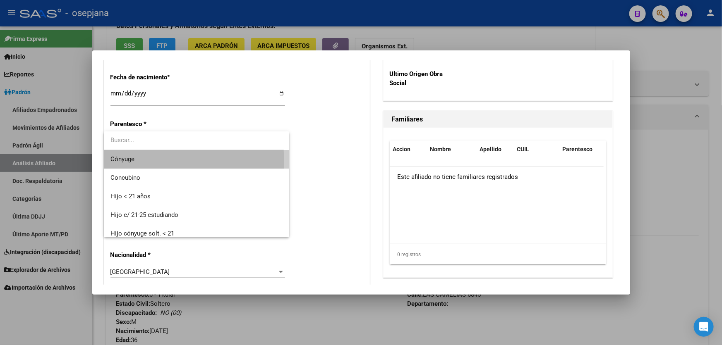
click at [164, 161] on span "Cónyuge" at bounding box center [196, 159] width 172 height 19
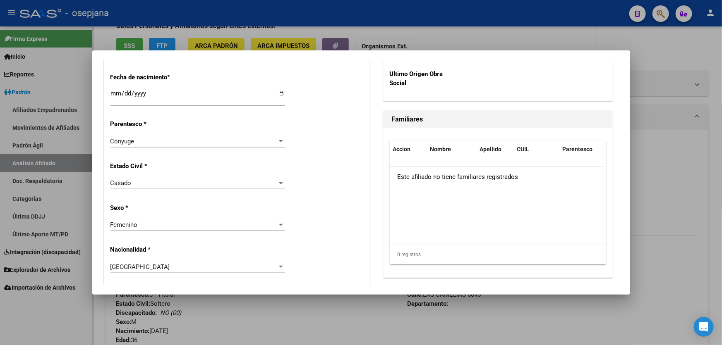
click at [176, 146] on div "Cónyuge Seleccionar parentesco" at bounding box center [197, 141] width 175 height 12
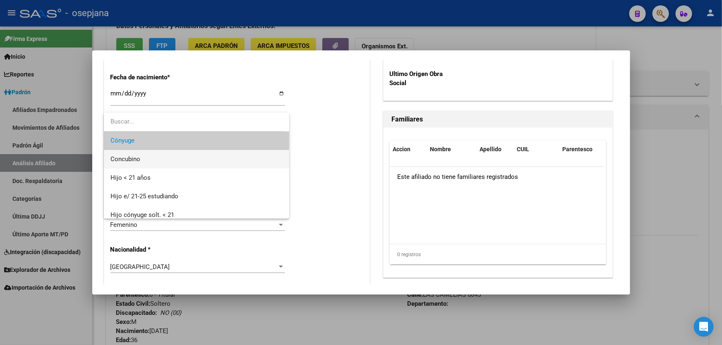
click at [159, 167] on span "Concubino" at bounding box center [196, 159] width 172 height 19
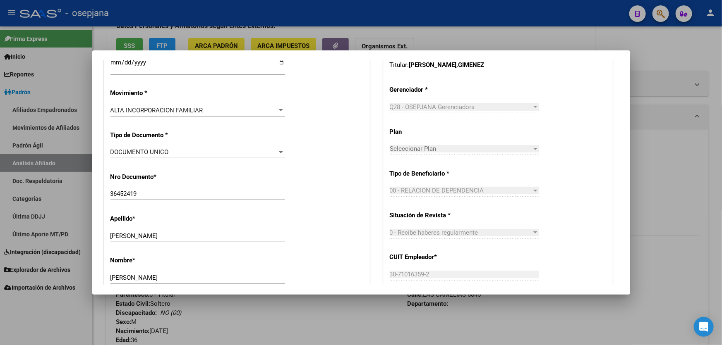
scroll to position [0, 0]
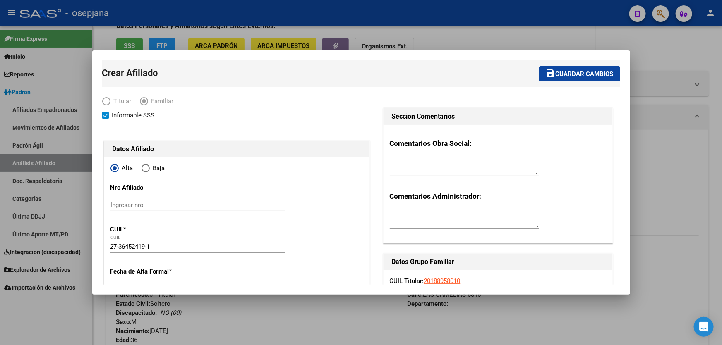
click at [598, 72] on span "Guardar cambios" at bounding box center [584, 73] width 58 height 7
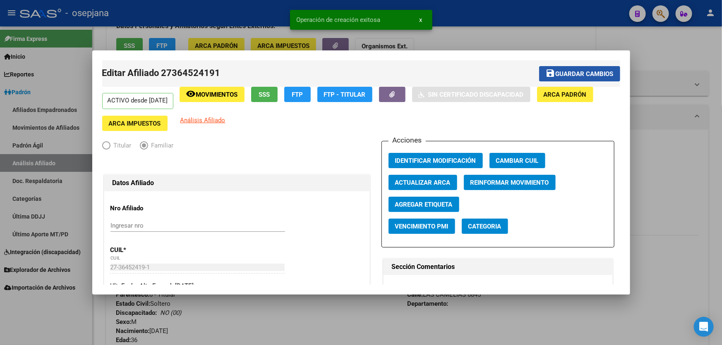
click at [608, 77] on span "Guardar cambios" at bounding box center [584, 73] width 58 height 7
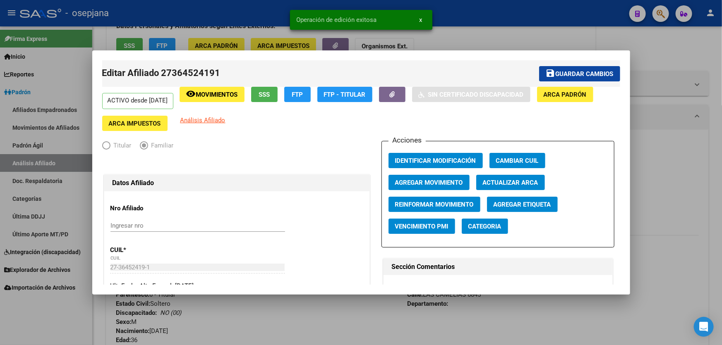
click at [721, 184] on div at bounding box center [361, 172] width 722 height 345
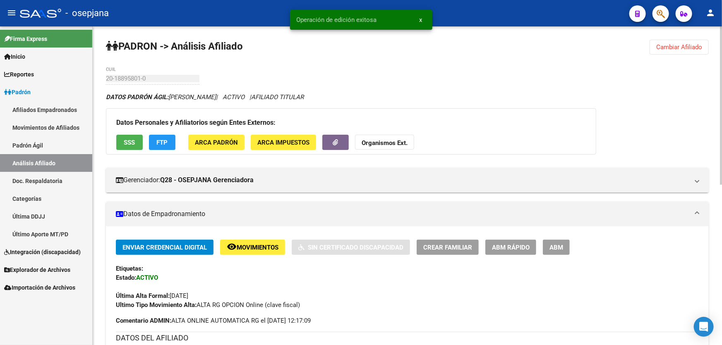
click at [691, 49] on span "Cambiar Afiliado" at bounding box center [679, 46] width 46 height 7
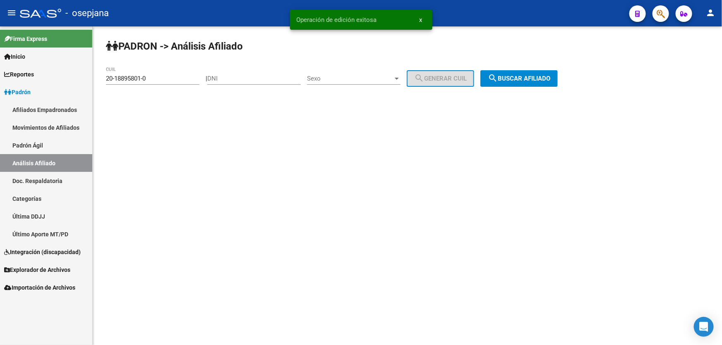
click at [558, 81] on button "search Buscar afiliado" at bounding box center [518, 78] width 77 height 17
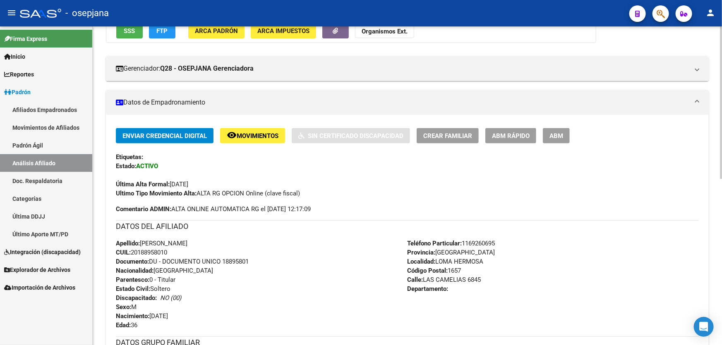
scroll to position [113, 0]
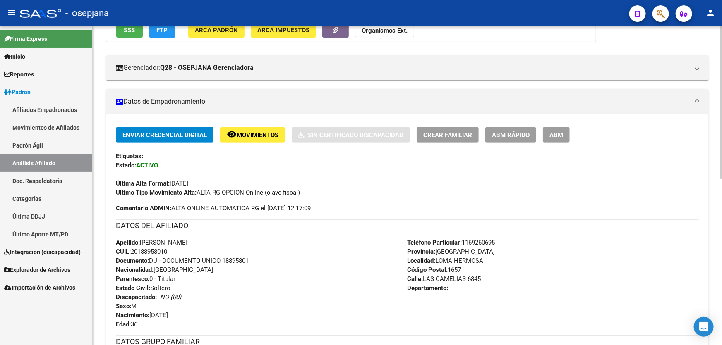
click at [519, 134] on span "ABM Rápido" at bounding box center [511, 135] width 38 height 7
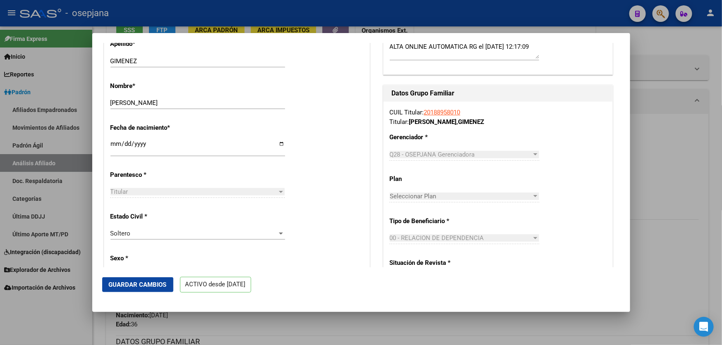
scroll to position [451, 0]
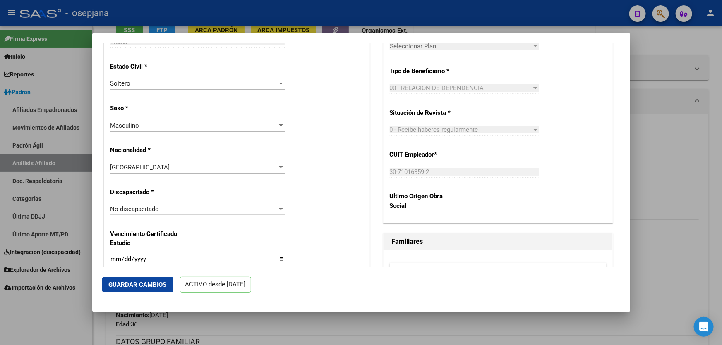
click at [215, 96] on div "Soltero Seleccionar tipo" at bounding box center [197, 87] width 175 height 20
click at [218, 87] on div "Soltero" at bounding box center [193, 83] width 167 height 7
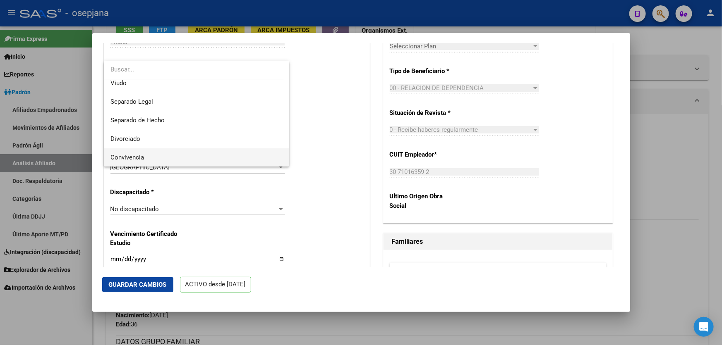
click at [149, 160] on span "Convivencia" at bounding box center [196, 157] width 172 height 19
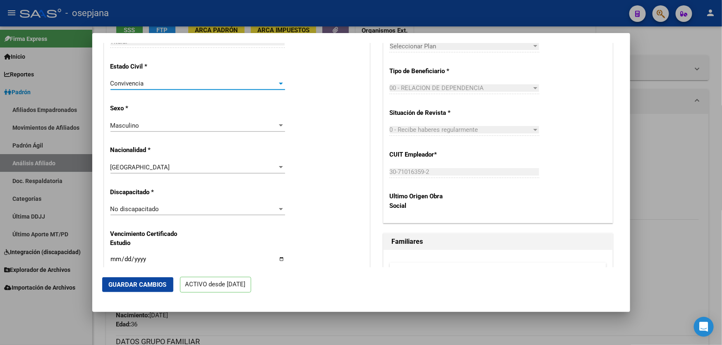
click at [117, 288] on span "Guardar Cambios" at bounding box center [138, 284] width 58 height 7
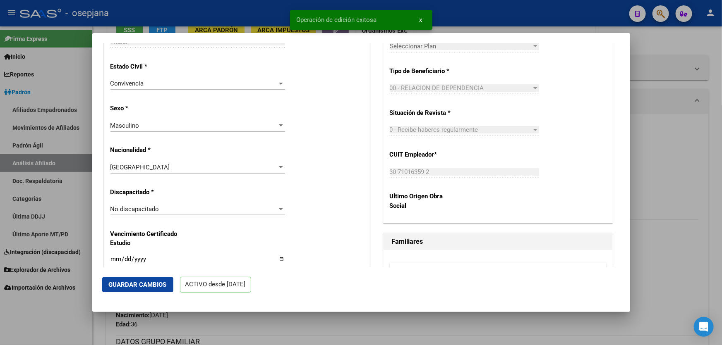
click at [721, 205] on div at bounding box center [361, 172] width 722 height 345
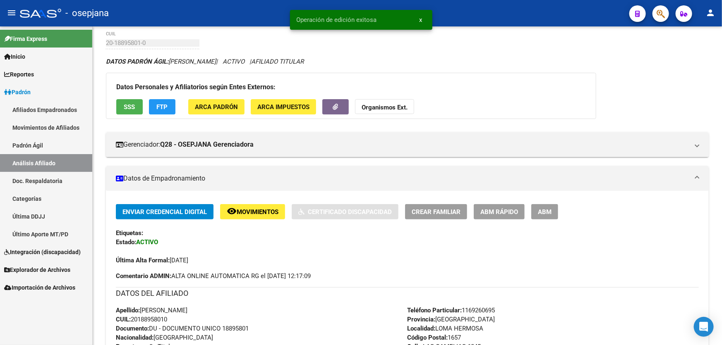
scroll to position [113, 0]
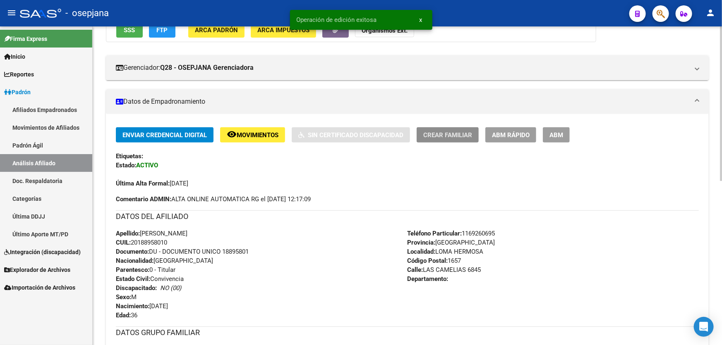
click at [450, 138] on button "Crear Familiar" at bounding box center [448, 134] width 62 height 15
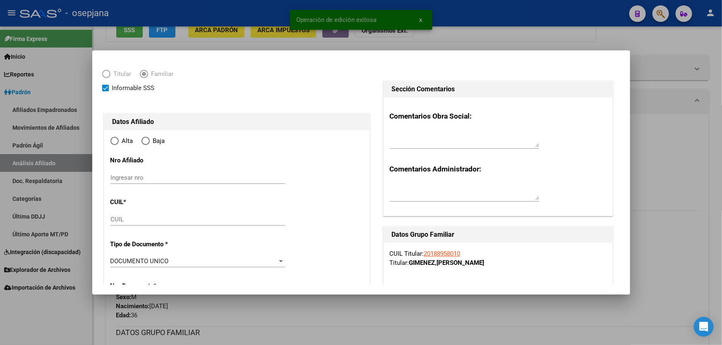
scroll to position [37, 0]
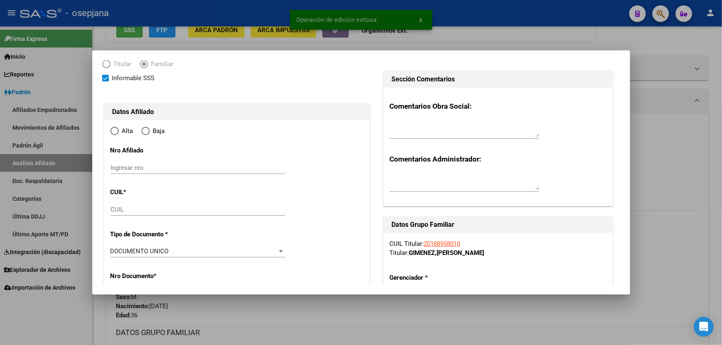
click at [168, 212] on input "CUIL" at bounding box center [197, 209] width 175 height 7
paste input "27-54750559-5"
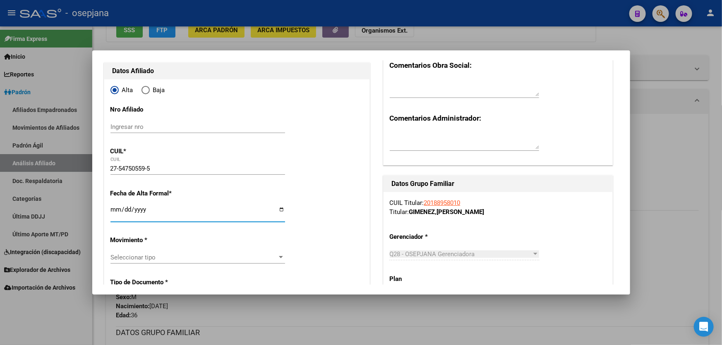
scroll to position [150, 0]
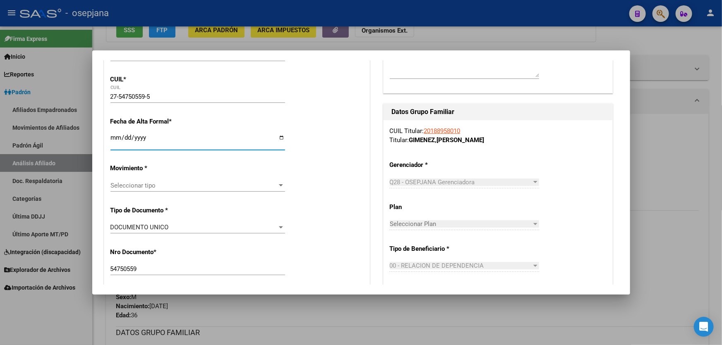
click at [151, 184] on span "Seleccionar tipo" at bounding box center [193, 185] width 167 height 7
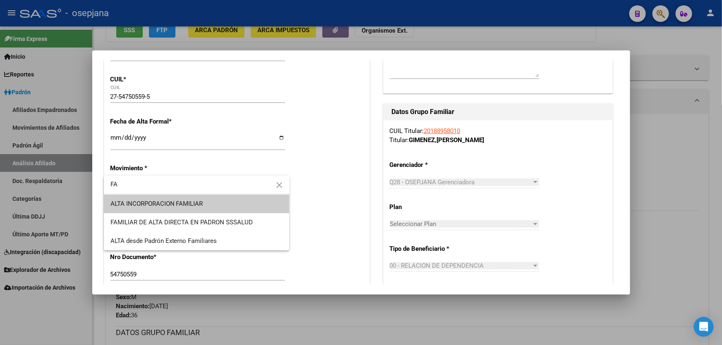
click at [157, 208] on span "ALTA INCORPORACION FAMILIAR" at bounding box center [196, 204] width 172 height 19
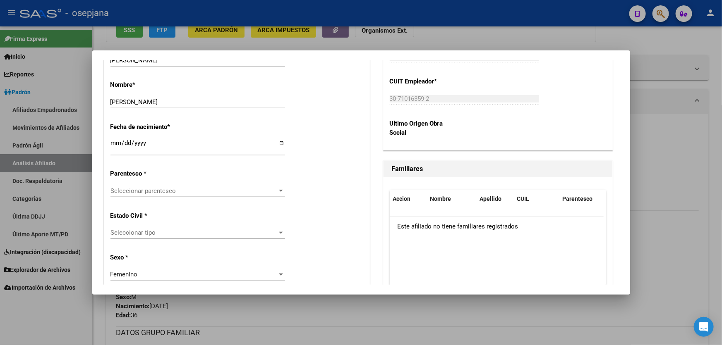
scroll to position [414, 0]
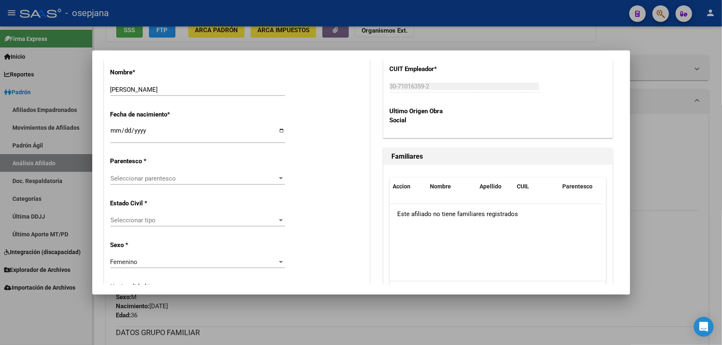
click at [155, 179] on span "Seleccionar parentesco" at bounding box center [193, 178] width 167 height 7
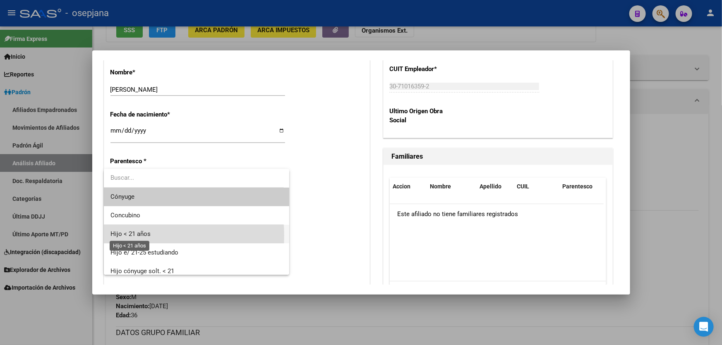
click at [139, 236] on span "Hijo < 21 años" at bounding box center [130, 233] width 40 height 7
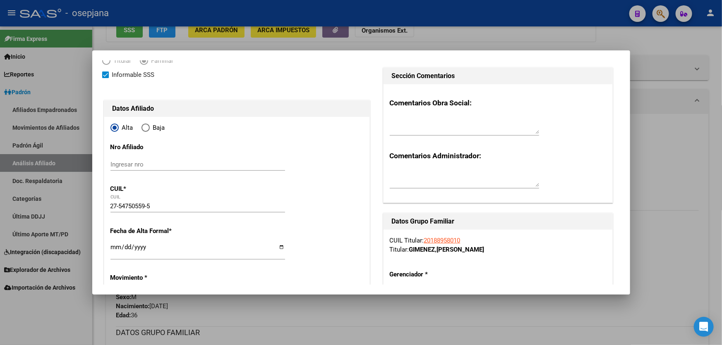
scroll to position [0, 0]
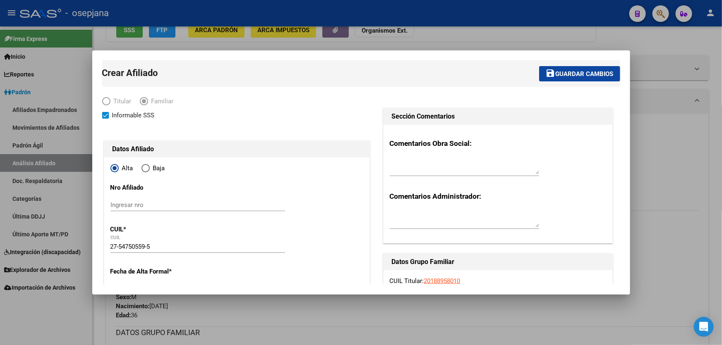
click at [594, 72] on span "Guardar cambios" at bounding box center [584, 73] width 58 height 7
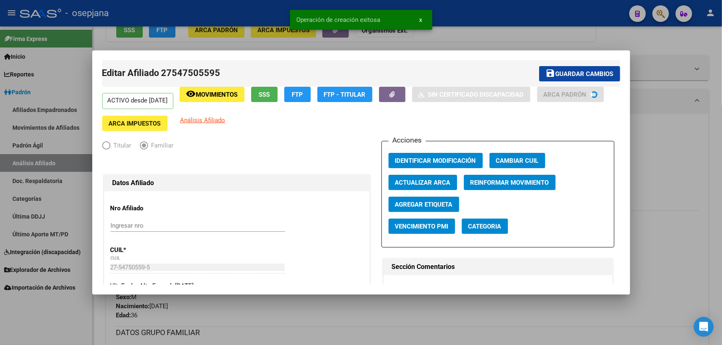
click at [594, 72] on span "Guardar cambios" at bounding box center [584, 73] width 58 height 7
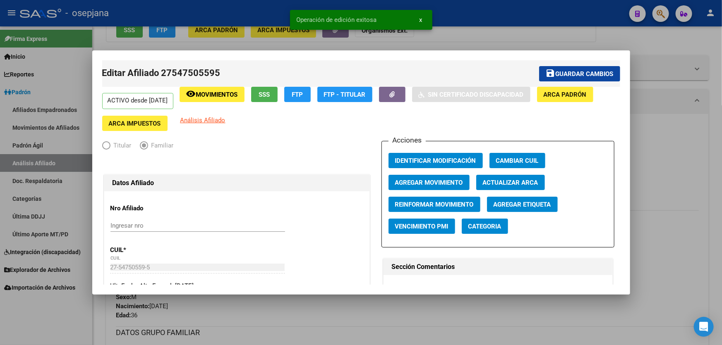
click at [688, 153] on div at bounding box center [361, 172] width 722 height 345
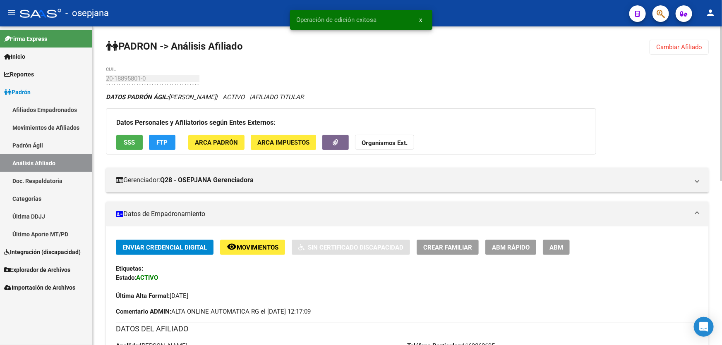
click at [685, 43] on span "Cambiar Afiliado" at bounding box center [679, 46] width 46 height 7
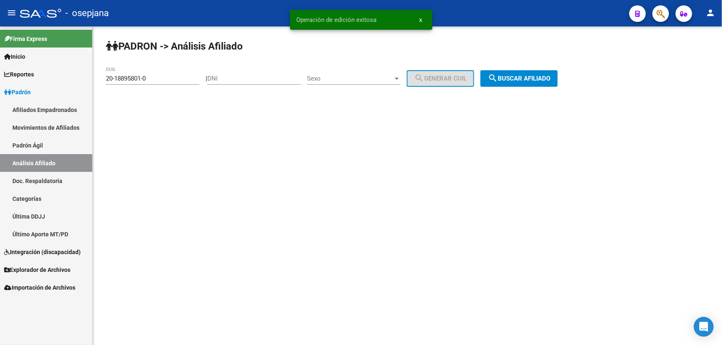
click at [521, 70] on button "search Buscar afiliado" at bounding box center [518, 78] width 77 height 17
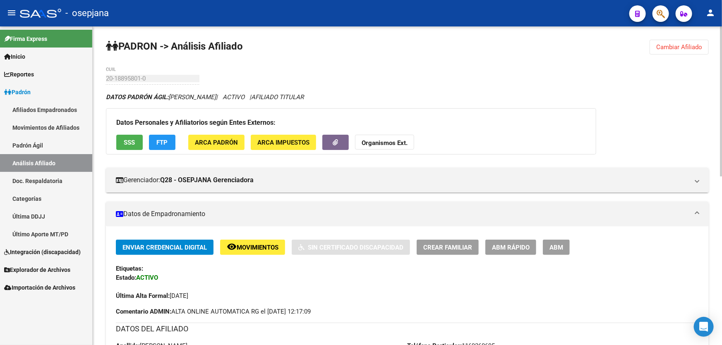
click at [455, 247] on span "Crear Familiar" at bounding box center [447, 247] width 49 height 7
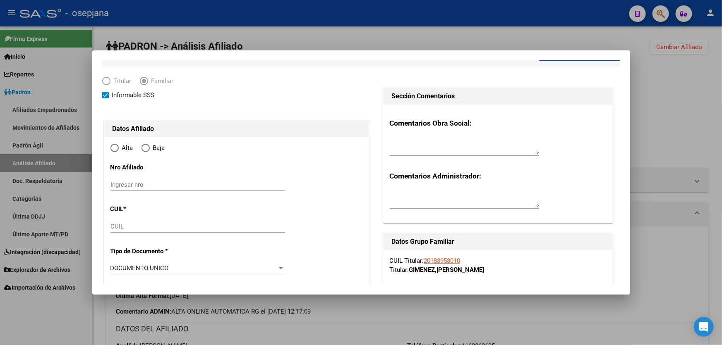
scroll to position [37, 0]
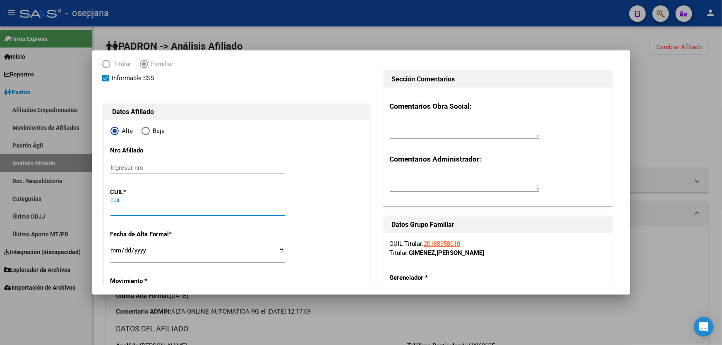
click at [150, 208] on input "CUIL" at bounding box center [197, 209] width 175 height 7
paste input "27-70116018-0"
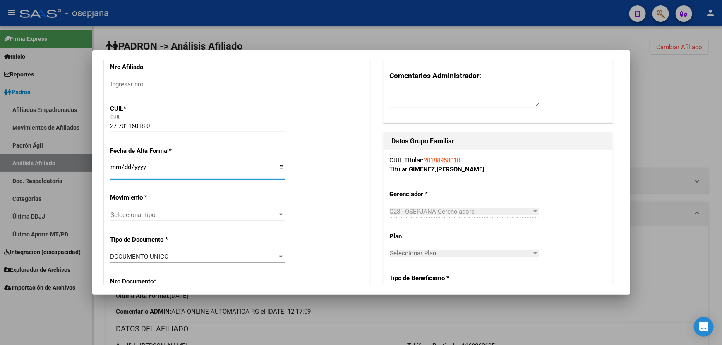
scroll to position [188, 0]
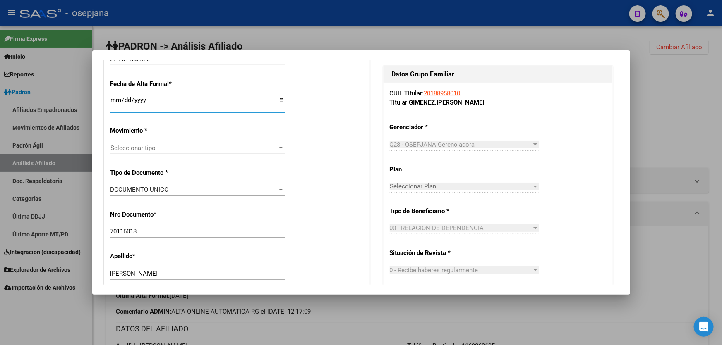
click at [169, 147] on span "Seleccionar tipo" at bounding box center [193, 147] width 167 height 7
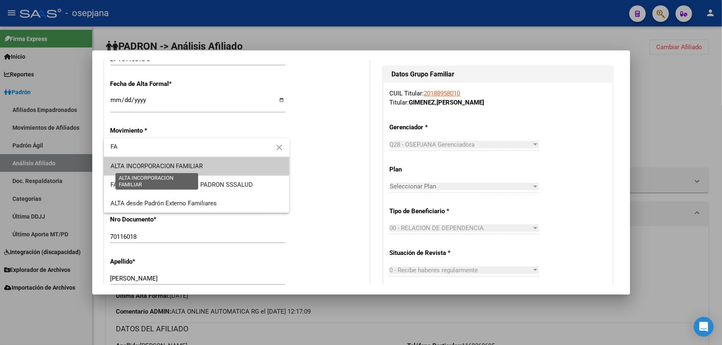
click at [184, 164] on span "ALTA INCORPORACION FAMILIAR" at bounding box center [156, 166] width 93 height 7
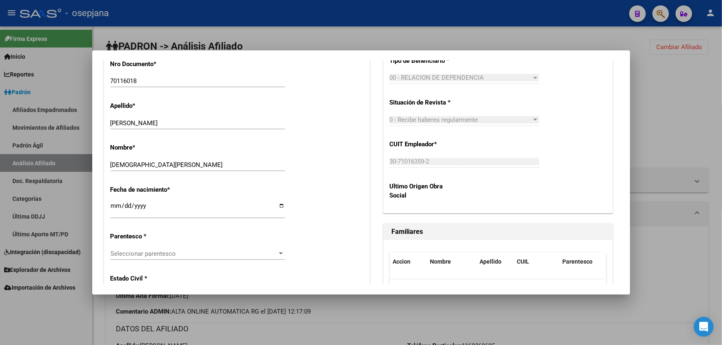
scroll to position [376, 0]
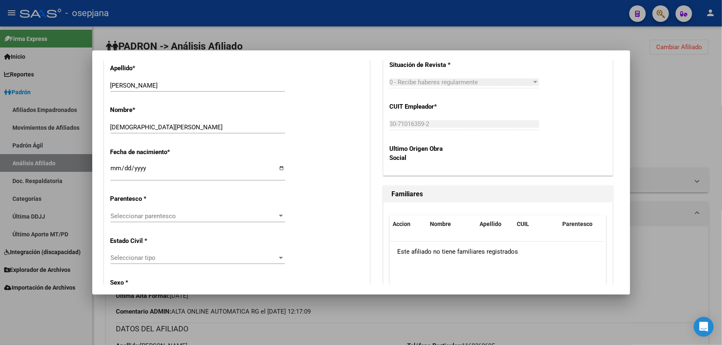
click at [199, 213] on span "Seleccionar parentesco" at bounding box center [193, 216] width 167 height 7
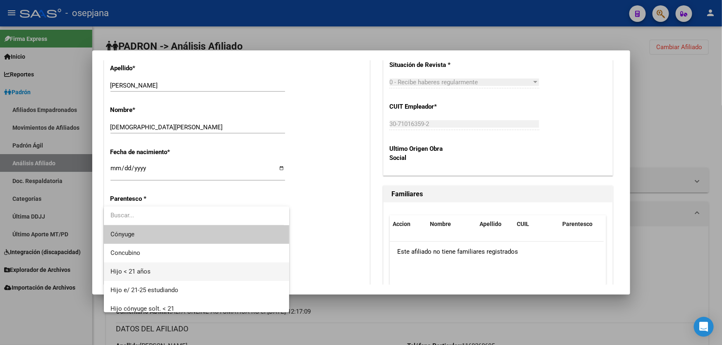
click at [177, 267] on span "Hijo < 21 años" at bounding box center [196, 272] width 172 height 19
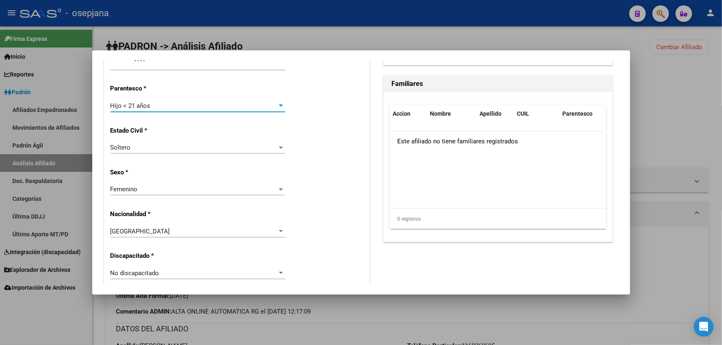
scroll to position [488, 0]
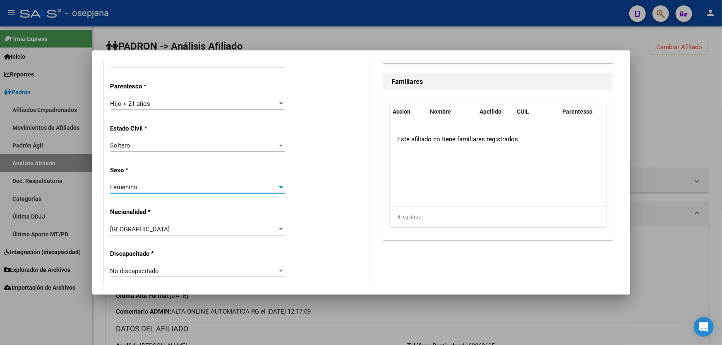
click at [223, 187] on div "Femenino" at bounding box center [193, 187] width 167 height 7
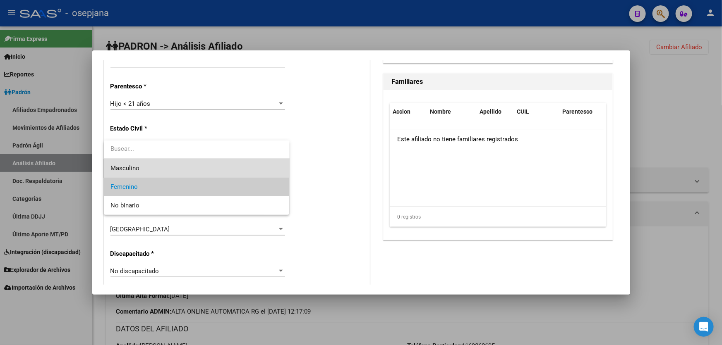
click at [177, 169] on span "Masculino" at bounding box center [196, 168] width 172 height 19
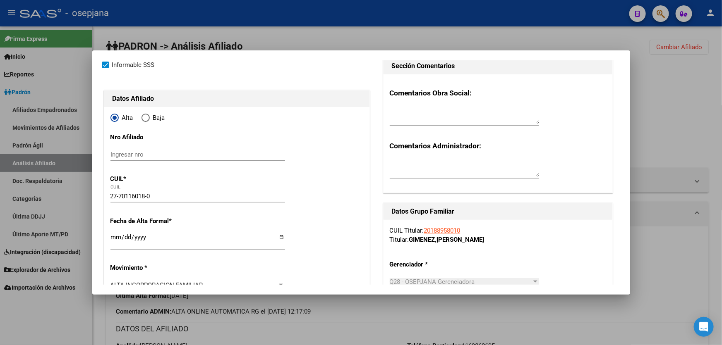
scroll to position [0, 0]
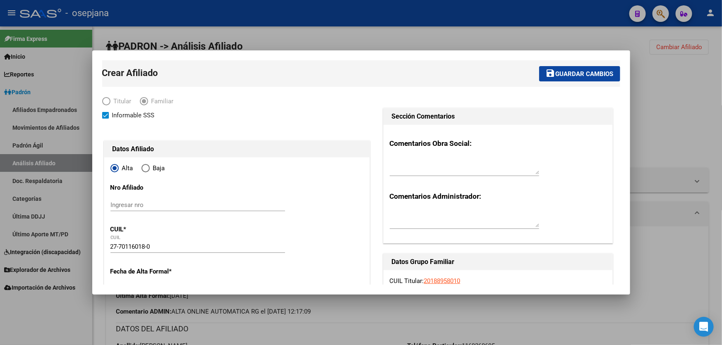
click at [593, 71] on span "Guardar cambios" at bounding box center [584, 73] width 58 height 7
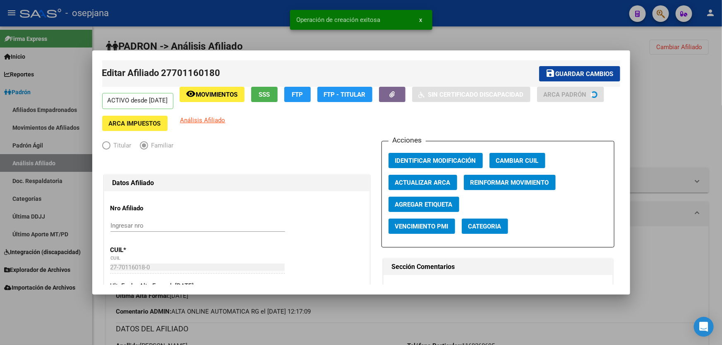
click at [588, 74] on span "Guardar cambios" at bounding box center [584, 73] width 58 height 7
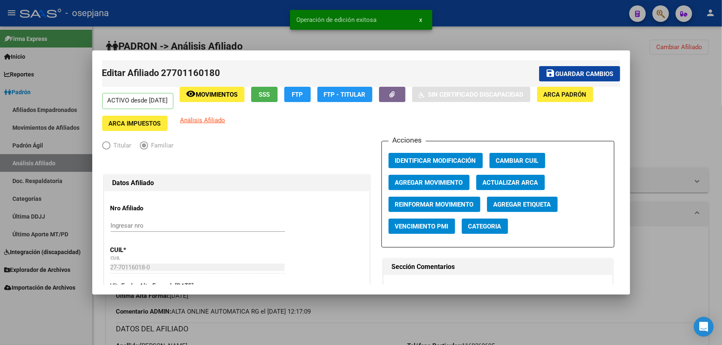
click at [700, 74] on div at bounding box center [361, 172] width 722 height 345
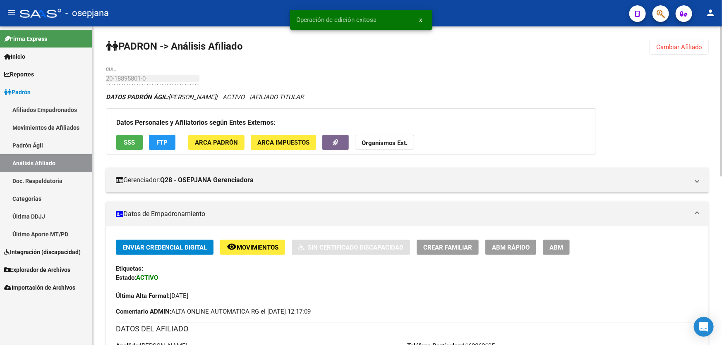
click at [675, 48] on span "Cambiar Afiliado" at bounding box center [679, 46] width 46 height 7
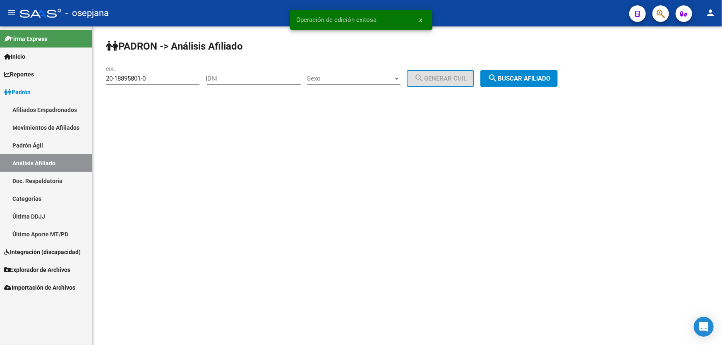
click at [522, 80] on span "search Buscar afiliado" at bounding box center [519, 78] width 62 height 7
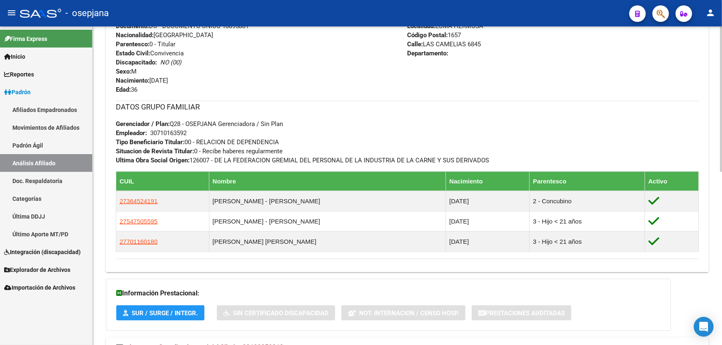
scroll to position [263, 0]
